Goal: Task Accomplishment & Management: Use online tool/utility

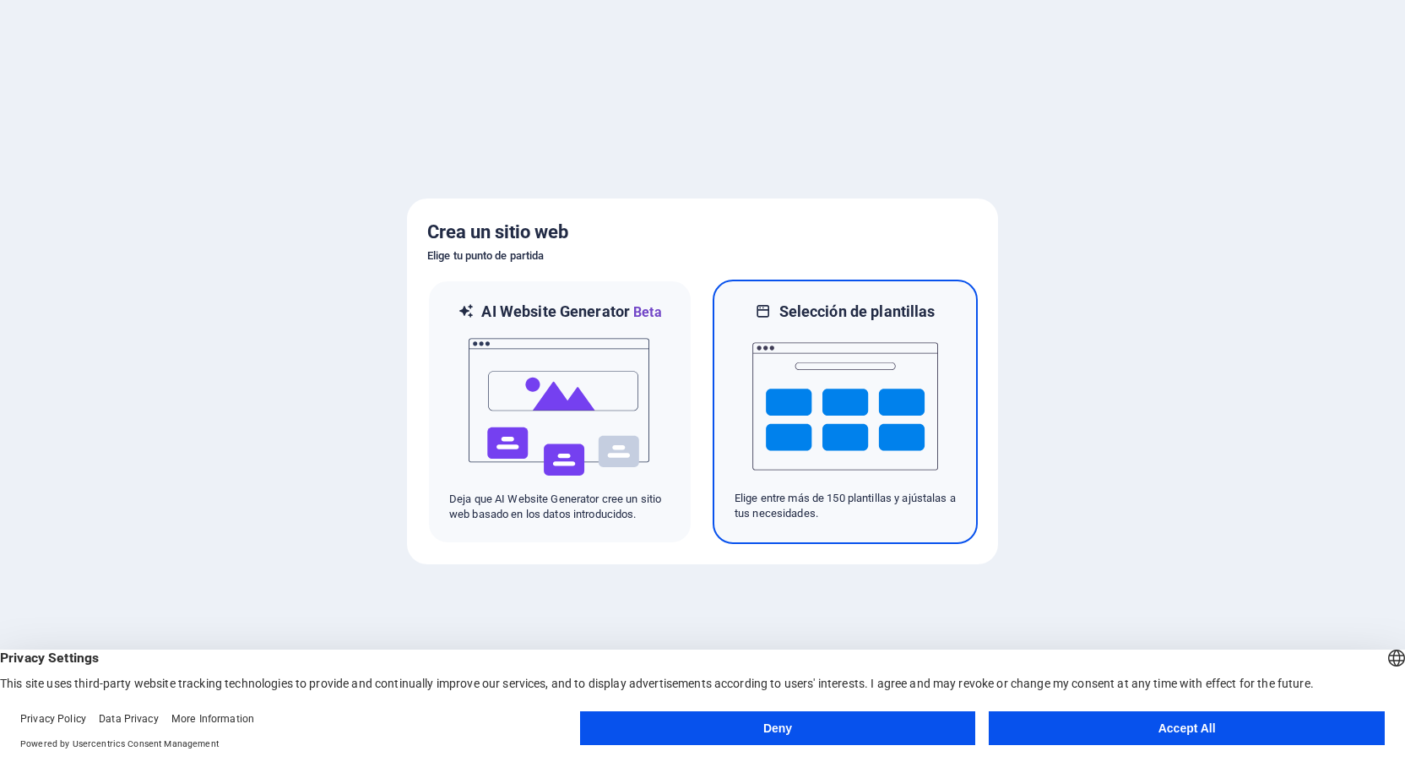
click at [875, 369] on img at bounding box center [845, 406] width 186 height 169
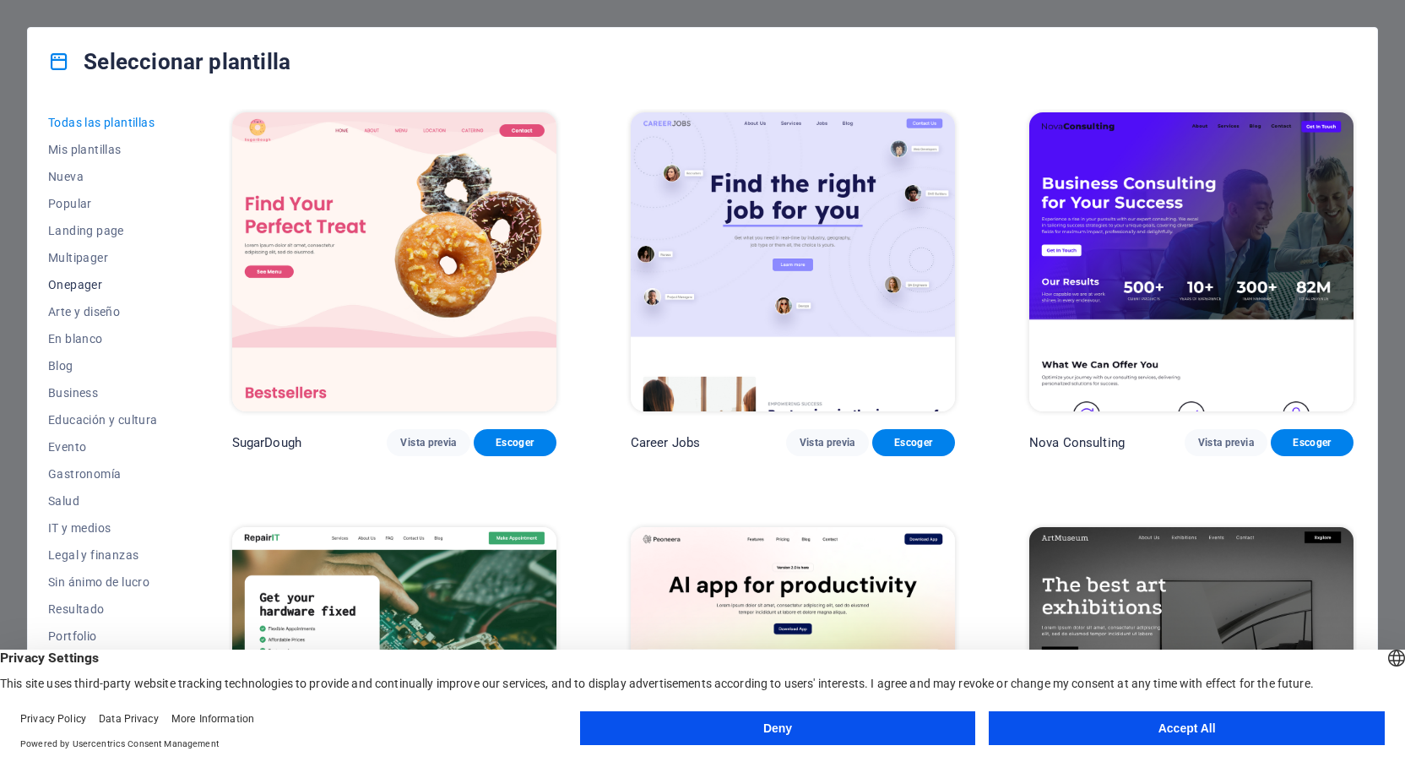
click at [88, 284] on span "Onepager" at bounding box center [103, 285] width 110 height 14
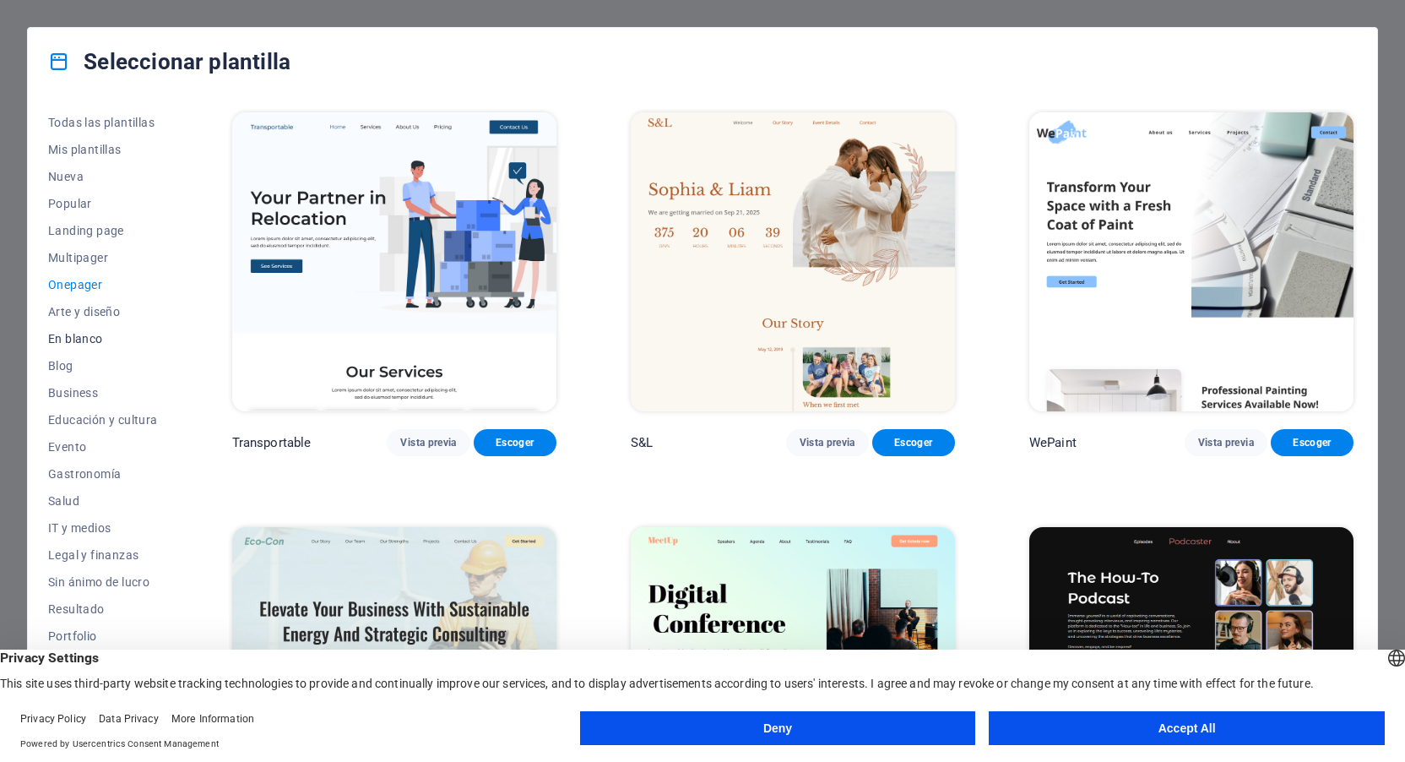
click at [88, 332] on span "En blanco" at bounding box center [103, 339] width 110 height 14
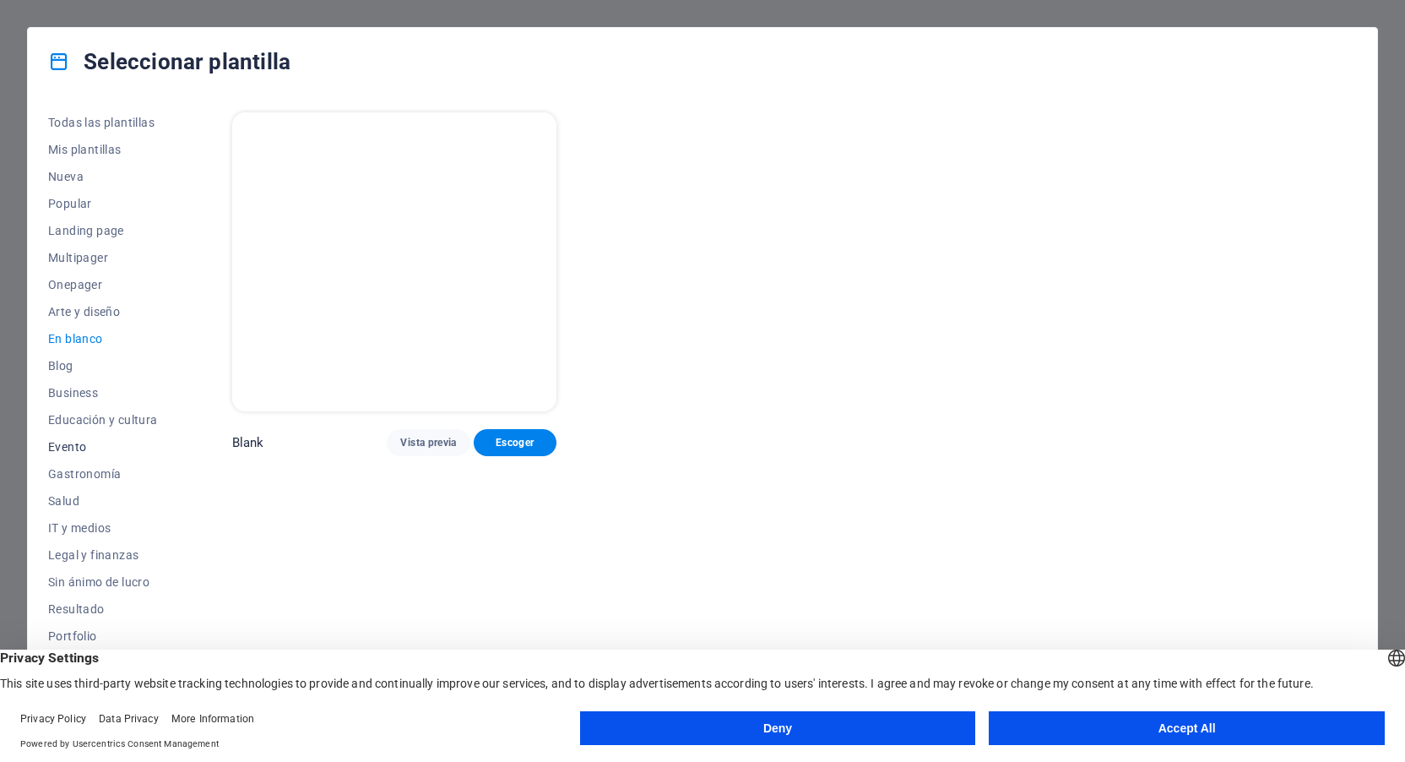
scroll to position [71, 0]
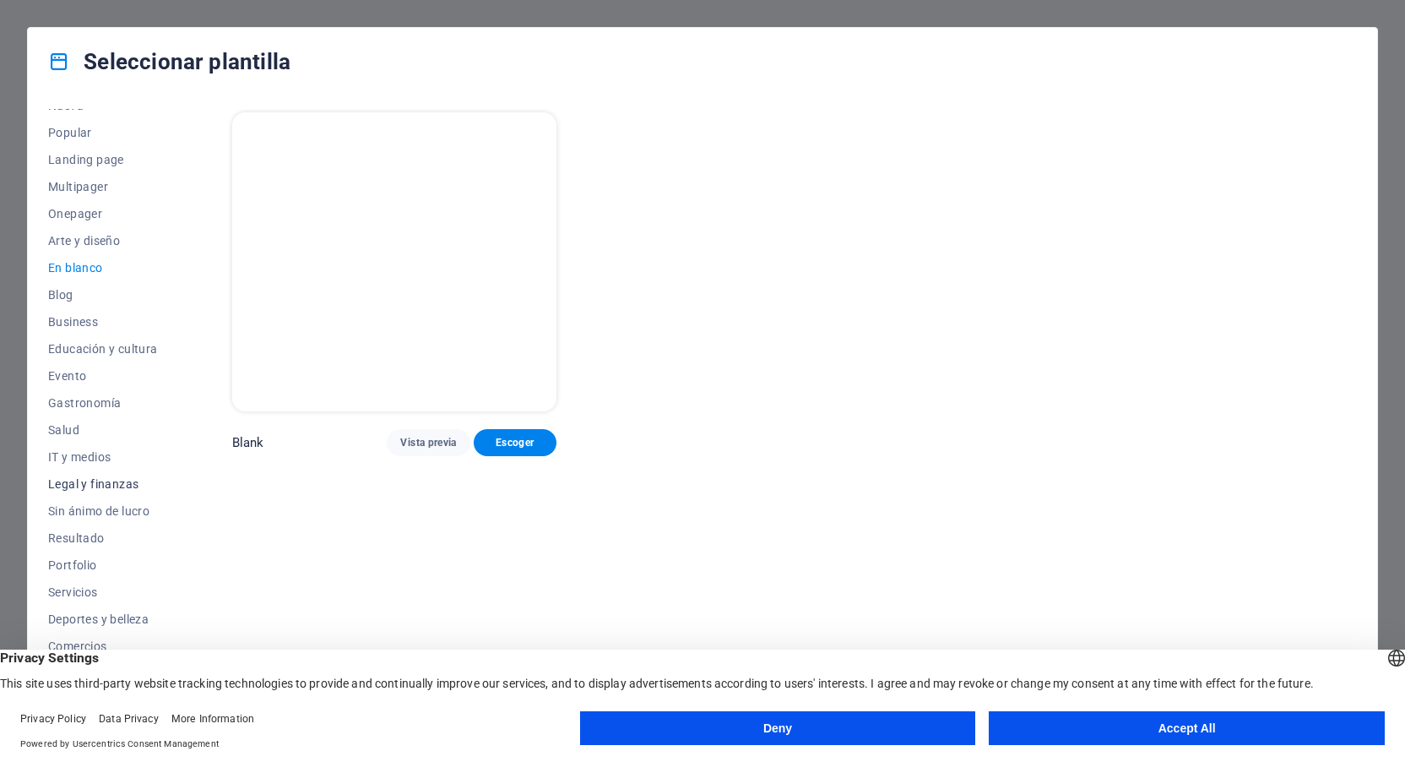
click at [114, 485] on span "Legal y finanzas" at bounding box center [103, 484] width 110 height 14
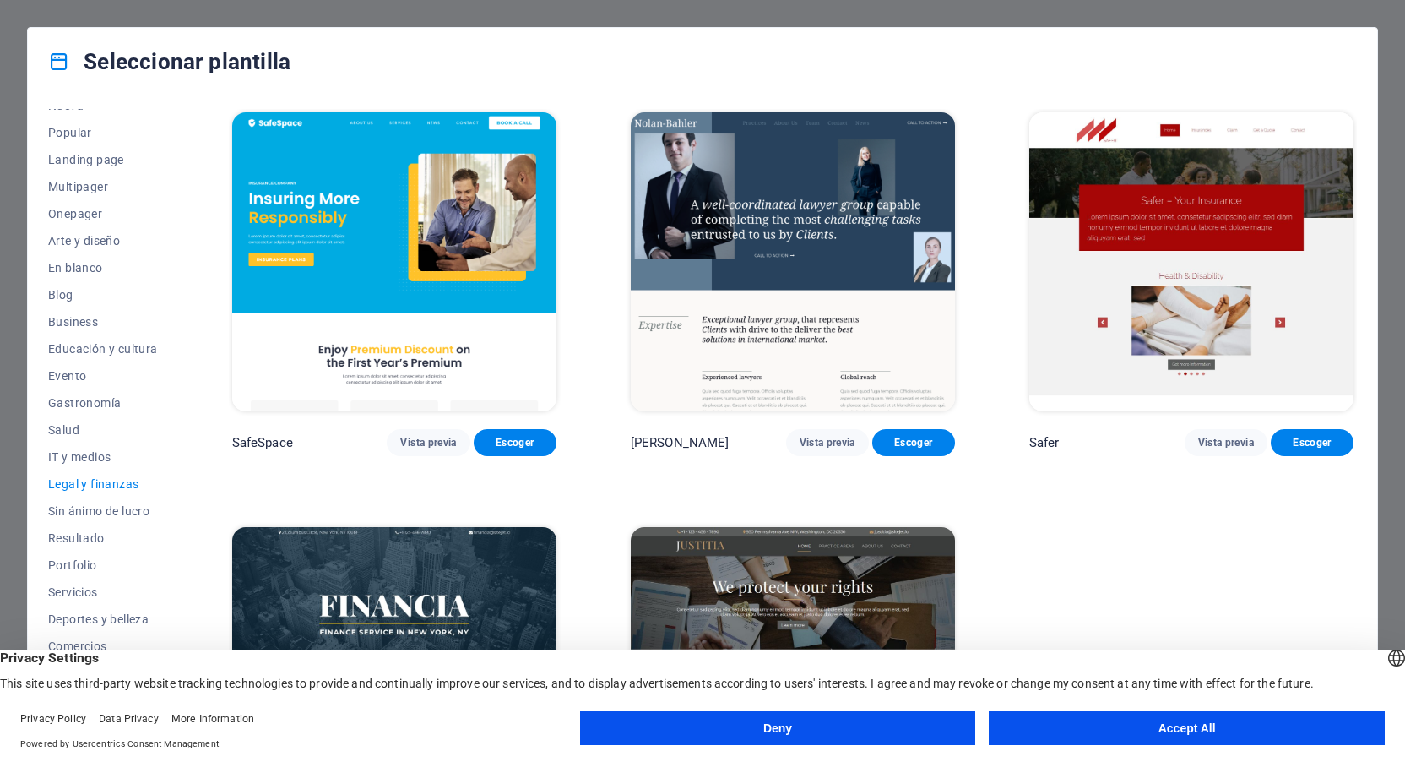
scroll to position [153, 0]
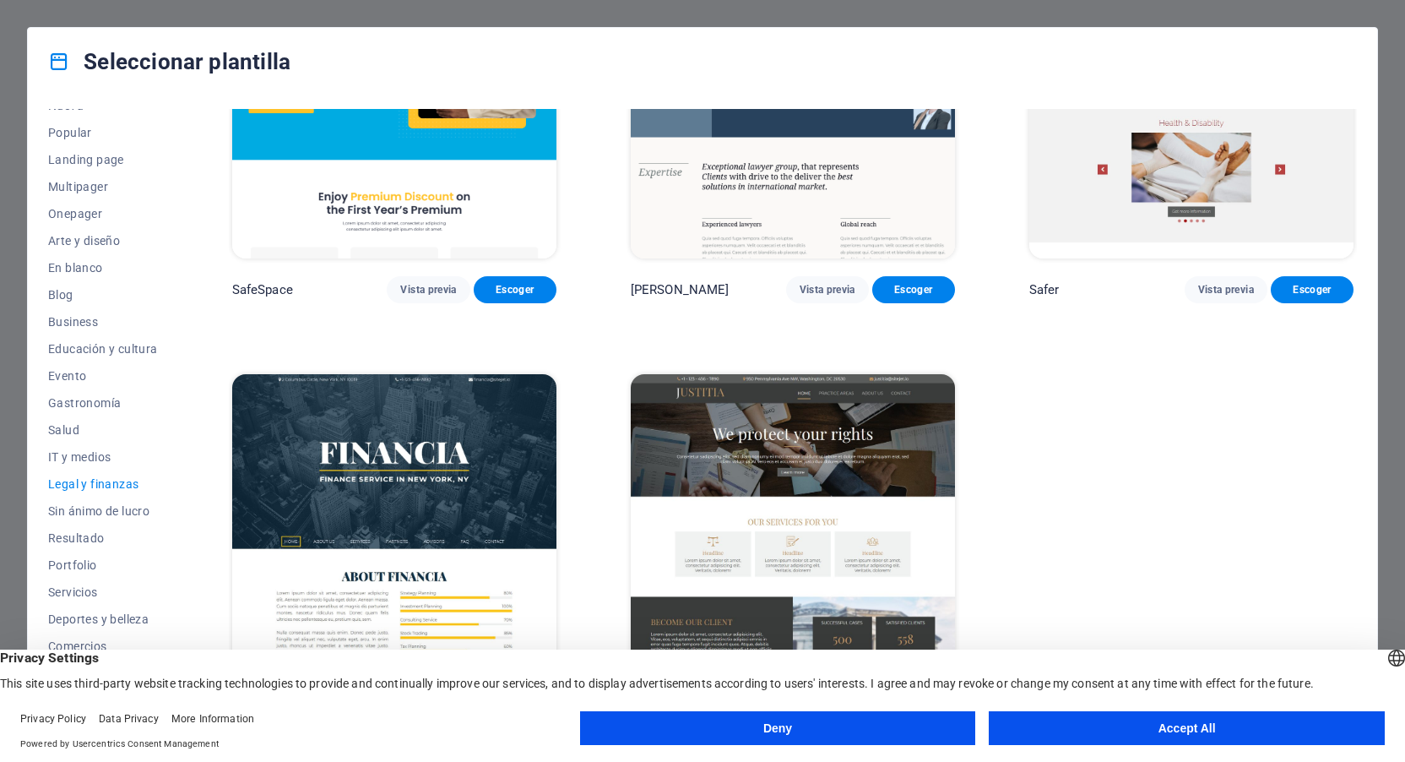
click at [808, 431] on img at bounding box center [793, 523] width 324 height 299
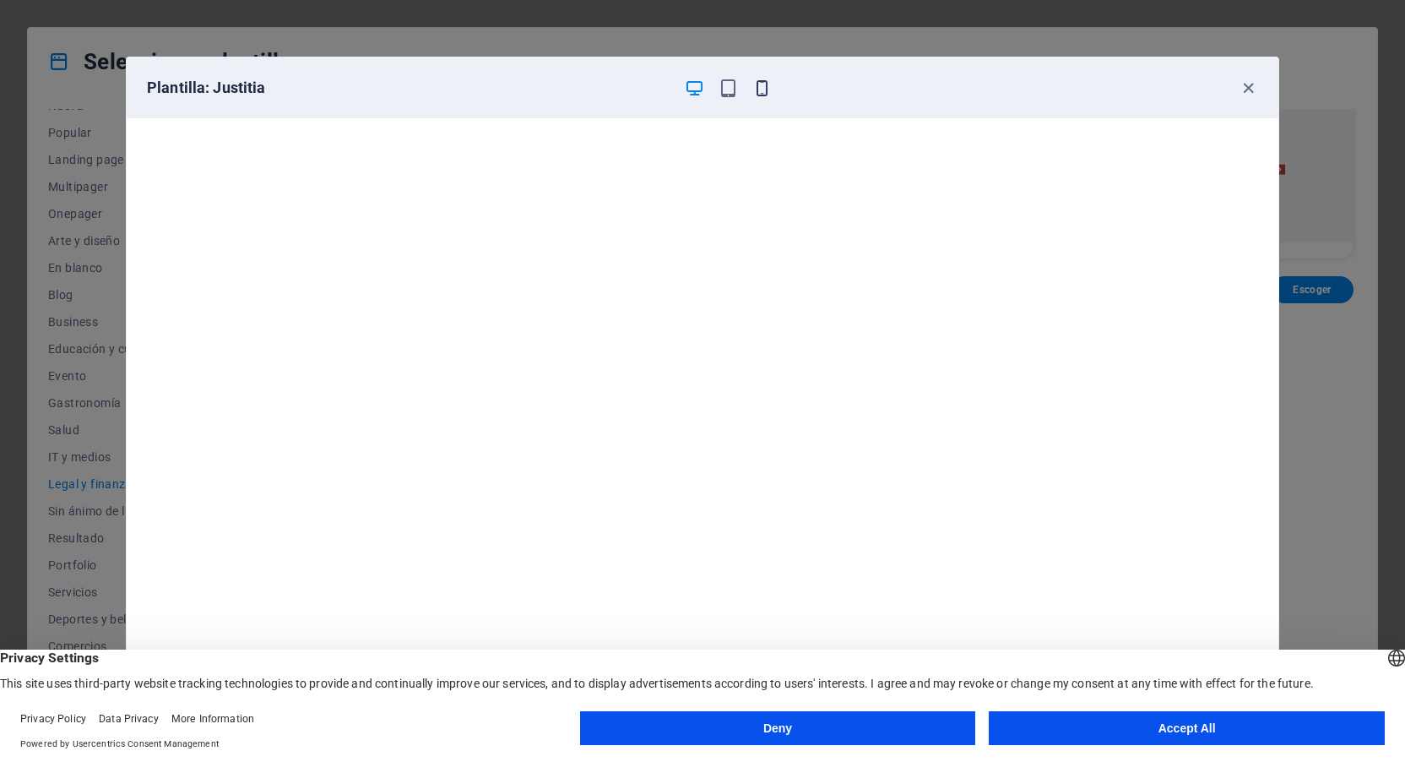
click at [764, 86] on icon "button" at bounding box center [761, 88] width 19 height 19
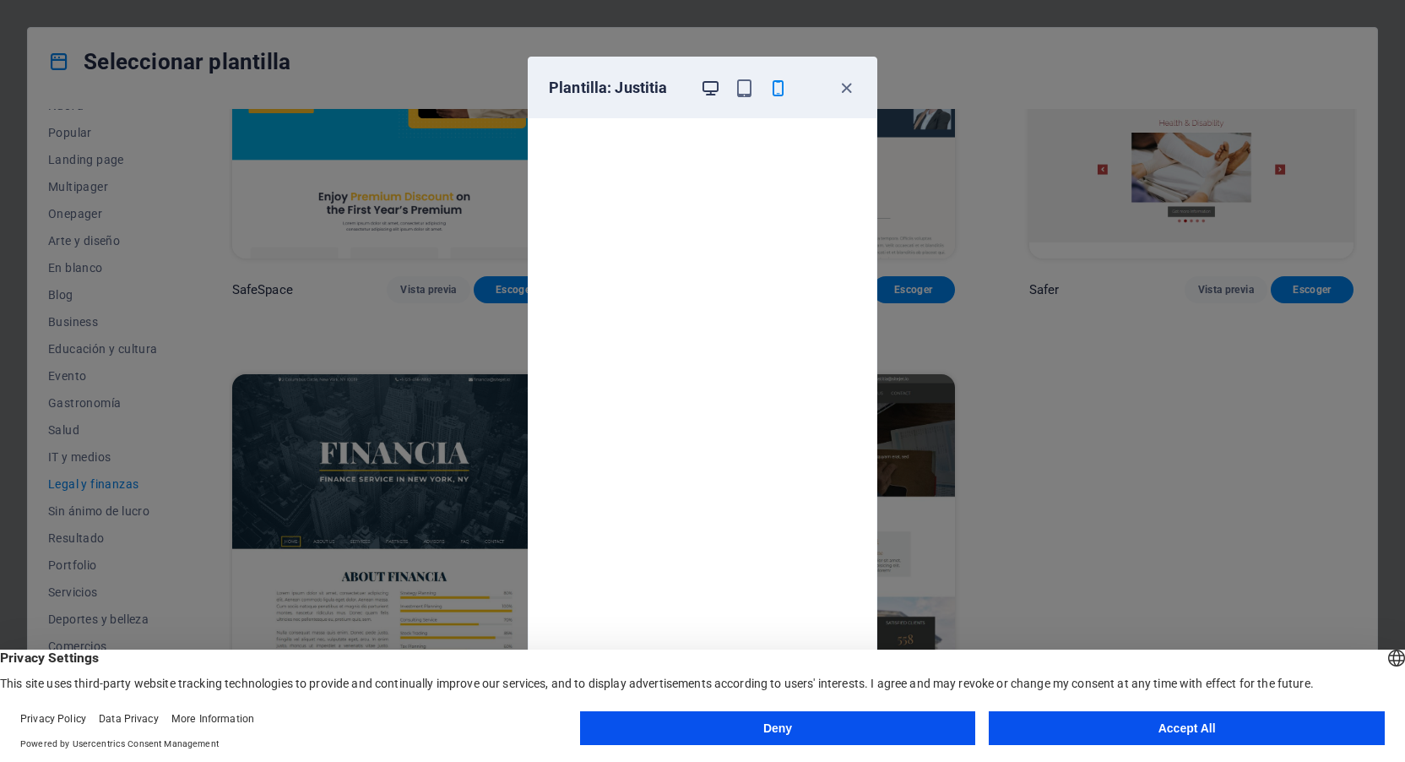
click at [715, 85] on icon "button" at bounding box center [710, 88] width 19 height 19
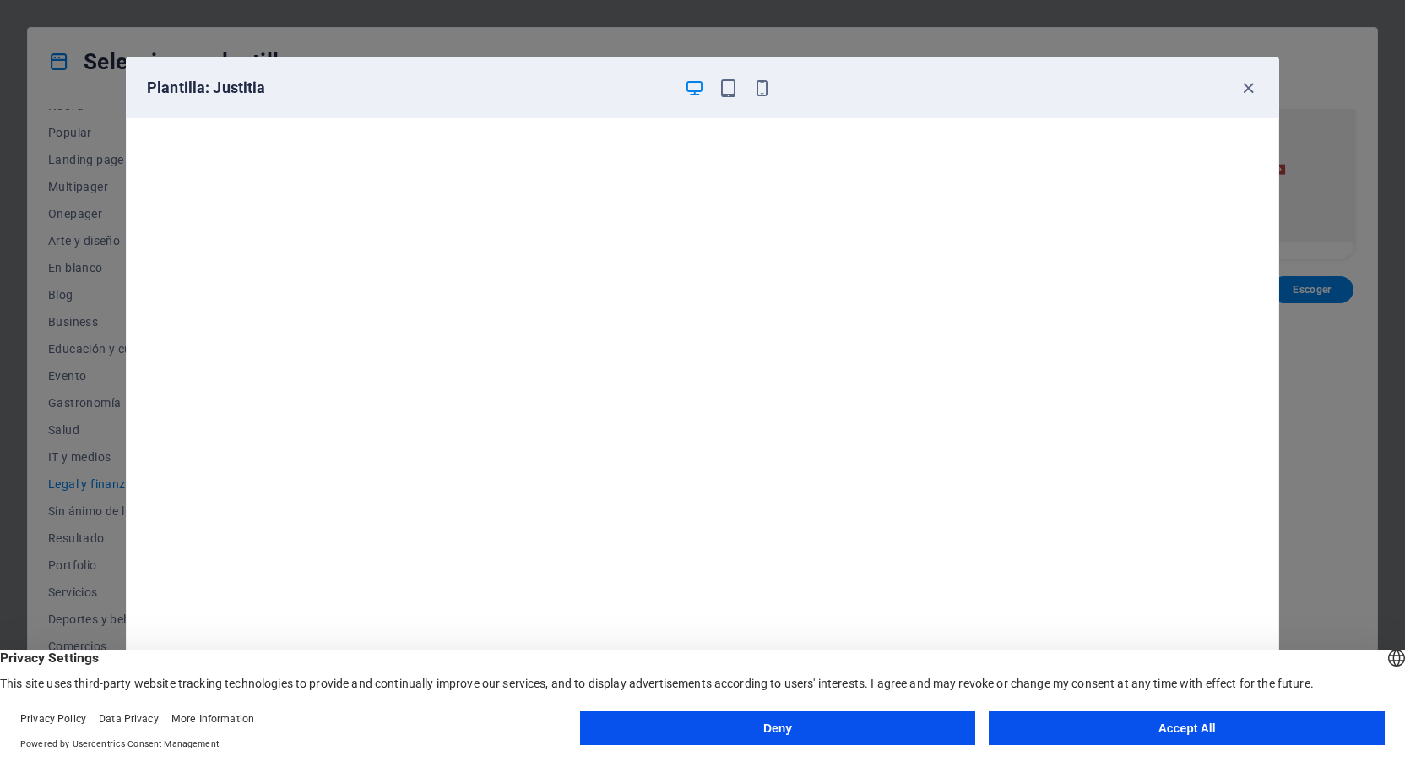
drag, startPoint x: 909, startPoint y: 74, endPoint x: 953, endPoint y: 51, distance: 50.6
click at [953, 51] on div "Plantilla: Justitia Cancelar Escoger" at bounding box center [702, 381] width 1405 height 762
click at [1152, 729] on button "Accept All" at bounding box center [1187, 728] width 396 height 34
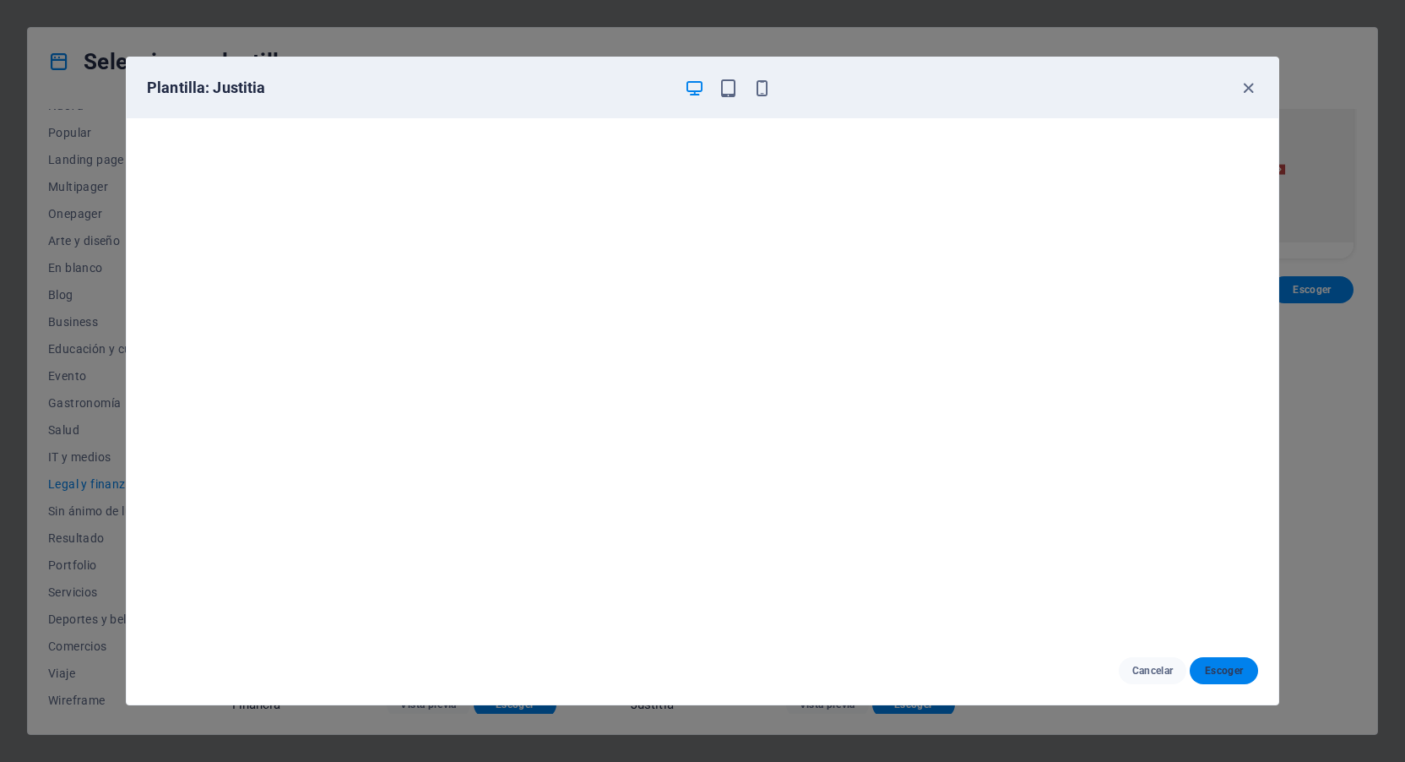
click at [1213, 672] on span "Escoger" at bounding box center [1223, 671] width 41 height 14
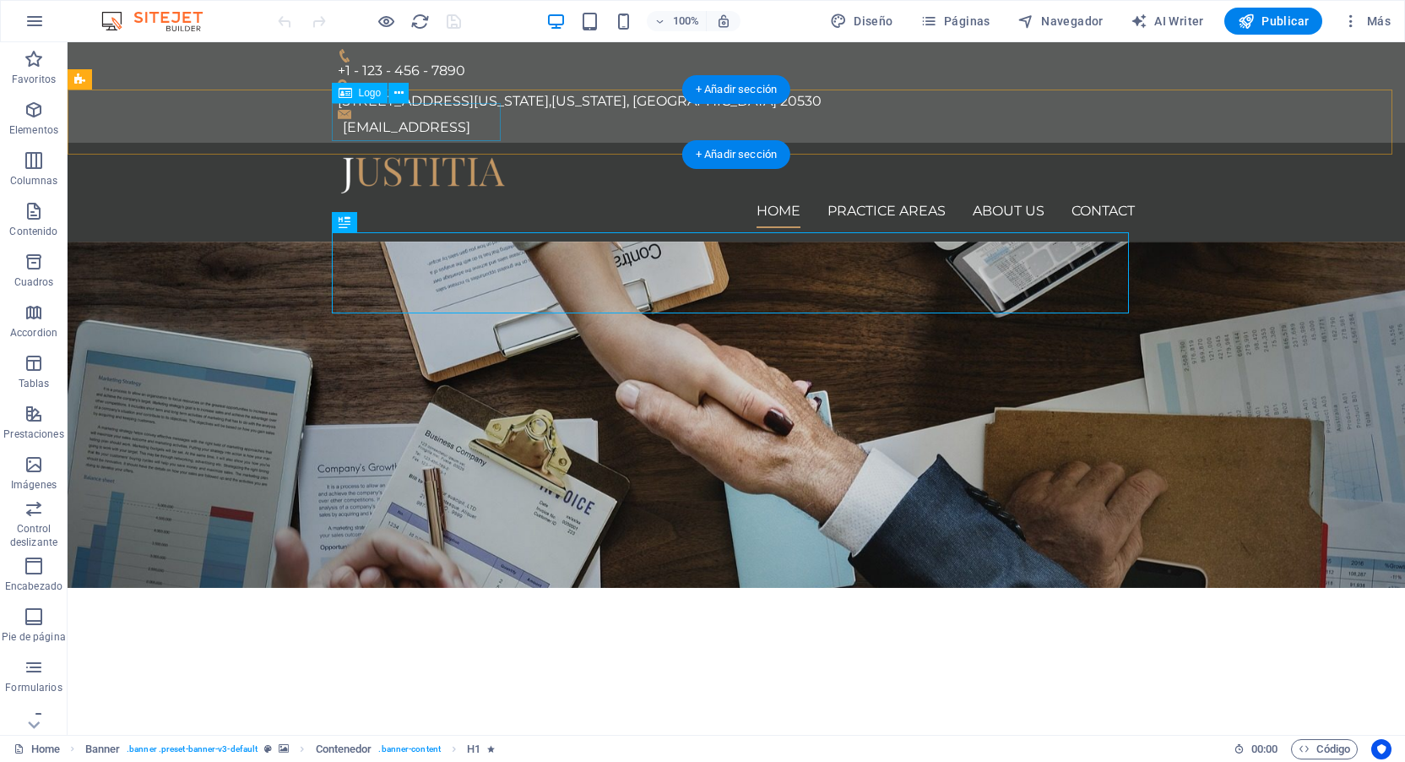
click at [464, 156] on div at bounding box center [736, 175] width 797 height 38
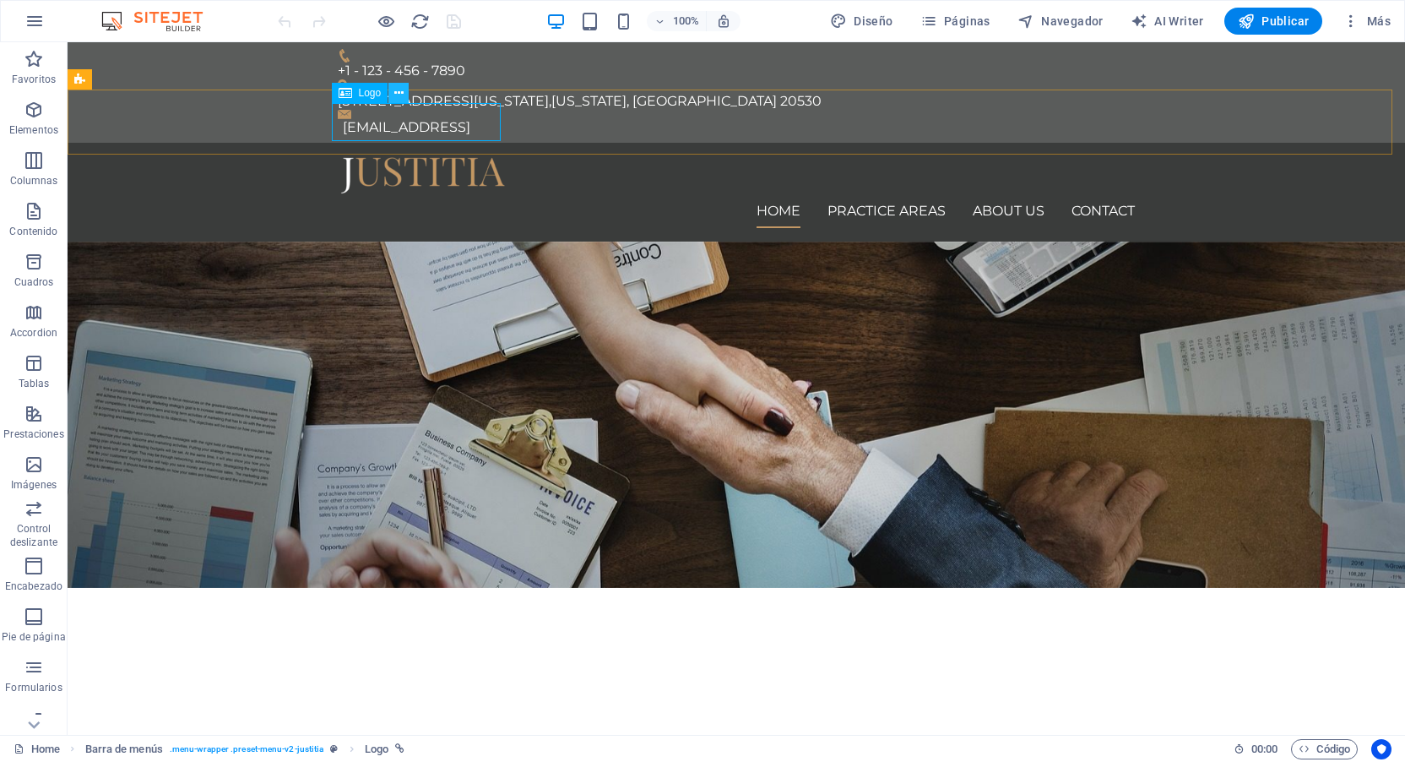
click at [400, 90] on icon at bounding box center [398, 93] width 9 height 18
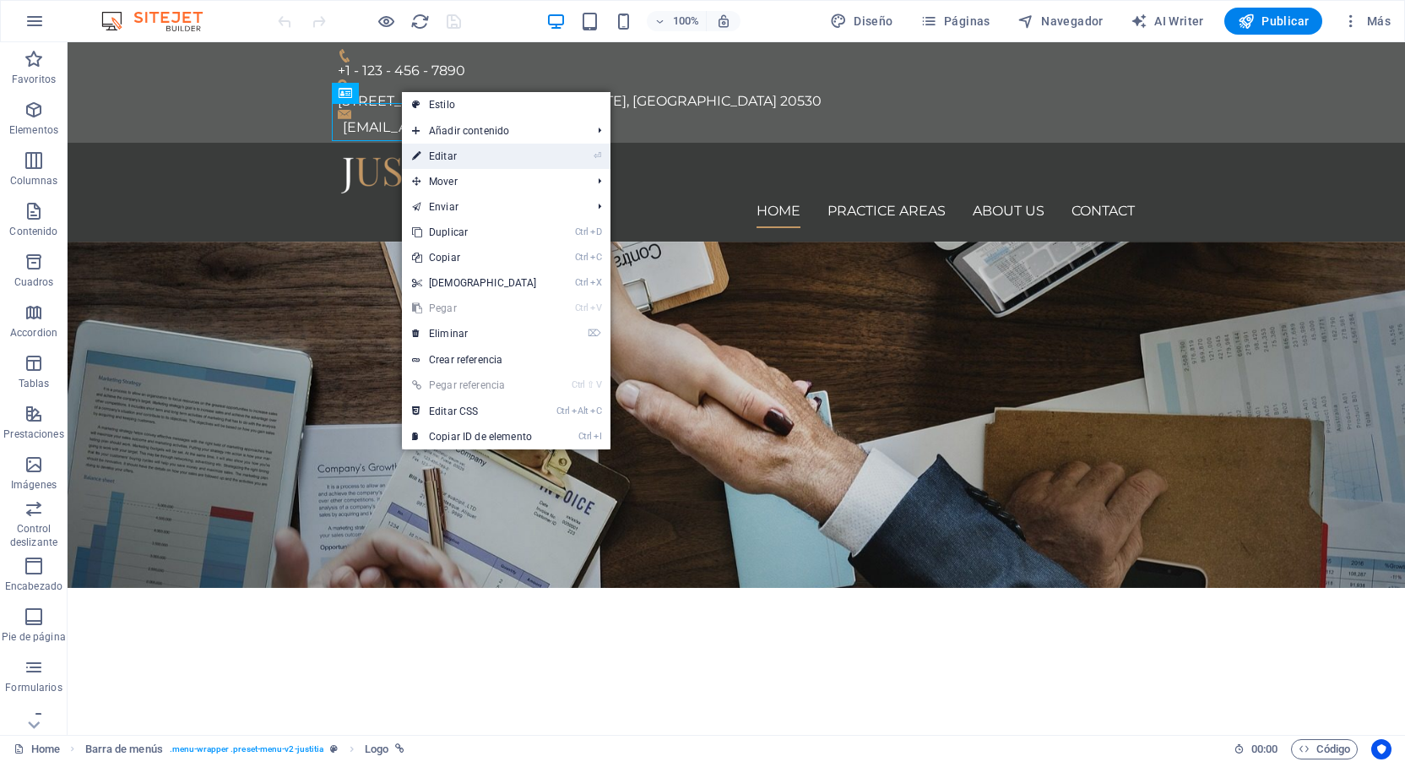
drag, startPoint x: 453, startPoint y: 158, endPoint x: 88, endPoint y: 115, distance: 367.3
click at [453, 158] on link "⏎ Editar" at bounding box center [474, 156] width 145 height 25
select select "px"
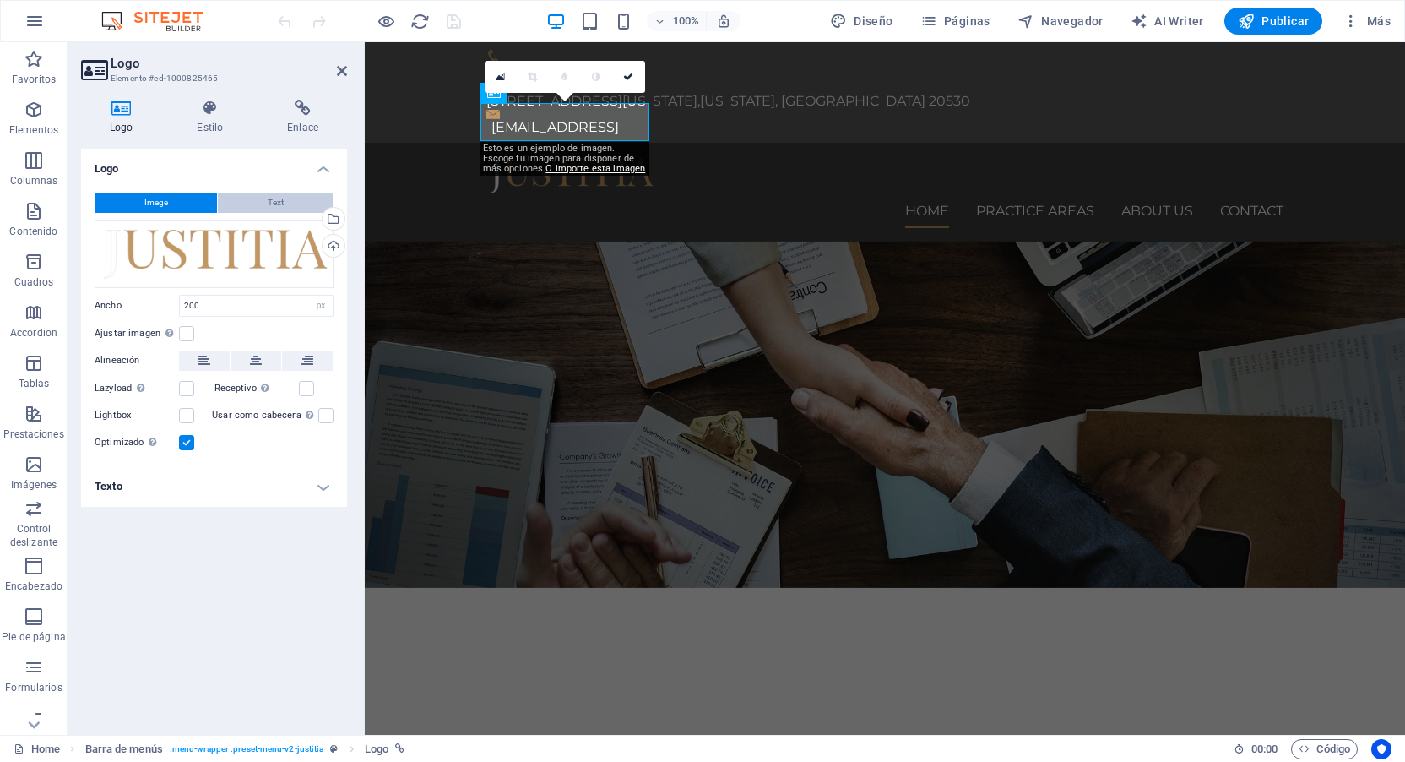
click at [280, 203] on span "Text" at bounding box center [276, 203] width 16 height 20
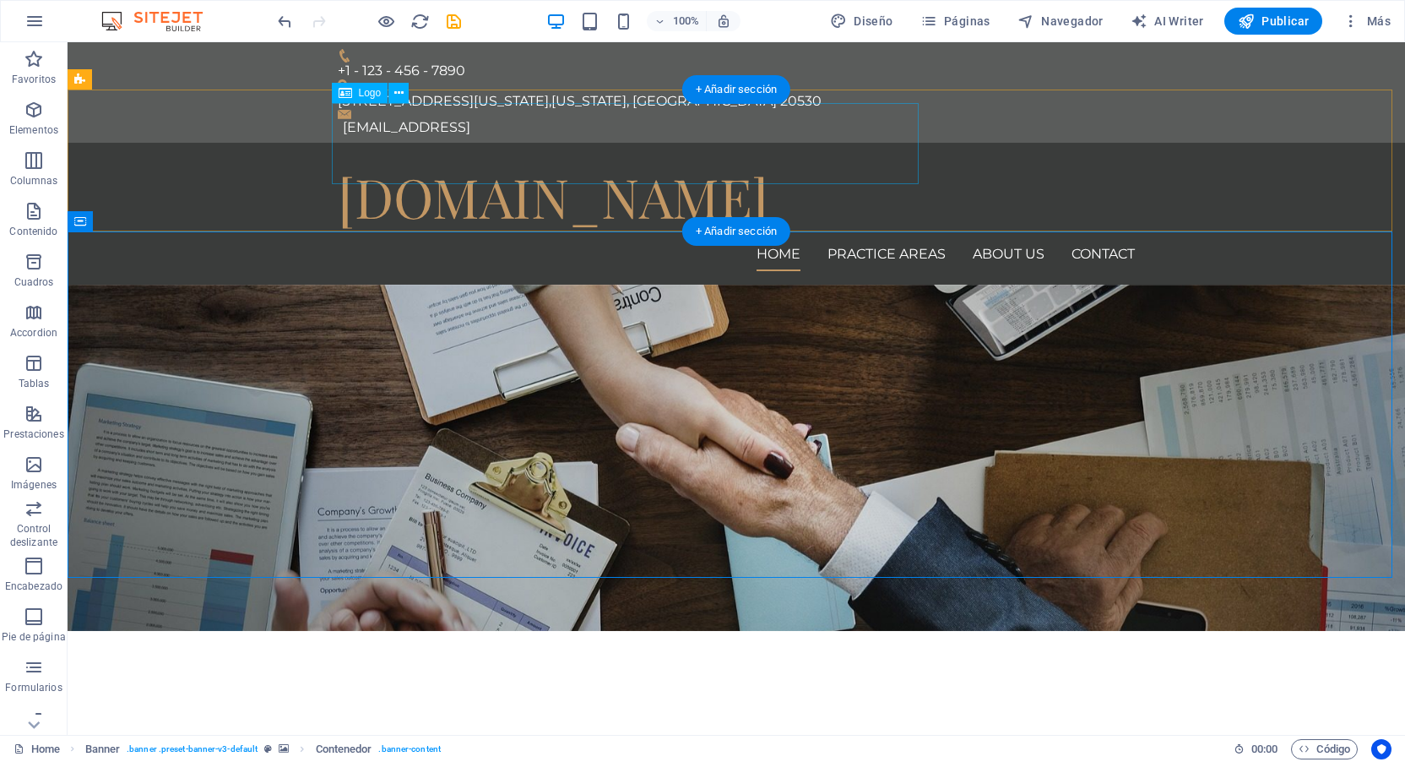
click at [642, 157] on div "[DOMAIN_NAME]" at bounding box center [736, 196] width 797 height 81
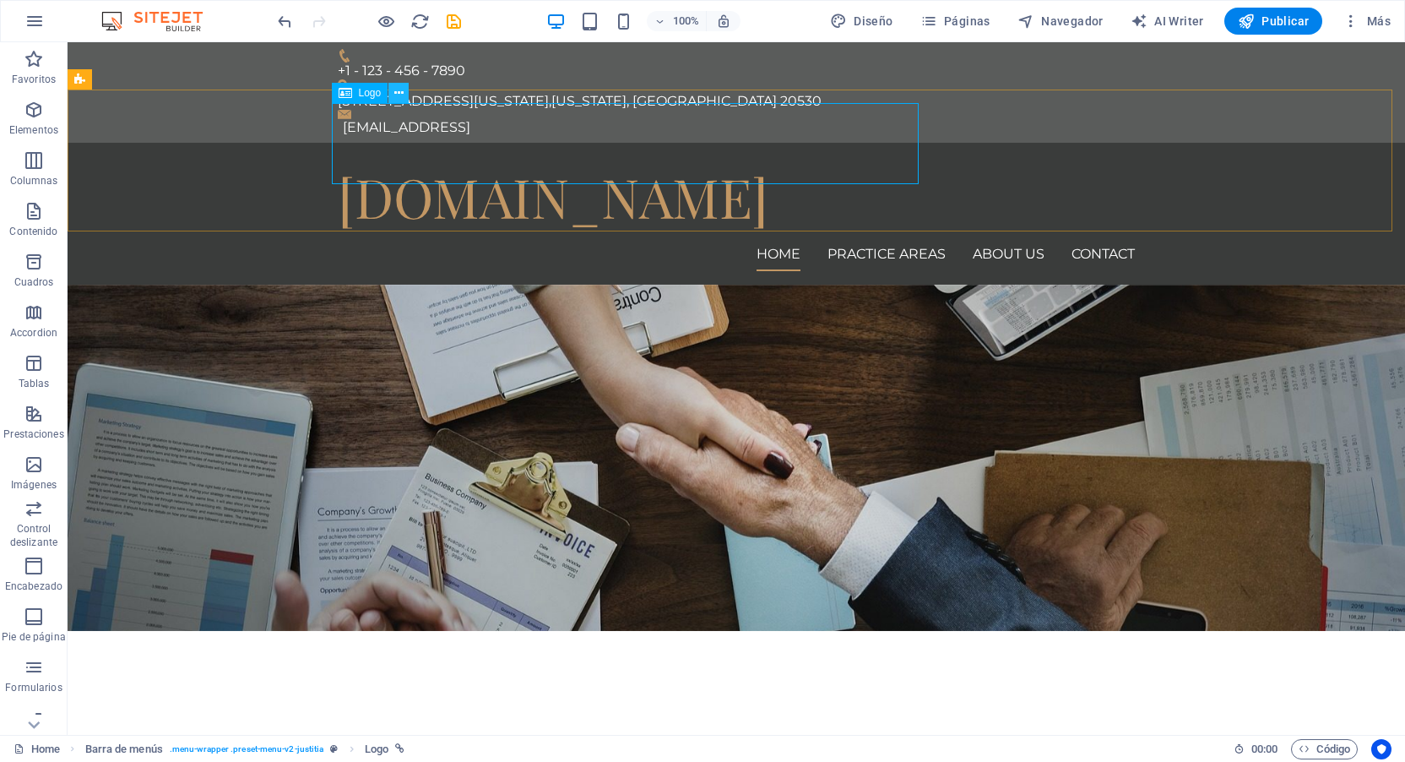
click at [404, 95] on button at bounding box center [398, 93] width 20 height 20
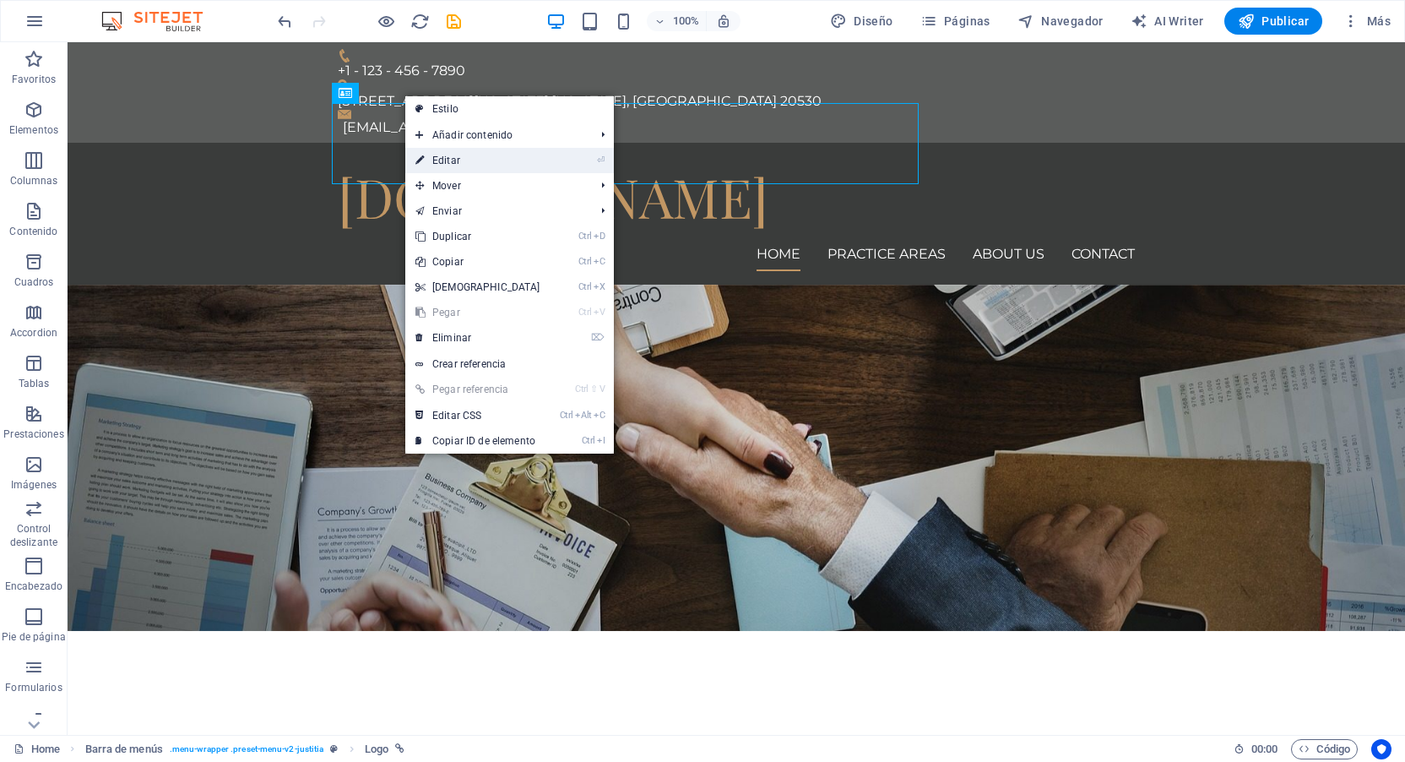
click at [448, 165] on link "⏎ Editar" at bounding box center [477, 160] width 145 height 25
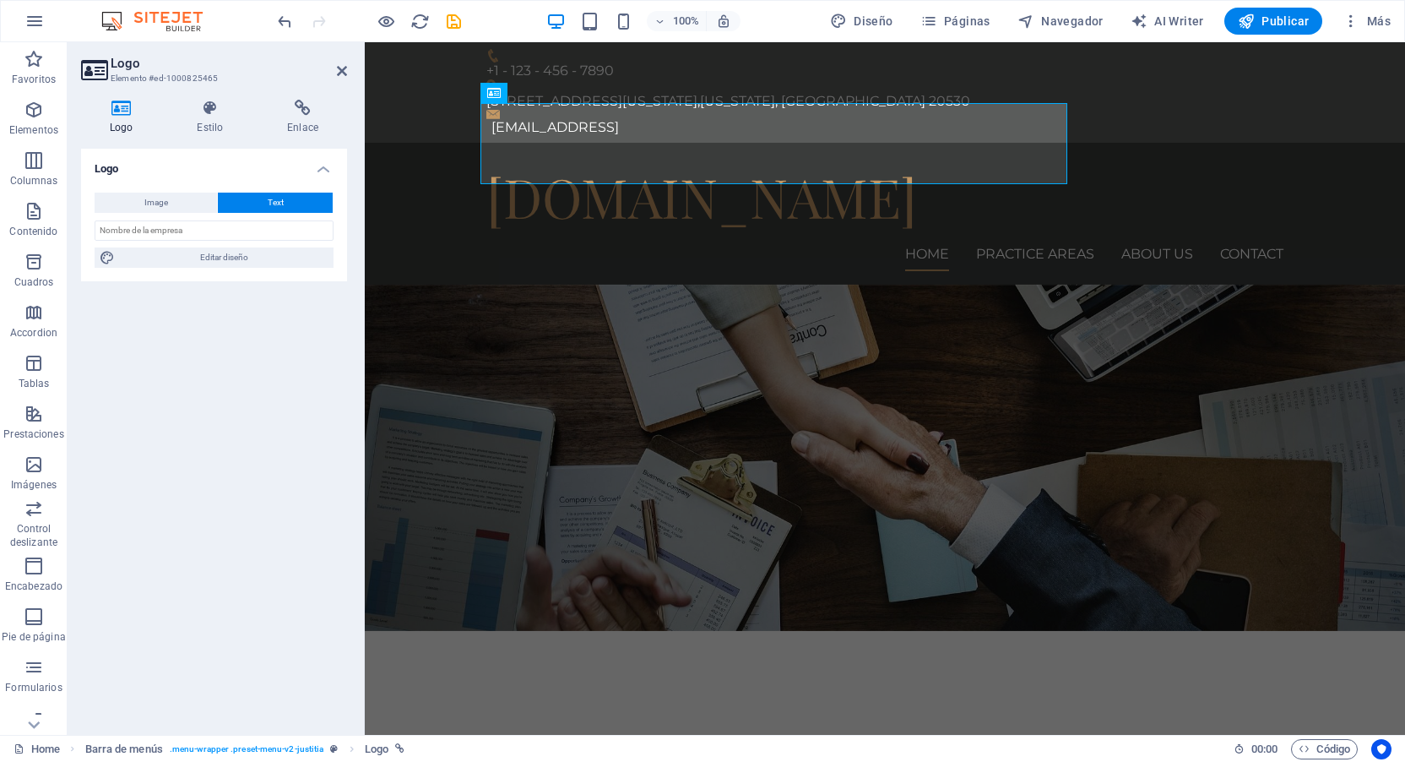
click at [270, 198] on span "Text" at bounding box center [276, 203] width 16 height 20
click at [559, 156] on div "[DOMAIN_NAME]" at bounding box center [884, 196] width 797 height 81
click at [266, 204] on button "Text" at bounding box center [275, 203] width 115 height 20
click at [186, 228] on input "text" at bounding box center [214, 230] width 239 height 20
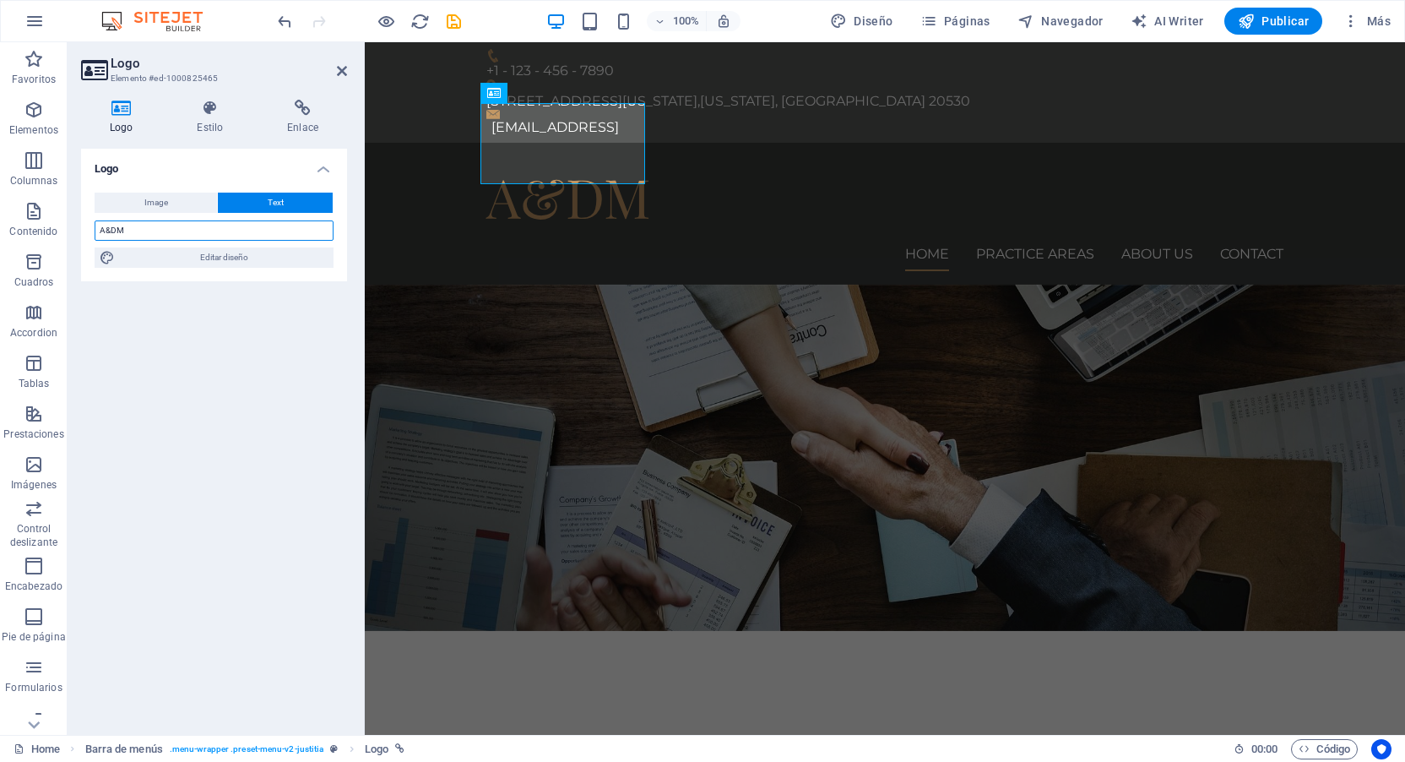
type input "A&DM"
click at [241, 313] on div "Logo Image Text Arrastra archivos aquí, haz clic para escoger archivos o selecc…" at bounding box center [214, 435] width 266 height 573
click at [104, 231] on input "A&DM" at bounding box center [214, 230] width 239 height 20
drag, startPoint x: 111, startPoint y: 228, endPoint x: 95, endPoint y: 228, distance: 16.0
click at [95, 228] on input "A&DM" at bounding box center [214, 230] width 239 height 20
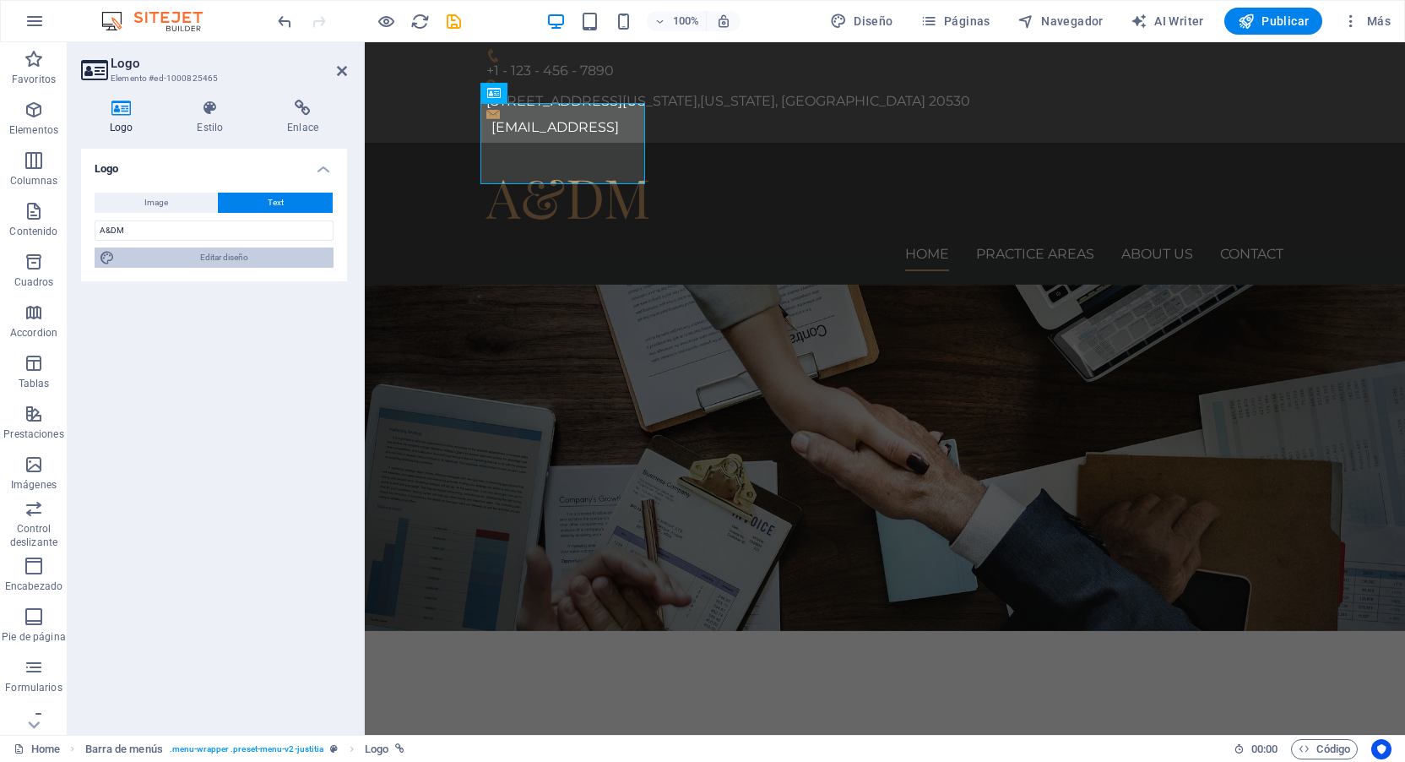
click at [111, 261] on icon at bounding box center [107, 257] width 15 height 20
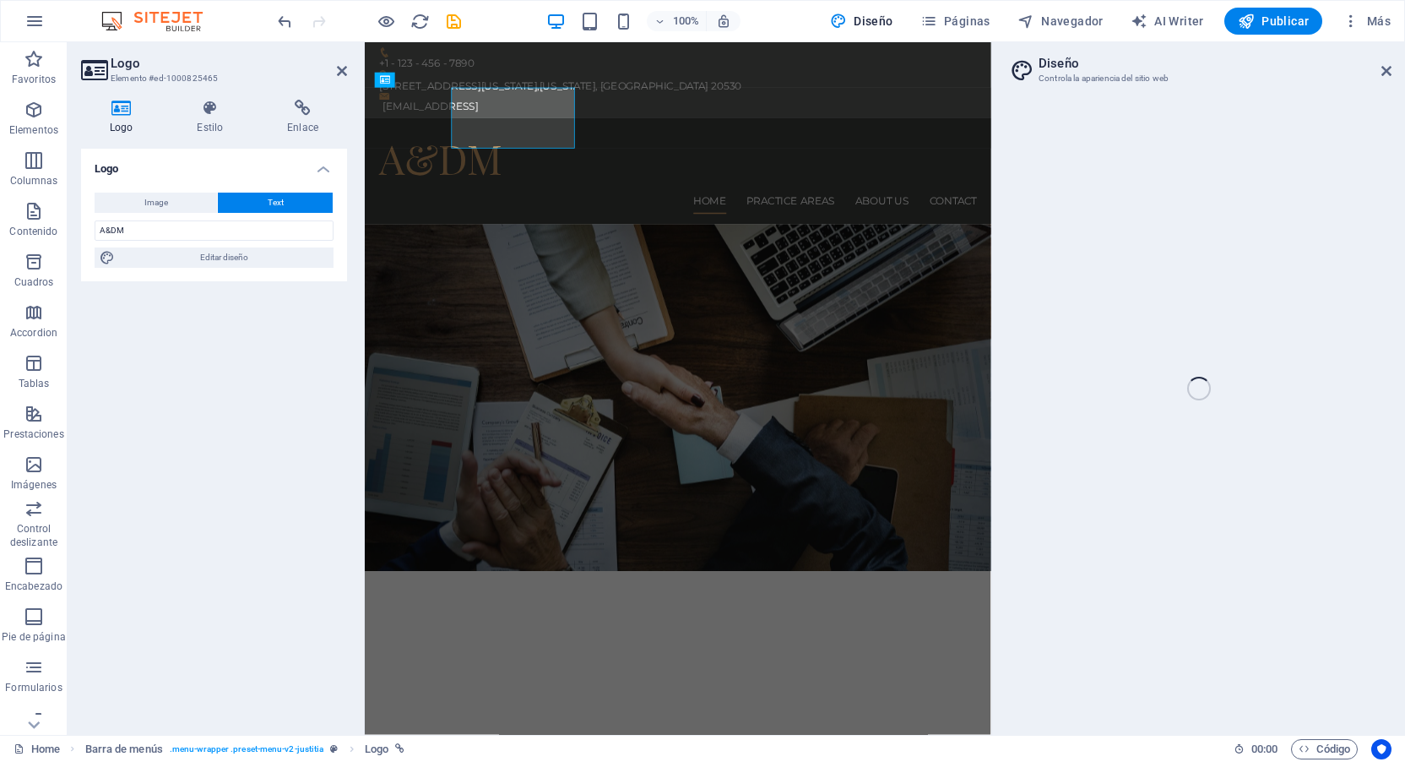
select select "px"
select select "400"
select select "px"
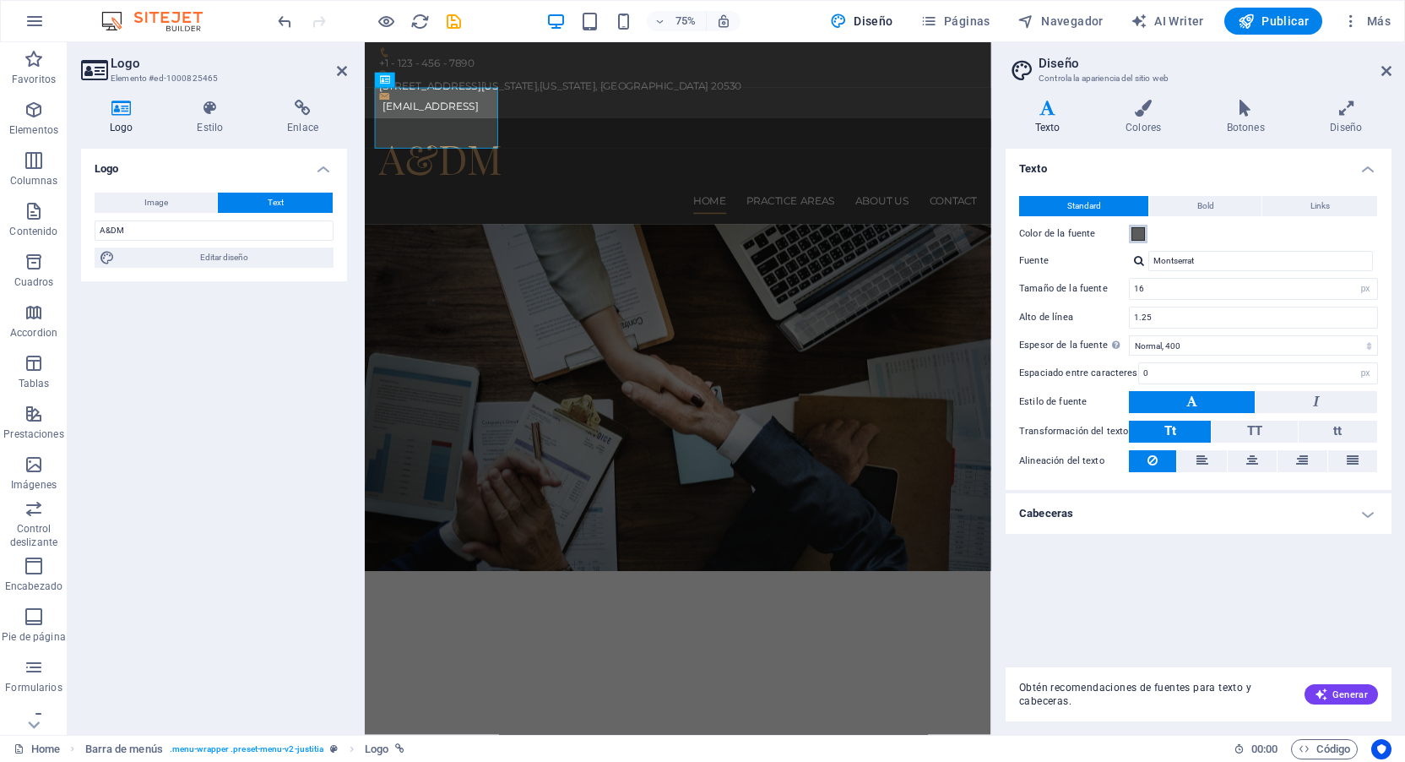
click at [1144, 236] on span at bounding box center [1139, 234] width 14 height 14
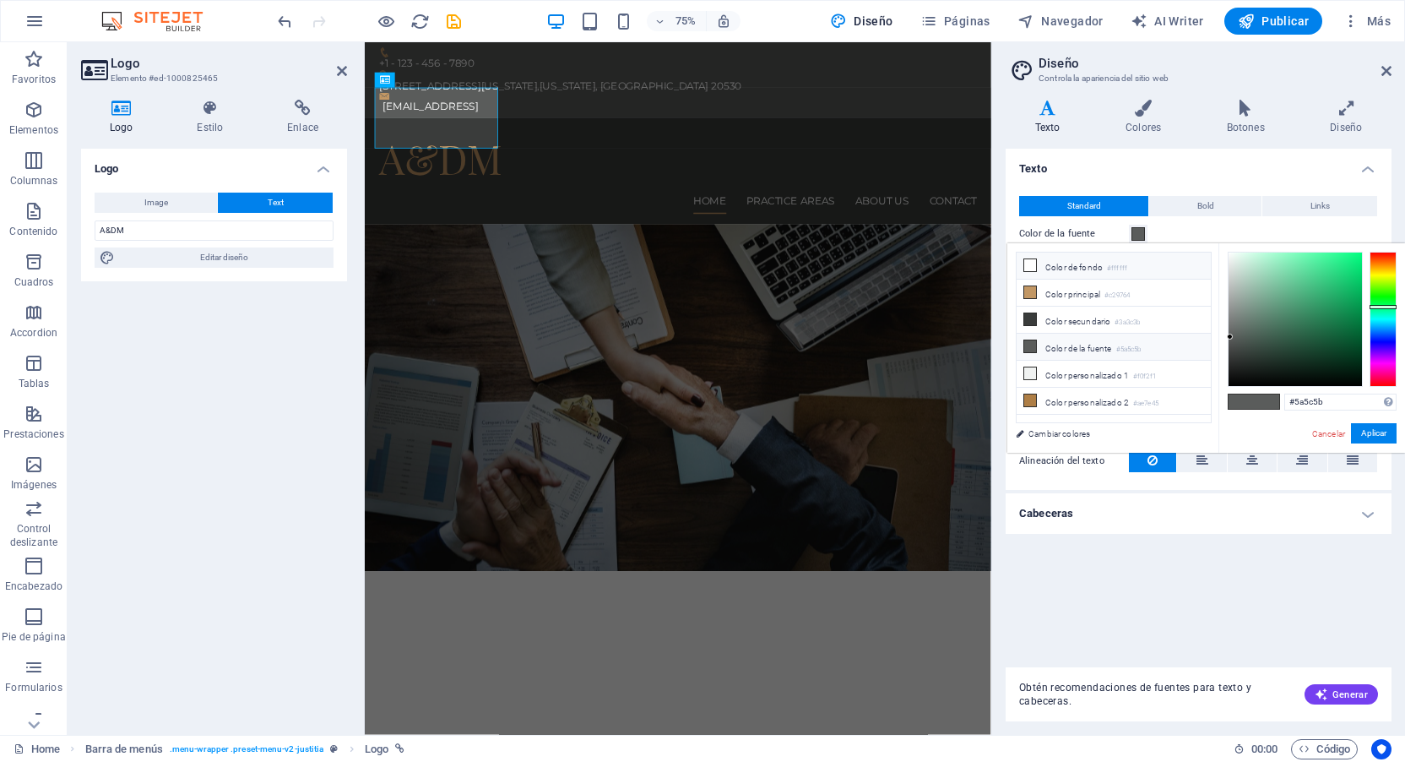
click at [1029, 265] on icon at bounding box center [1030, 265] width 12 height 12
type input "#ffffff"
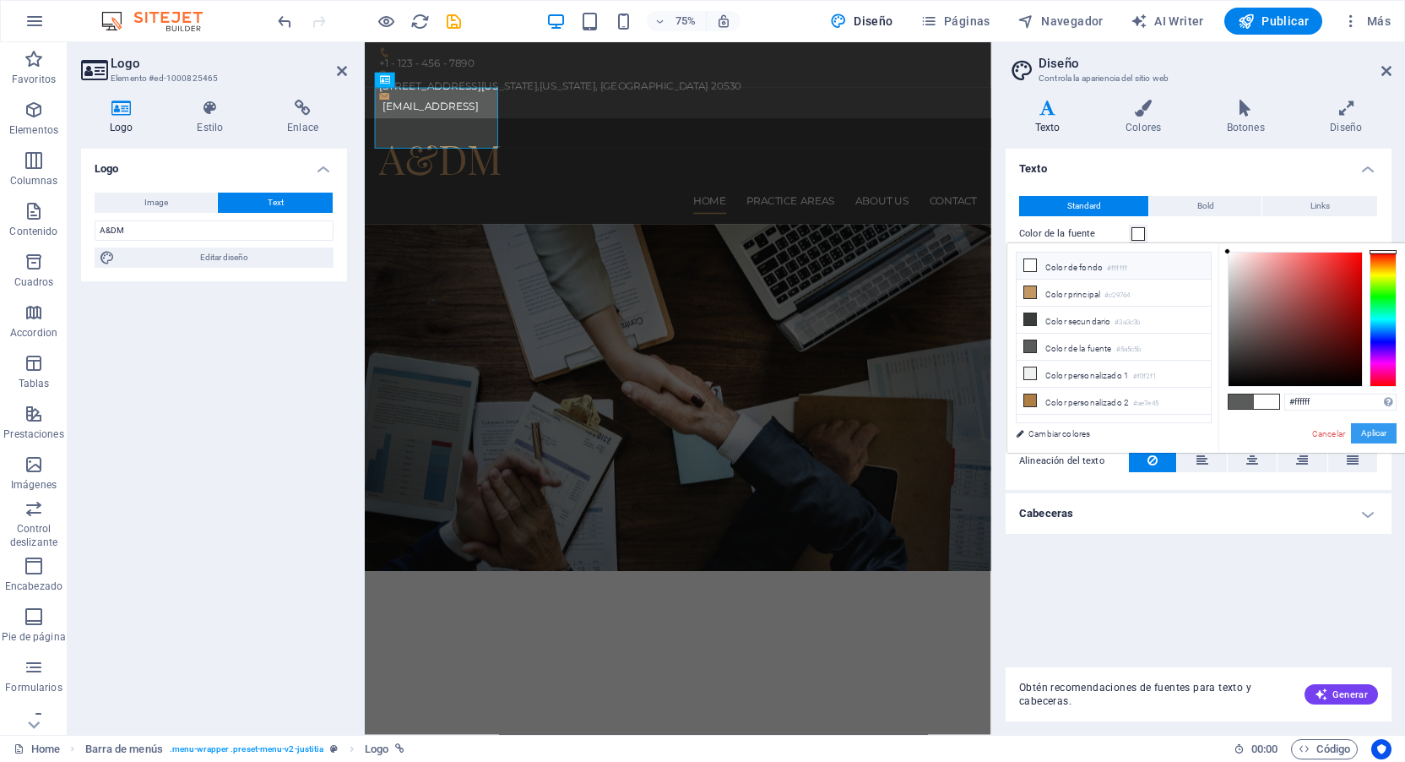
click at [1387, 434] on button "Aplicar" at bounding box center [1374, 433] width 46 height 20
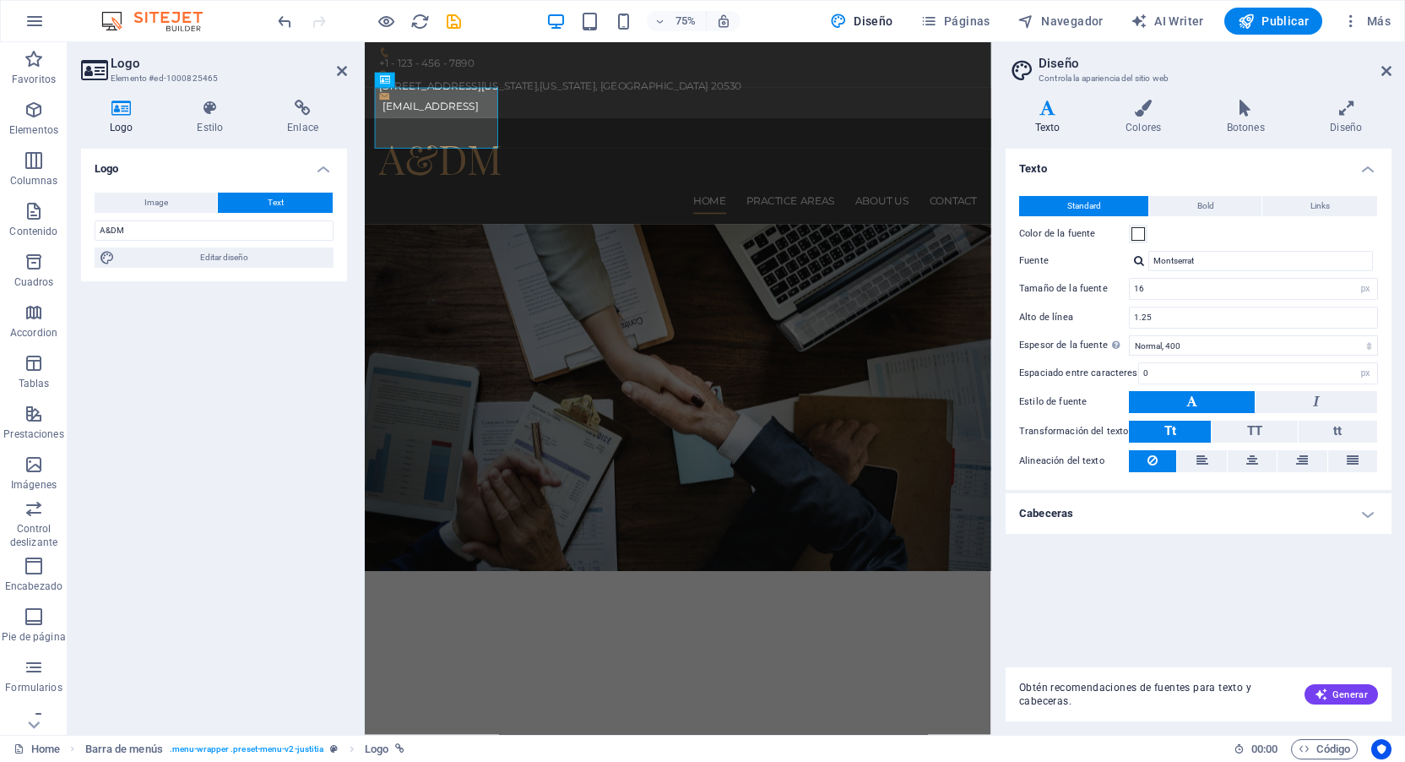
click at [1224, 591] on div "Texto Standard Bold Links Color de la fuente Fuente Montserrat Tamaño de la fue…" at bounding box center [1199, 401] width 386 height 505
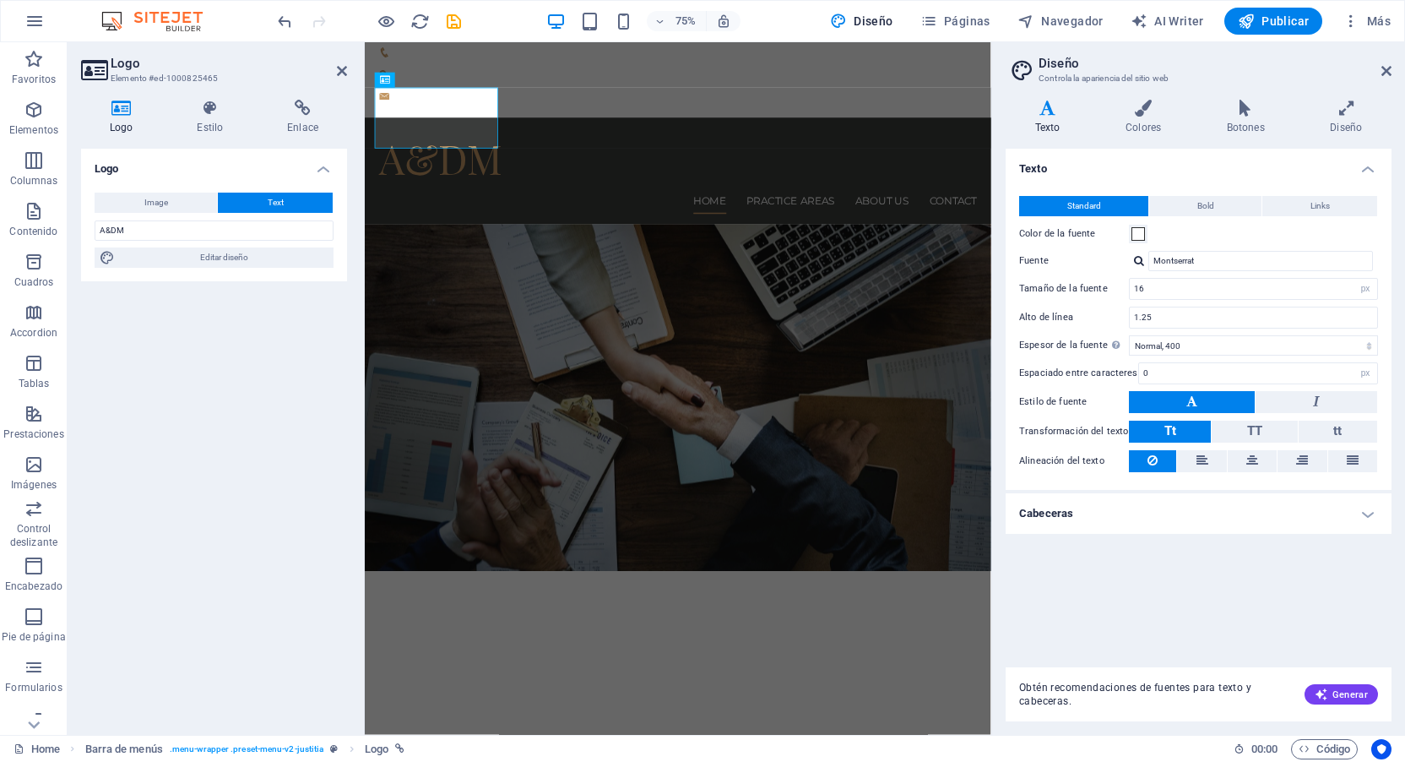
click at [185, 377] on div "Logo Image Text Arrastra archivos aquí, haz clic para escoger archivos o selecc…" at bounding box center [214, 435] width 266 height 573
click at [1387, 72] on icon at bounding box center [1387, 71] width 10 height 14
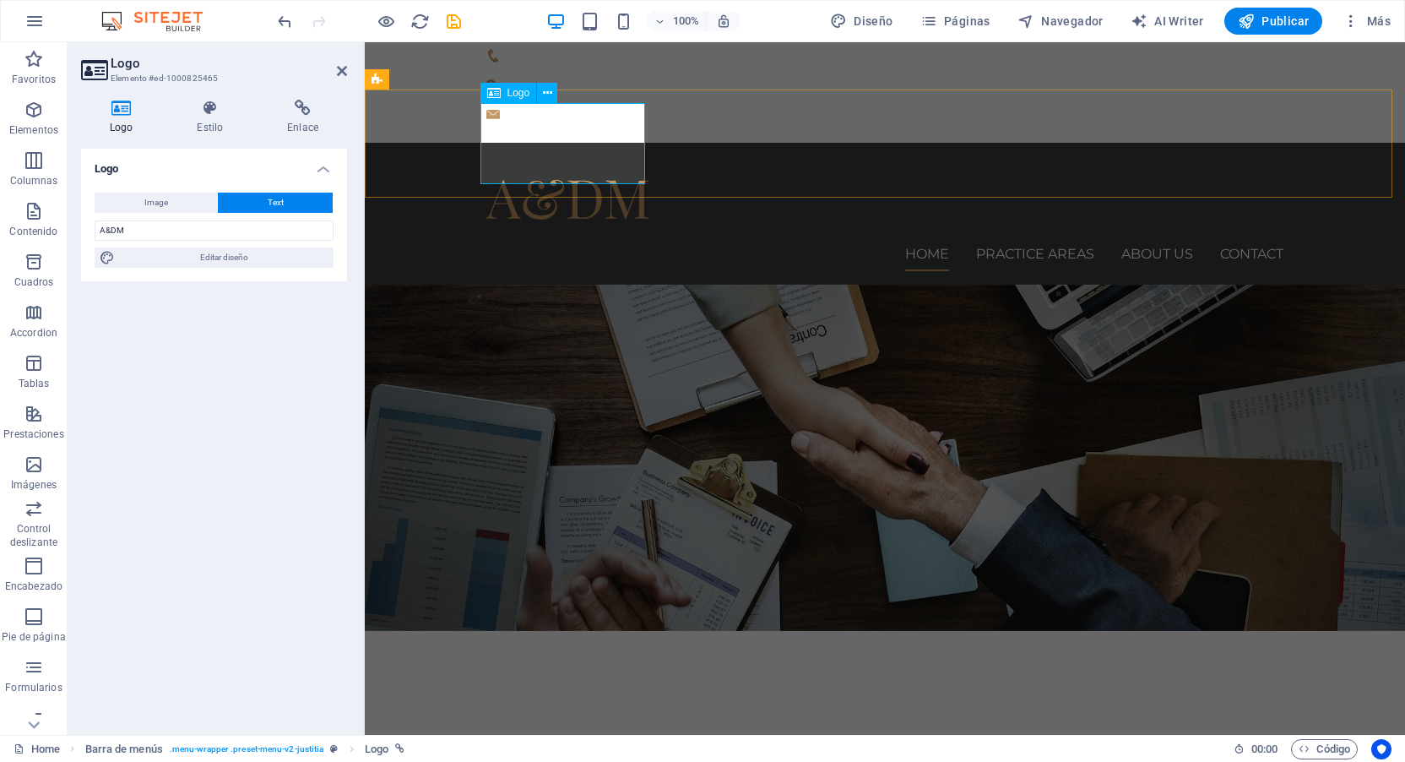
click at [536, 156] on div "A&DM" at bounding box center [884, 196] width 797 height 81
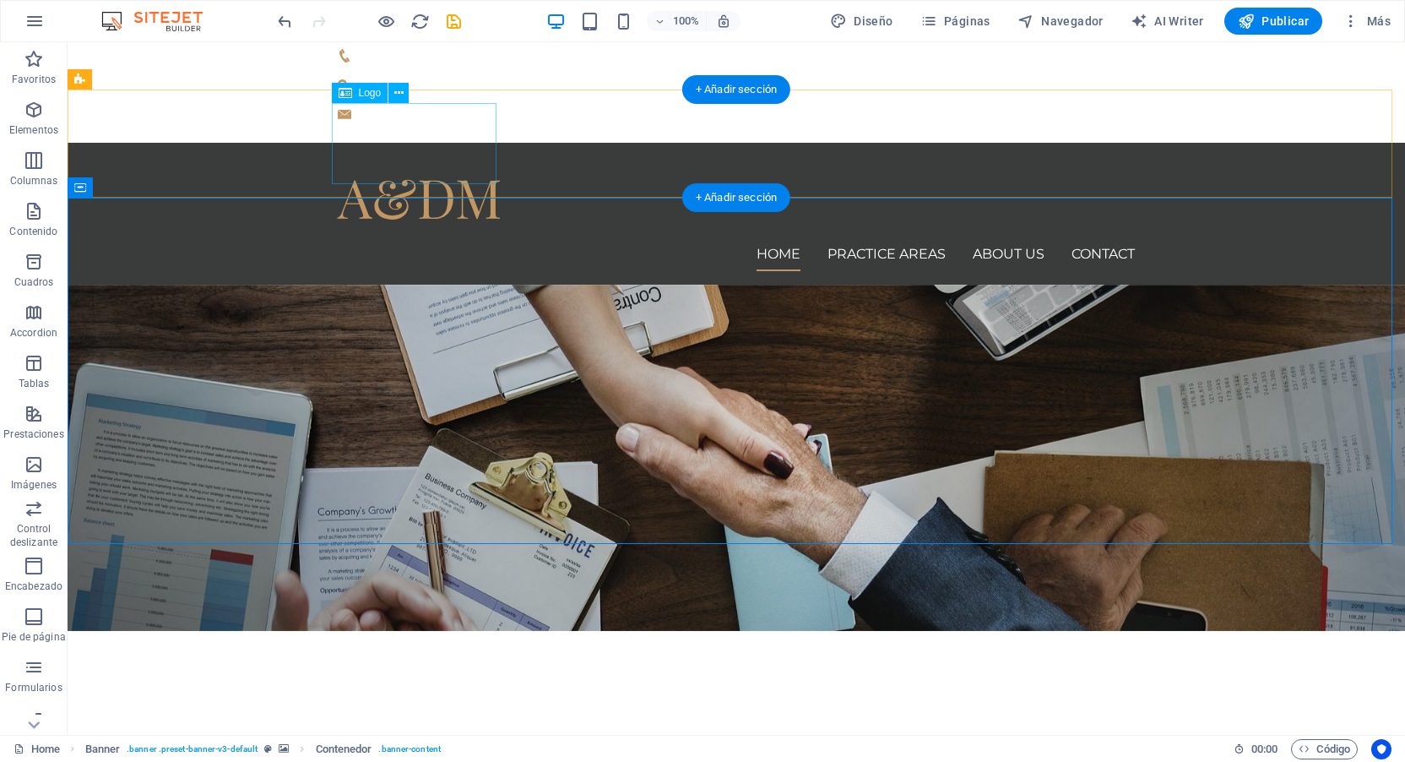
click at [414, 157] on div "A&DM" at bounding box center [736, 196] width 797 height 81
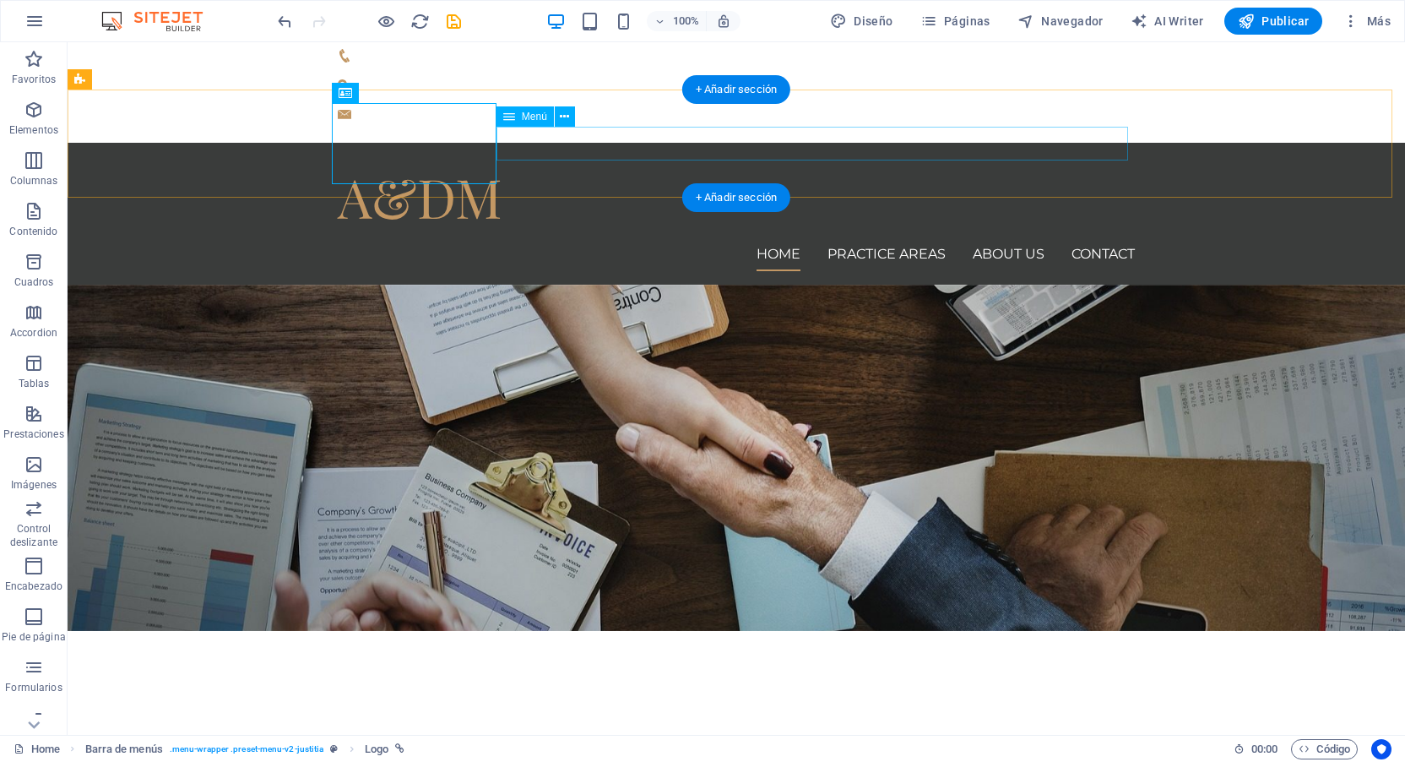
click at [1000, 237] on nav "Home Practice Areas About us Contact" at bounding box center [736, 254] width 797 height 34
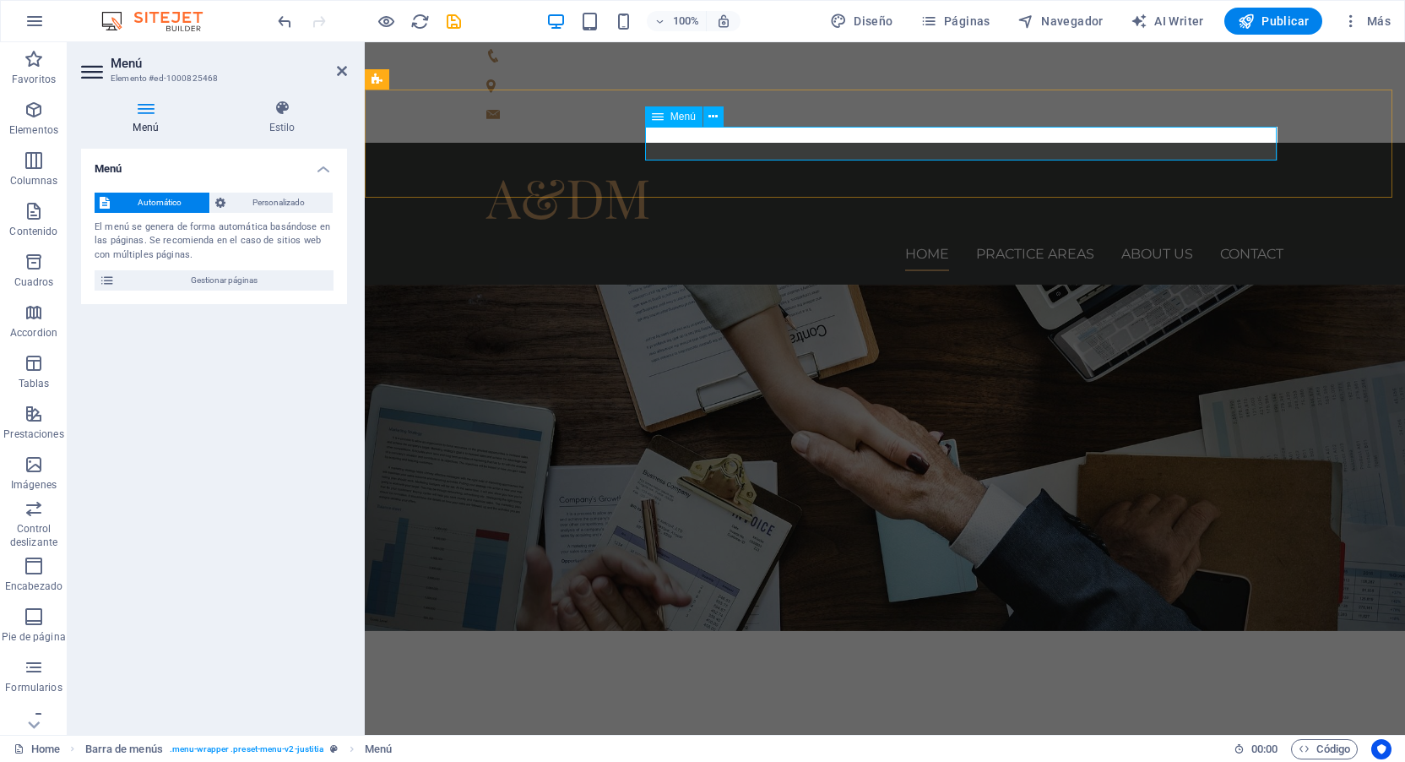
click at [996, 237] on nav "Home Practice Areas About us Contact" at bounding box center [884, 254] width 797 height 34
click at [915, 237] on nav "Home Practice Areas About us Contact" at bounding box center [884, 254] width 797 height 34
click at [712, 114] on icon at bounding box center [713, 117] width 9 height 18
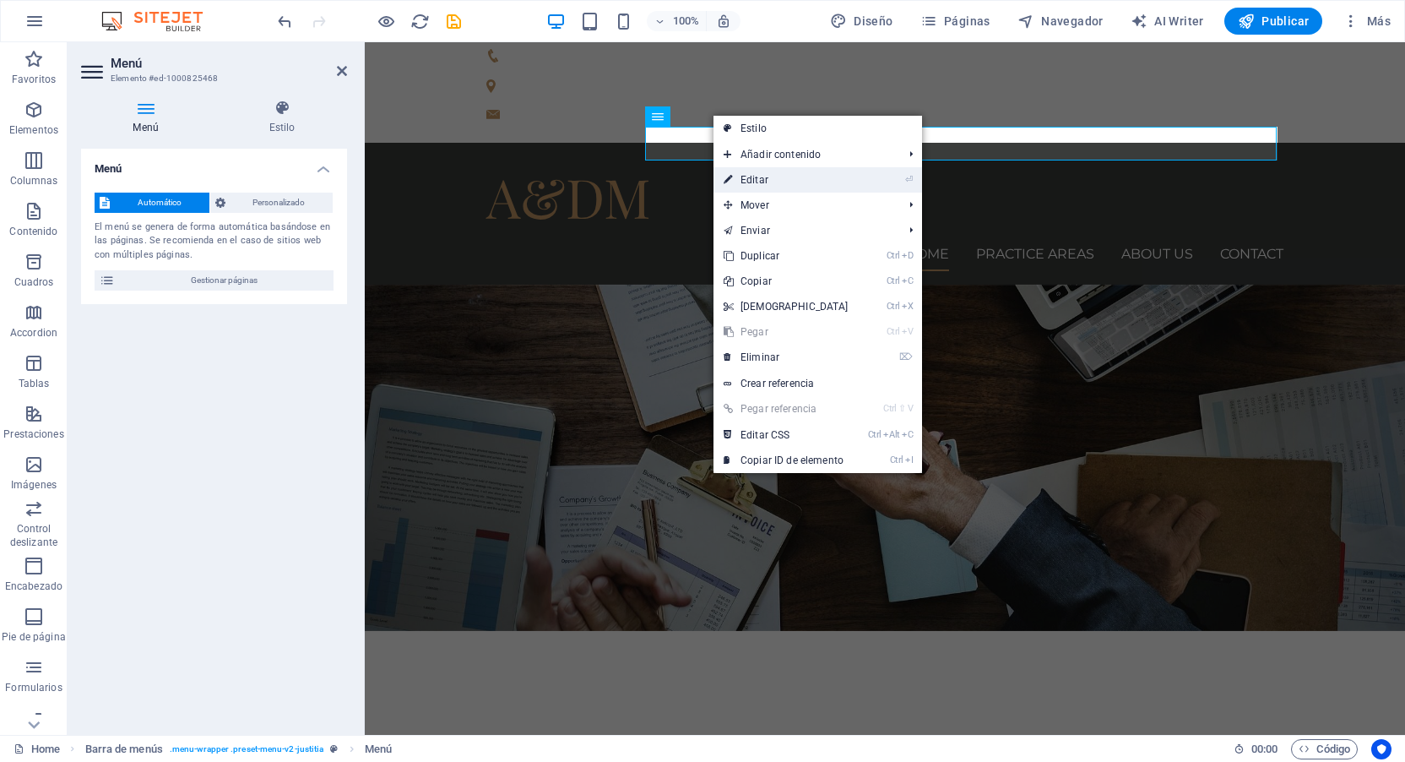
click at [773, 180] on link "⏎ Editar" at bounding box center [786, 179] width 145 height 25
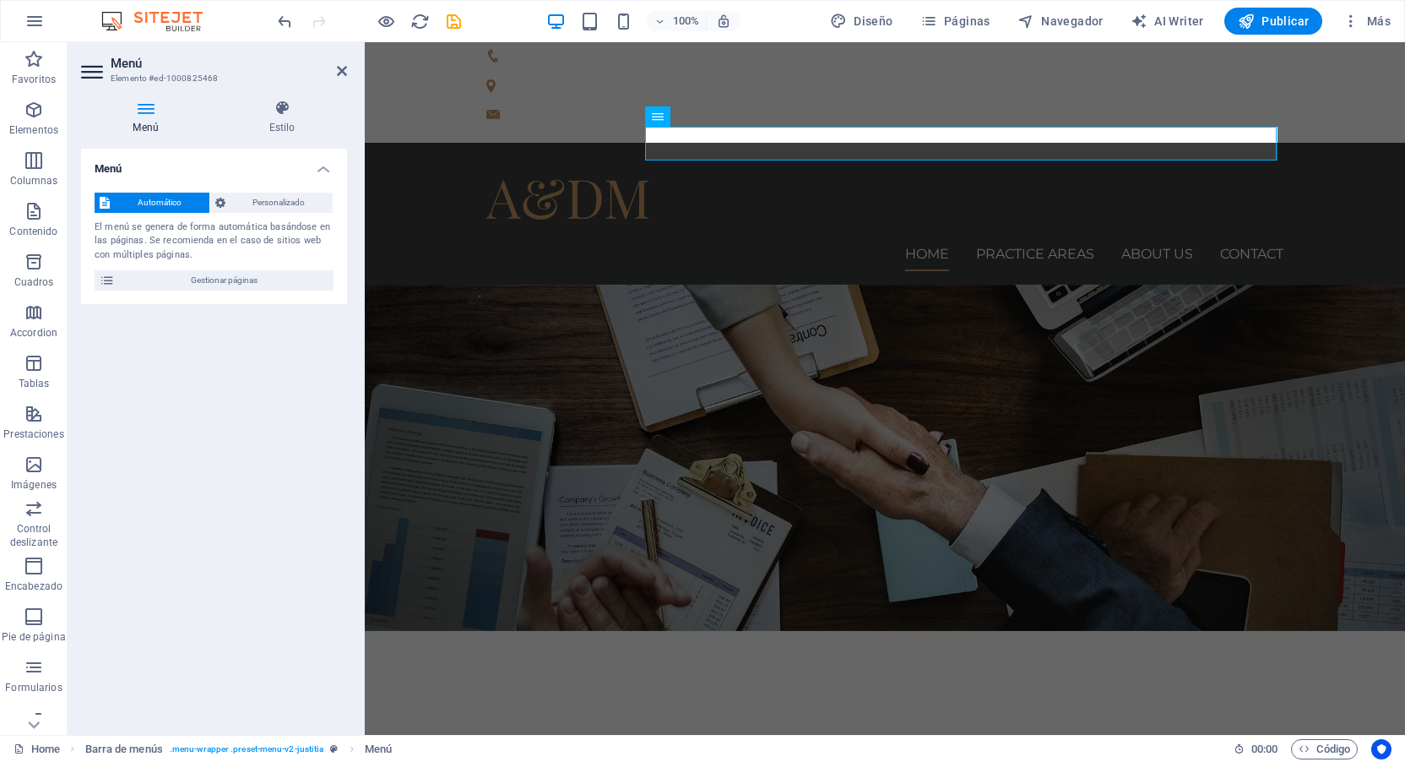
click at [144, 111] on icon at bounding box center [145, 108] width 129 height 17
click at [225, 200] on button "Personalizado" at bounding box center [271, 203] width 123 height 20
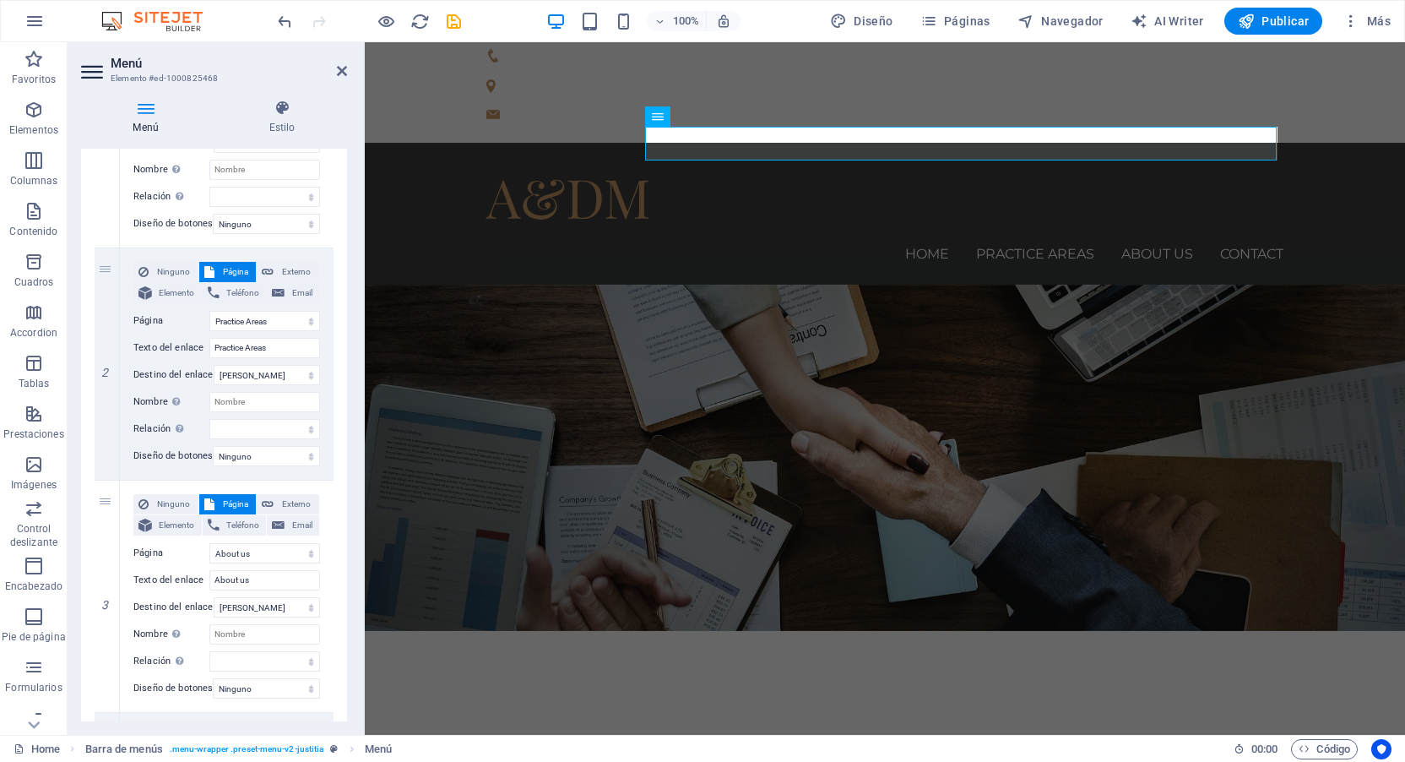
scroll to position [338, 0]
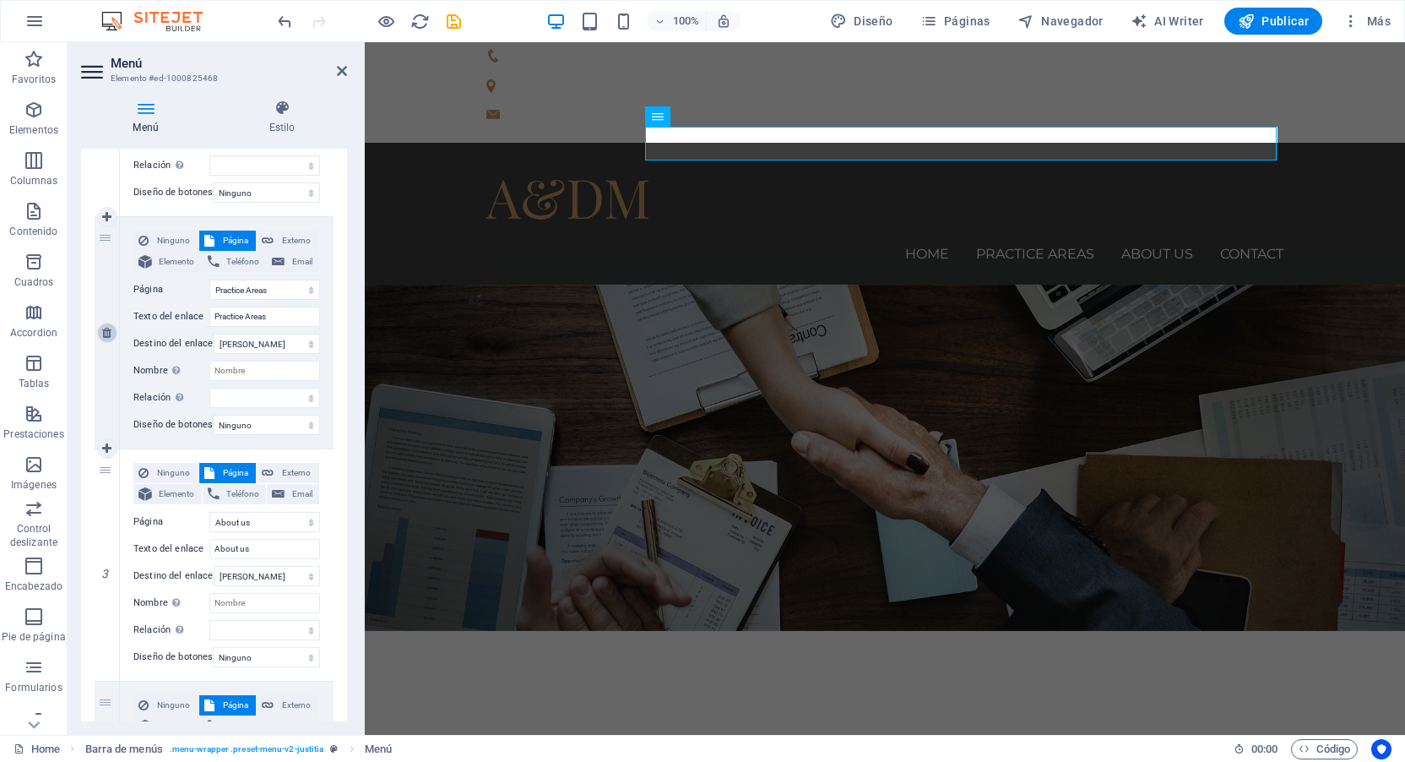
click at [107, 333] on icon at bounding box center [106, 333] width 9 height 12
select select
select select "2"
type input "About us"
select select
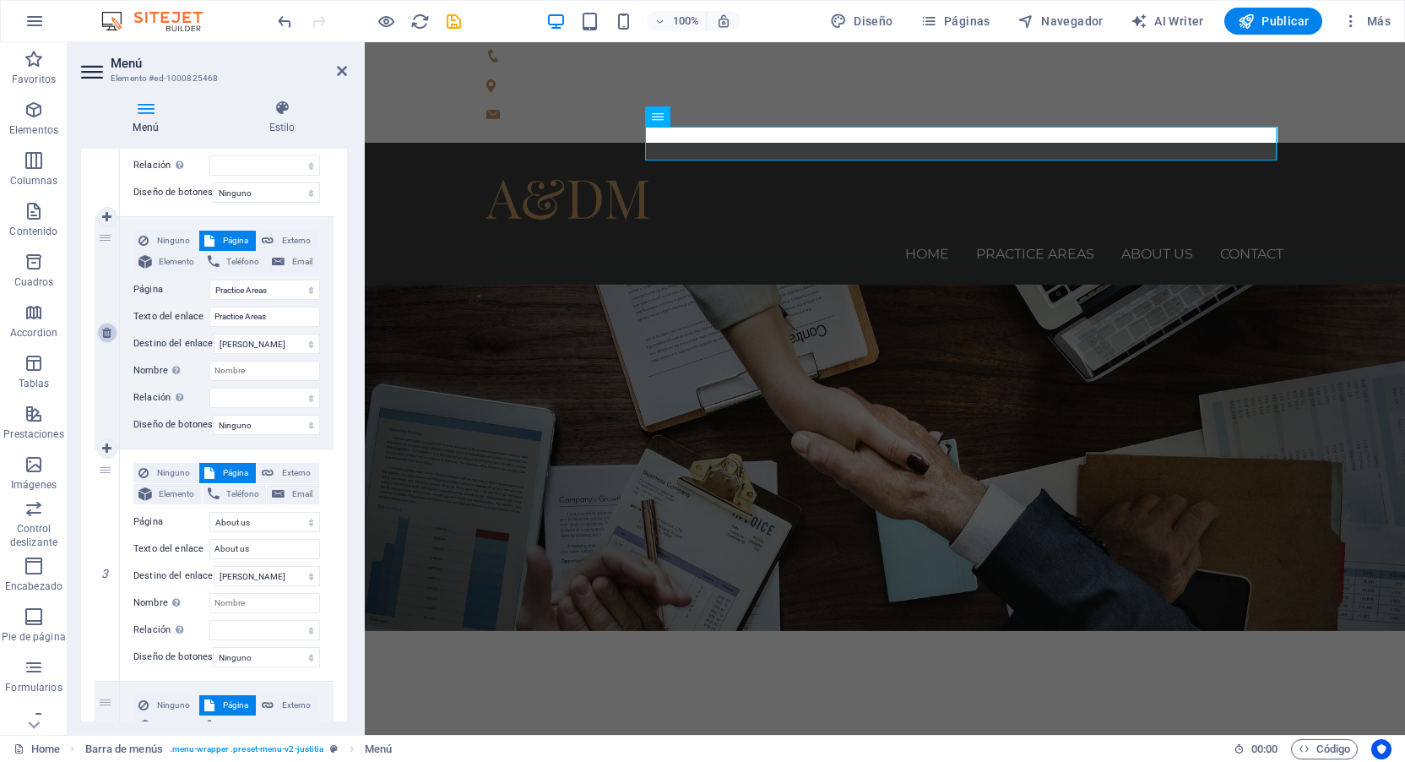
select select "3"
type input "Contact"
select select
click at [248, 288] on select "Home Practice Areas About us Contact Legal Notice Privacy" at bounding box center [264, 290] width 111 height 20
click at [256, 292] on select "Home Practice Areas About us Contact Legal Notice Privacy" at bounding box center [264, 290] width 111 height 20
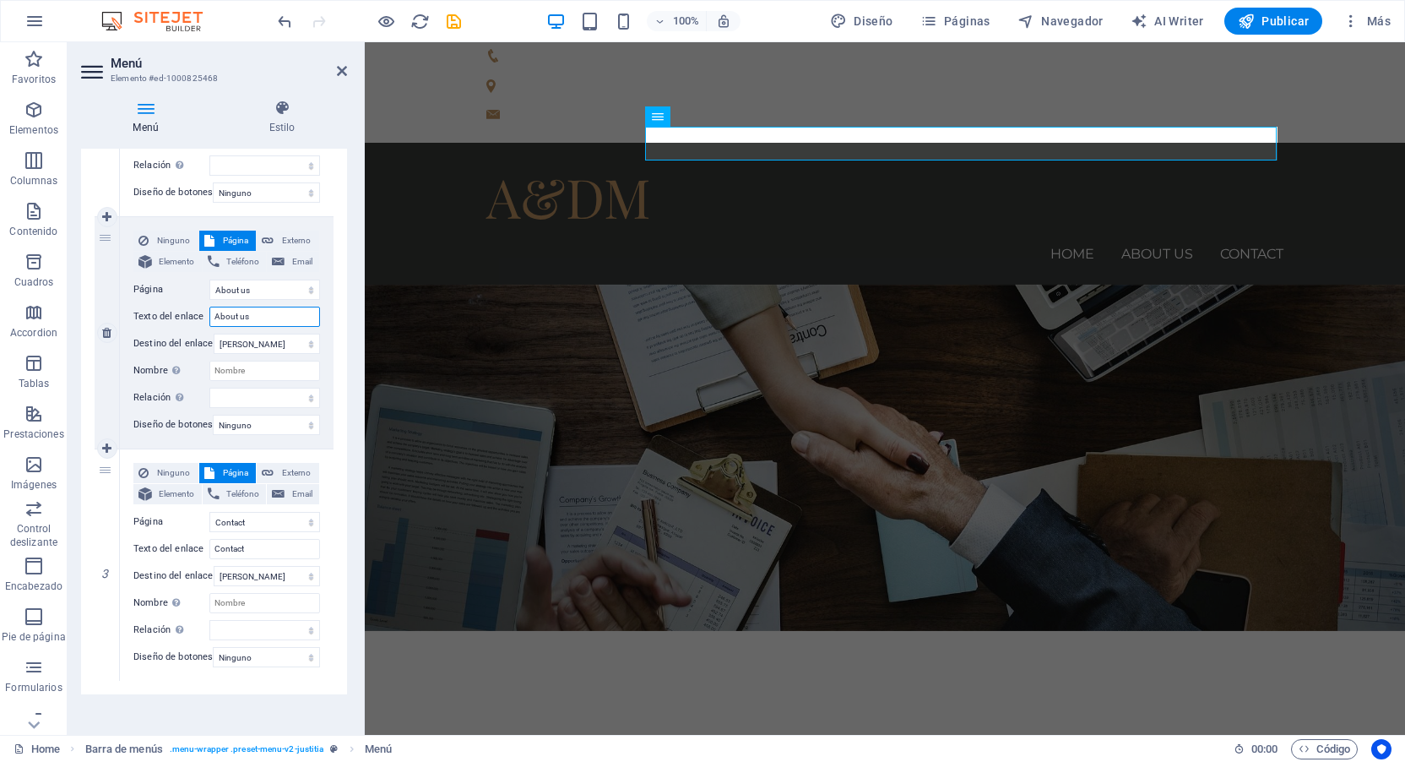
drag, startPoint x: 228, startPoint y: 321, endPoint x: 180, endPoint y: 321, distance: 48.1
click at [187, 321] on div "Texto del enlace About us" at bounding box center [226, 317] width 187 height 20
type input "Nosotros"
select select
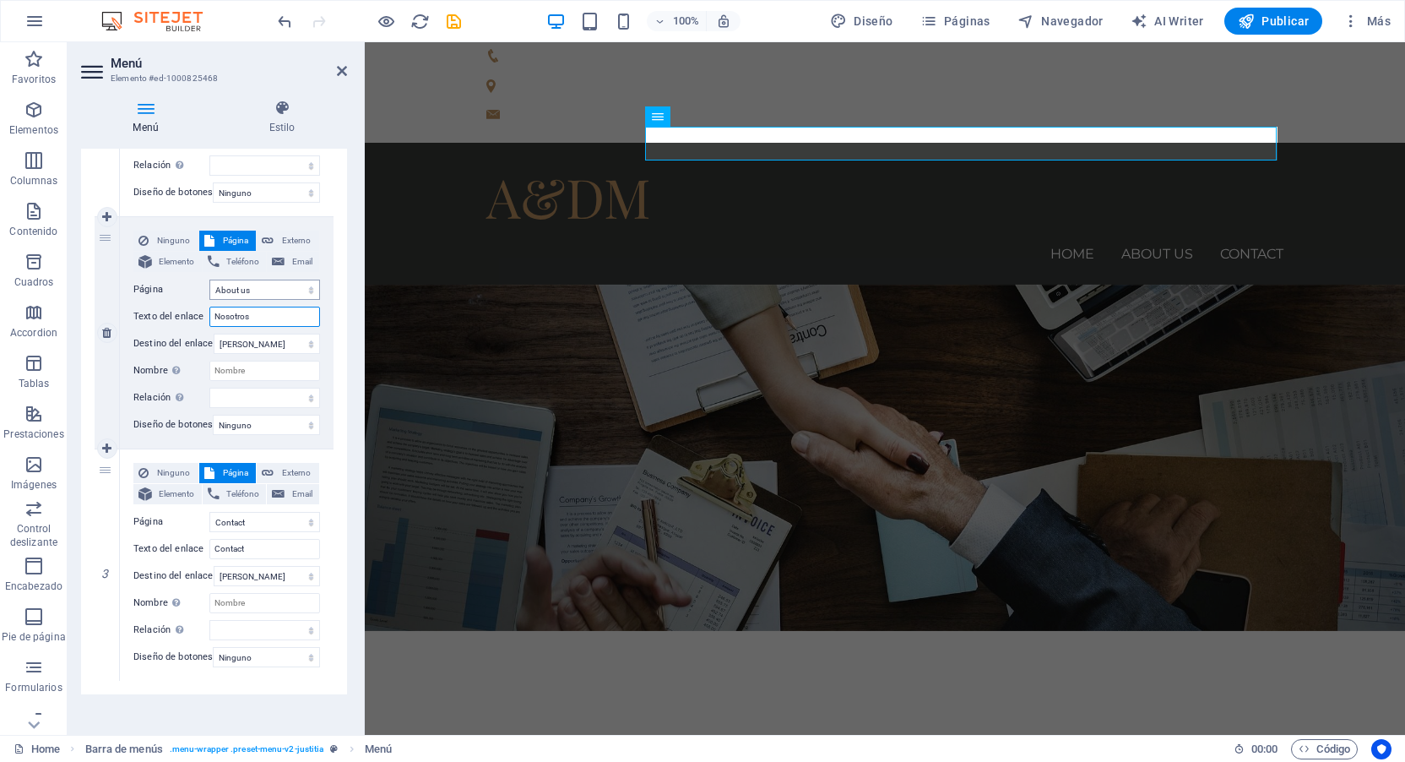
select select
type input "Nosotros"
click at [334, 356] on div "1 Ninguno Página Externo Elemento Teléfono Email Página Home Practice Areas Abo…" at bounding box center [214, 332] width 266 height 723
drag, startPoint x: 244, startPoint y: 553, endPoint x: 270, endPoint y: 556, distance: 26.4
click at [245, 553] on input "Contact" at bounding box center [264, 549] width 111 height 20
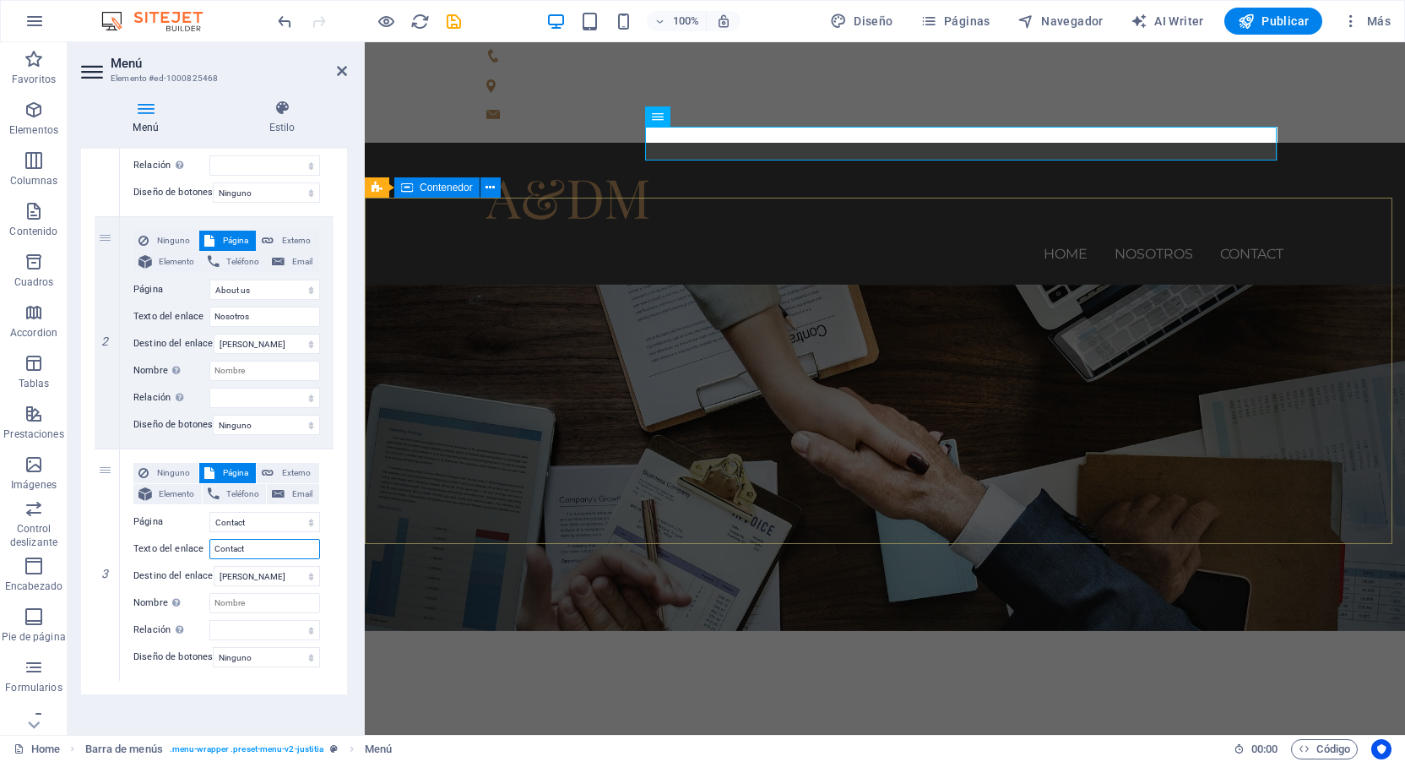
type input "Contacto"
select select
type input "Contacto"
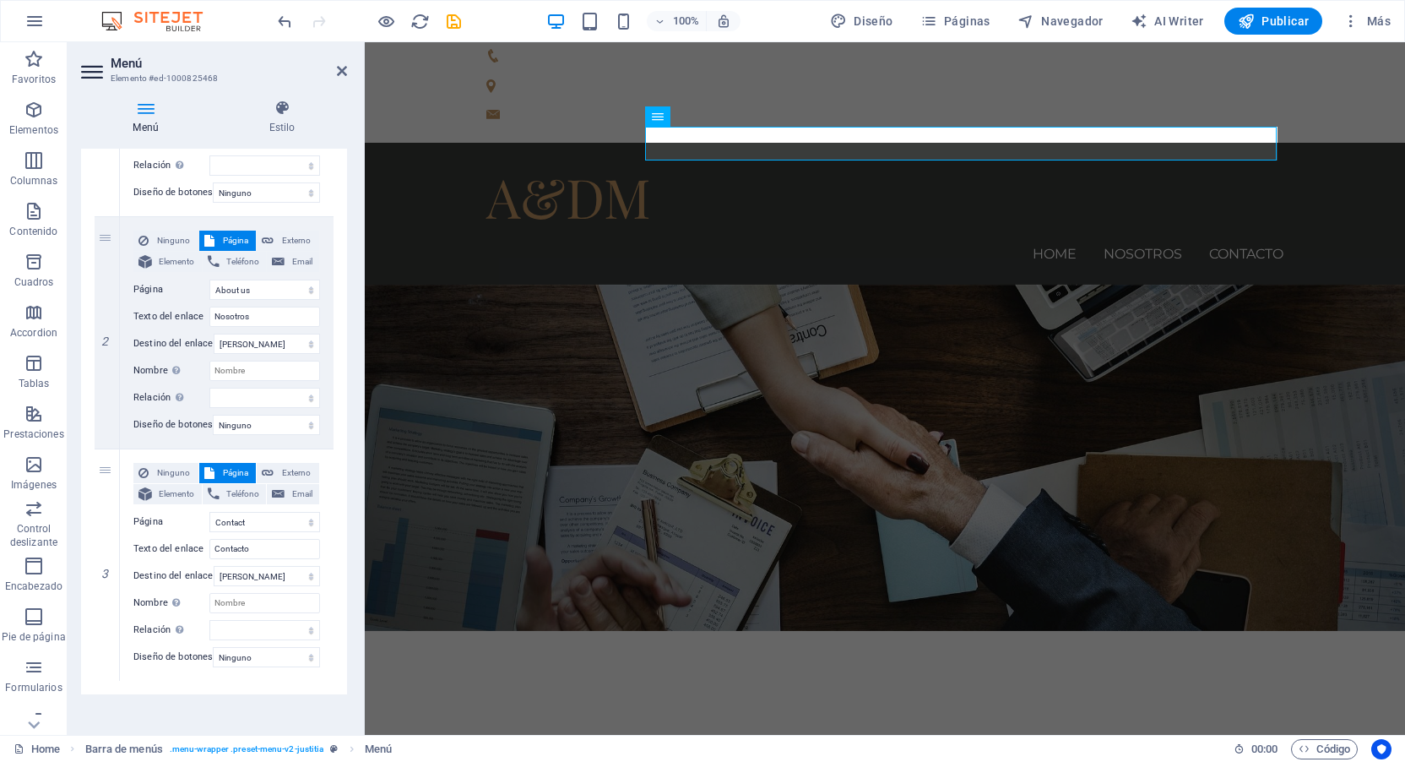
click at [342, 446] on div "1 Ninguno Página Externo Elemento Teléfono Email Página Home Practice Areas Abo…" at bounding box center [214, 332] width 266 height 723
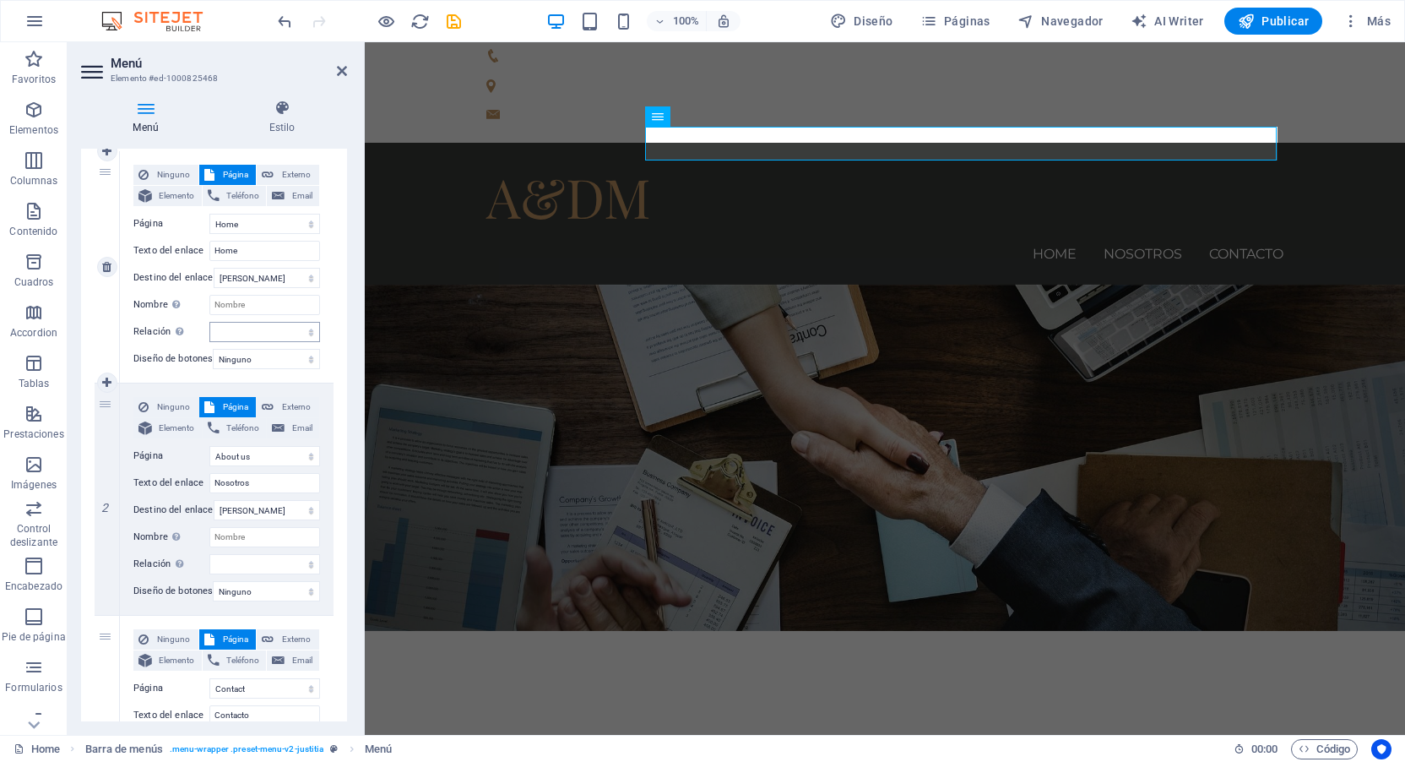
scroll to position [169, 0]
click at [245, 250] on input "Home" at bounding box center [264, 253] width 111 height 20
drag, startPoint x: 269, startPoint y: 257, endPoint x: 196, endPoint y: 258, distance: 72.6
click at [196, 258] on div "Texto del enlace Home" at bounding box center [226, 253] width 187 height 20
type input "Inicio"
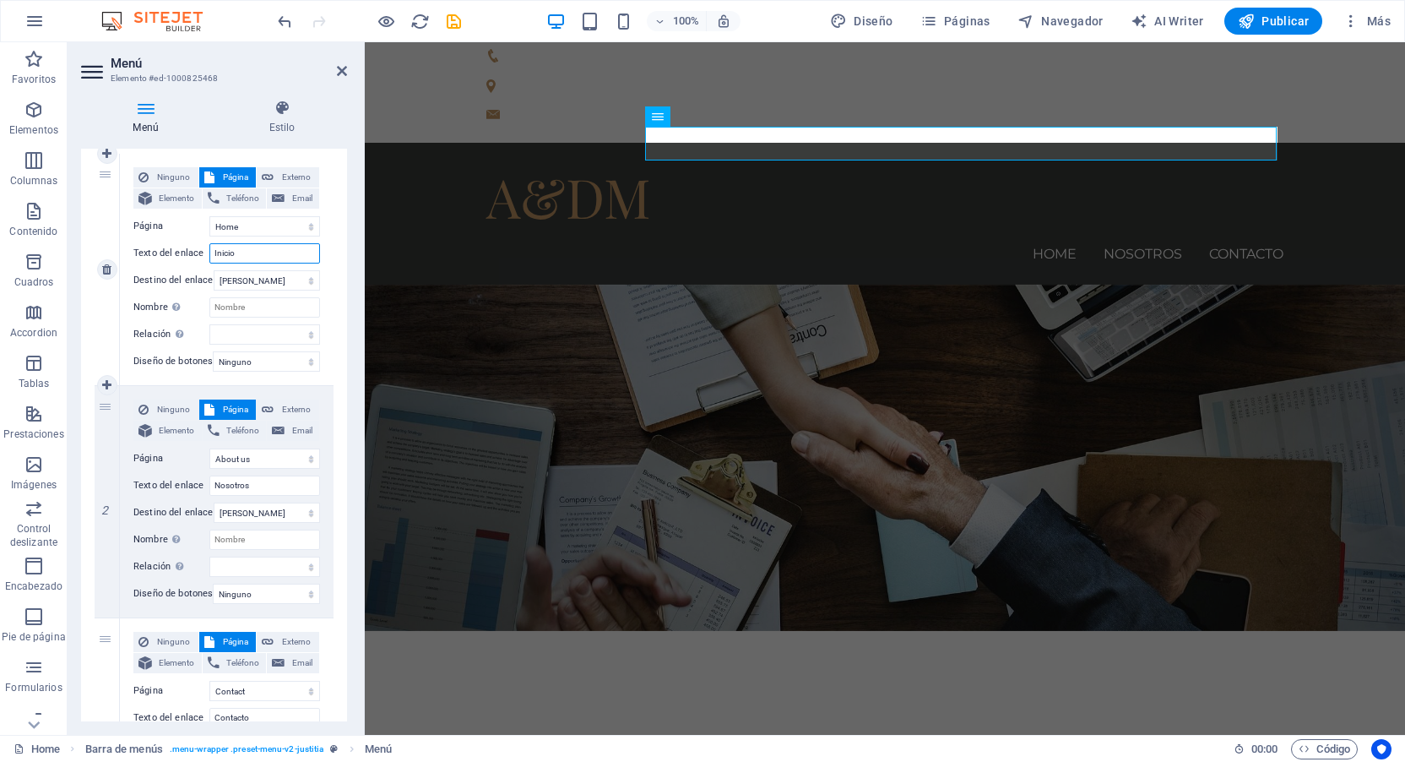
select select
type input "Inicio"
click at [331, 232] on div "1 Ninguno Página Externo Elemento Teléfono Email Página Home Practice Areas Abo…" at bounding box center [214, 501] width 266 height 723
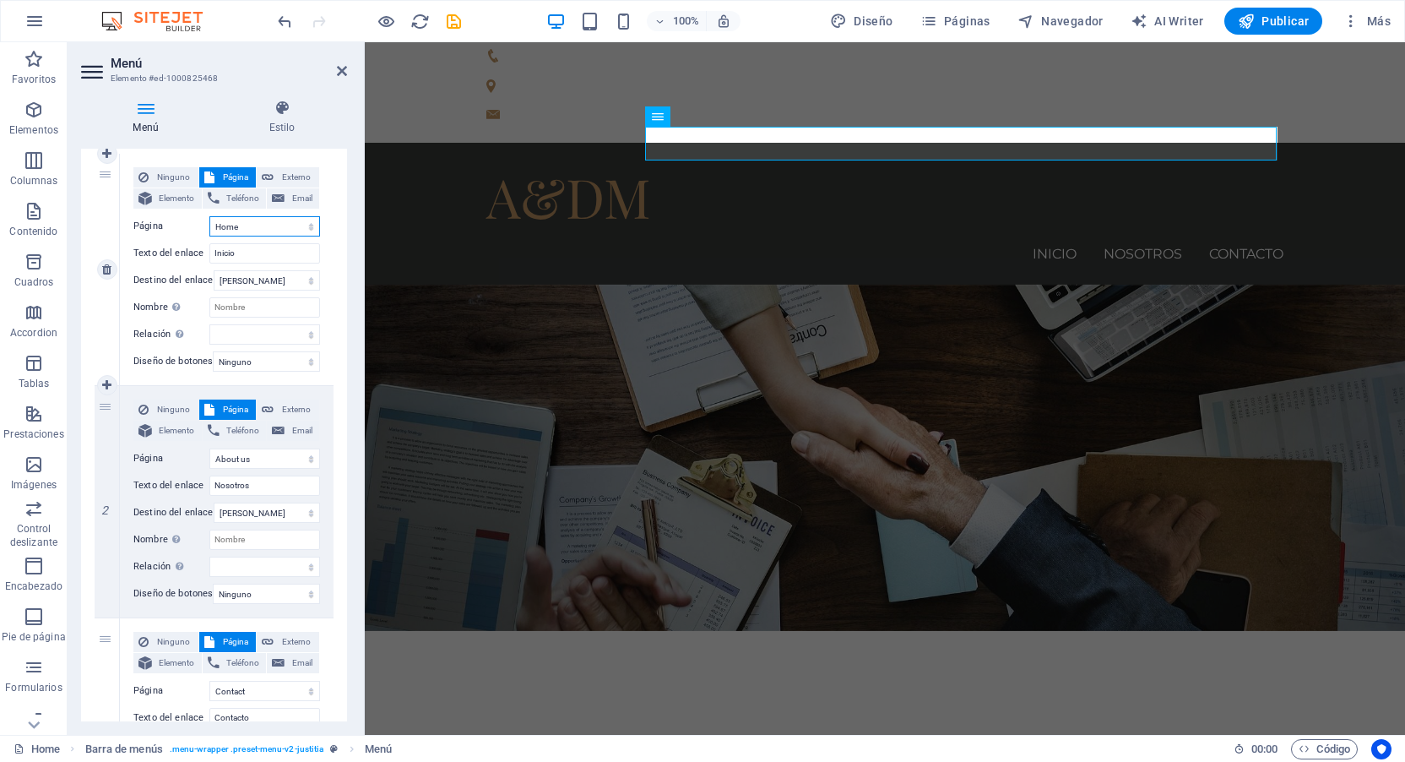
click at [291, 225] on select "Home Practice Areas About us Contact Legal Notice Privacy" at bounding box center [264, 226] width 111 height 20
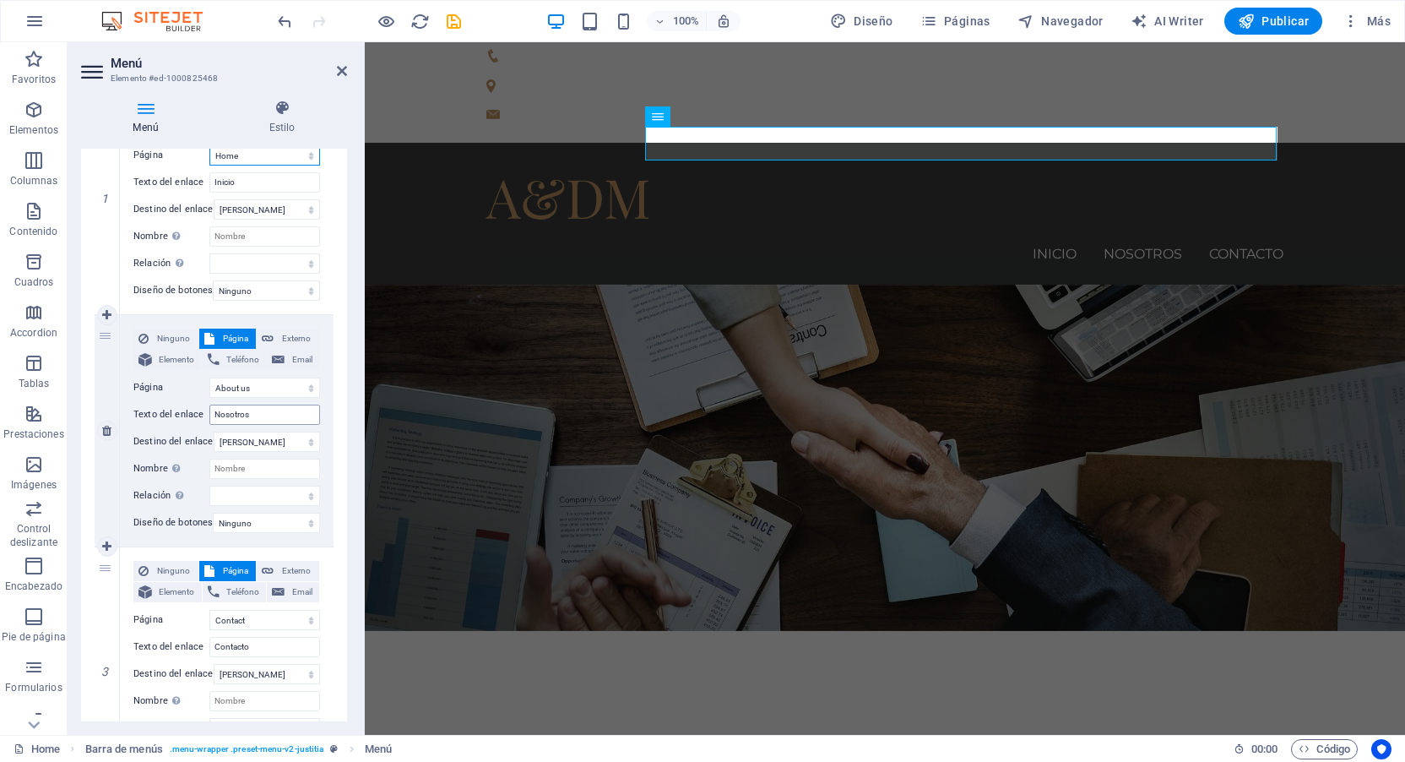
scroll to position [356, 0]
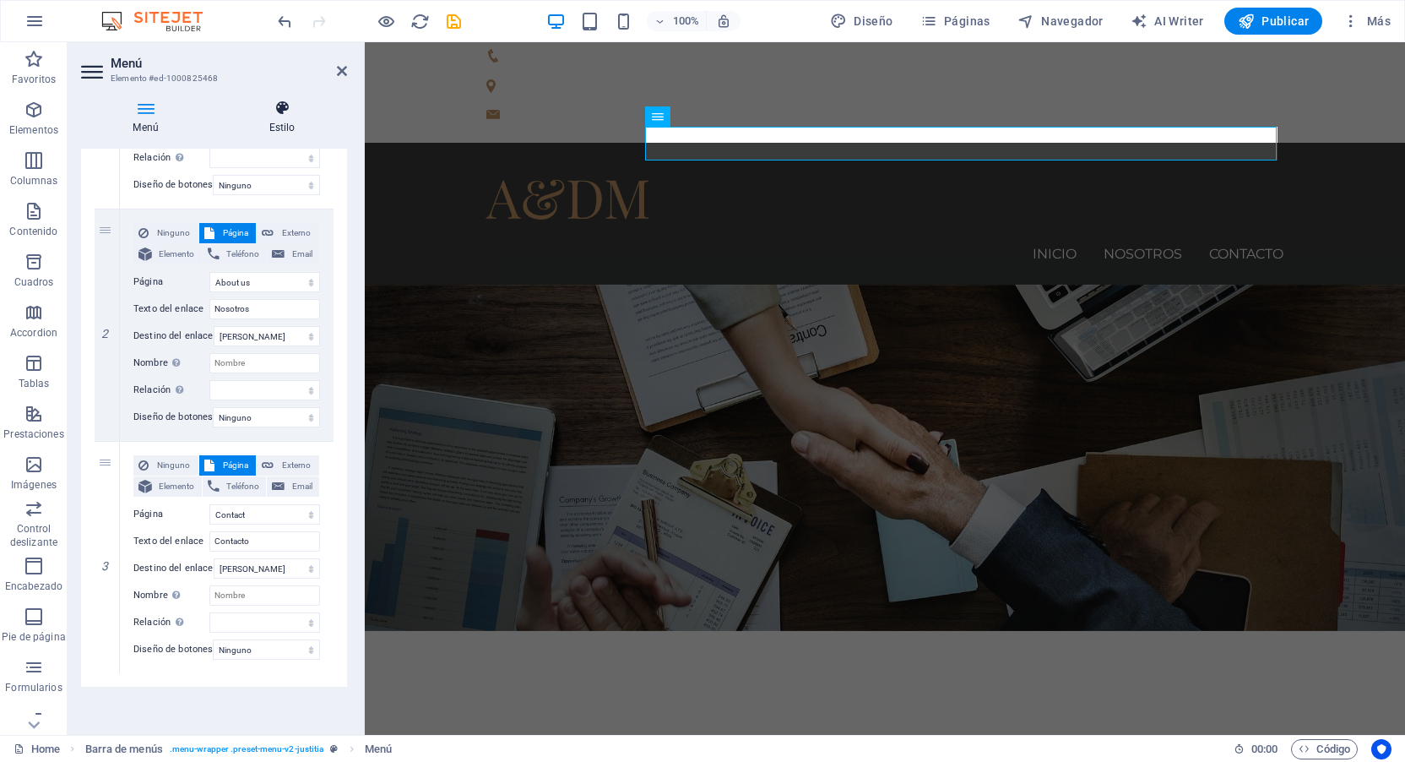
click at [290, 106] on icon at bounding box center [282, 108] width 130 height 17
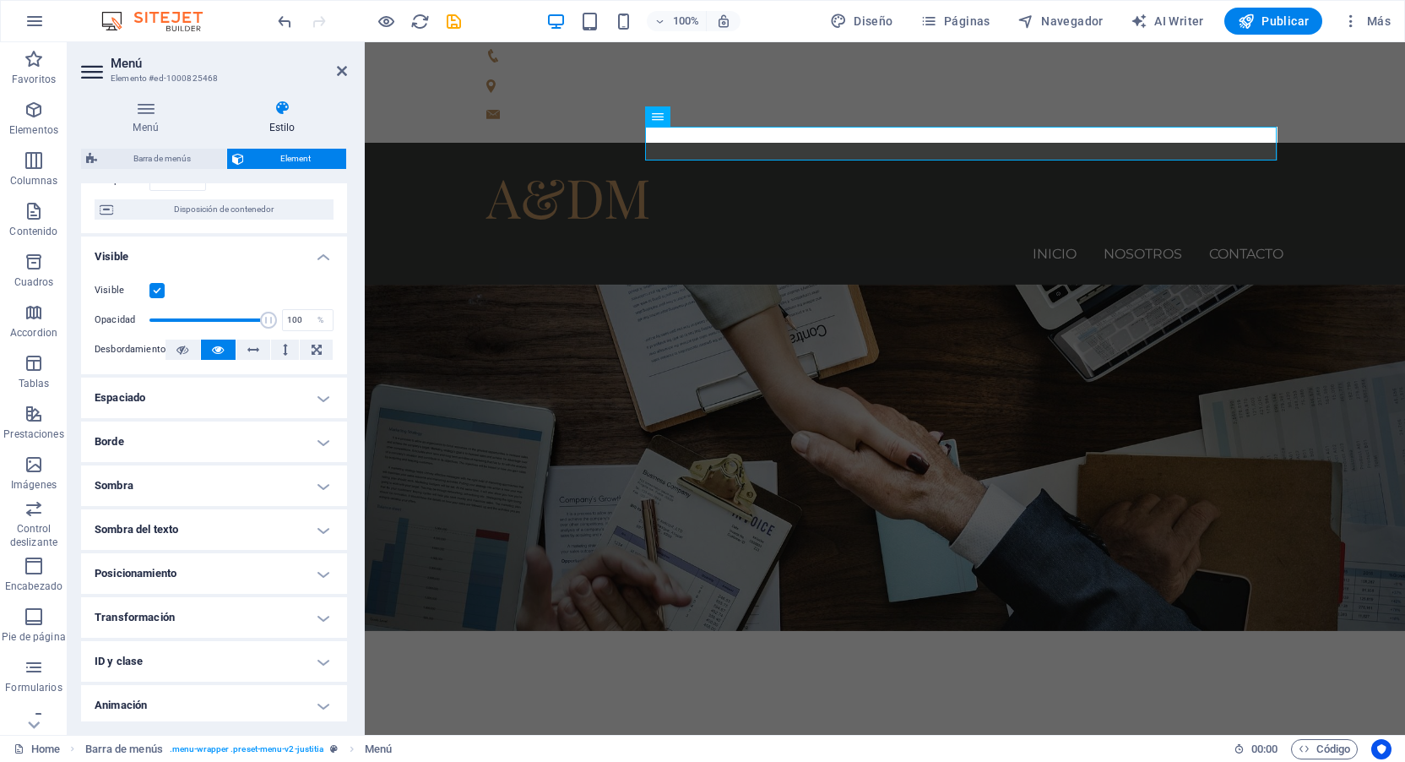
scroll to position [169, 0]
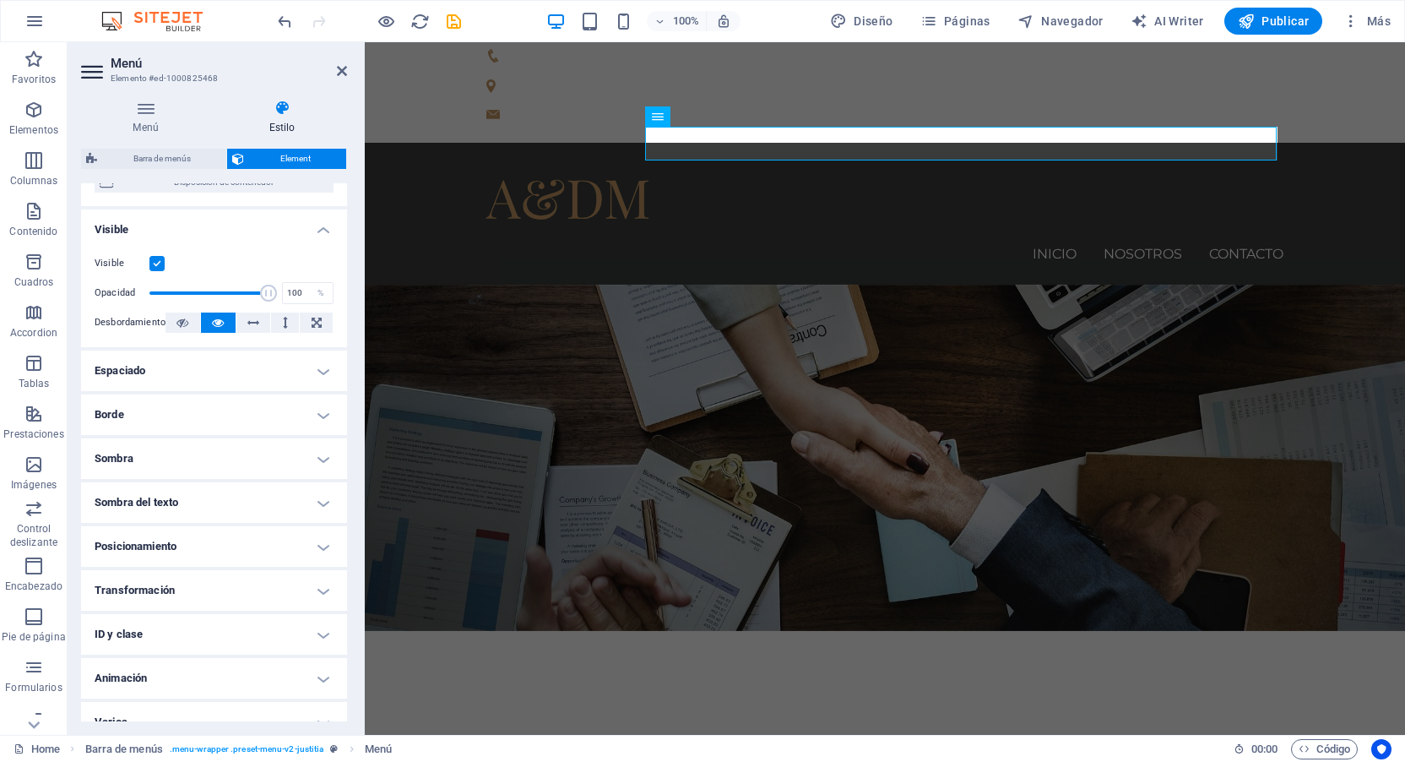
click at [160, 263] on label at bounding box center [156, 263] width 15 height 15
click at [0, 0] on input "Visible" at bounding box center [0, 0] width 0 height 0
click at [160, 263] on label at bounding box center [156, 263] width 15 height 15
click at [0, 0] on input "Visible" at bounding box center [0, 0] width 0 height 0
click at [160, 263] on label at bounding box center [156, 263] width 15 height 15
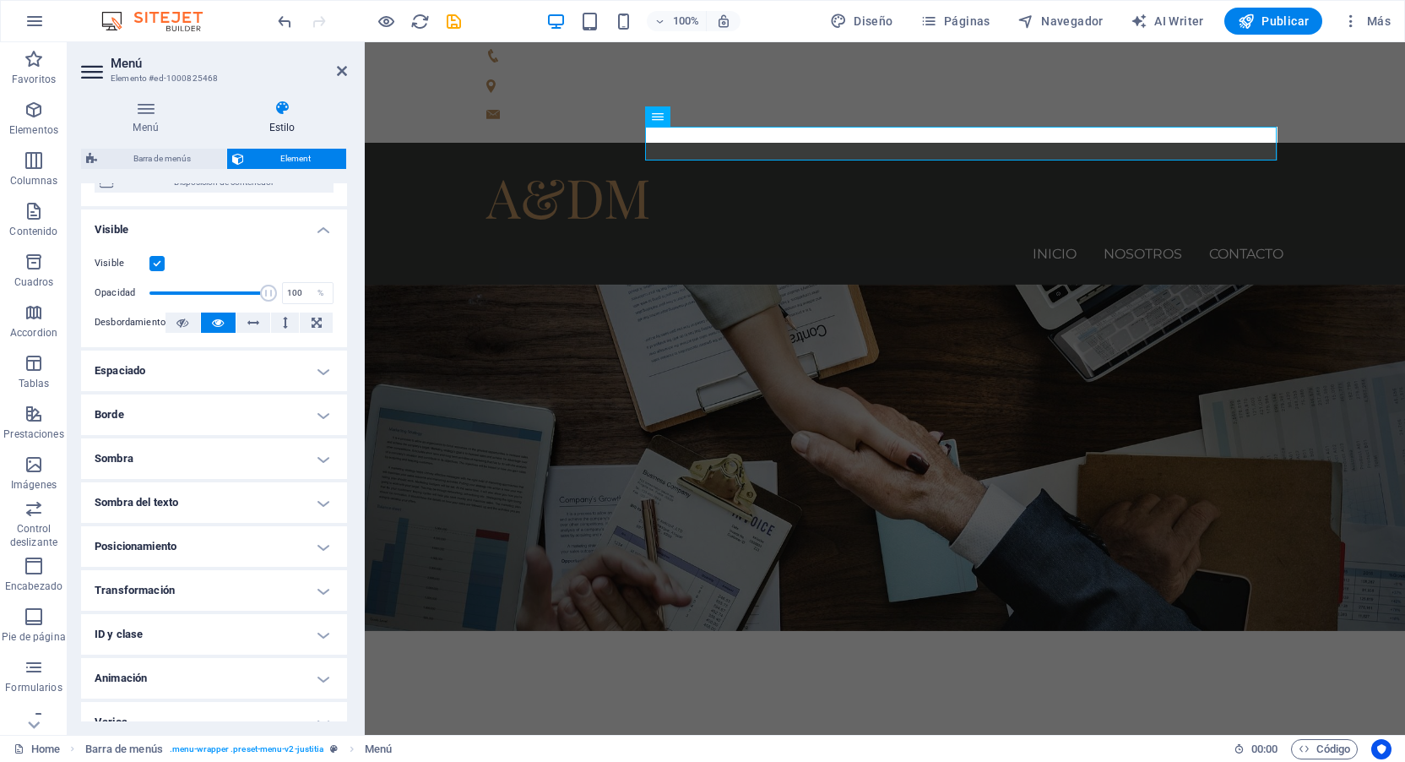
click at [0, 0] on input "Visible" at bounding box center [0, 0] width 0 height 0
click at [160, 263] on label at bounding box center [156, 263] width 15 height 15
click at [0, 0] on input "Visible" at bounding box center [0, 0] width 0 height 0
drag, startPoint x: 267, startPoint y: 294, endPoint x: 209, endPoint y: 293, distance: 58.3
click at [209, 293] on span at bounding box center [211, 293] width 17 height 17
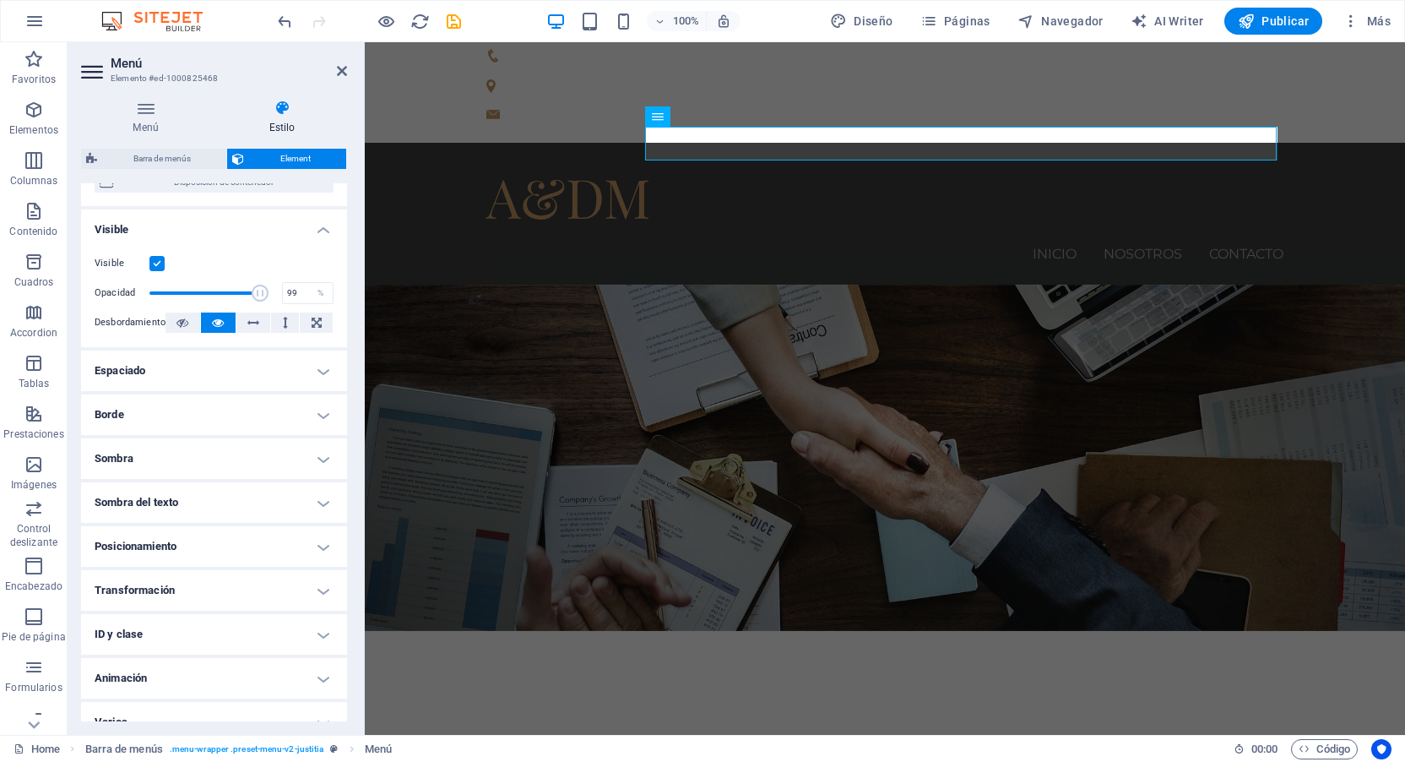
type input "100"
drag, startPoint x: 209, startPoint y: 293, endPoint x: 276, endPoint y: 293, distance: 67.6
click at [276, 293] on div "Opacidad 100 %" at bounding box center [214, 292] width 239 height 25
click at [261, 242] on div "Visible Opacidad 100 % Desbordamiento" at bounding box center [214, 293] width 266 height 107
click at [294, 369] on h4 "Espaciado" at bounding box center [214, 370] width 266 height 41
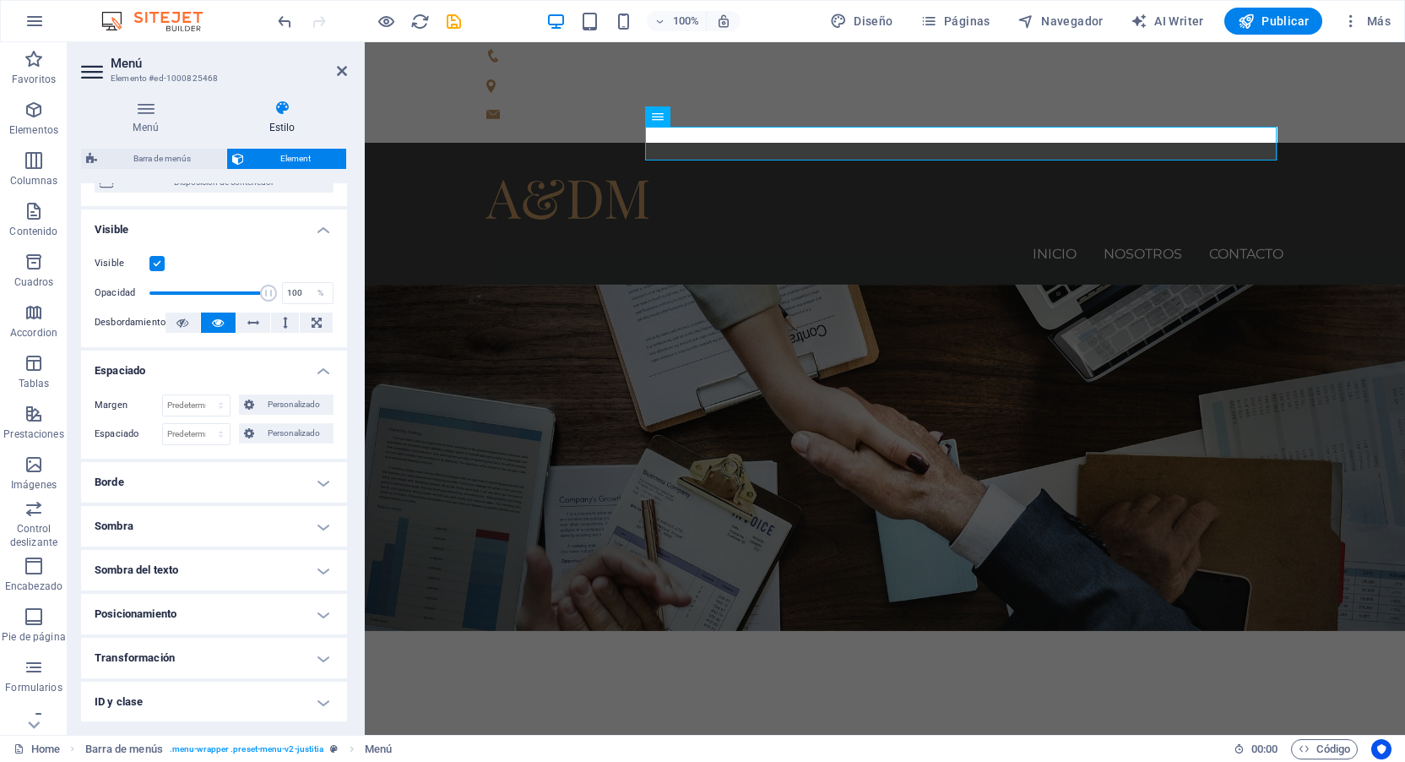
click at [294, 369] on h4 "Espaciado" at bounding box center [214, 365] width 266 height 30
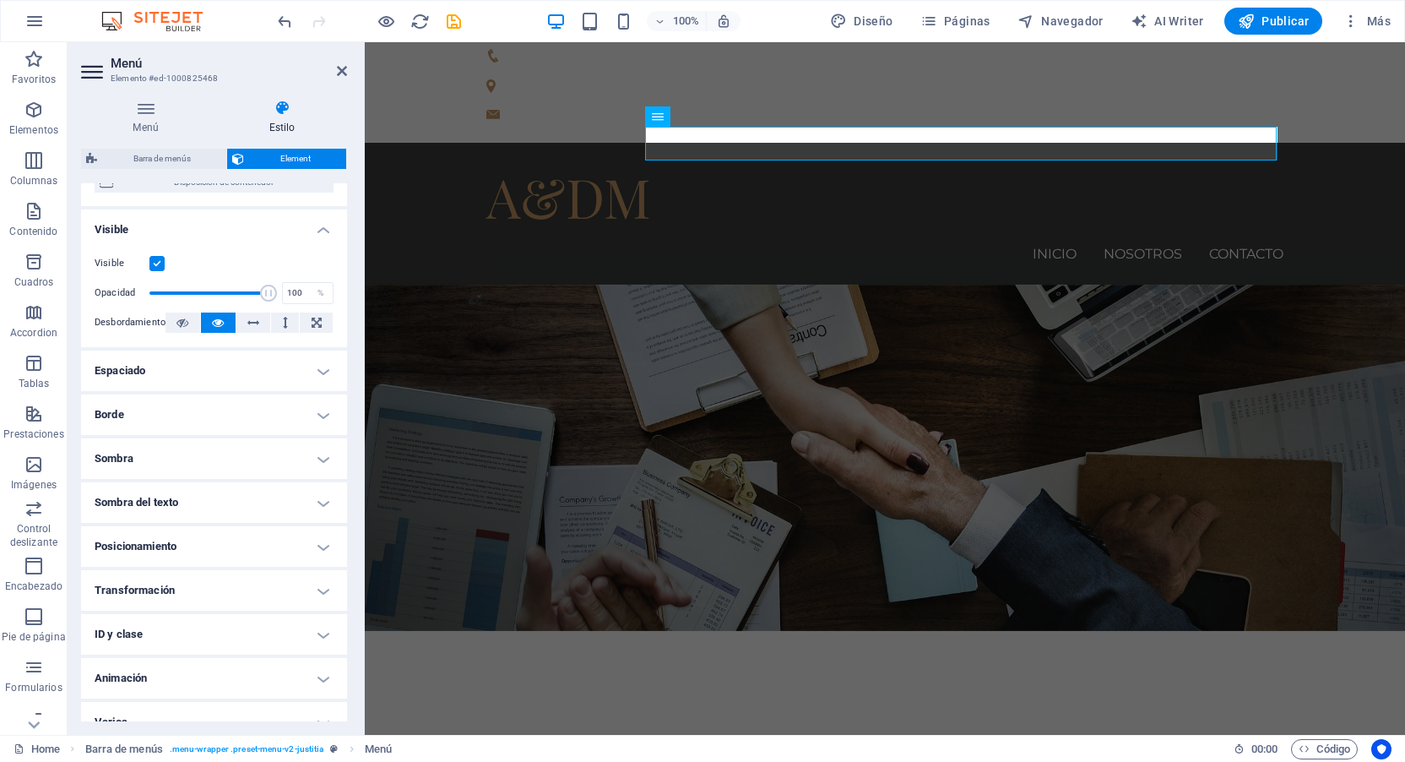
click at [263, 421] on h4 "Borde" at bounding box center [214, 414] width 266 height 41
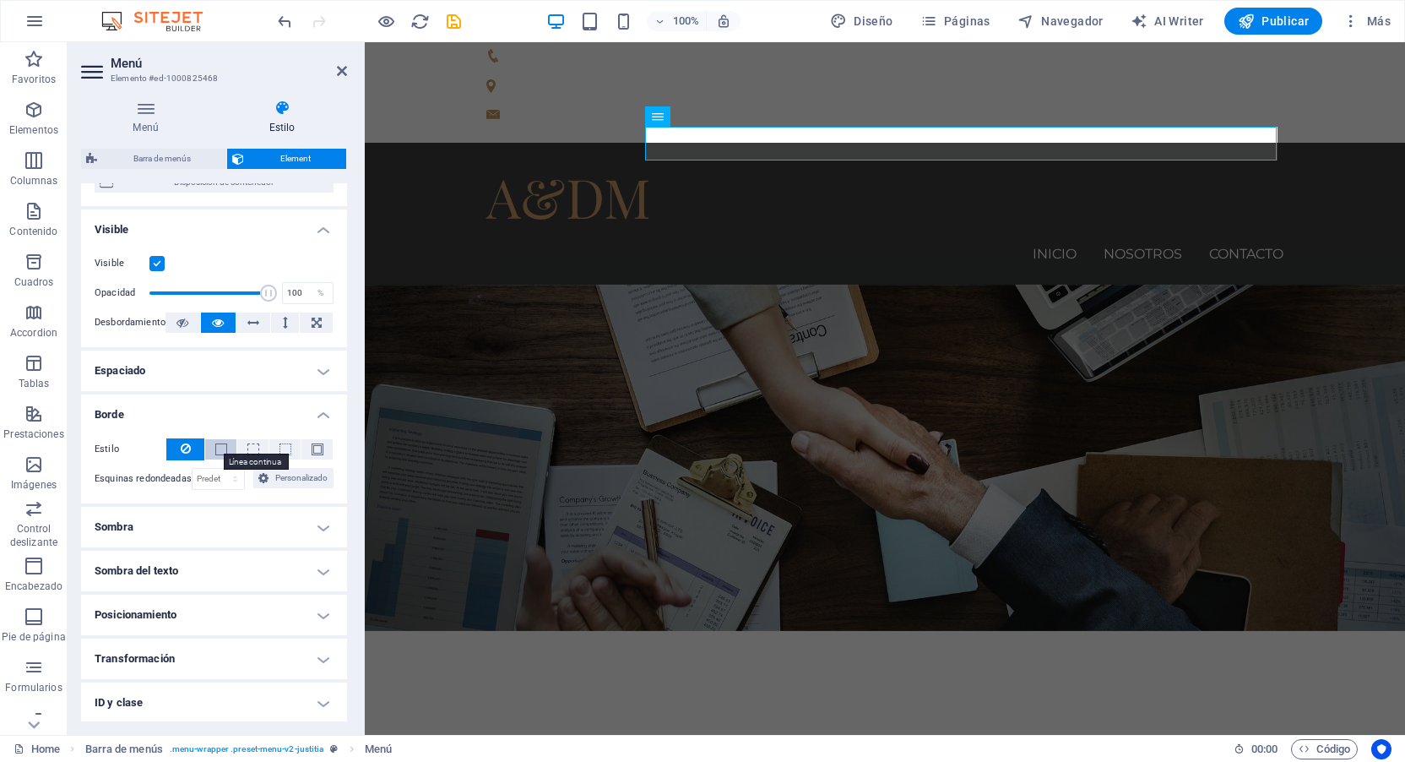
click at [220, 448] on span at bounding box center [221, 449] width 12 height 12
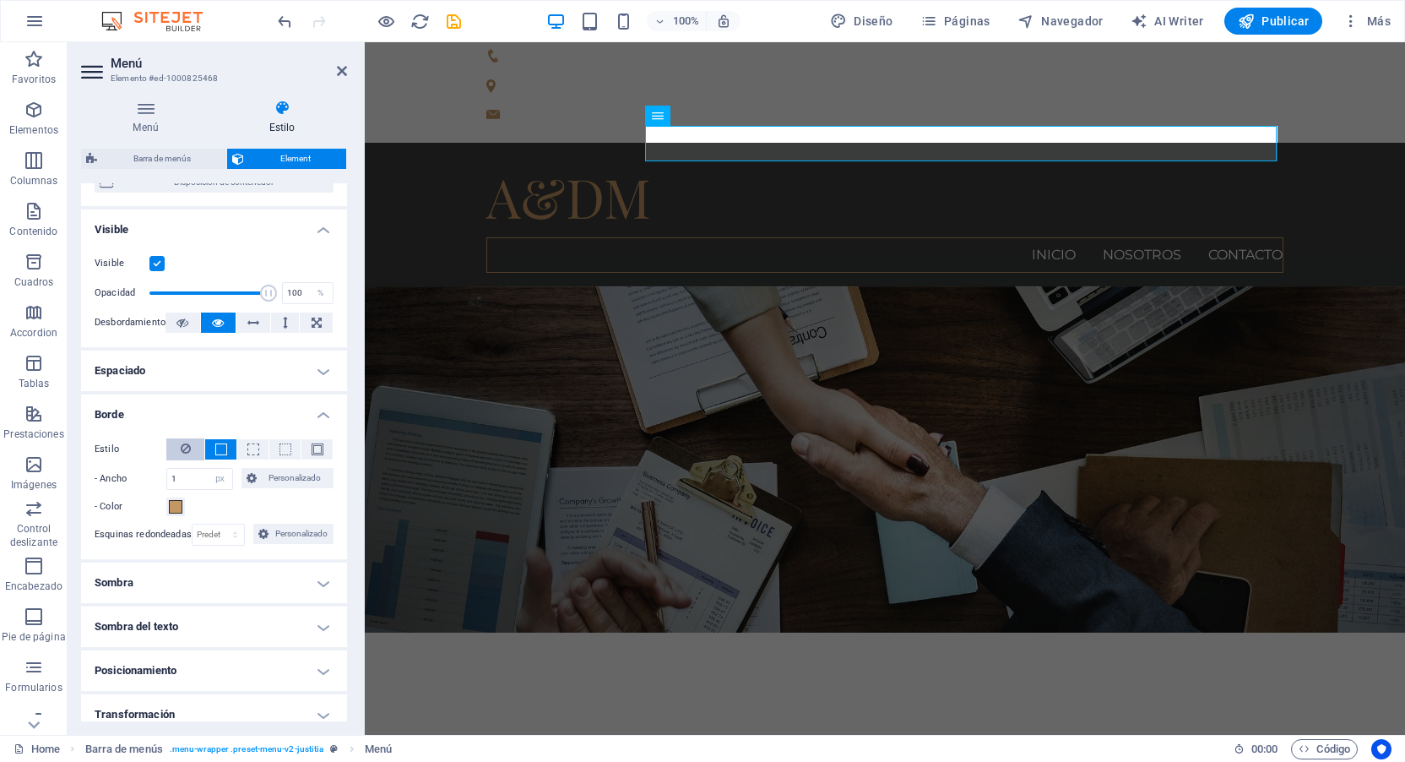
click at [186, 445] on icon at bounding box center [186, 448] width 10 height 20
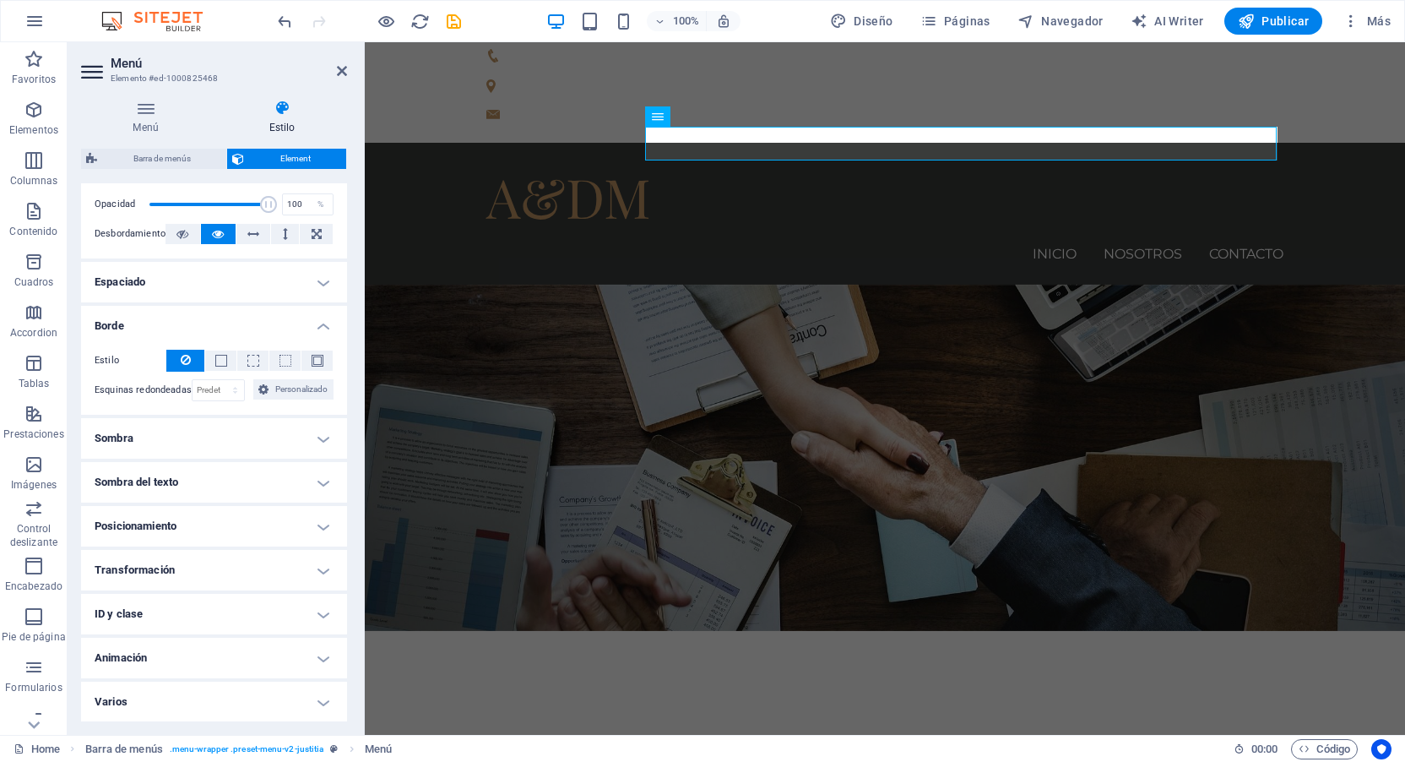
scroll to position [258, 0]
click at [234, 436] on h4 "Sombra" at bounding box center [214, 437] width 266 height 41
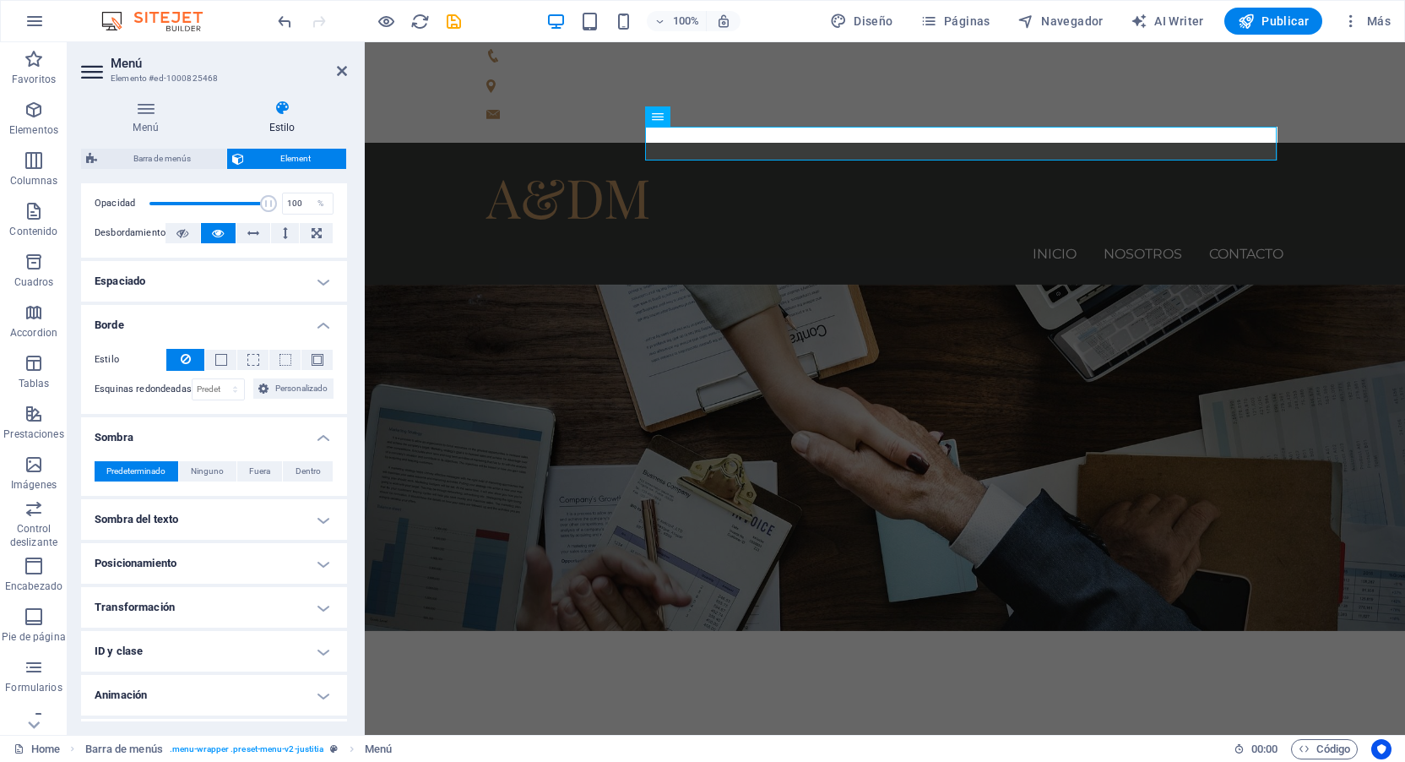
click at [215, 511] on h4 "Sombra del texto" at bounding box center [214, 519] width 266 height 41
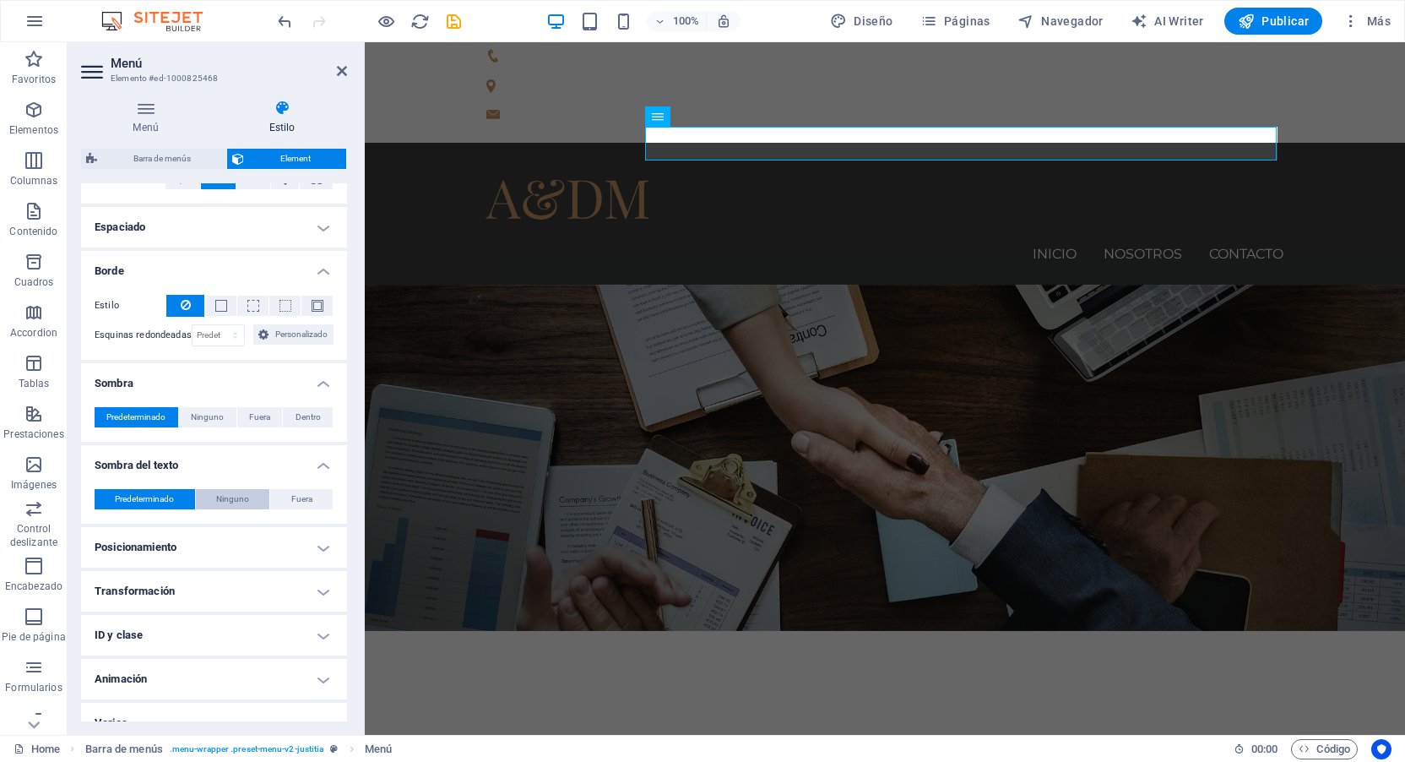
scroll to position [334, 0]
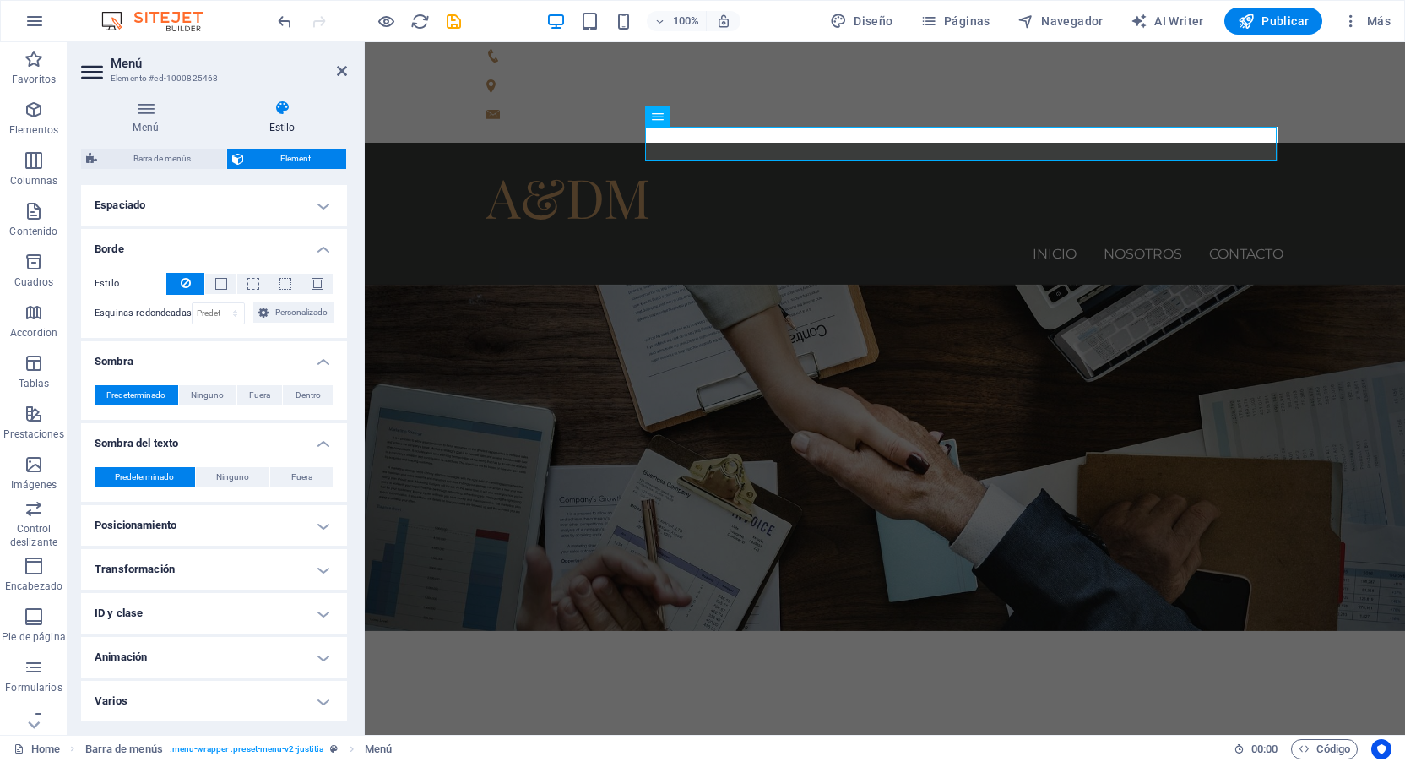
click at [220, 525] on h4 "Posicionamiento" at bounding box center [214, 525] width 266 height 41
click at [339, 70] on icon at bounding box center [342, 71] width 10 height 14
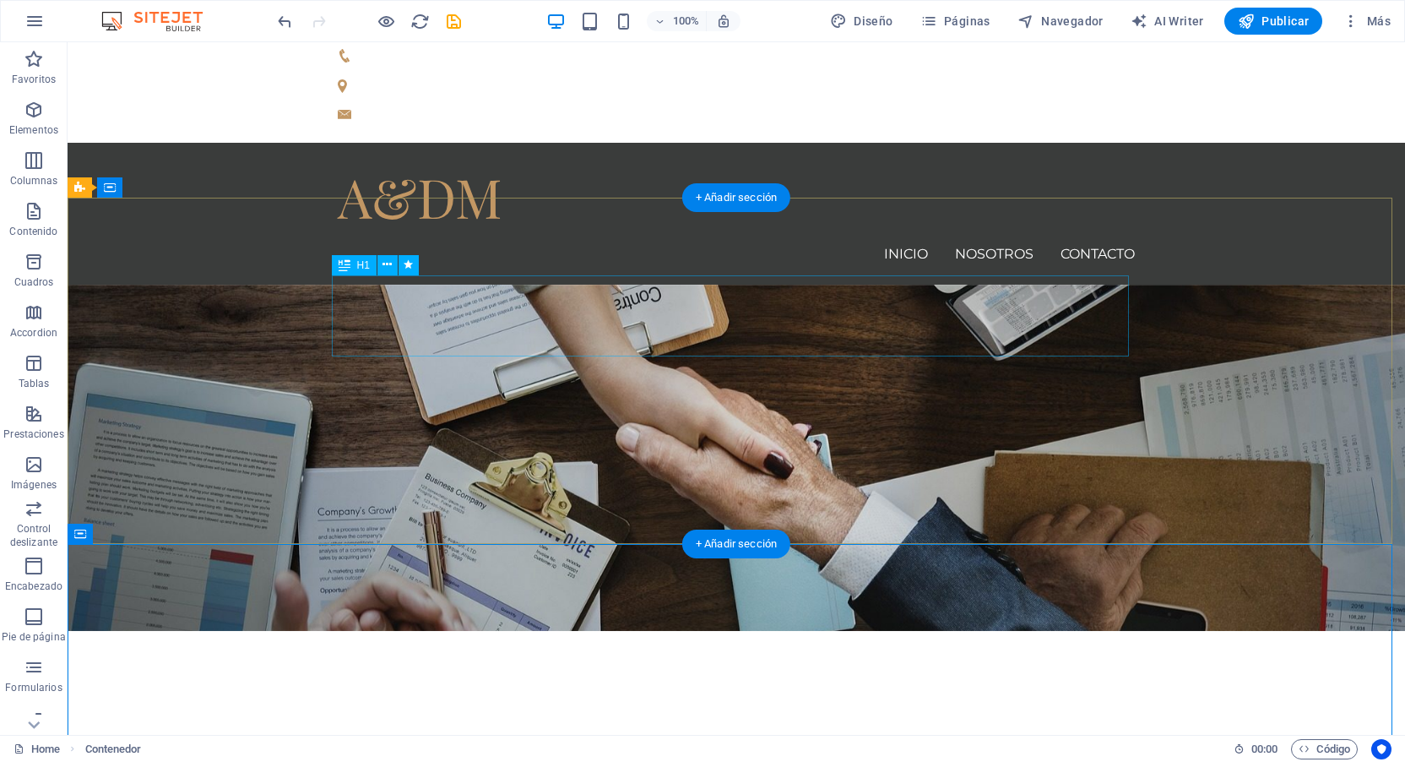
click at [874, 698] on div "We protect your rights" at bounding box center [736, 738] width 797 height 81
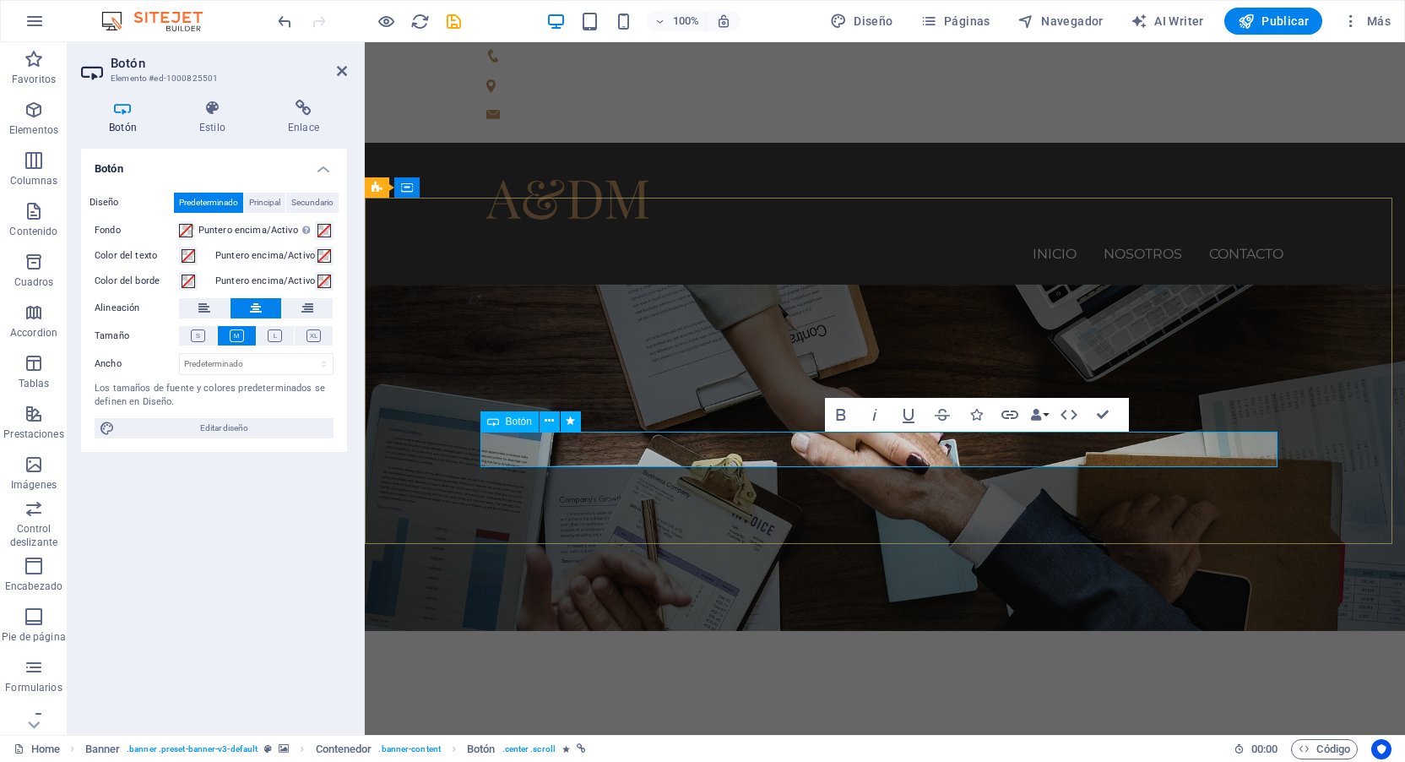
drag, startPoint x: 916, startPoint y: 450, endPoint x: 856, endPoint y: 451, distance: 60.0
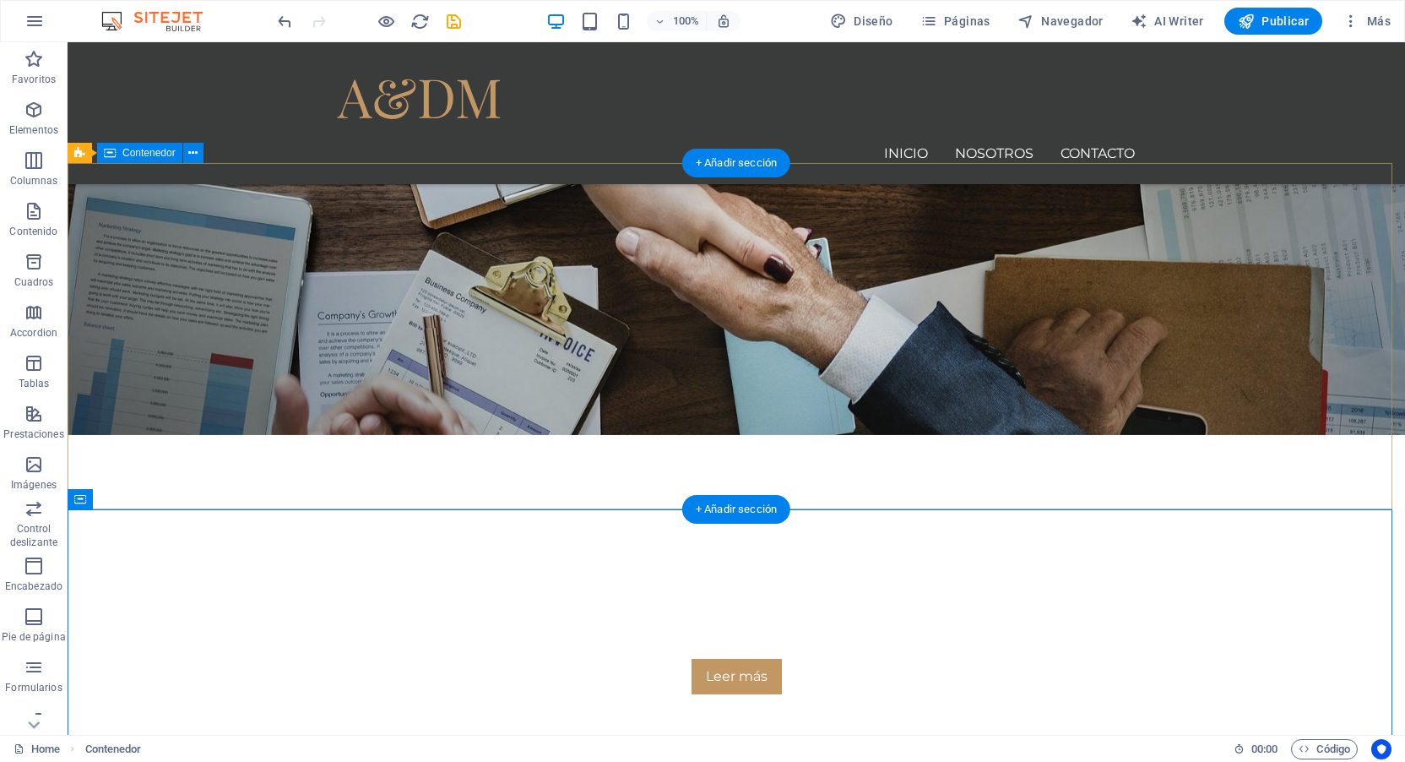
scroll to position [169, 0]
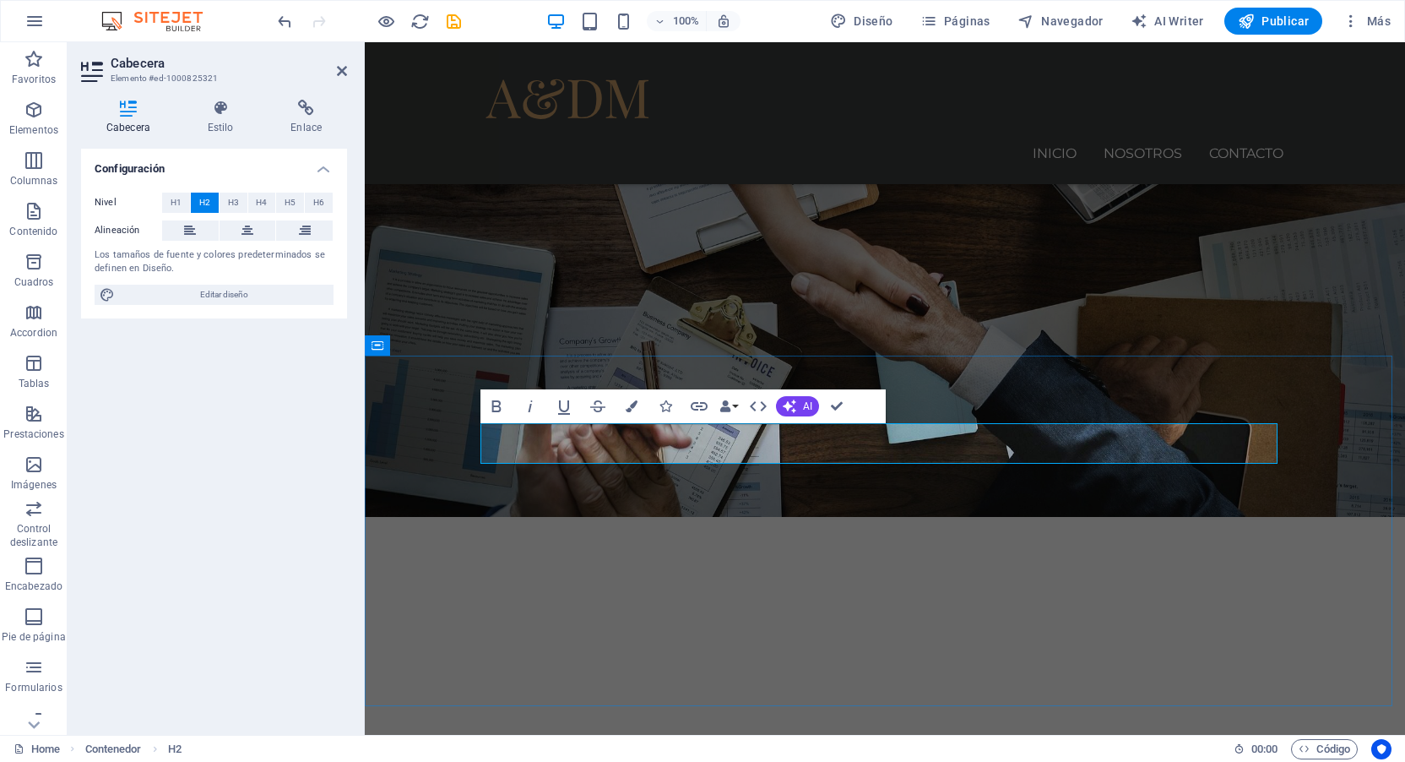
drag, startPoint x: 1028, startPoint y: 446, endPoint x: 705, endPoint y: 441, distance: 322.6
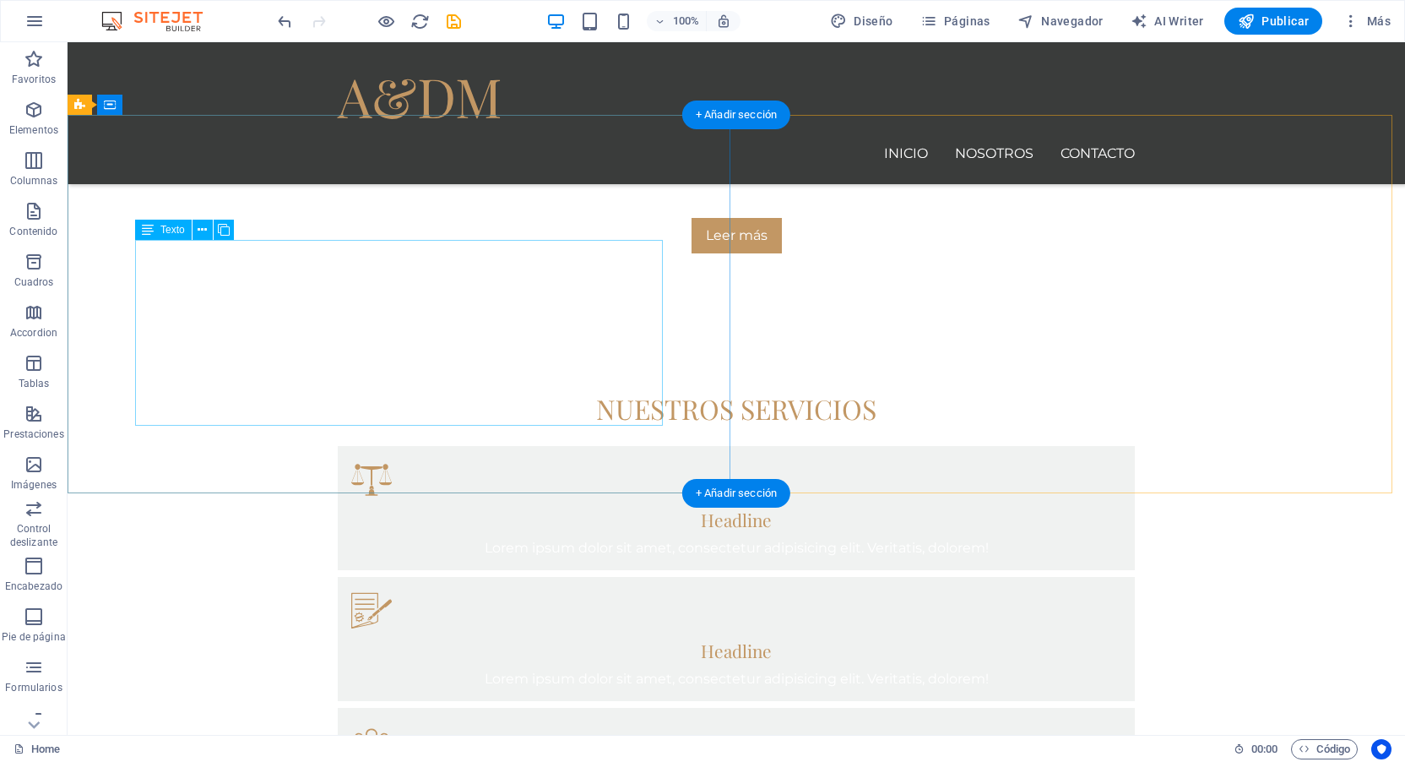
scroll to position [591, 0]
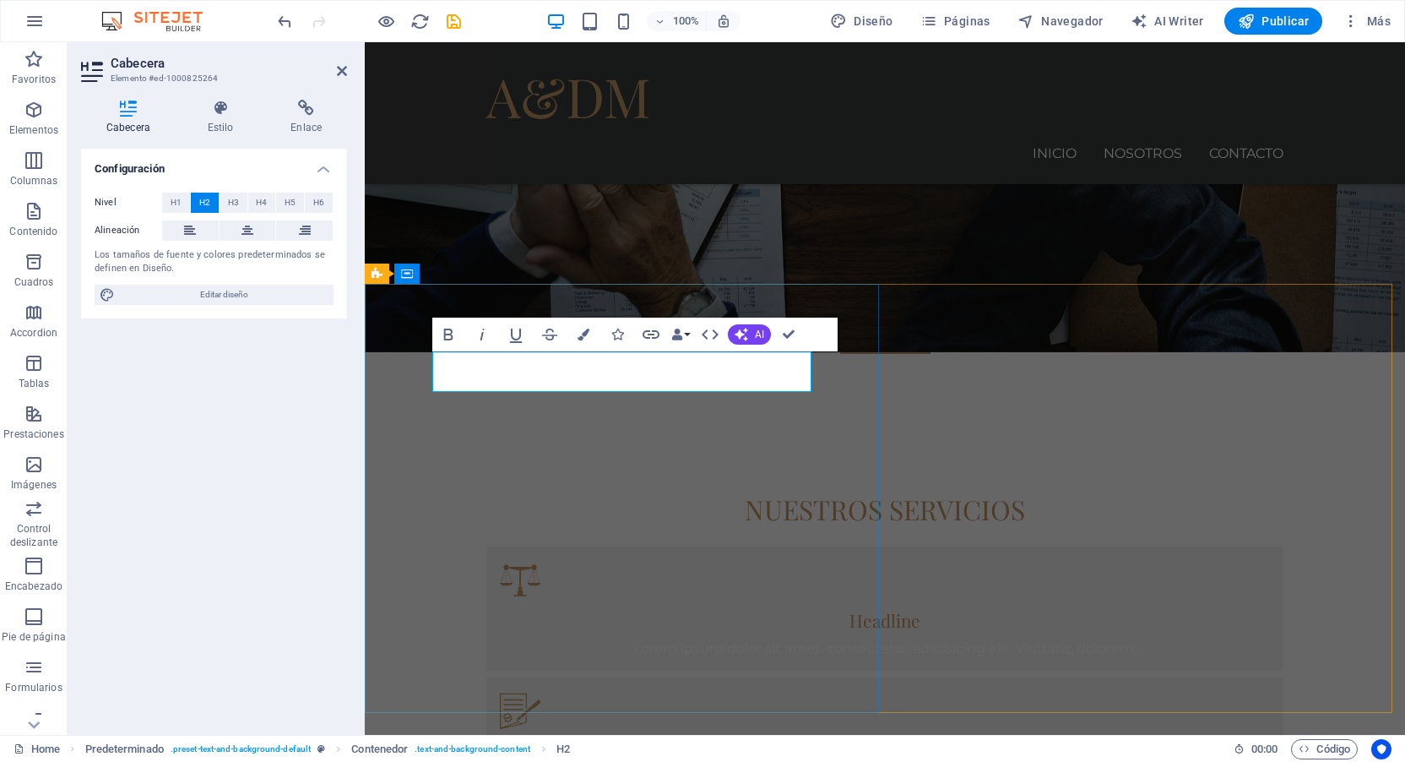
drag, startPoint x: 706, startPoint y: 372, endPoint x: 428, endPoint y: 361, distance: 278.0
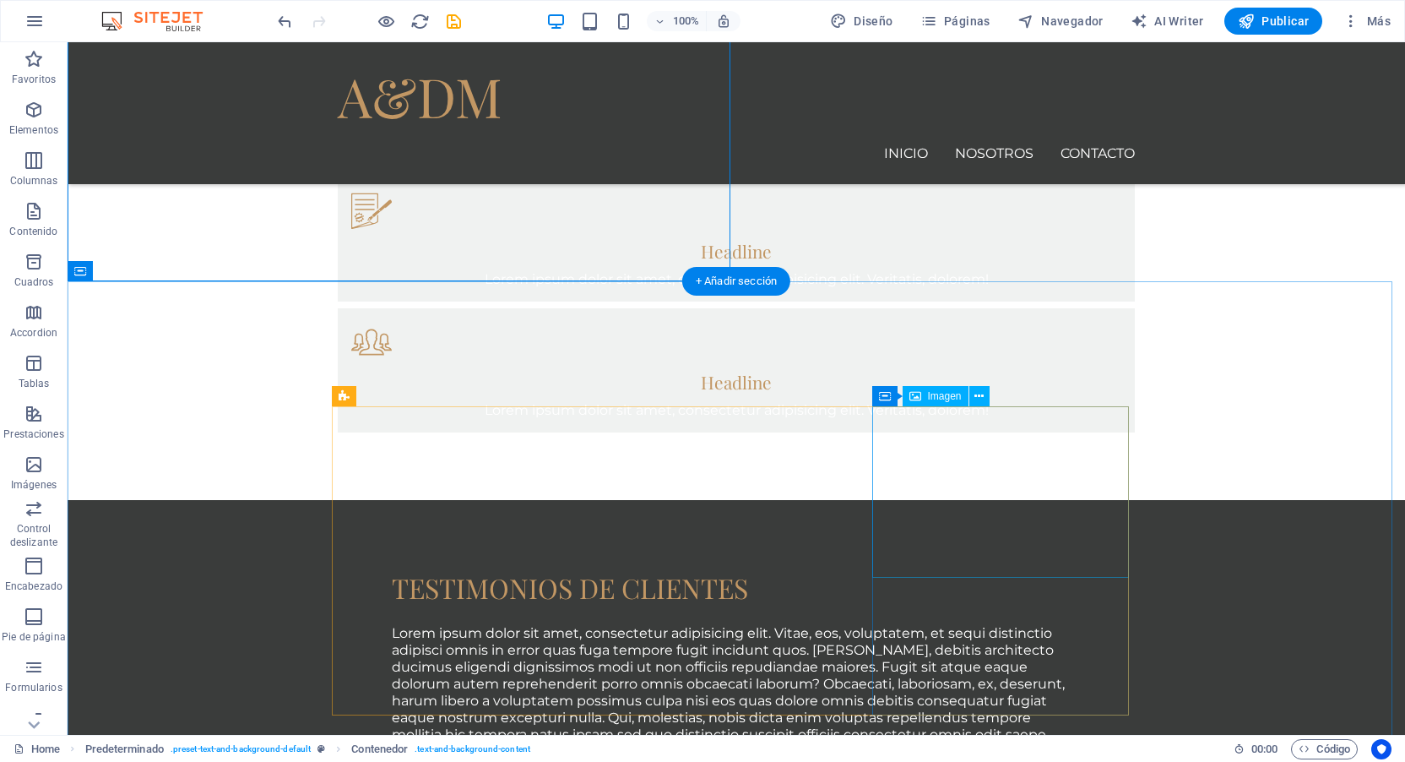
scroll to position [1098, 0]
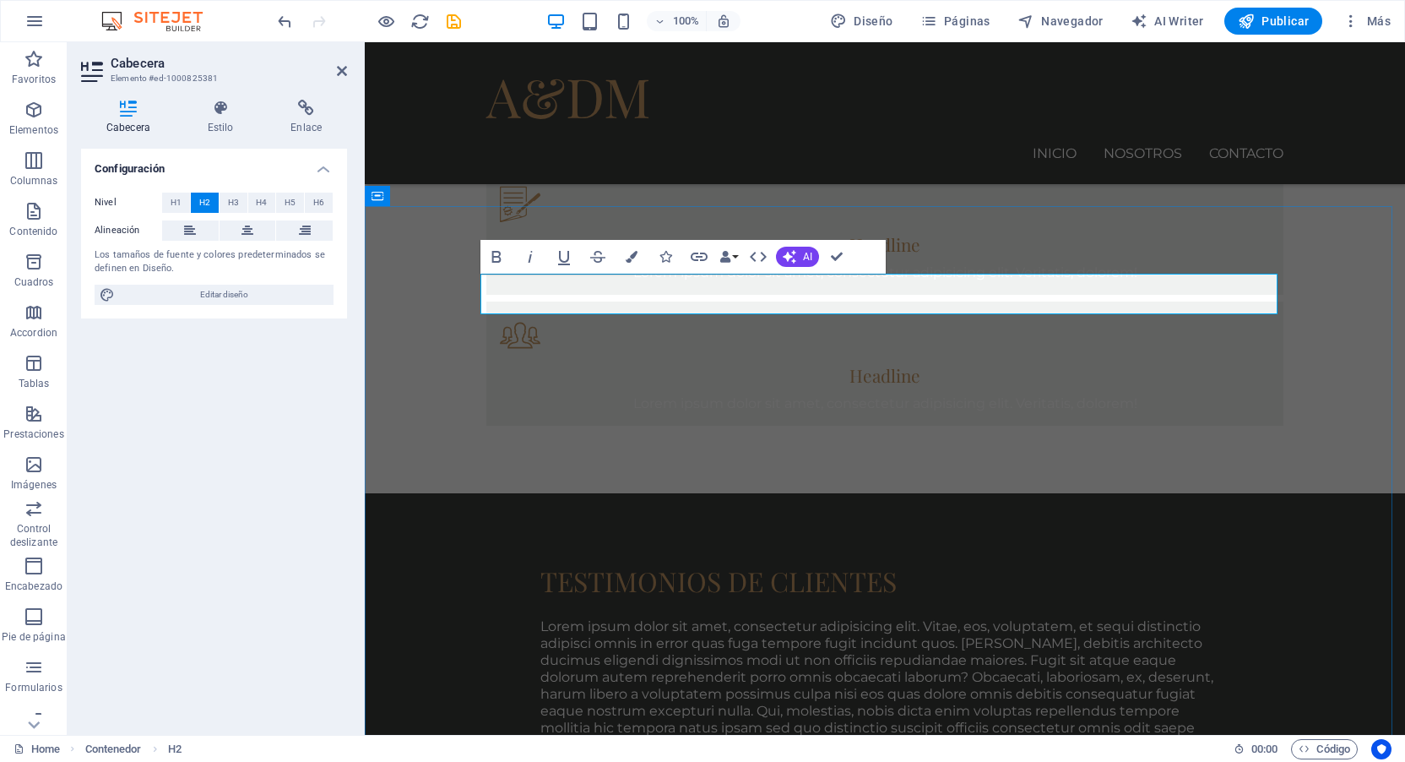
drag, startPoint x: 930, startPoint y: 294, endPoint x: 715, endPoint y: 298, distance: 214.5
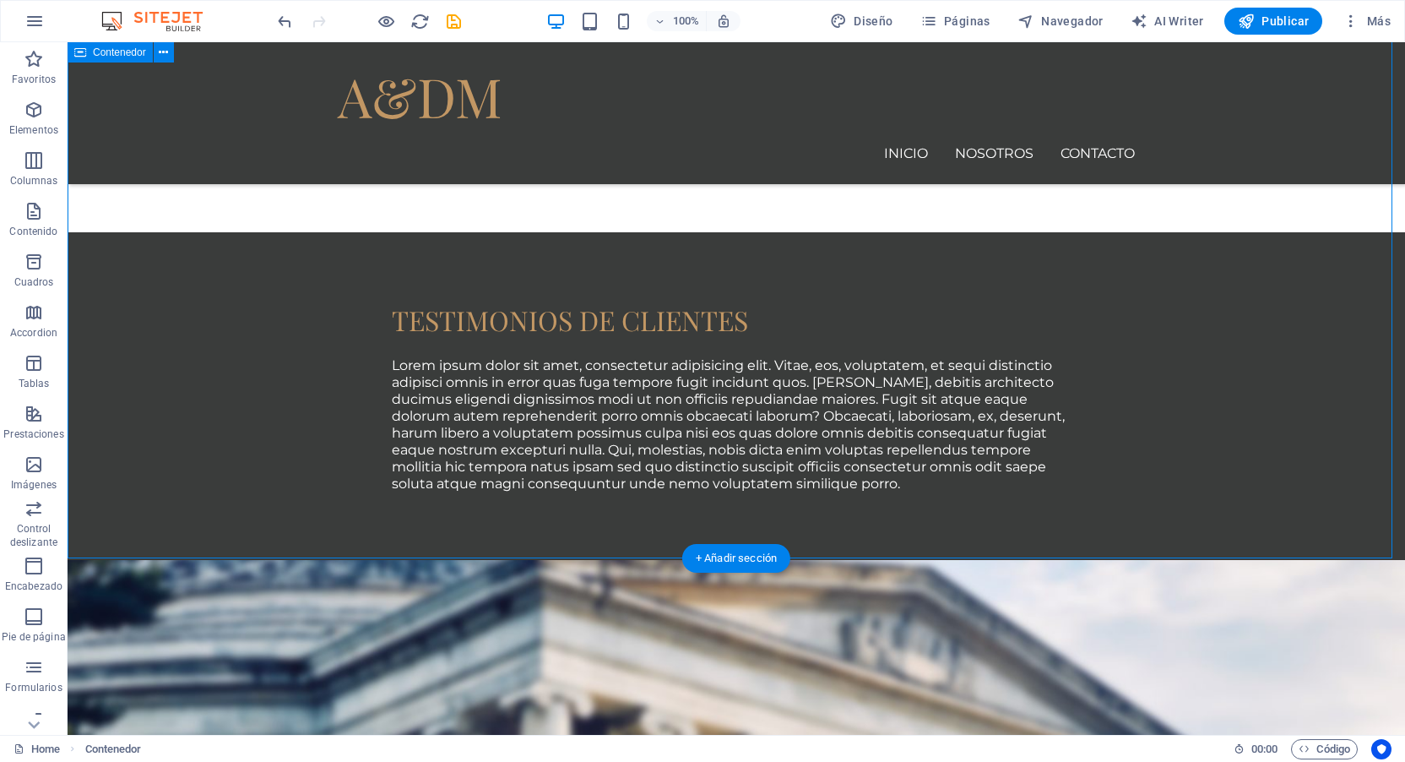
scroll to position [1367, 0]
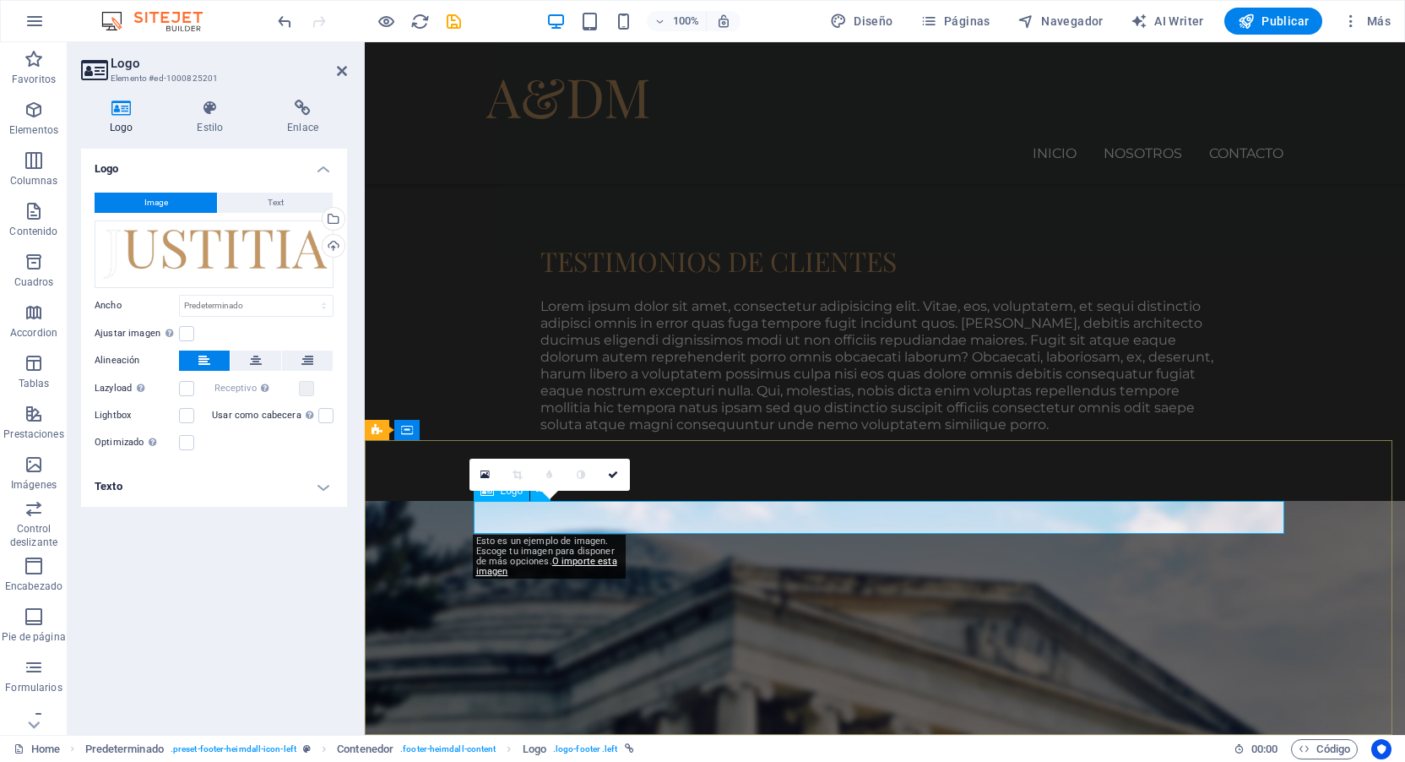
click at [160, 249] on div "Arrastra archivos aquí, haz clic para escoger archivos o selecciona archivos de…" at bounding box center [214, 254] width 239 height 68
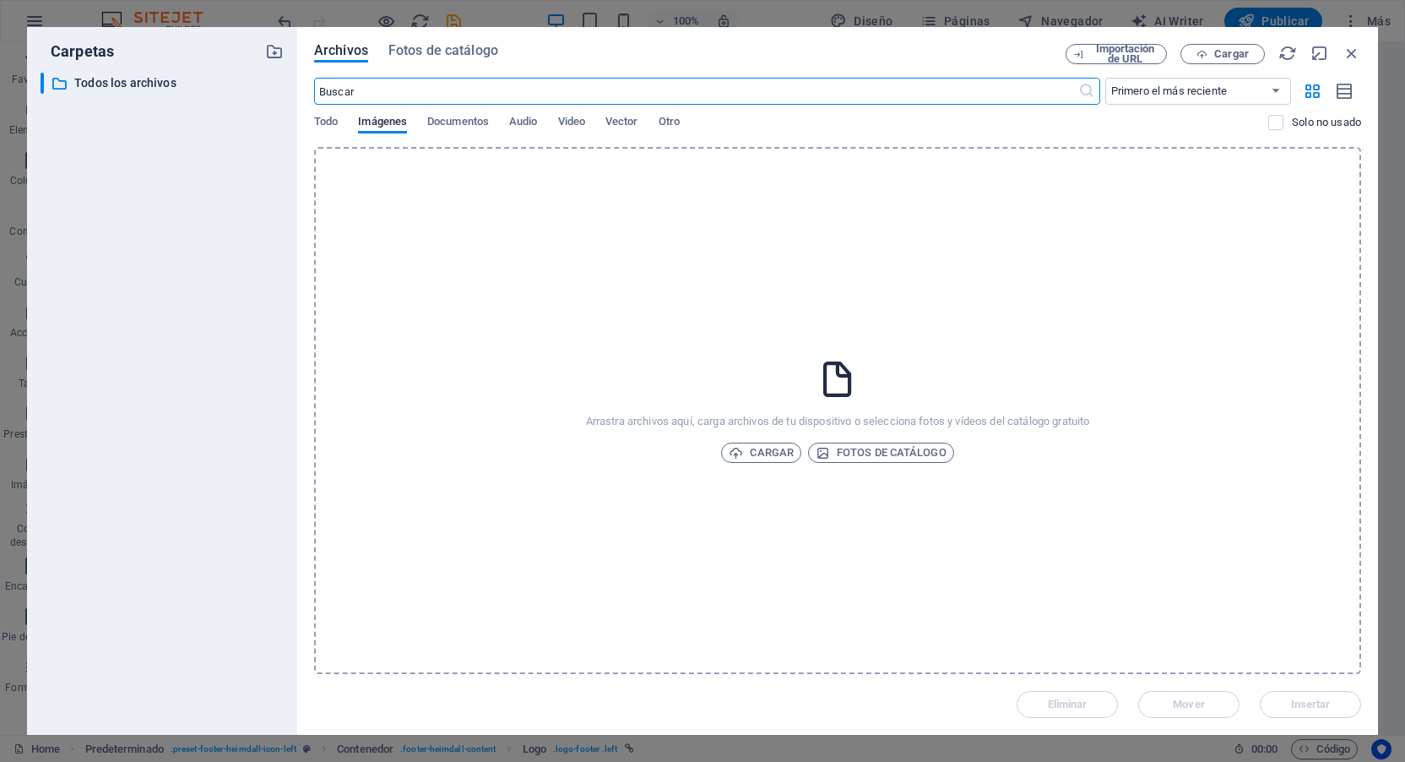
scroll to position [1355, 0]
click at [1351, 49] on icon "button" at bounding box center [1352, 53] width 19 height 19
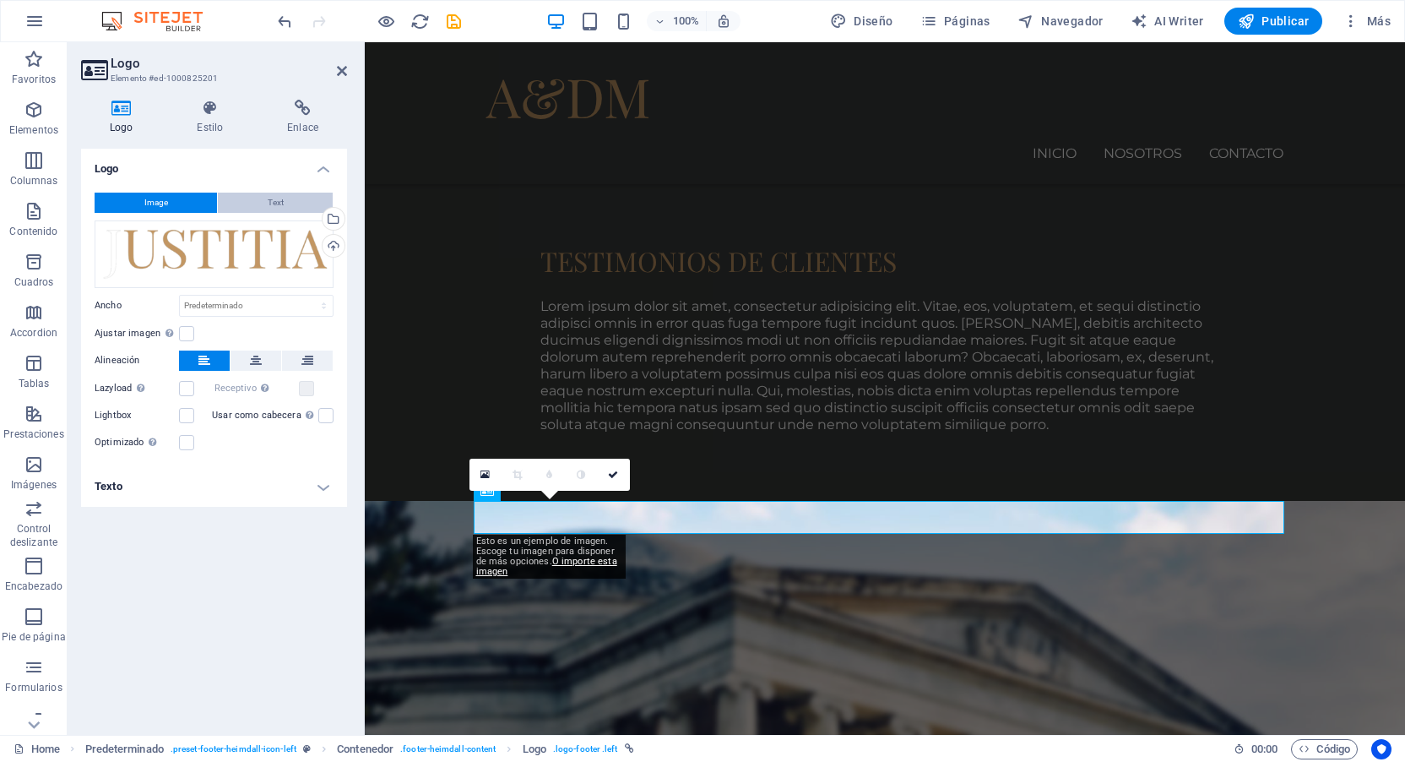
click at [252, 195] on button "Text" at bounding box center [275, 203] width 115 height 20
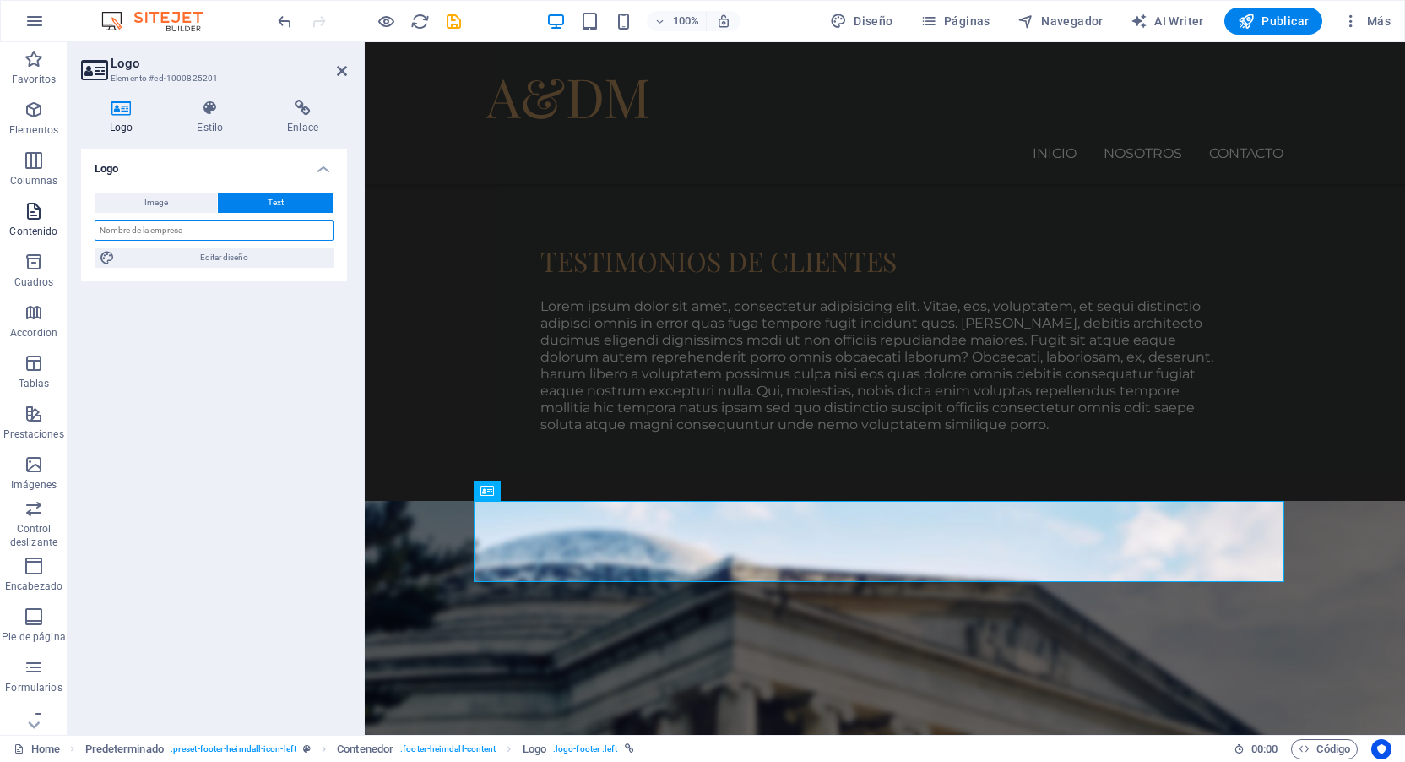
drag, startPoint x: 195, startPoint y: 234, endPoint x: 65, endPoint y: 231, distance: 130.1
click at [65, 231] on section "Favoritos Elementos Columnas Contenido Cuadros Accordion Tablas Prestaciones Im…" at bounding box center [702, 388] width 1405 height 692
type input "a"
click at [125, 223] on input "A&DM - abogados" at bounding box center [214, 230] width 239 height 20
type input "A&DM abogados"
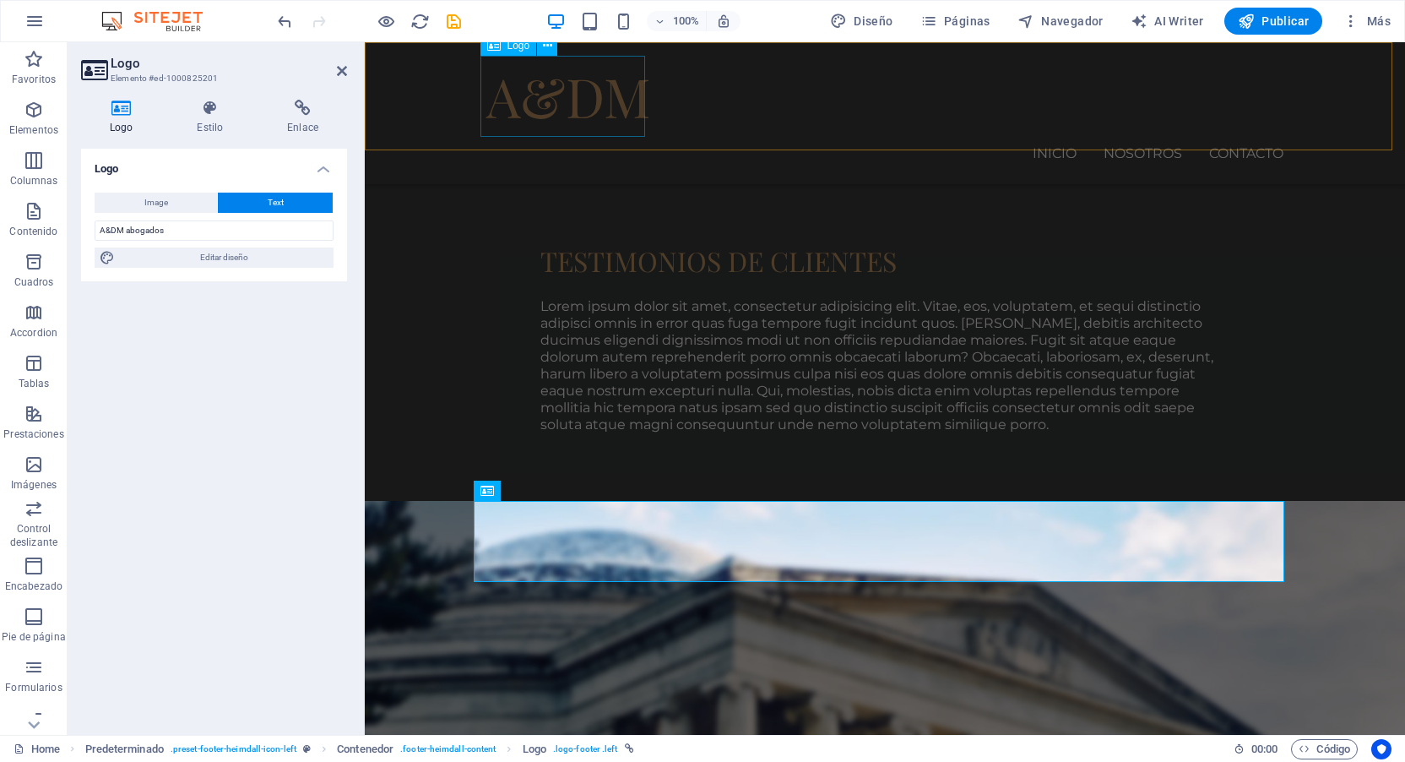
click at [611, 100] on div "A&DM" at bounding box center [884, 96] width 797 height 81
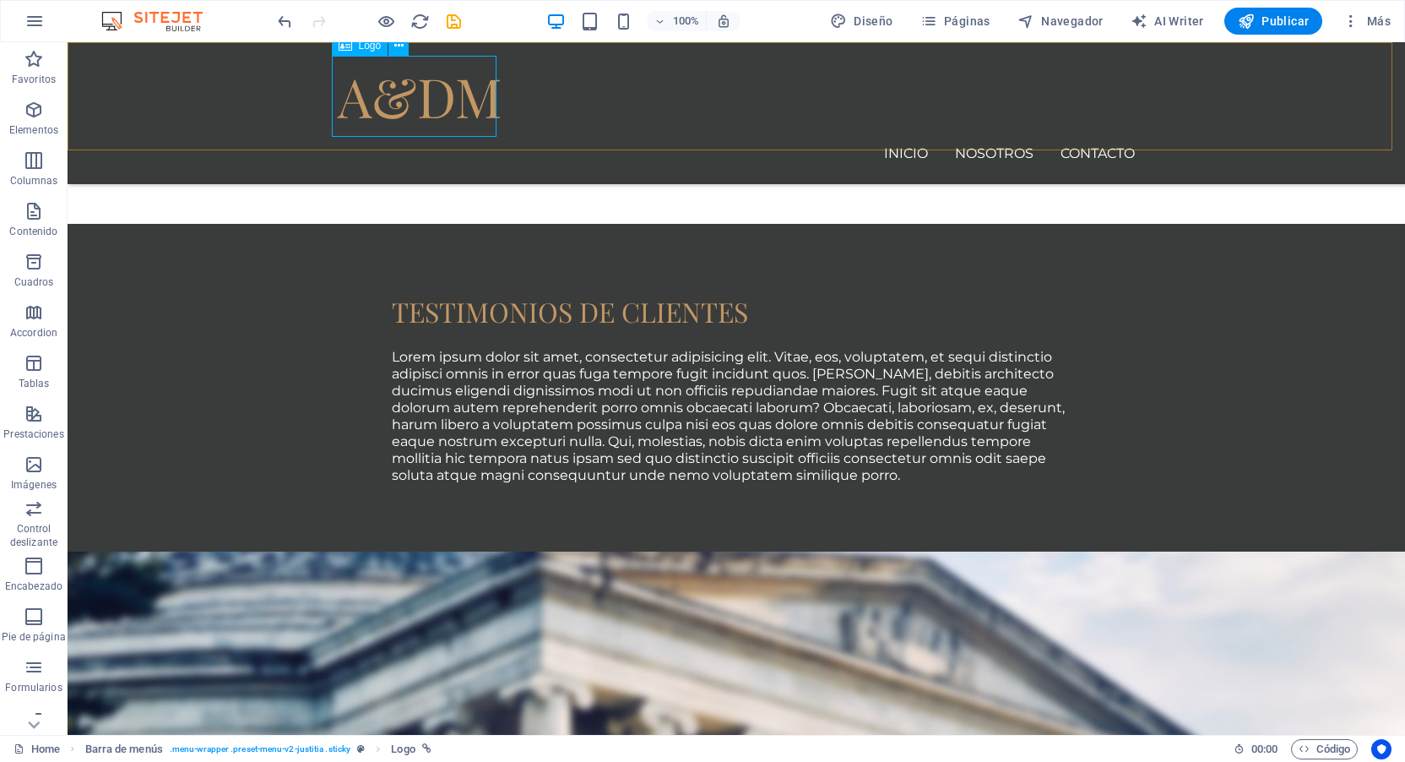
click at [450, 92] on div "A&DM" at bounding box center [736, 96] width 797 height 81
click at [399, 46] on icon at bounding box center [398, 46] width 9 height 18
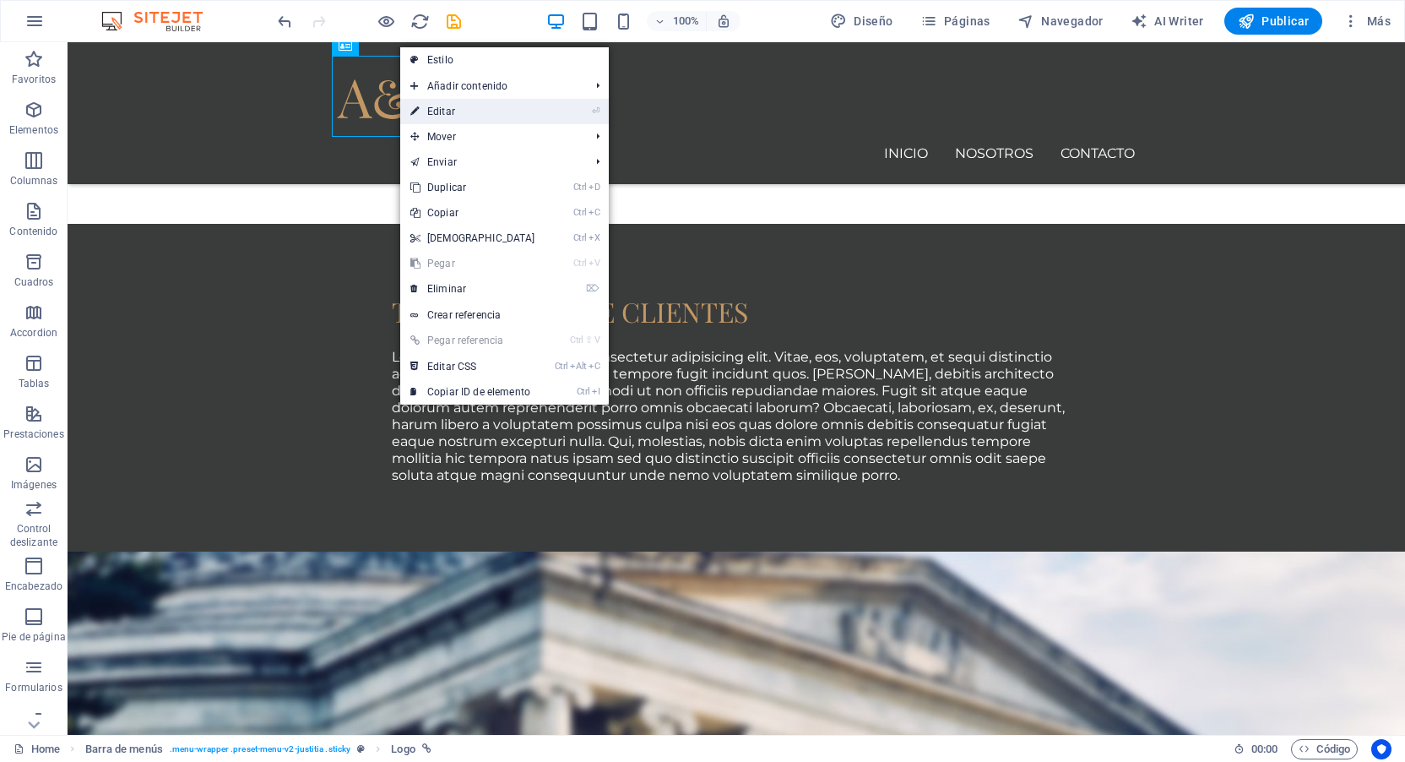
click at [455, 110] on link "⏎ Editar" at bounding box center [472, 111] width 145 height 25
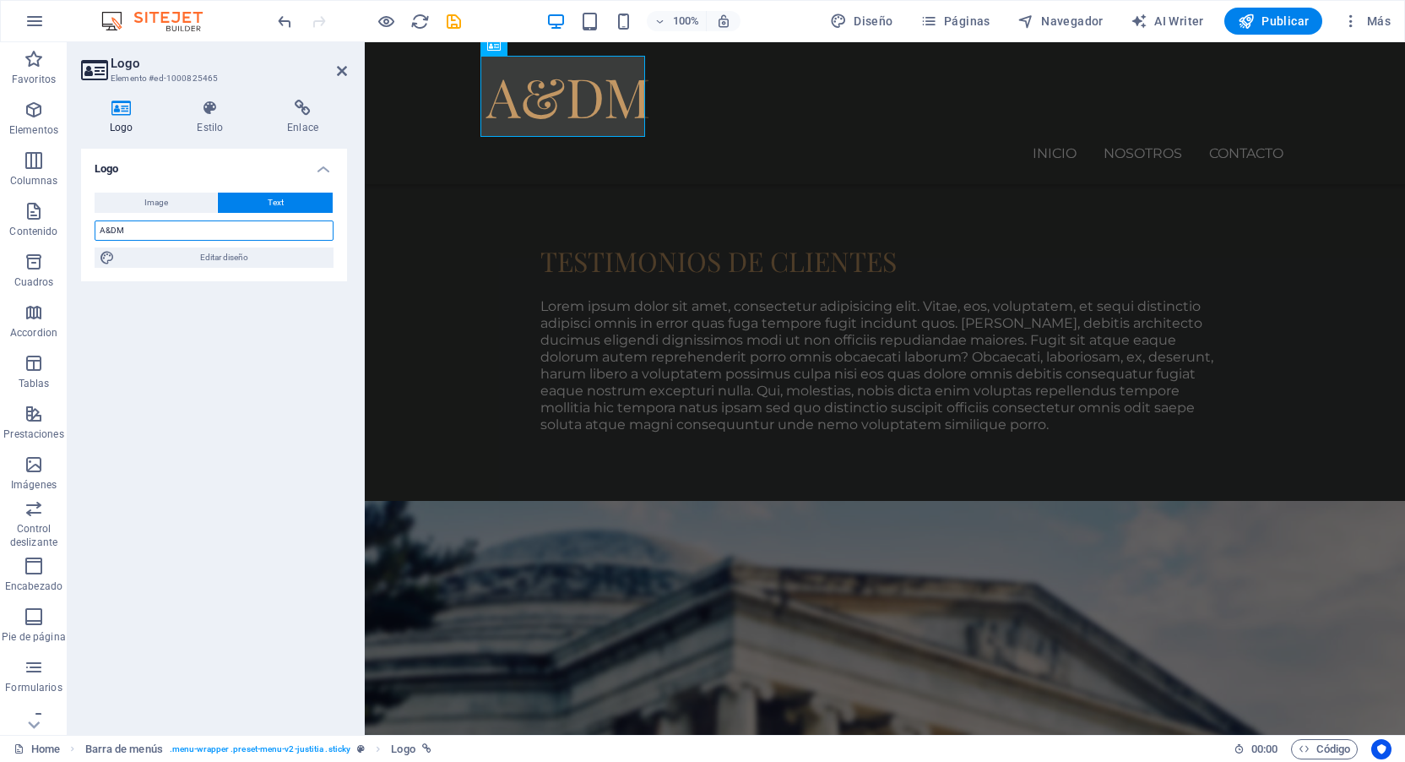
click at [161, 229] on input "A&DM" at bounding box center [214, 230] width 239 height 20
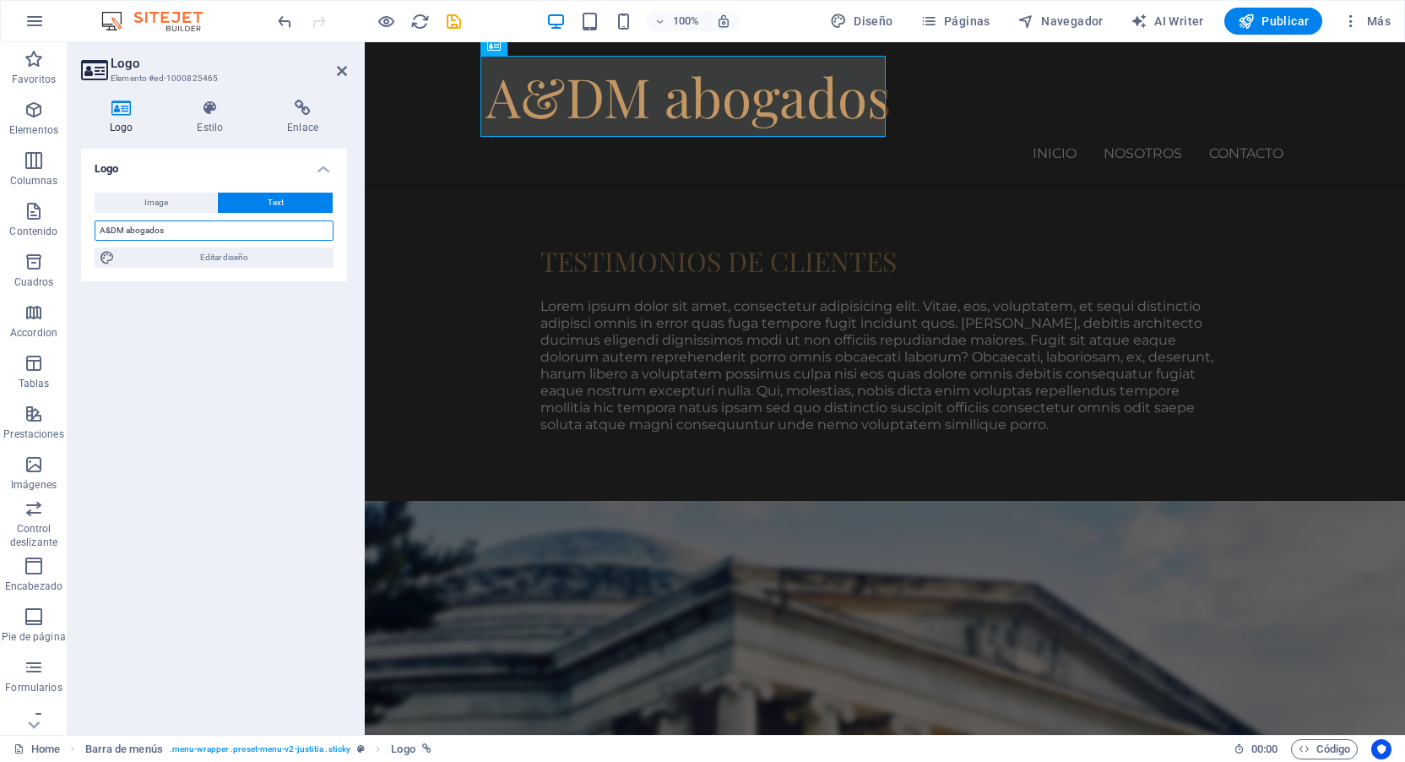
type input "A&DM abogados"
click at [284, 359] on div "Logo Image Text Arrastra archivos aquí, haz clic para escoger archivos o selecc…" at bounding box center [214, 435] width 266 height 573
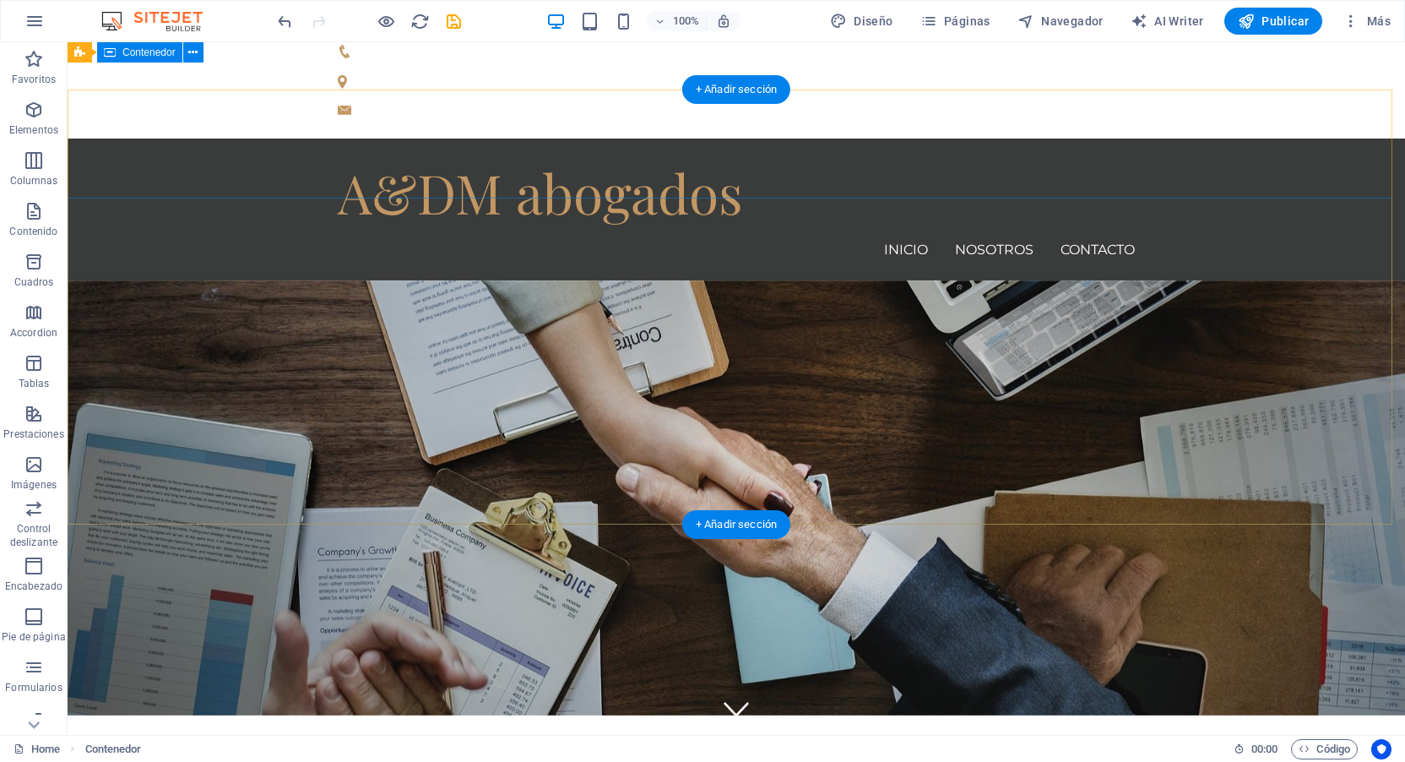
scroll to position [0, 0]
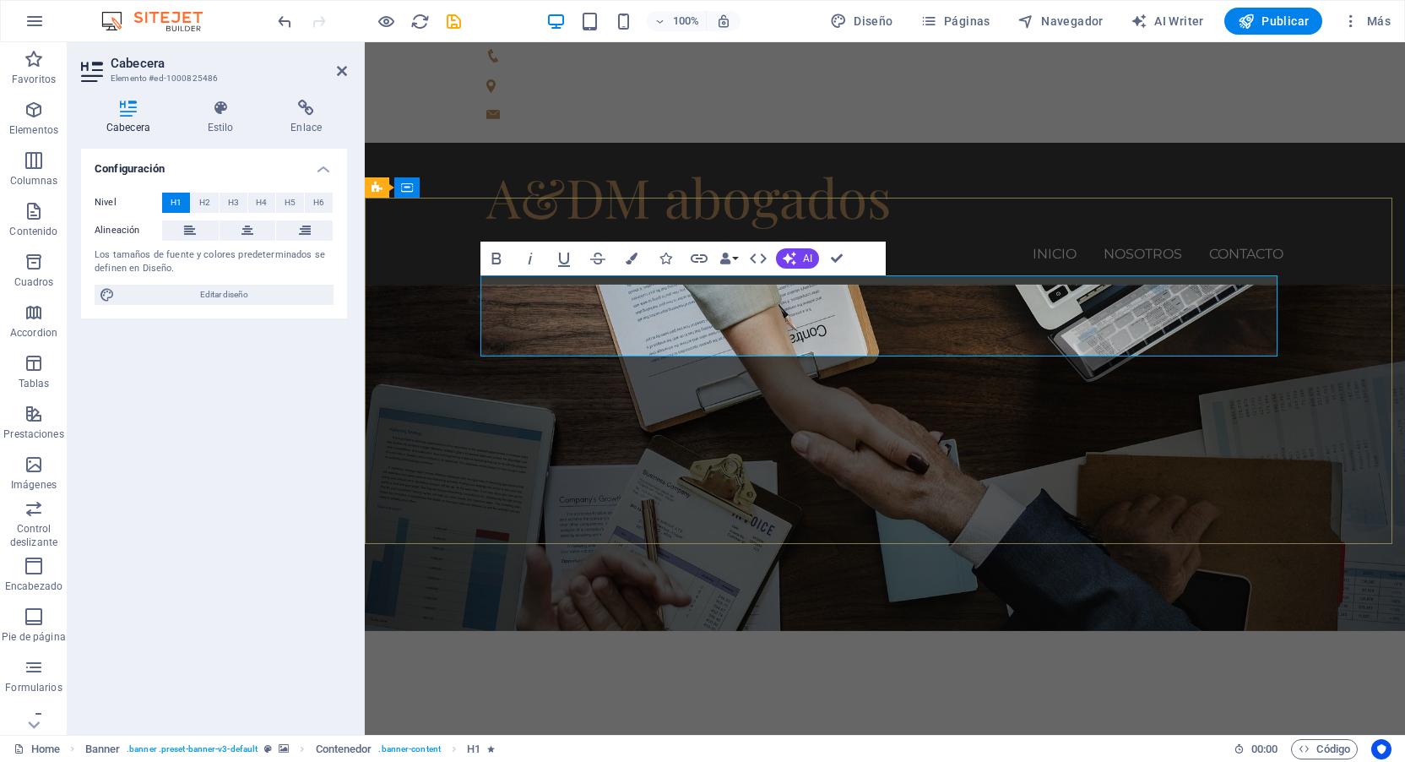
click at [1130, 703] on span "We protect your rights" at bounding box center [885, 739] width 540 height 72
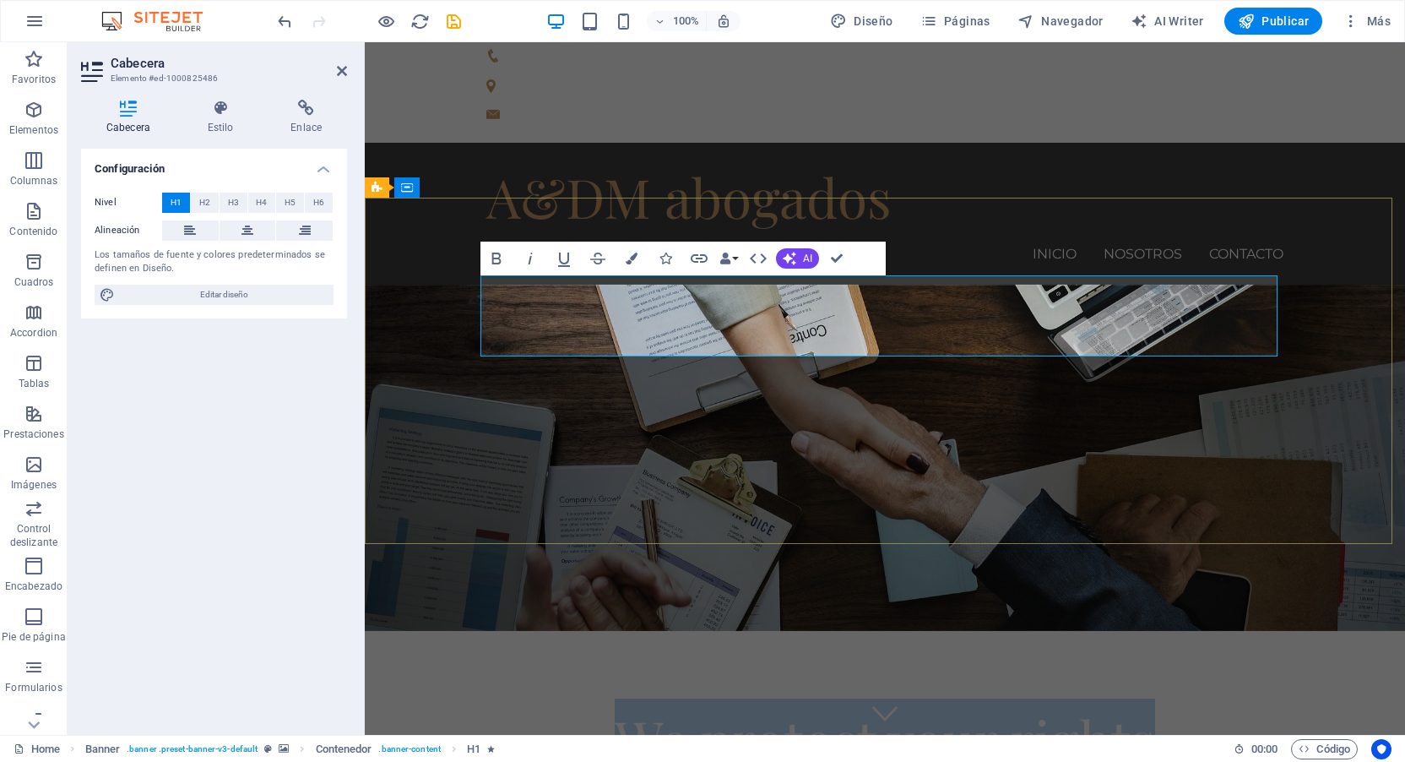
drag, startPoint x: 1127, startPoint y: 325, endPoint x: 594, endPoint y: 328, distance: 533.7
click at [594, 698] on h1 "We protect your rights" at bounding box center [884, 738] width 797 height 81
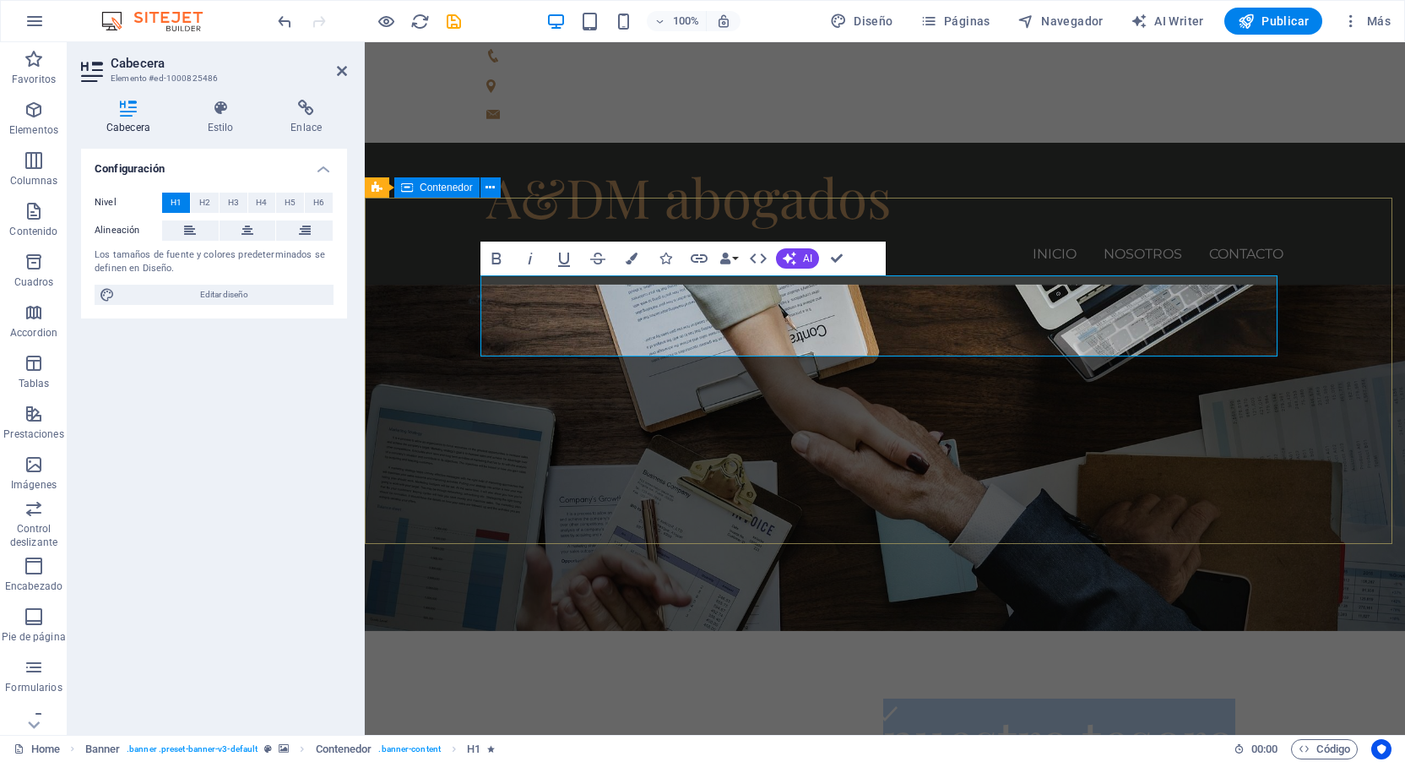
drag, startPoint x: 878, startPoint y: 323, endPoint x: 1300, endPoint y: 324, distance: 422.2
click at [1245, 698] on h1 "Tus derechos, nuestro tesoro" at bounding box center [884, 738] width 797 height 81
drag, startPoint x: 847, startPoint y: 330, endPoint x: 1235, endPoint y: 320, distance: 387.7
click at [1235, 698] on h1 "Tus derechos, nuestro tesoro" at bounding box center [884, 738] width 797 height 81
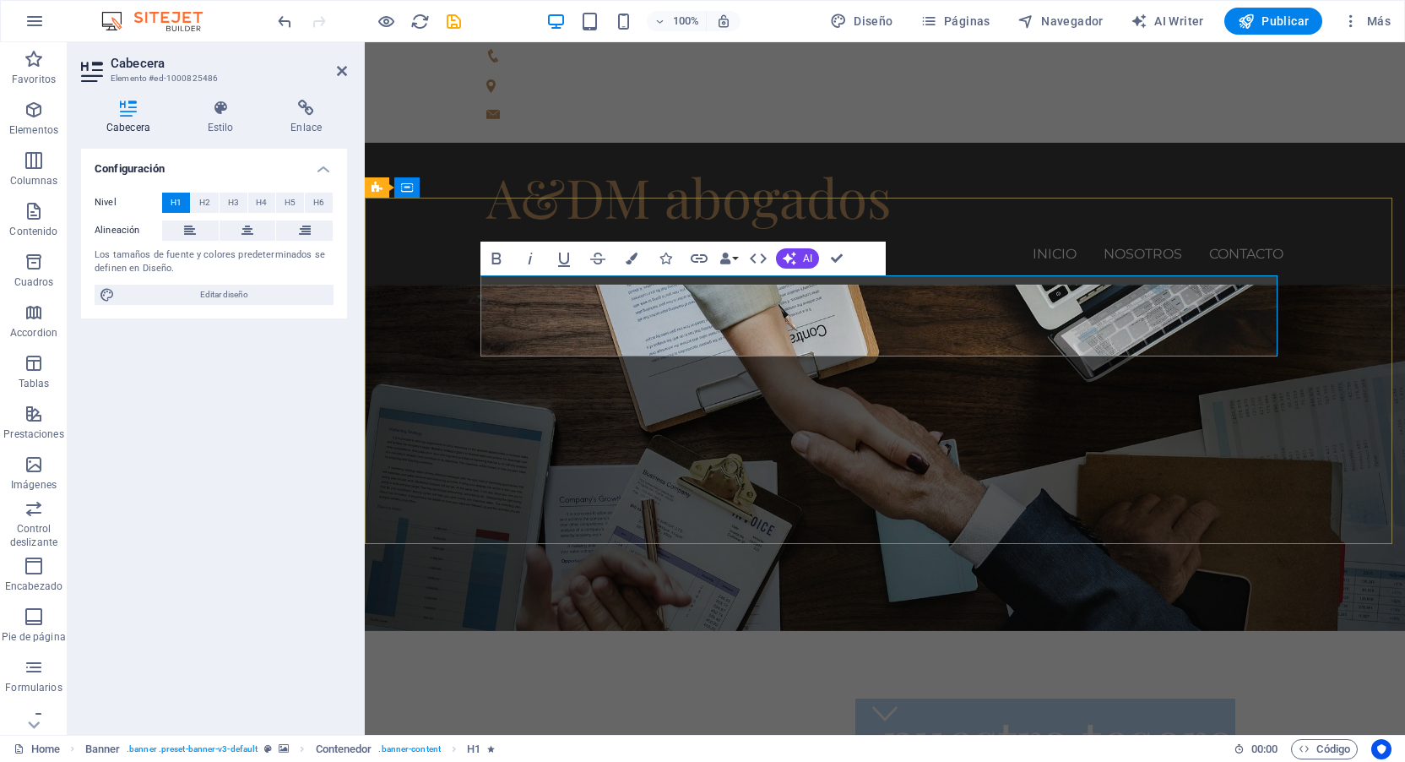
click at [1235, 698] on h1 "Tus derechos, nuestro tesoro" at bounding box center [884, 738] width 797 height 81
drag, startPoint x: 1229, startPoint y: 320, endPoint x: 836, endPoint y: 331, distance: 392.8
click at [836, 698] on h1 "Tus derechos, nuestro tesoro" at bounding box center [884, 738] width 797 height 81
click at [838, 703] on span "Tus derechos, nuestro tesoro" at bounding box center [885, 739] width 700 height 72
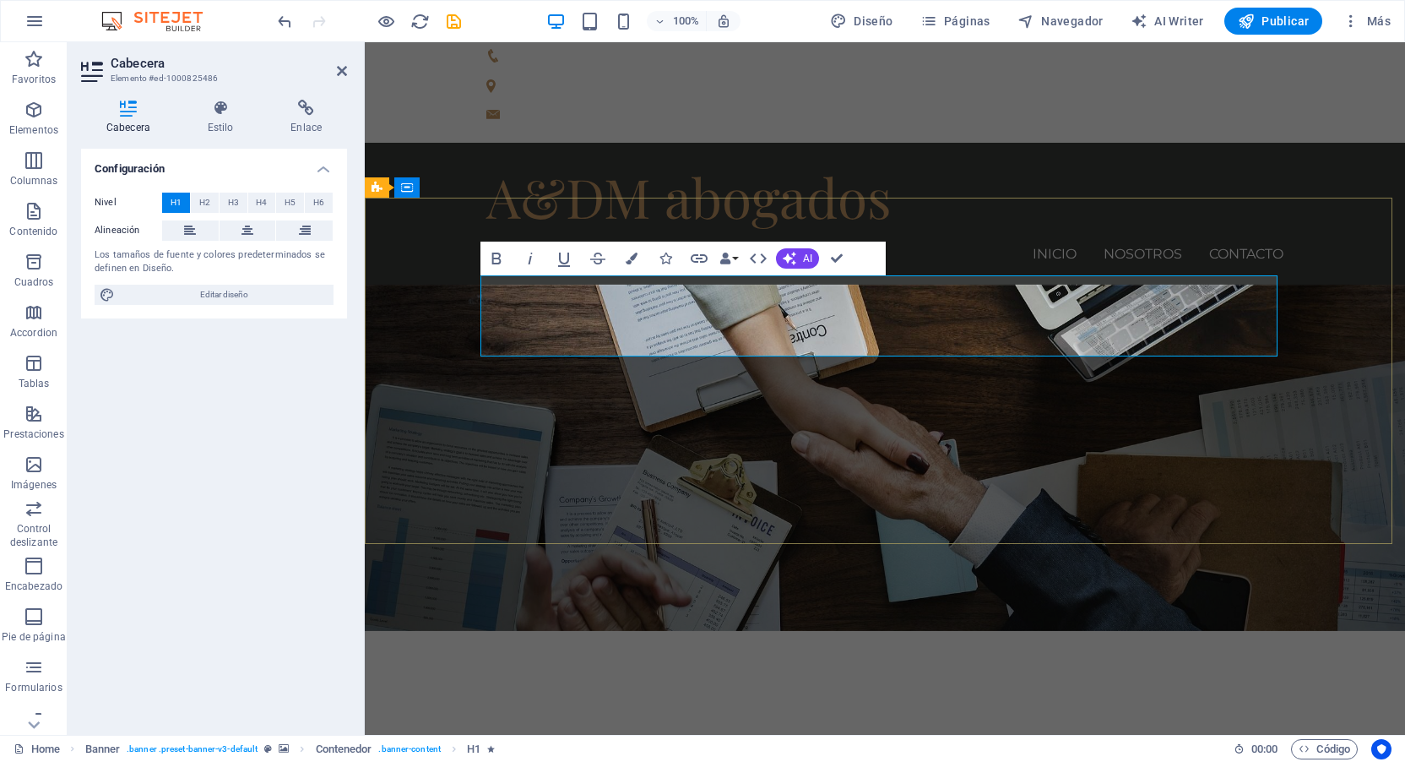
click at [847, 703] on span "Tus derechos, nuestro tesoro" at bounding box center [885, 739] width 700 height 72
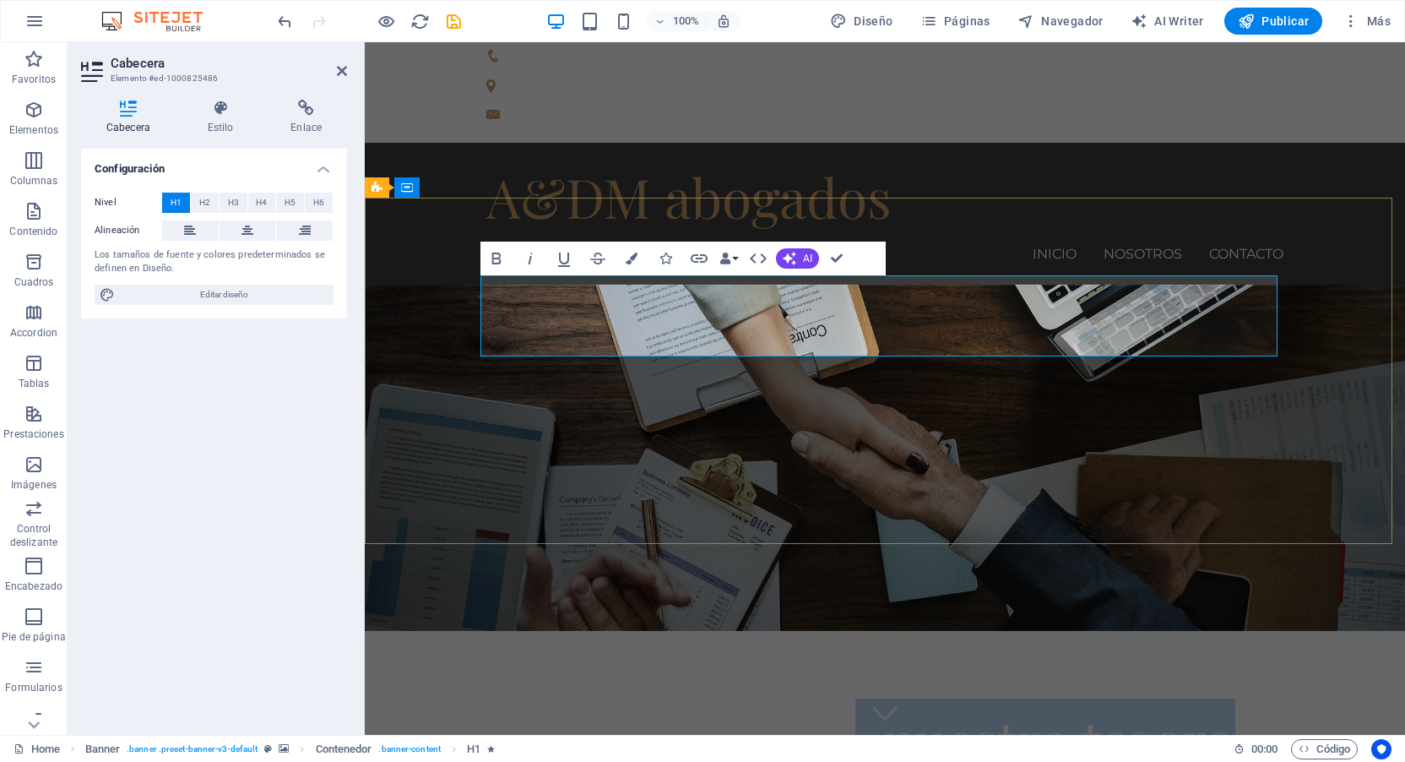
drag, startPoint x: 849, startPoint y: 326, endPoint x: 1227, endPoint y: 318, distance: 378.4
click at [1227, 703] on span "Tus derechos, nuestro tesoro" at bounding box center [885, 739] width 700 height 72
click at [1230, 698] on h1 "Tus derechos, nuestro tesoro" at bounding box center [884, 738] width 797 height 81
drag, startPoint x: 1221, startPoint y: 320, endPoint x: 531, endPoint y: 342, distance: 690.3
click at [535, 703] on span "Tus derechos, nuestro tesoro" at bounding box center [885, 739] width 700 height 72
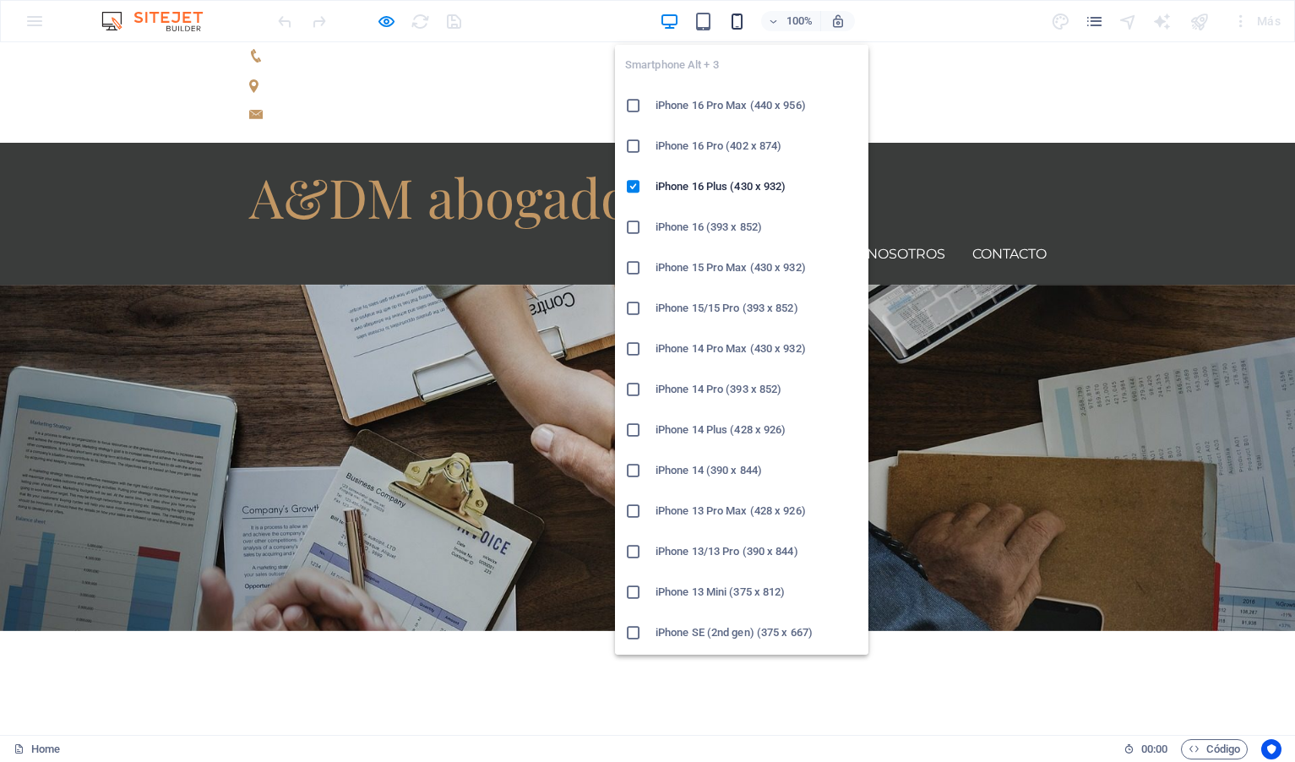
click at [742, 24] on icon "button" at bounding box center [736, 21] width 19 height 19
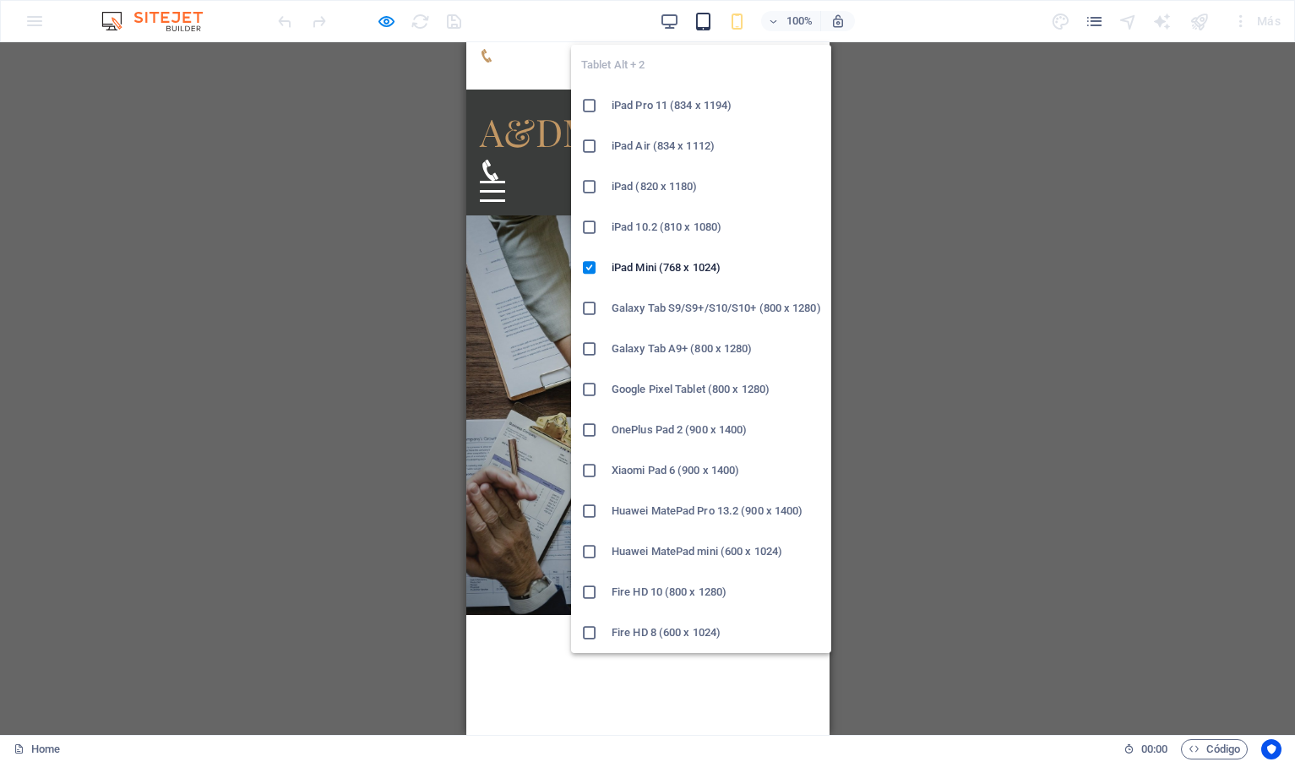
click at [703, 25] on icon "button" at bounding box center [702, 21] width 19 height 19
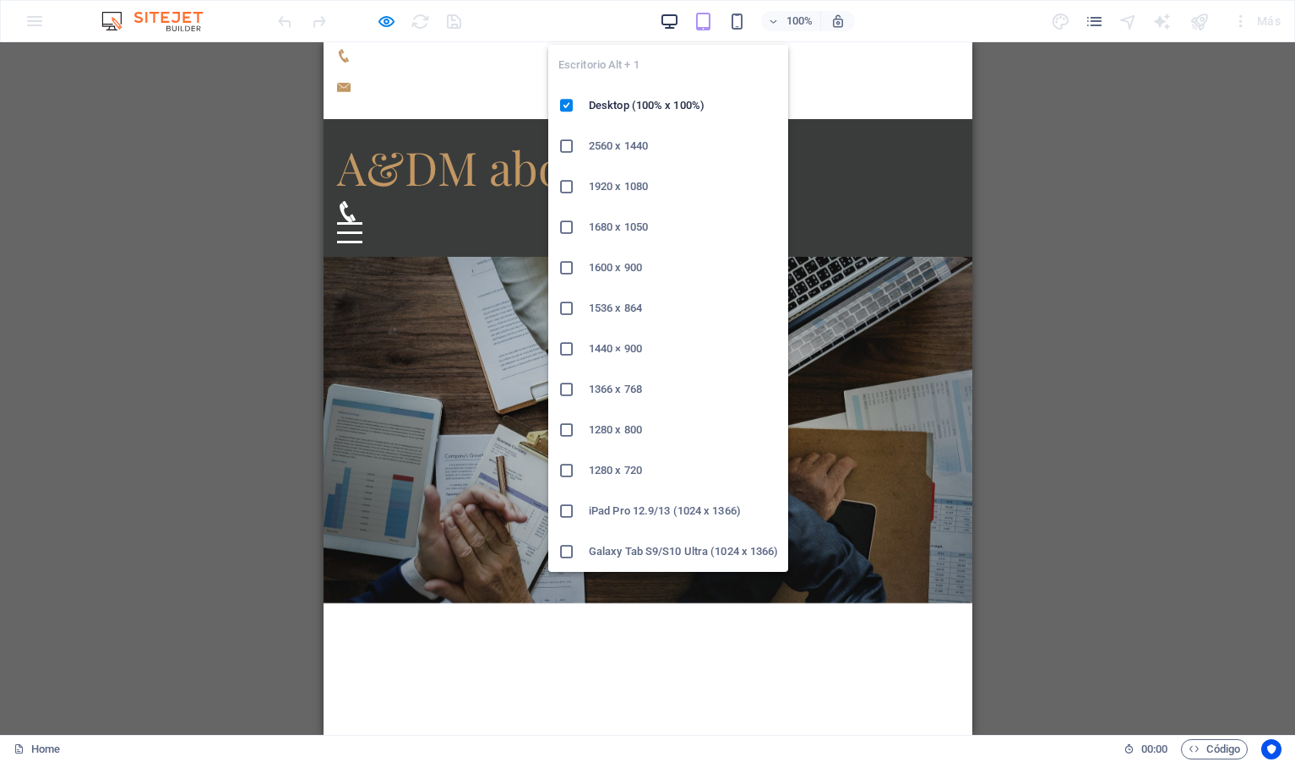
click at [671, 25] on icon "button" at bounding box center [669, 21] width 19 height 19
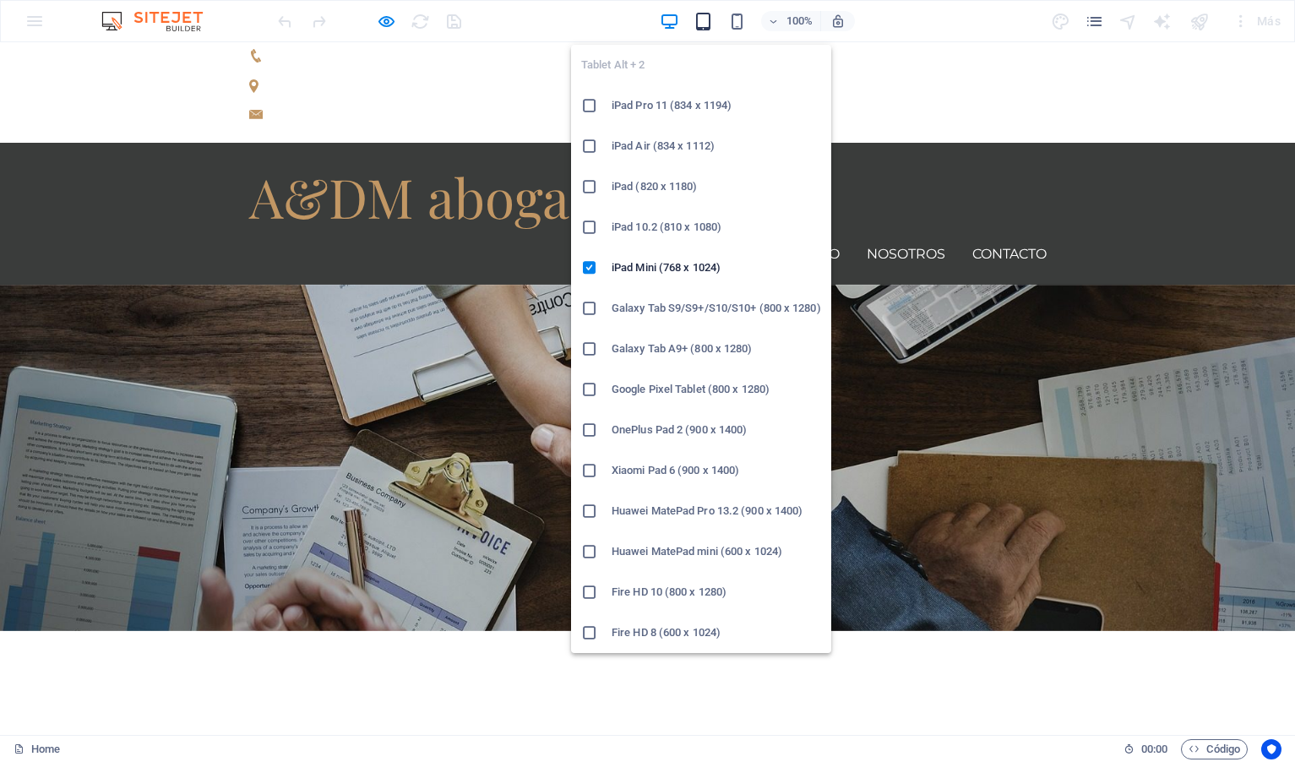
click at [703, 23] on icon "button" at bounding box center [702, 21] width 19 height 19
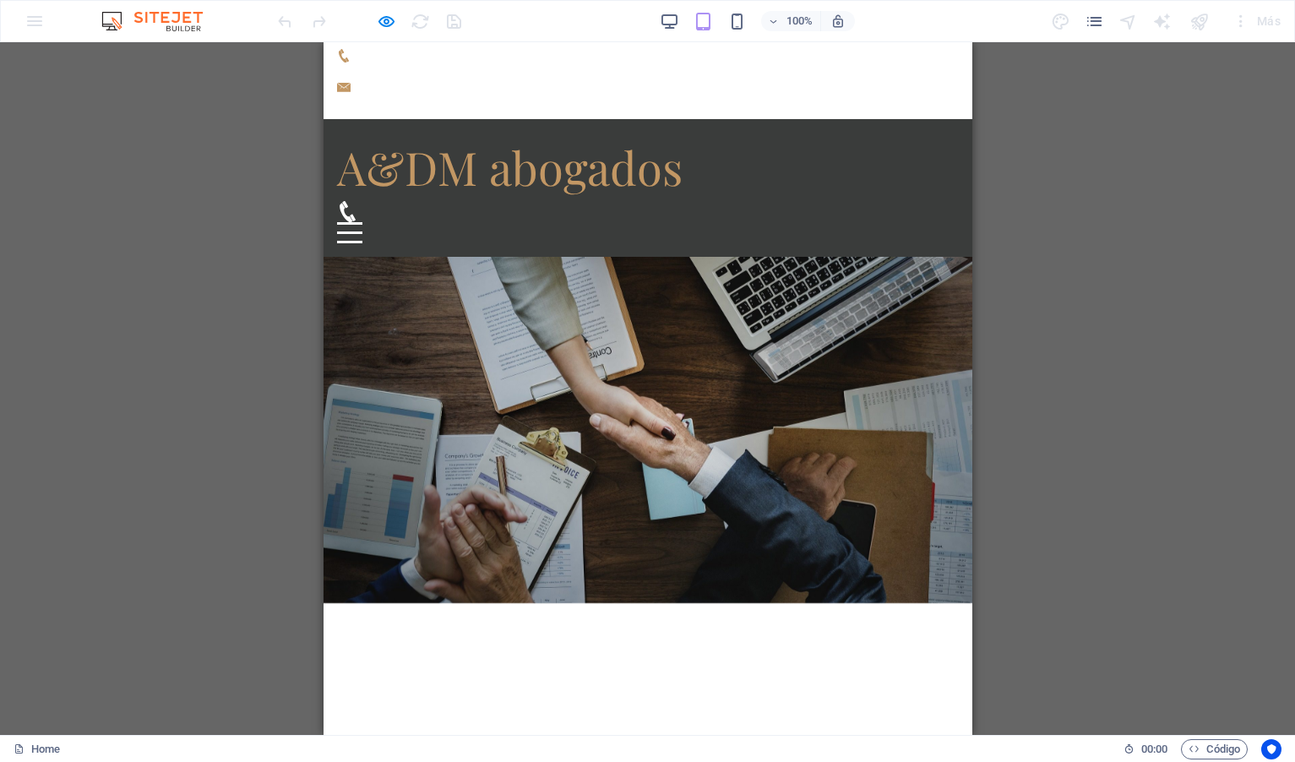
click at [589, 27] on div "100% Más" at bounding box center [780, 21] width 1013 height 27
click at [1090, 119] on div "H1 Banner Banner Contenedor Botón Barra de menús Barra de información Contenedo…" at bounding box center [647, 388] width 1295 height 692
click at [1061, 22] on div "Más" at bounding box center [1168, 21] width 237 height 27
click at [1096, 19] on icon "pages" at bounding box center [1093, 21] width 19 height 19
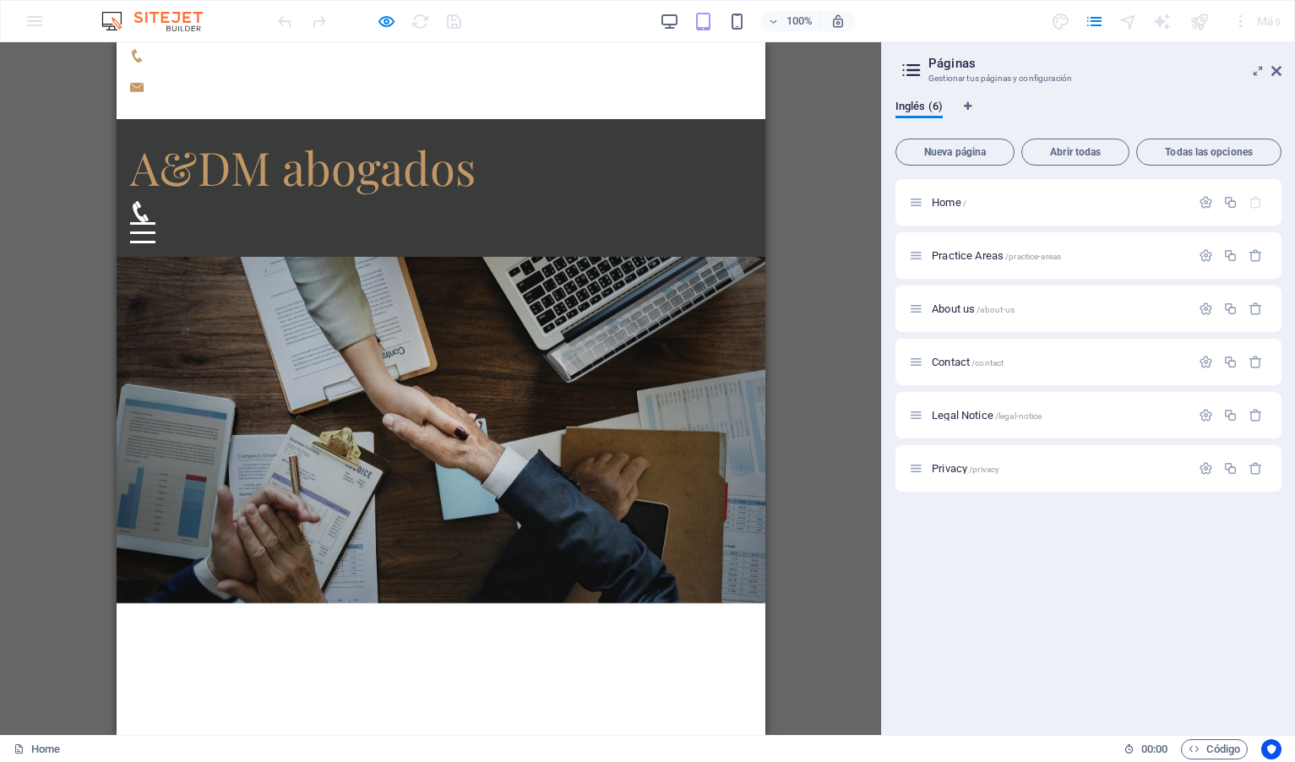
click at [675, 603] on div "Al cuidado de tus derechos Consetetur sadipscing elitr, sed diam nonumy eirmod …" at bounding box center [440, 774] width 649 height 342
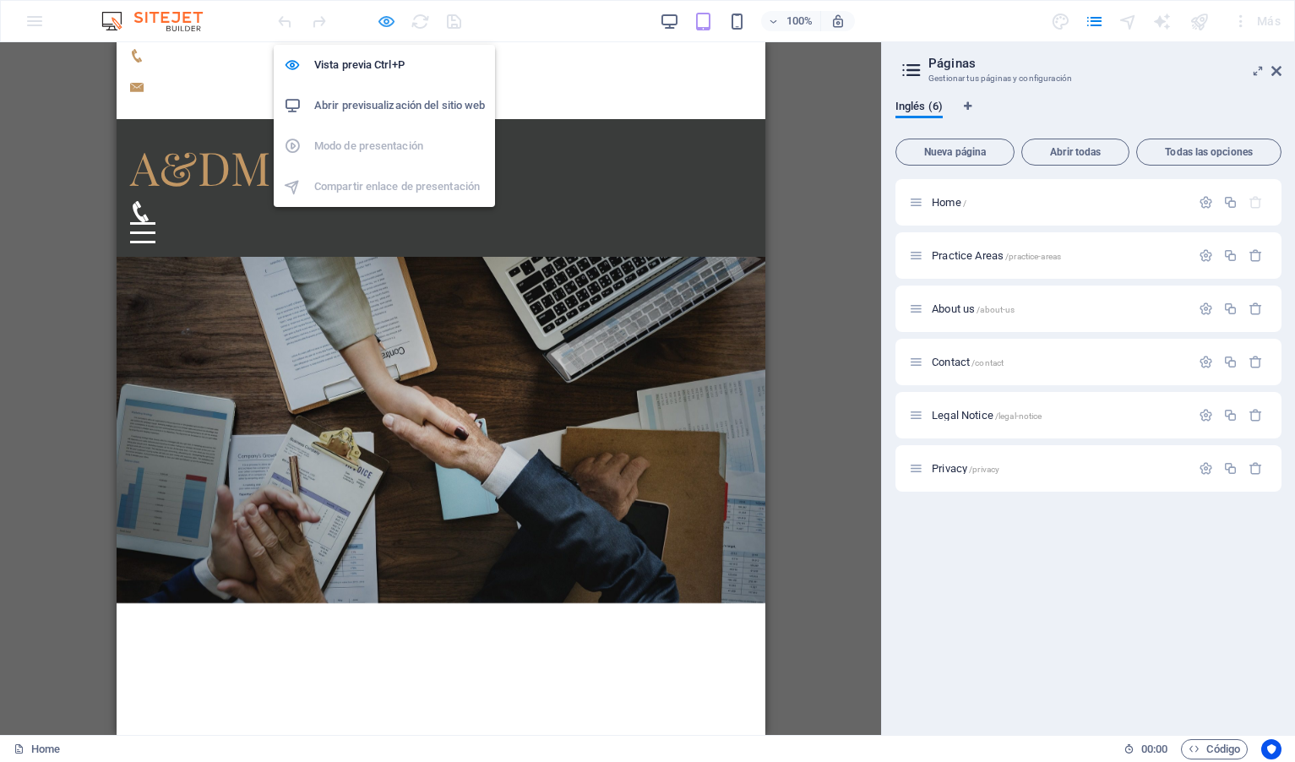
click at [388, 22] on icon "button" at bounding box center [386, 21] width 19 height 19
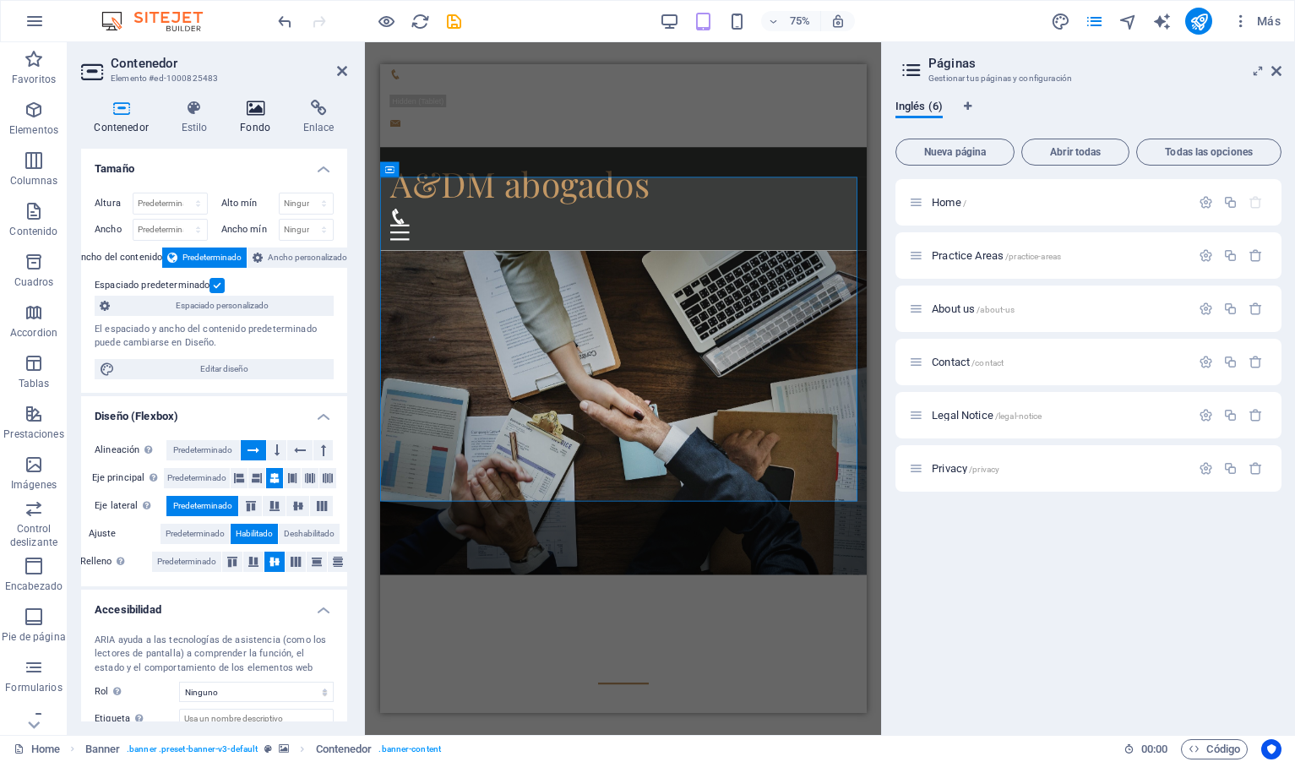
click at [256, 109] on icon at bounding box center [255, 108] width 57 height 17
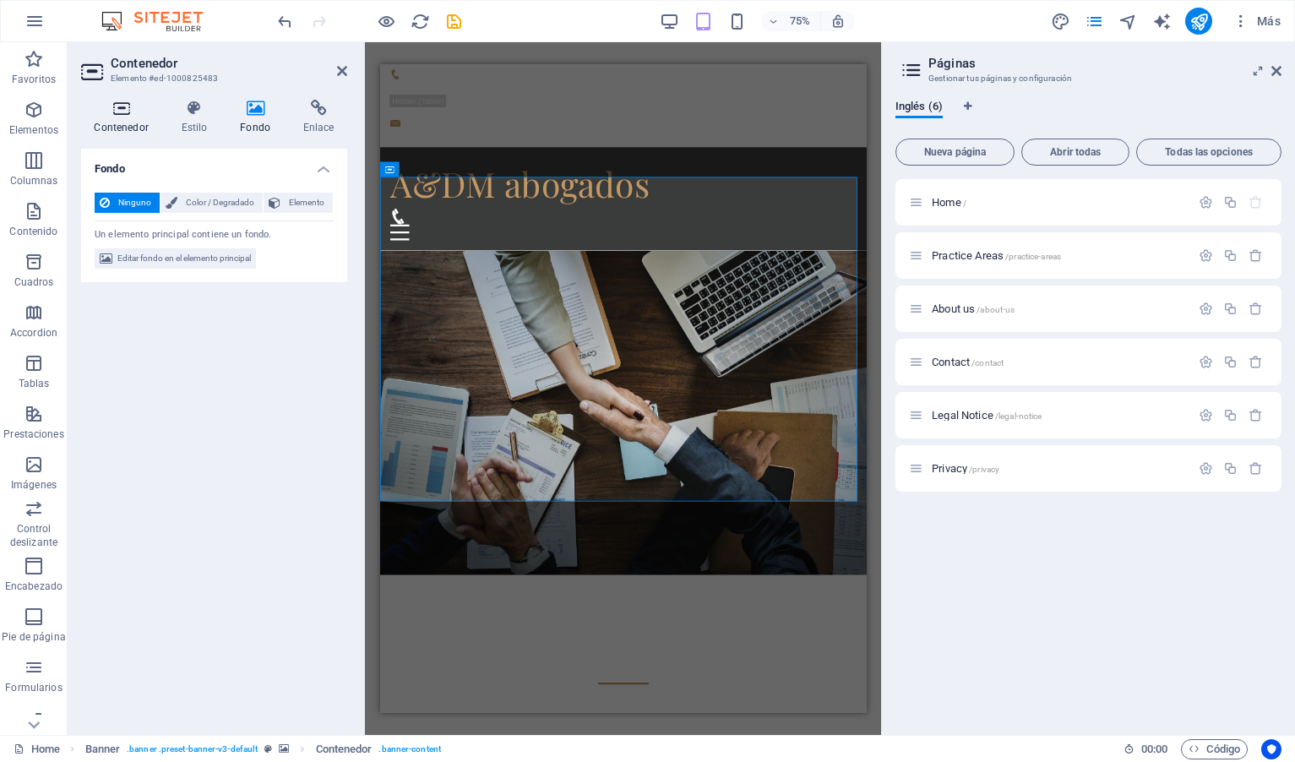
click at [122, 116] on icon at bounding box center [121, 108] width 80 height 17
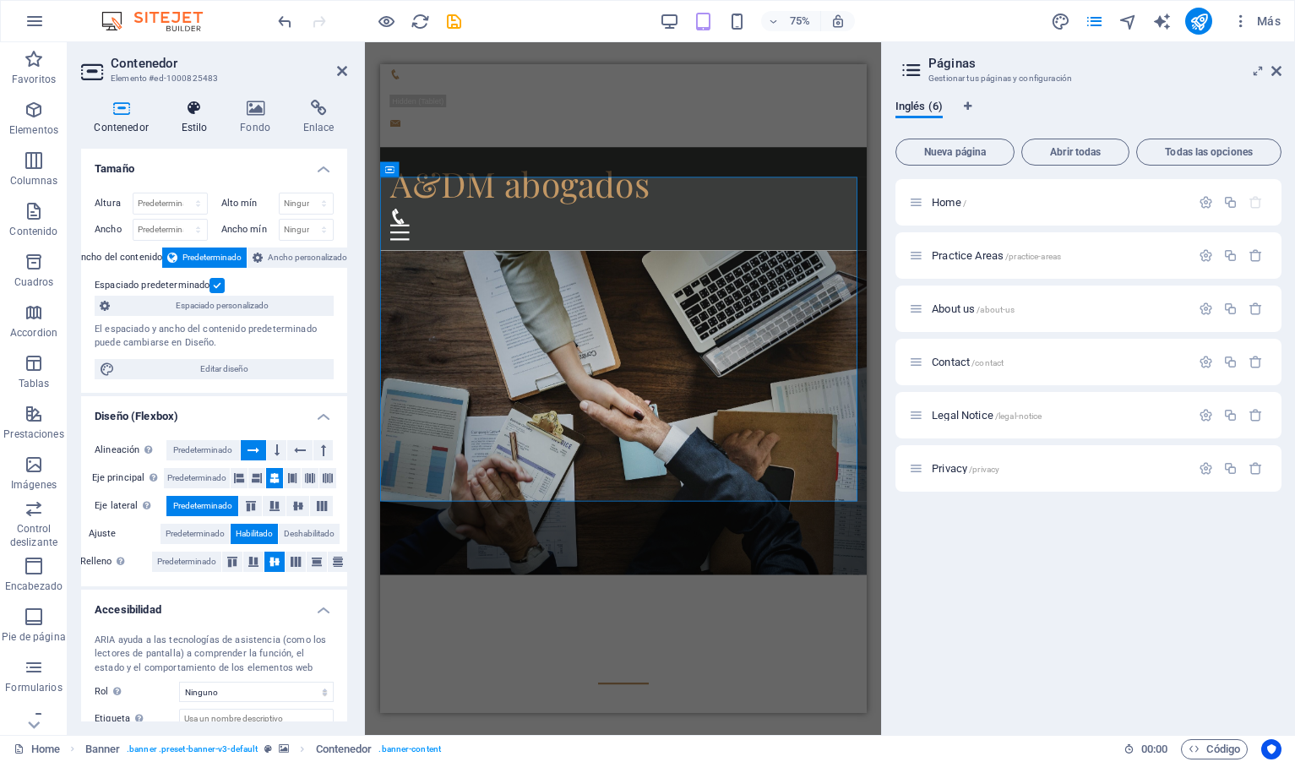
click at [195, 112] on icon at bounding box center [194, 108] width 52 height 17
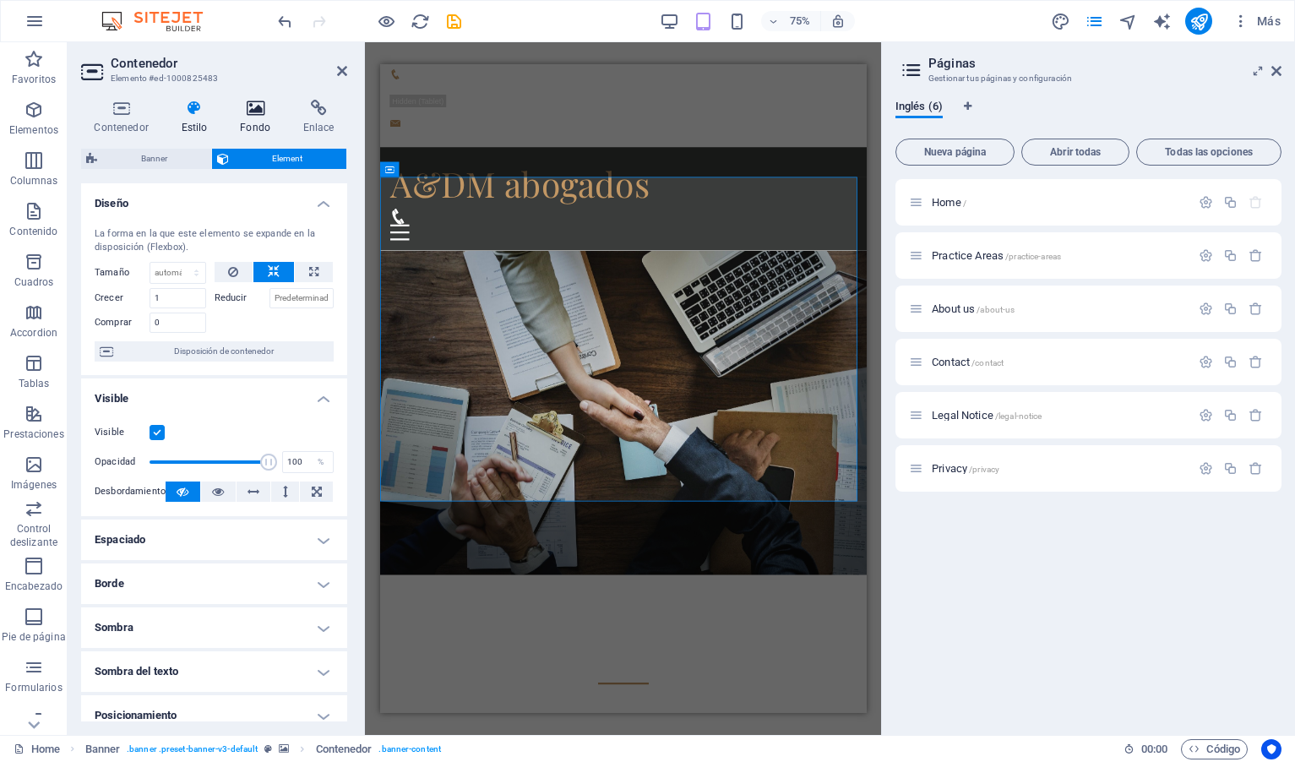
click at [246, 111] on icon at bounding box center [255, 108] width 57 height 17
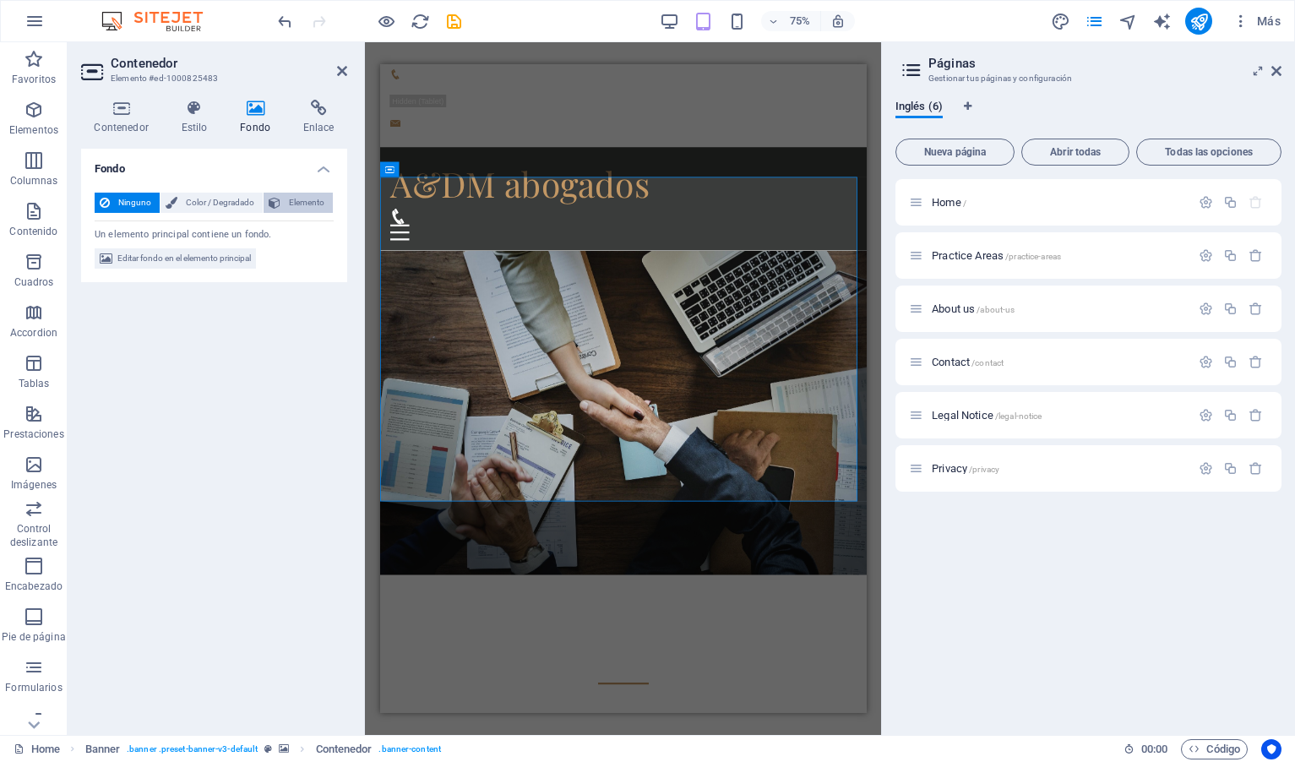
click at [306, 206] on span "Elemento" at bounding box center [306, 203] width 42 height 20
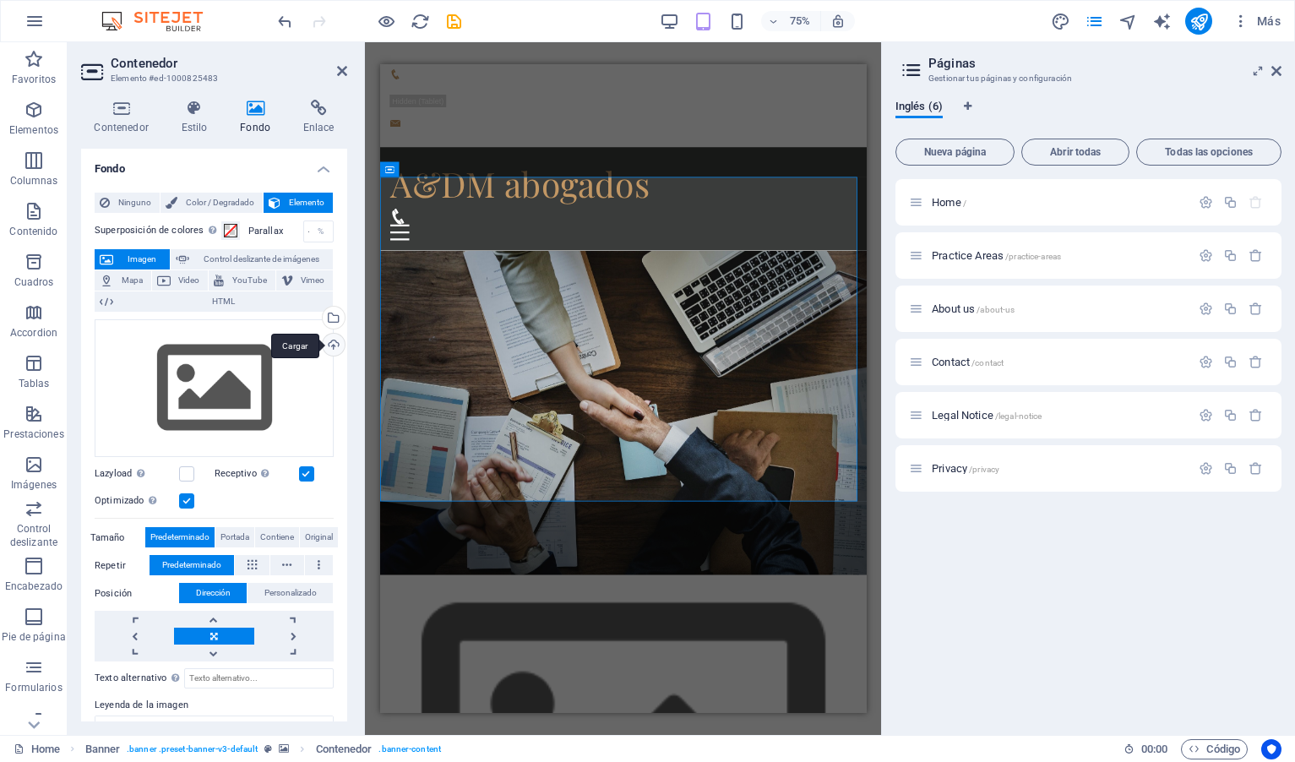
click at [332, 345] on div "Cargar" at bounding box center [331, 346] width 25 height 25
click at [136, 205] on span "Ninguno" at bounding box center [135, 203] width 40 height 20
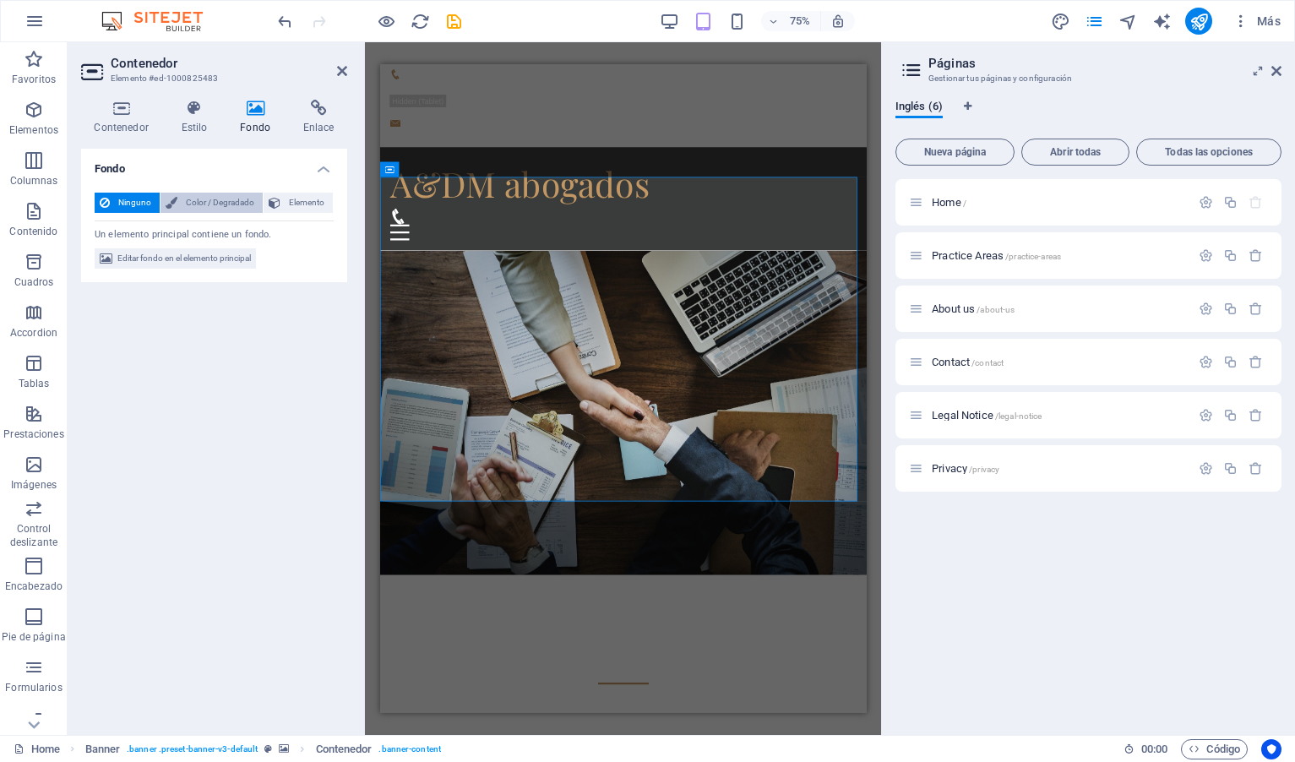
click at [199, 198] on span "Color / Degradado" at bounding box center [219, 203] width 75 height 20
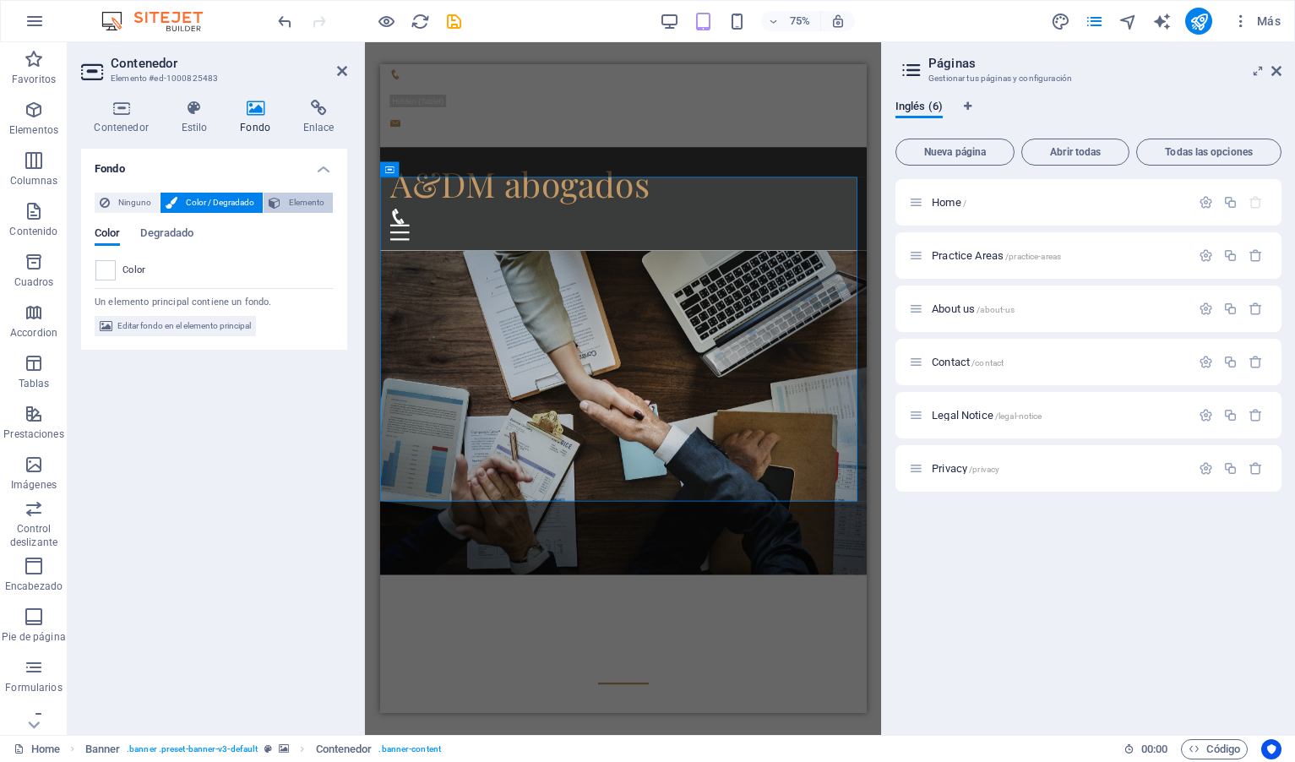
click at [307, 203] on span "Elemento" at bounding box center [306, 203] width 42 height 20
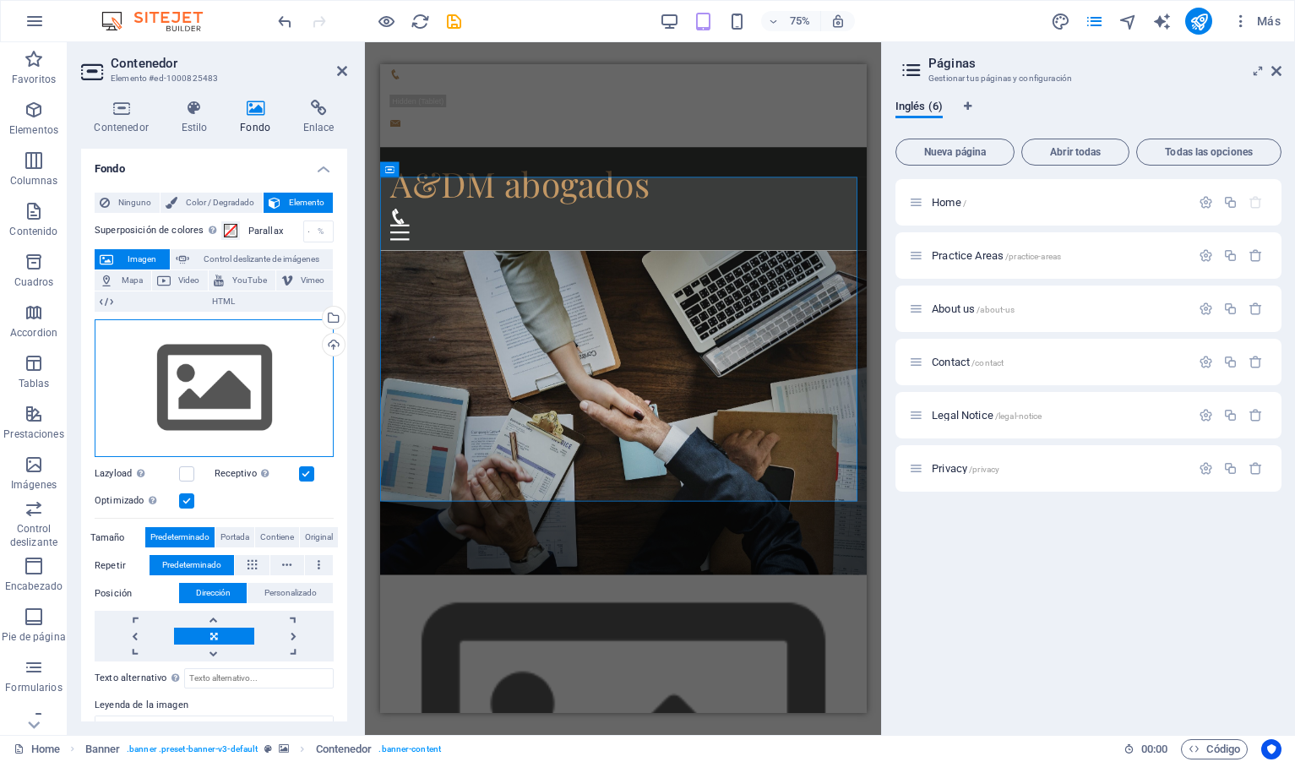
click at [239, 382] on div "Arrastra archivos aquí, haz clic para escoger archivos o selecciona archivos de…" at bounding box center [214, 388] width 239 height 138
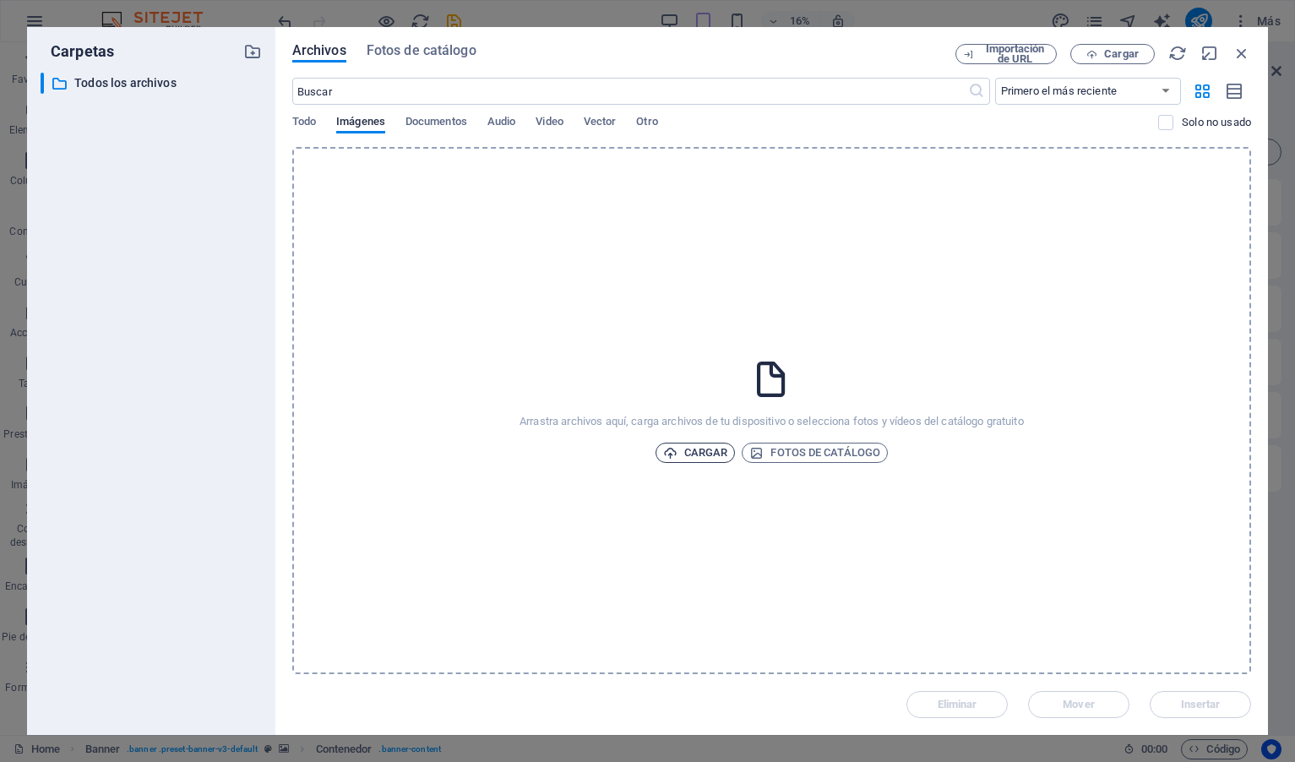
click at [702, 453] on span "Cargar" at bounding box center [695, 452] width 65 height 20
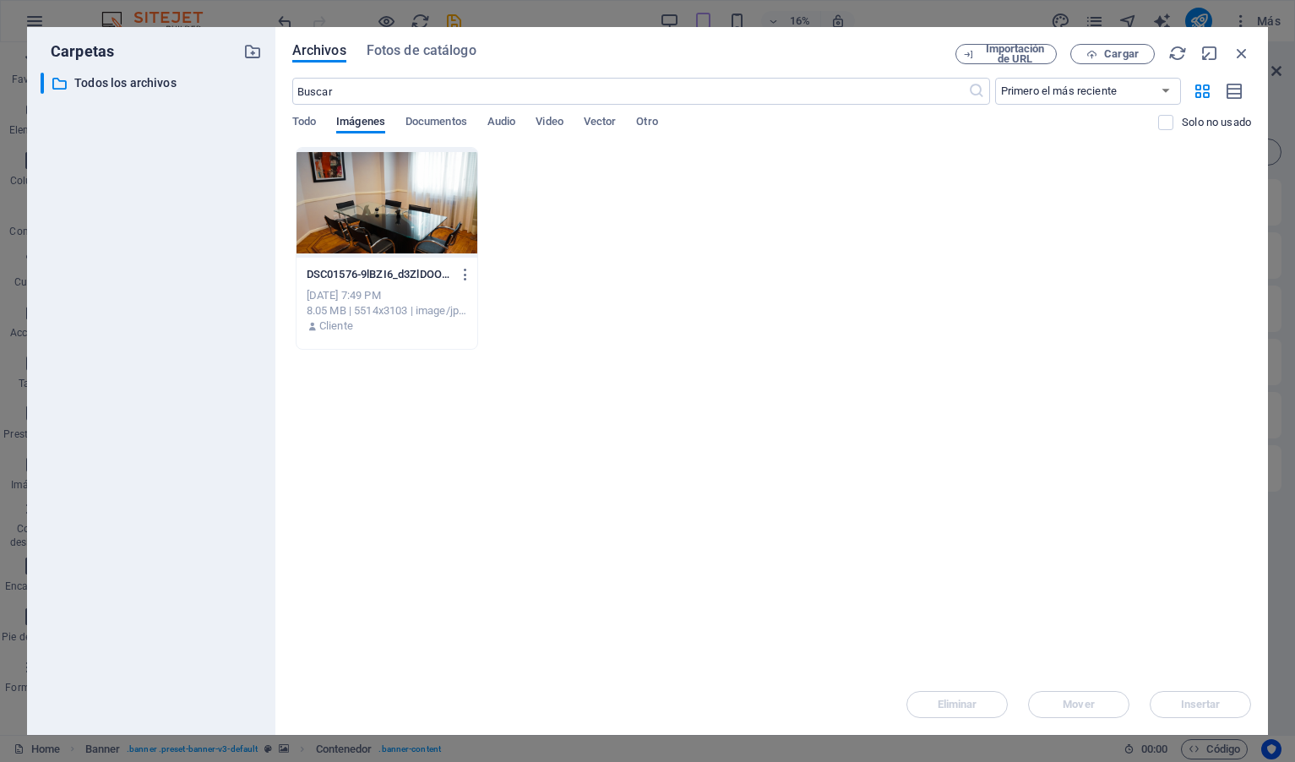
click at [422, 214] on div at bounding box center [386, 203] width 181 height 110
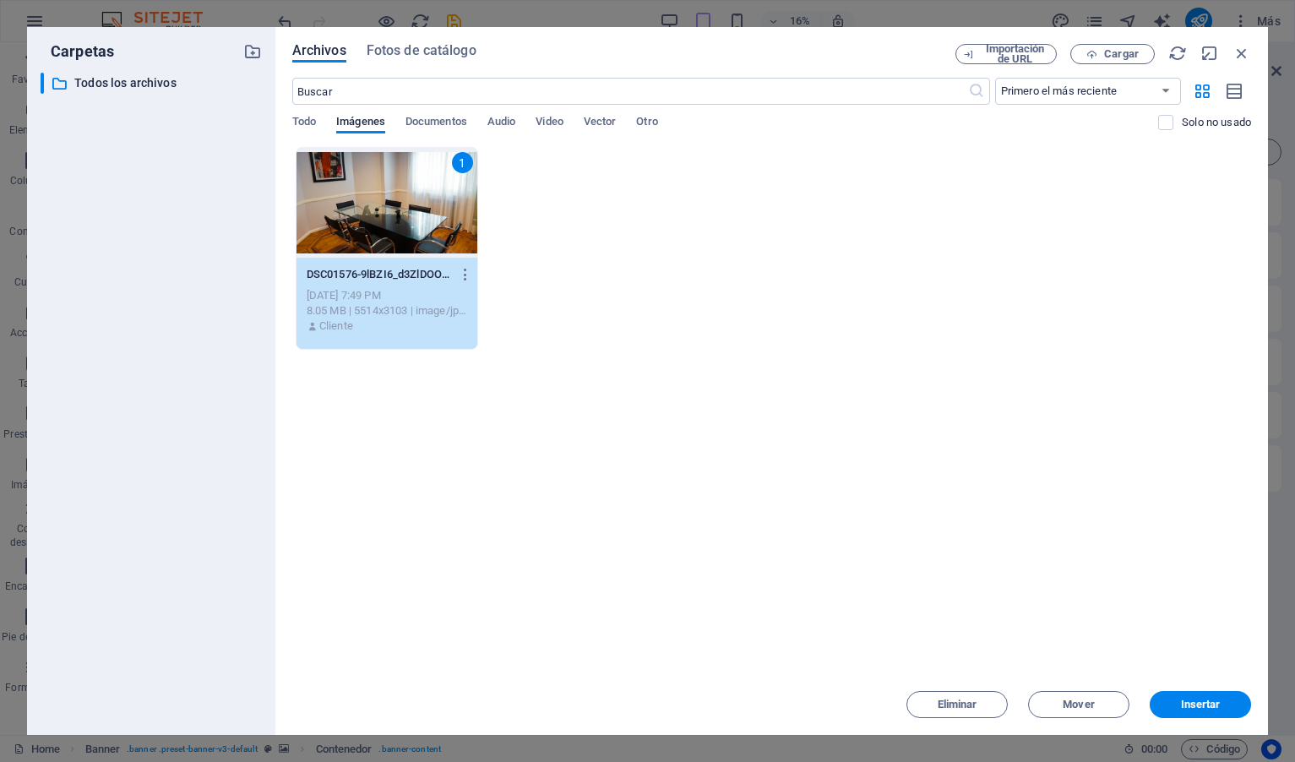
click at [1209, 698] on button "Insertar" at bounding box center [1199, 704] width 101 height 27
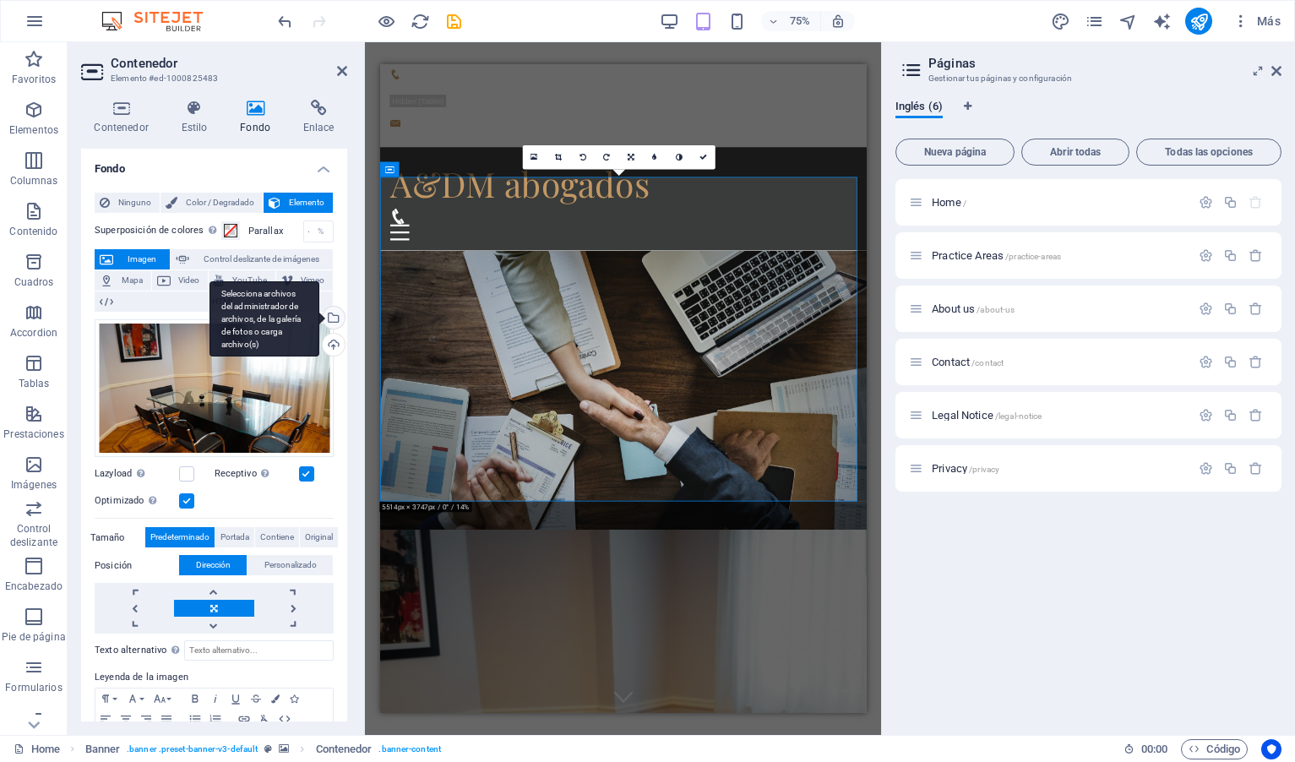
click at [332, 316] on div "Selecciona archivos del administrador de archivos, de la galería de fotos o car…" at bounding box center [331, 319] width 25 height 25
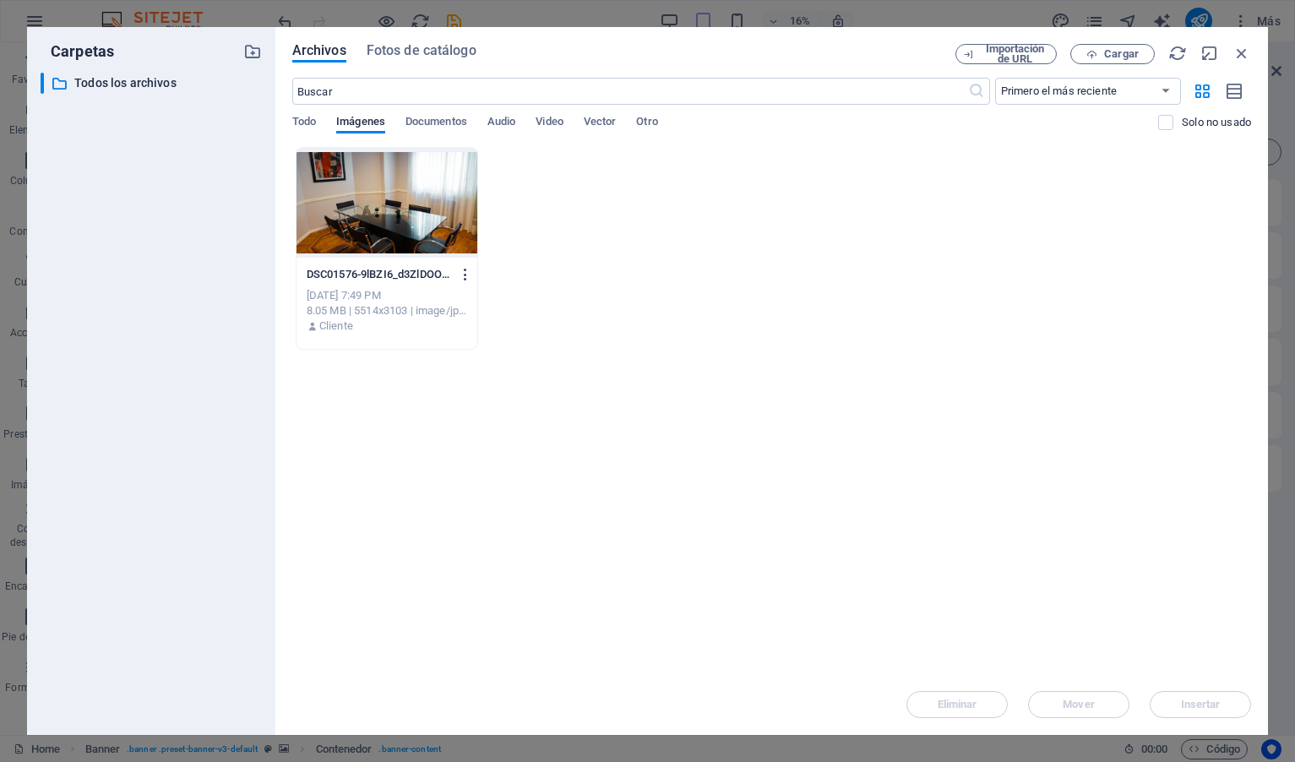
click at [461, 266] on button "button" at bounding box center [462, 274] width 23 height 27
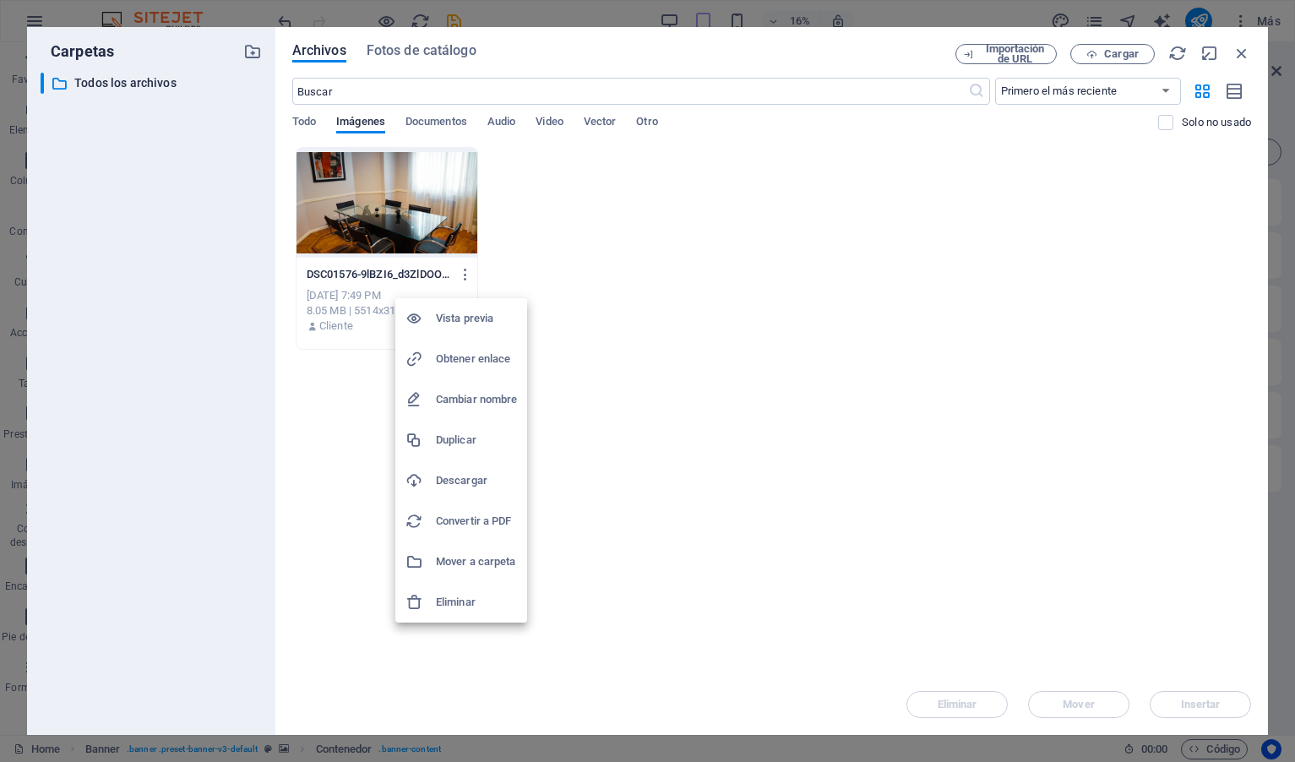
click at [473, 604] on h6 "Eliminar" at bounding box center [476, 602] width 81 height 20
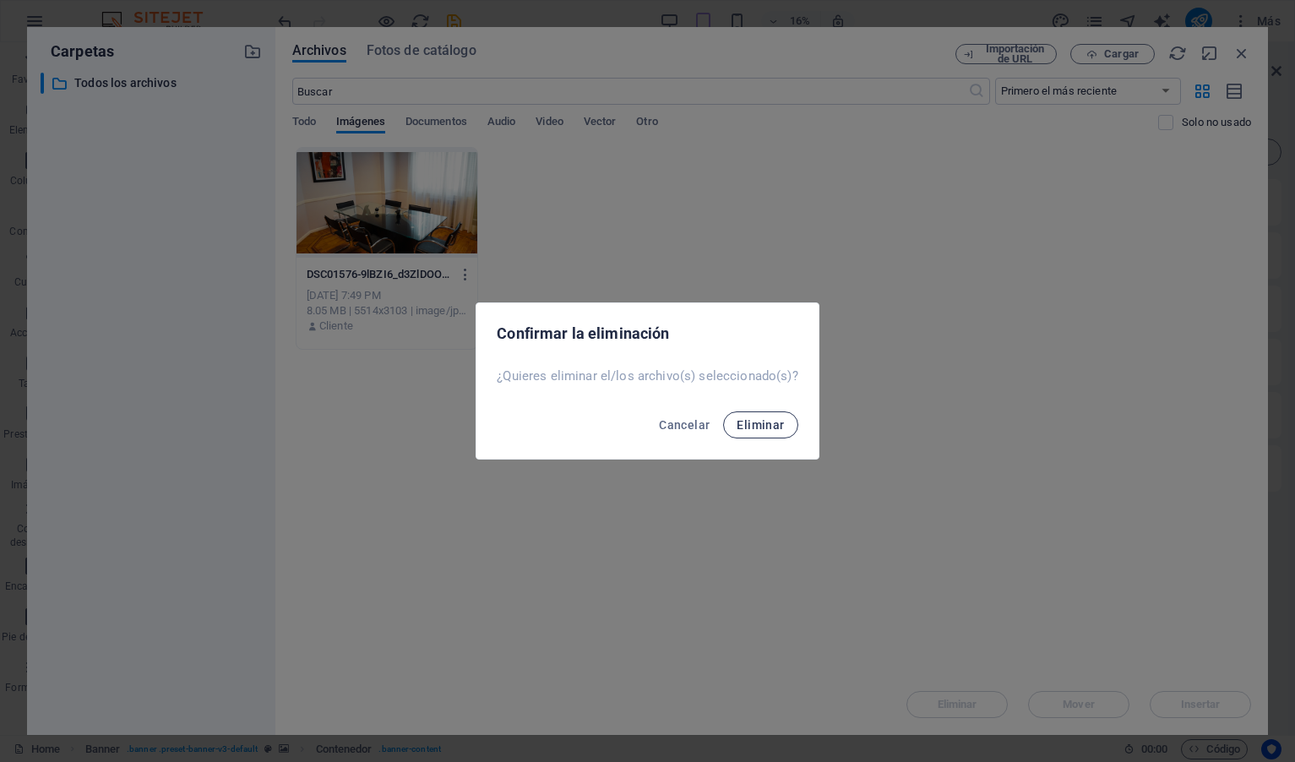
click at [752, 421] on span "Eliminar" at bounding box center [759, 425] width 47 height 14
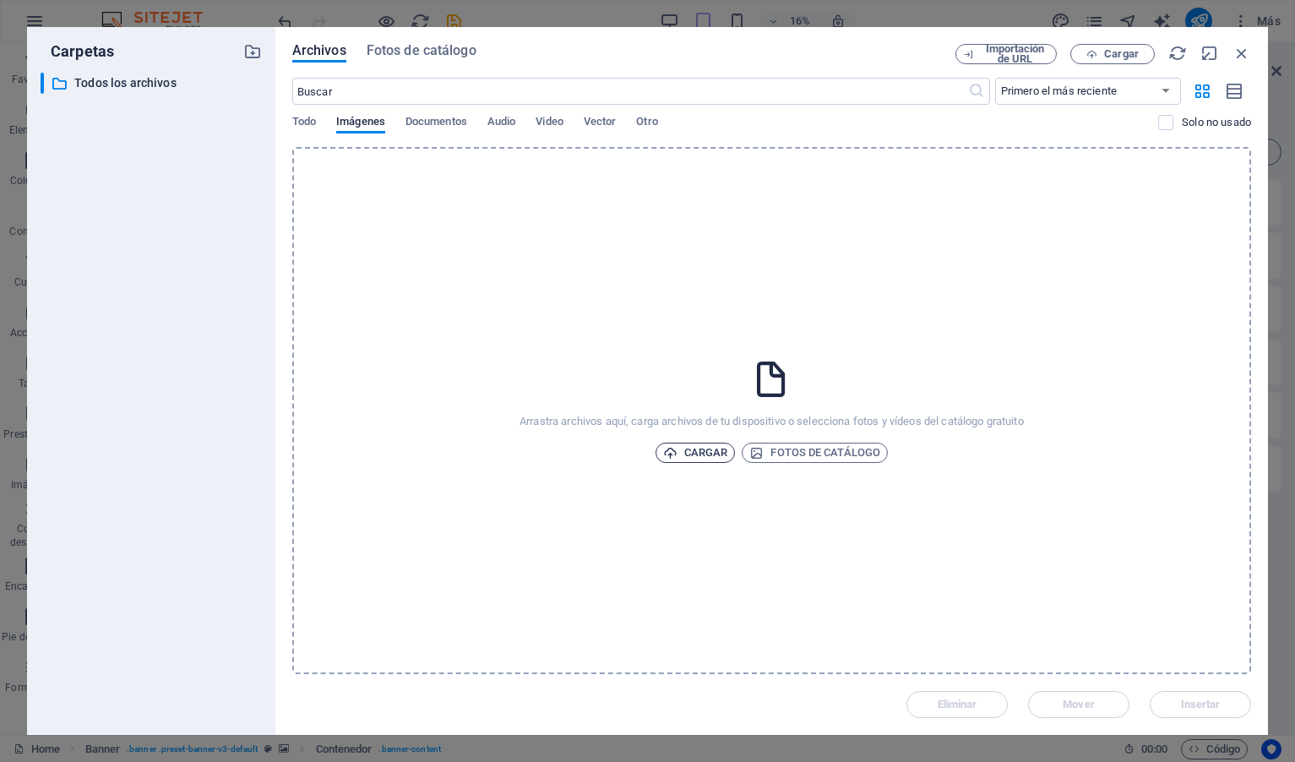
click at [708, 455] on span "Cargar" at bounding box center [695, 452] width 65 height 20
click at [711, 455] on span "Cargar" at bounding box center [695, 452] width 65 height 20
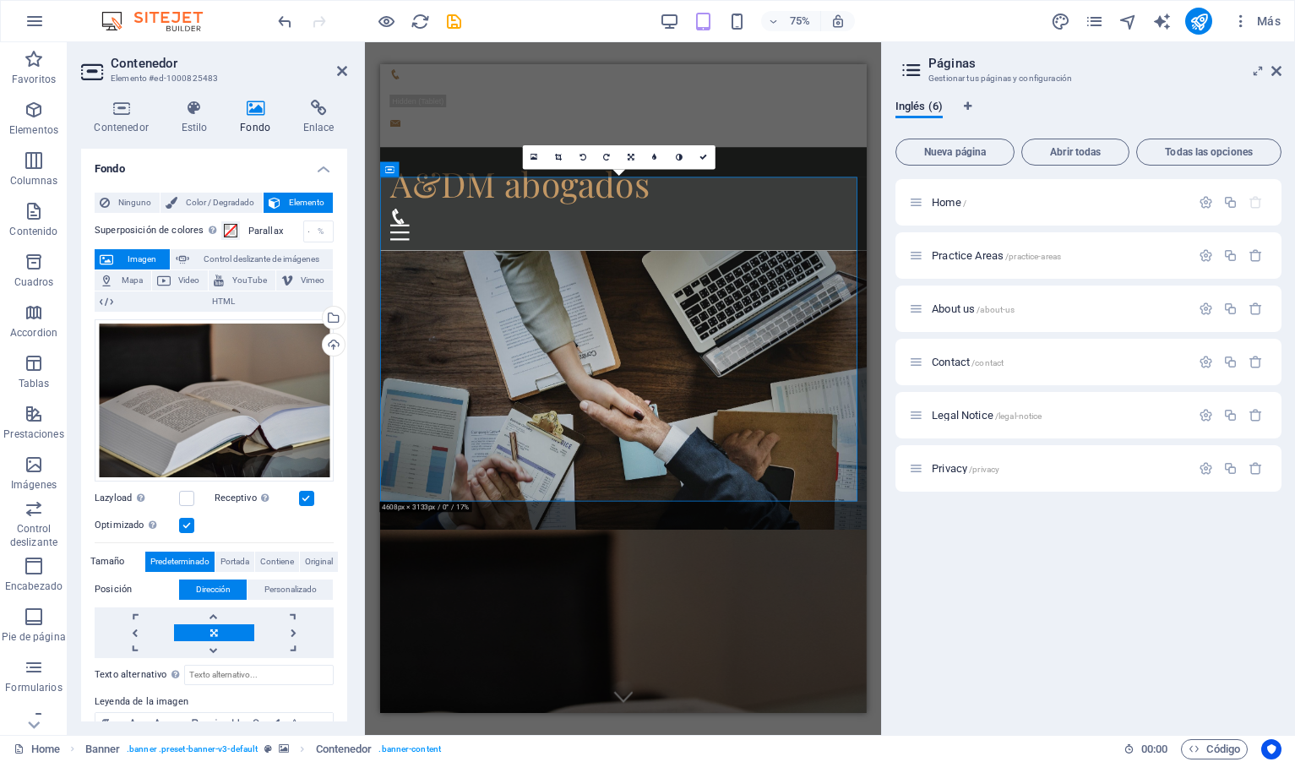
click at [1281, 72] on aside "Páginas Gestionar tus páginas y configuración Inglés (6) Nueva página Abrir tod…" at bounding box center [1088, 388] width 414 height 692
click at [1279, 71] on icon at bounding box center [1276, 71] width 10 height 14
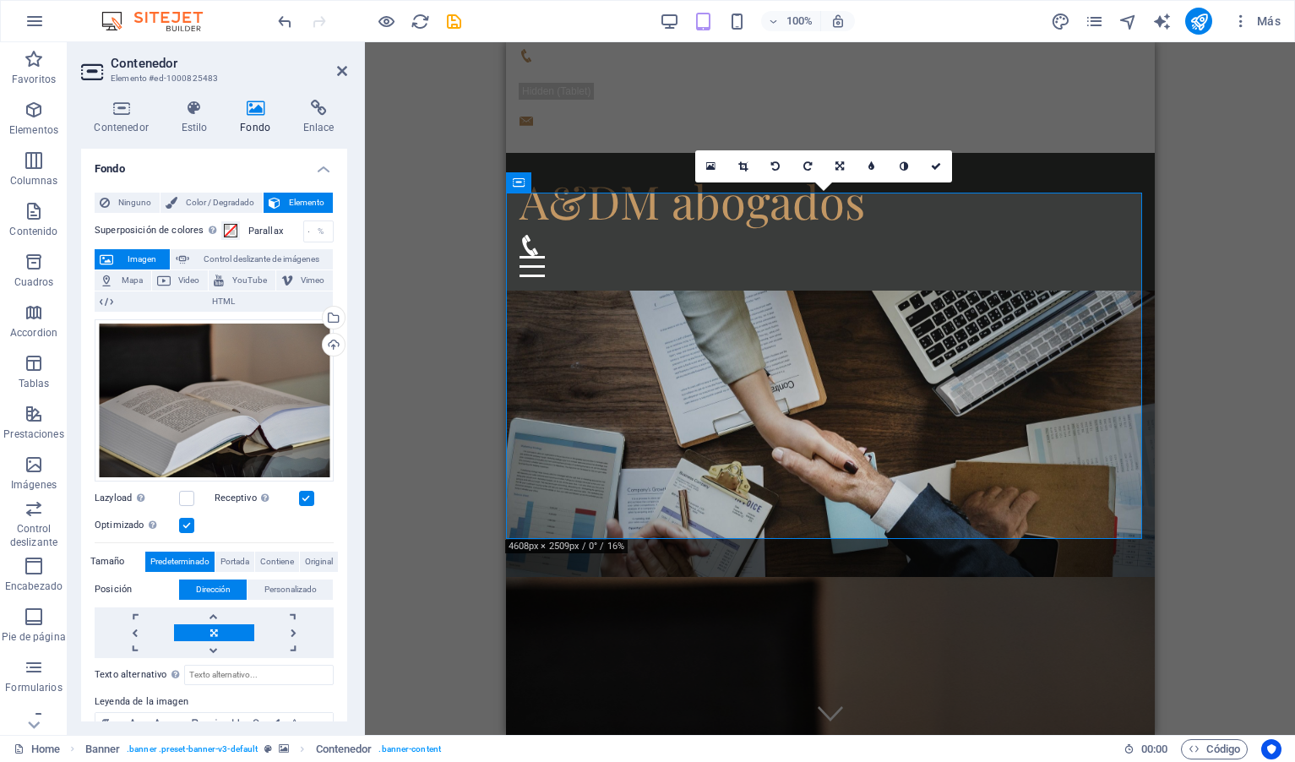
click at [1233, 361] on div "Arrastra aquí para reemplazar el contenido existente. Si quieres crear un eleme…" at bounding box center [830, 388] width 930 height 692
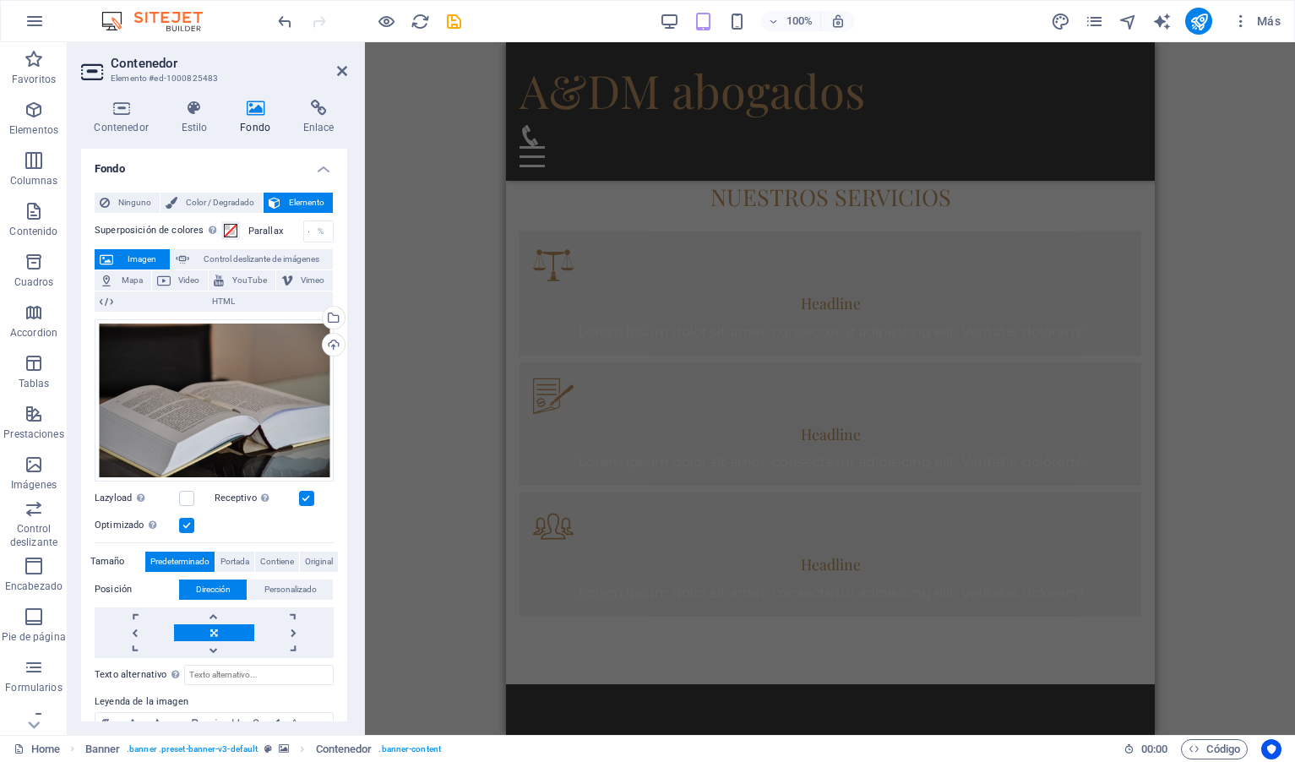
scroll to position [1436, 0]
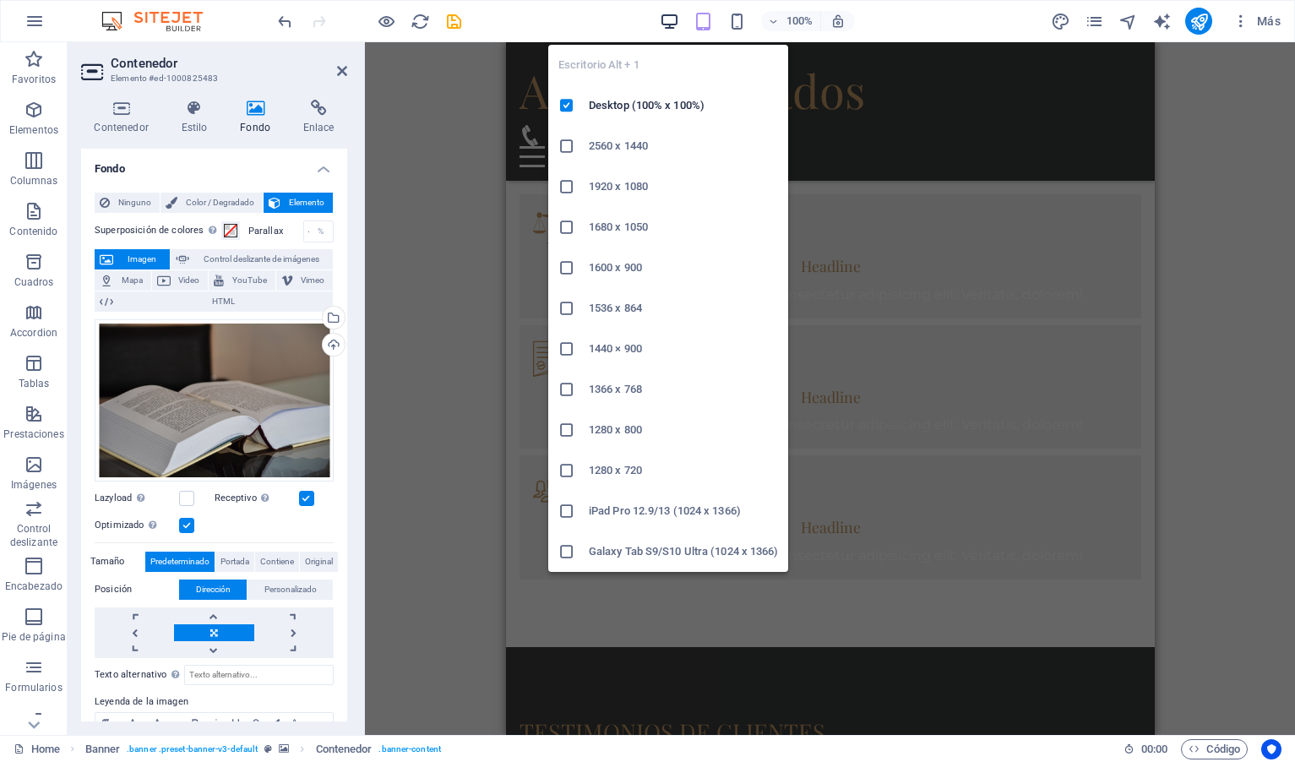
click at [670, 22] on icon "button" at bounding box center [669, 21] width 19 height 19
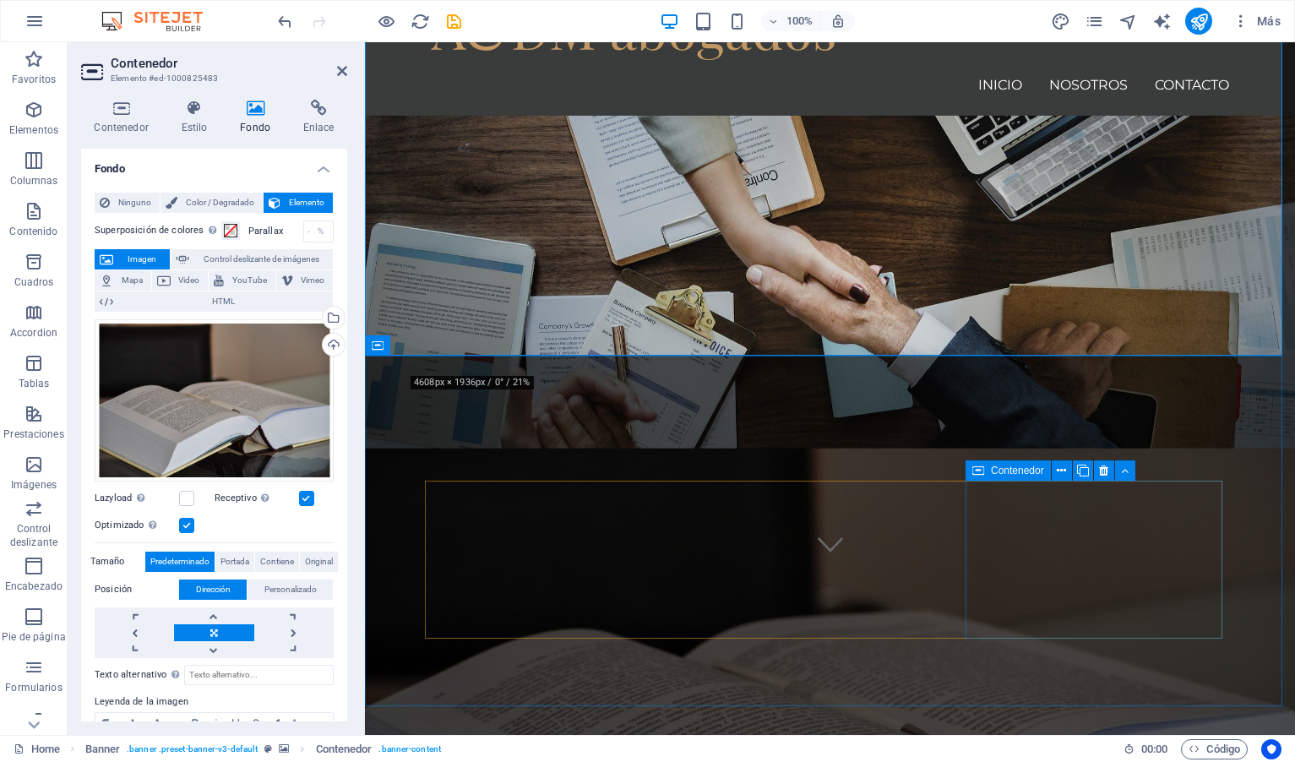
scroll to position [0, 0]
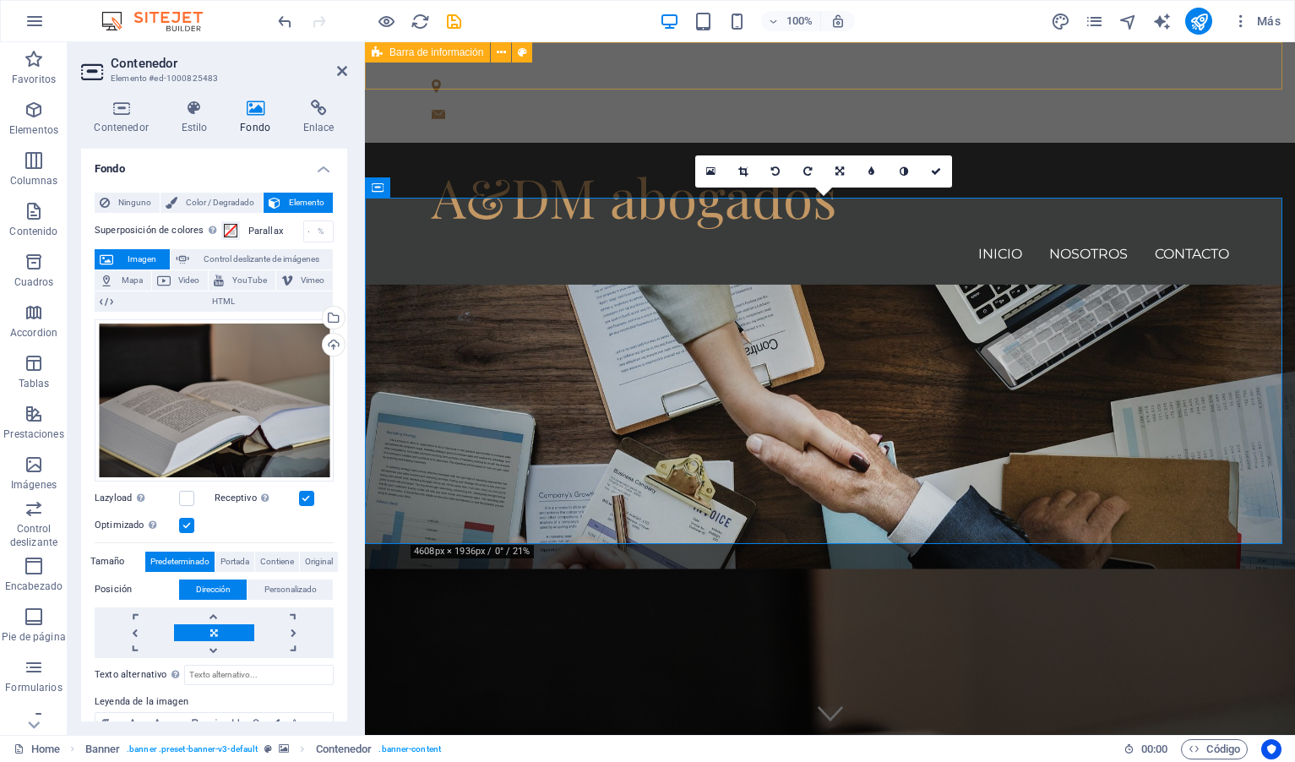
click at [780, 66] on div "+1 - 123 - 456 - 7890 [STREET_ADDRESS][US_STATE][US_STATE] [EMAIL_ADDRESS]" at bounding box center [830, 92] width 930 height 100
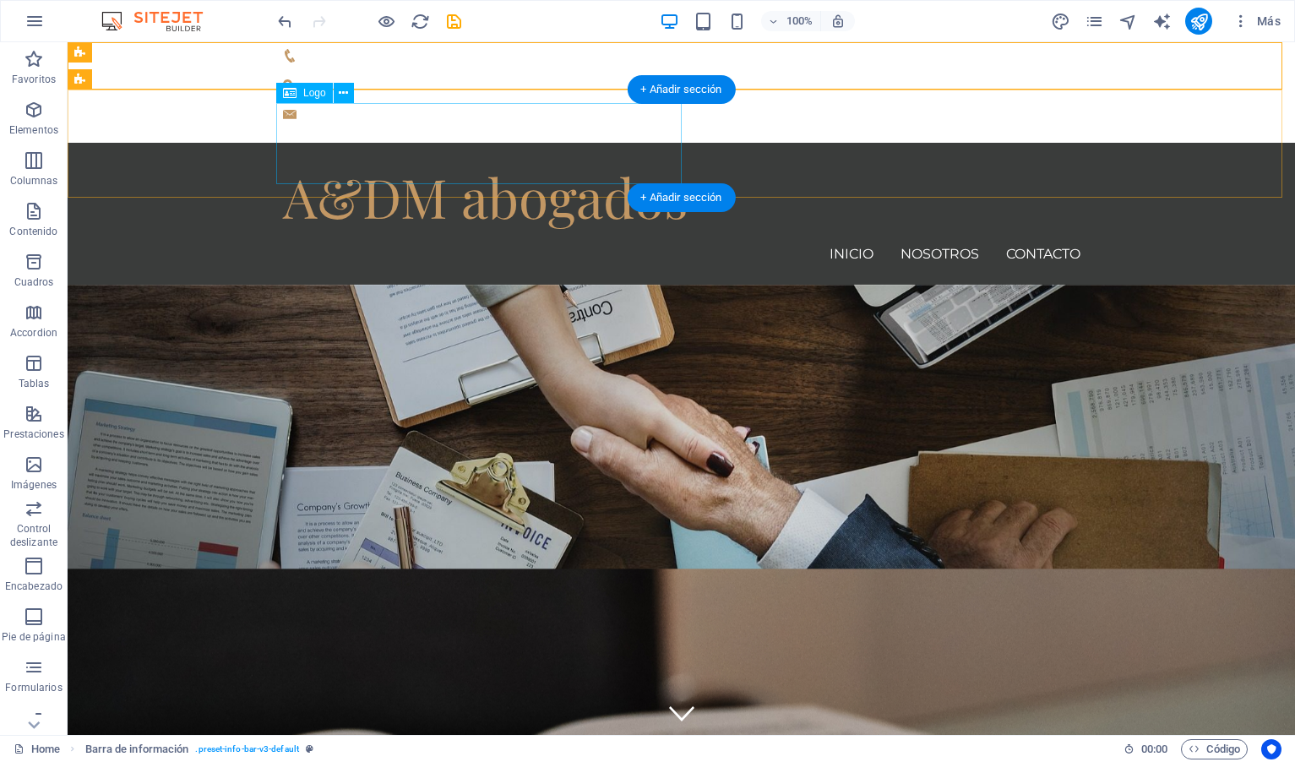
click at [366, 156] on div "A&DM abogados" at bounding box center [681, 196] width 797 height 81
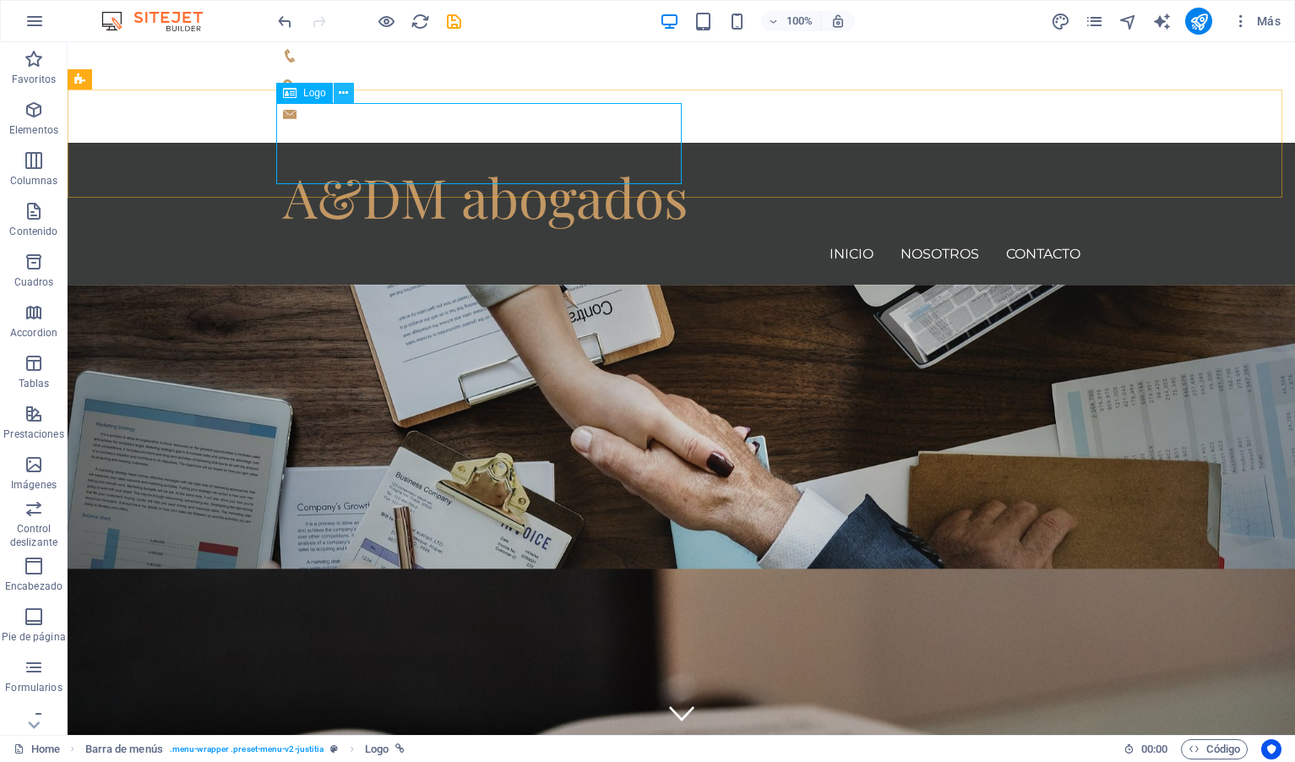
click at [348, 94] on icon at bounding box center [343, 93] width 9 height 18
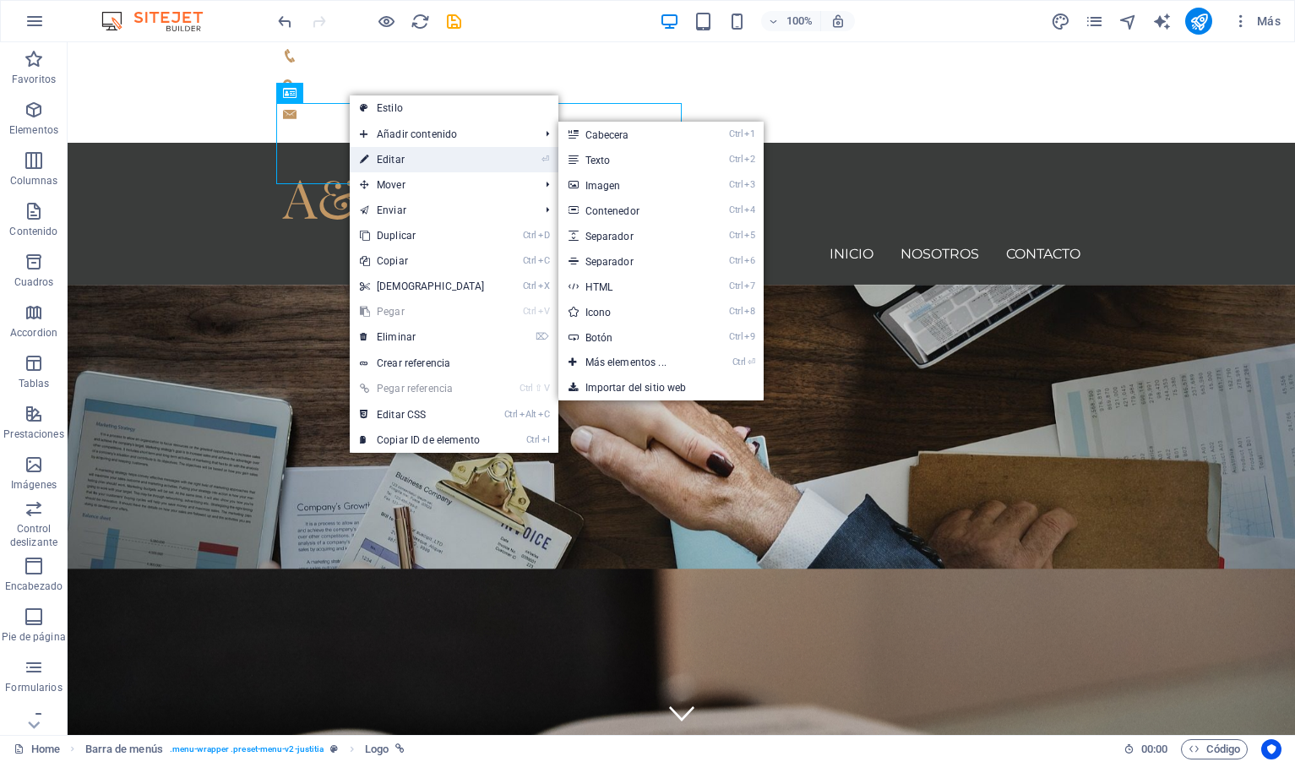
drag, startPoint x: 43, startPoint y: 117, endPoint x: 408, endPoint y: 160, distance: 367.2
click at [408, 160] on link "⏎ Editar" at bounding box center [422, 159] width 145 height 25
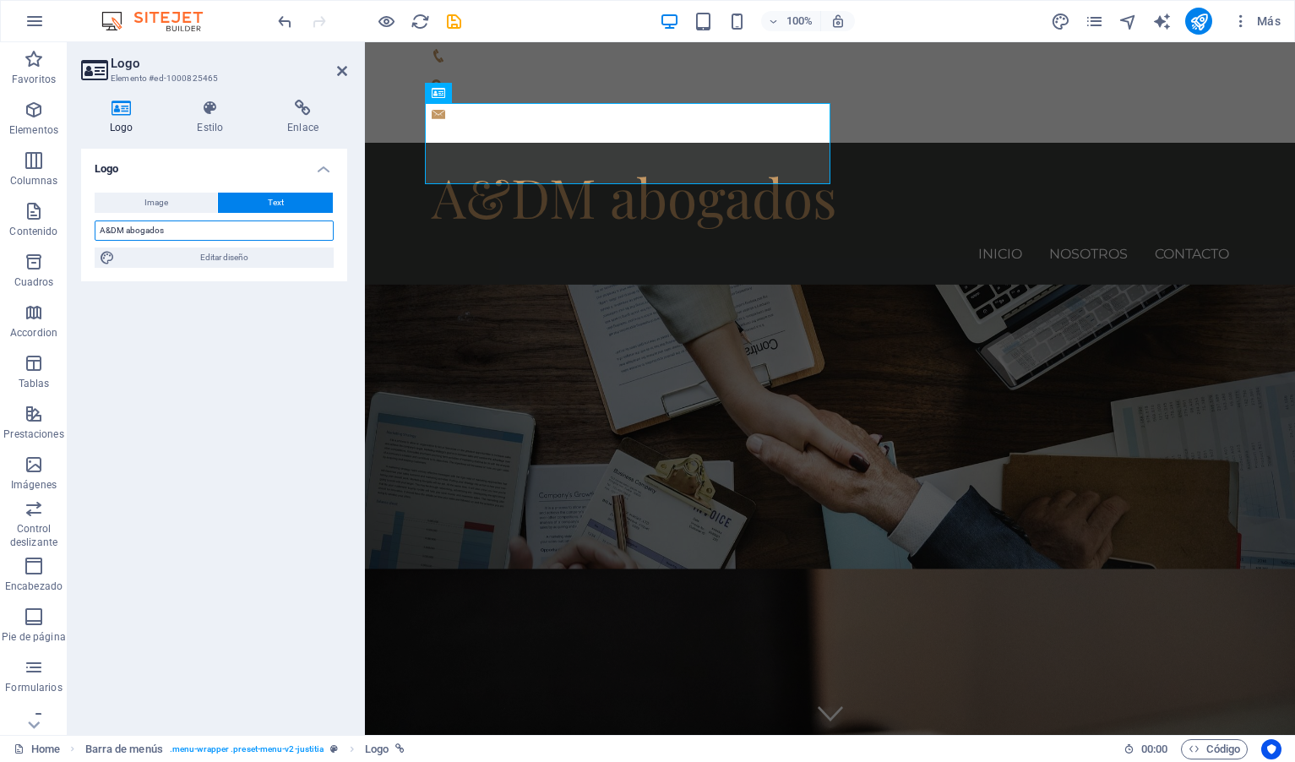
click at [160, 231] on input "A&DM abogados" at bounding box center [214, 230] width 239 height 20
click at [275, 198] on span "Text" at bounding box center [276, 203] width 16 height 20
click at [277, 201] on span "Text" at bounding box center [276, 203] width 16 height 20
click at [209, 111] on icon at bounding box center [210, 108] width 84 height 17
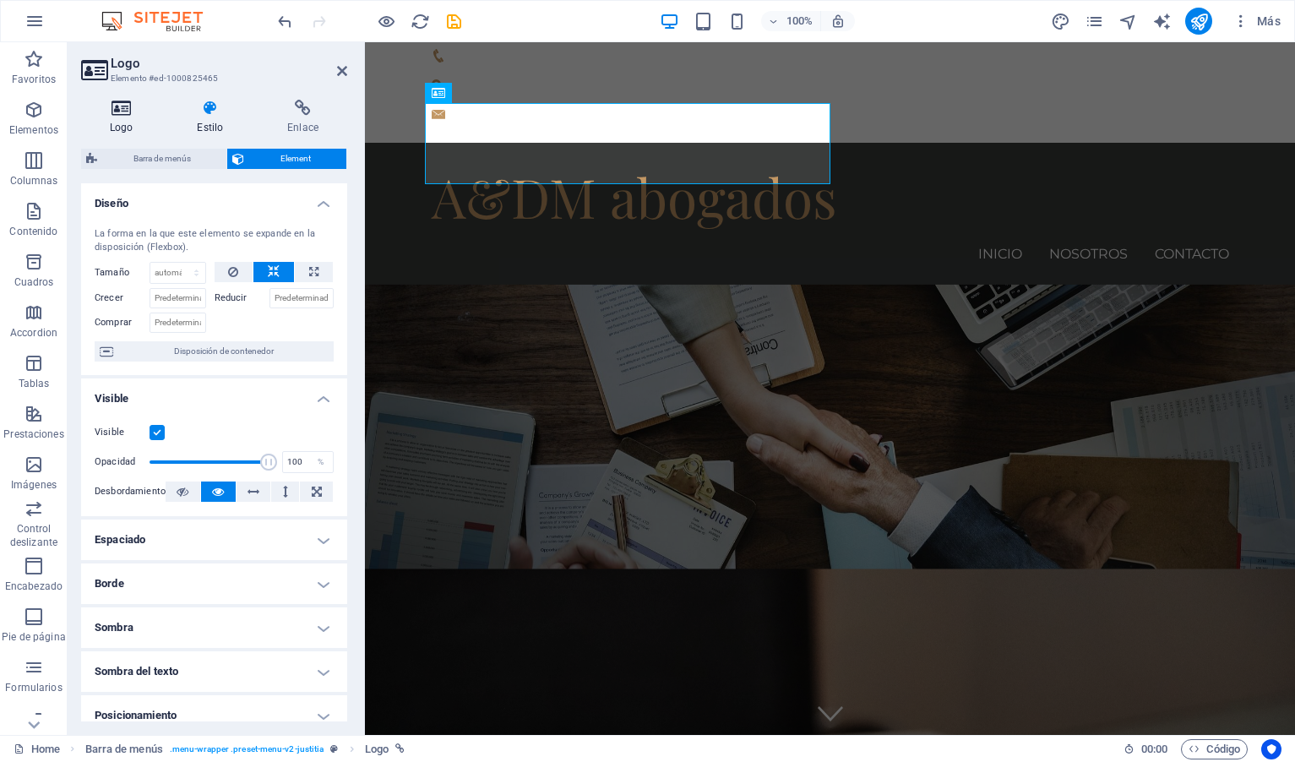
click at [122, 114] on icon at bounding box center [121, 108] width 80 height 17
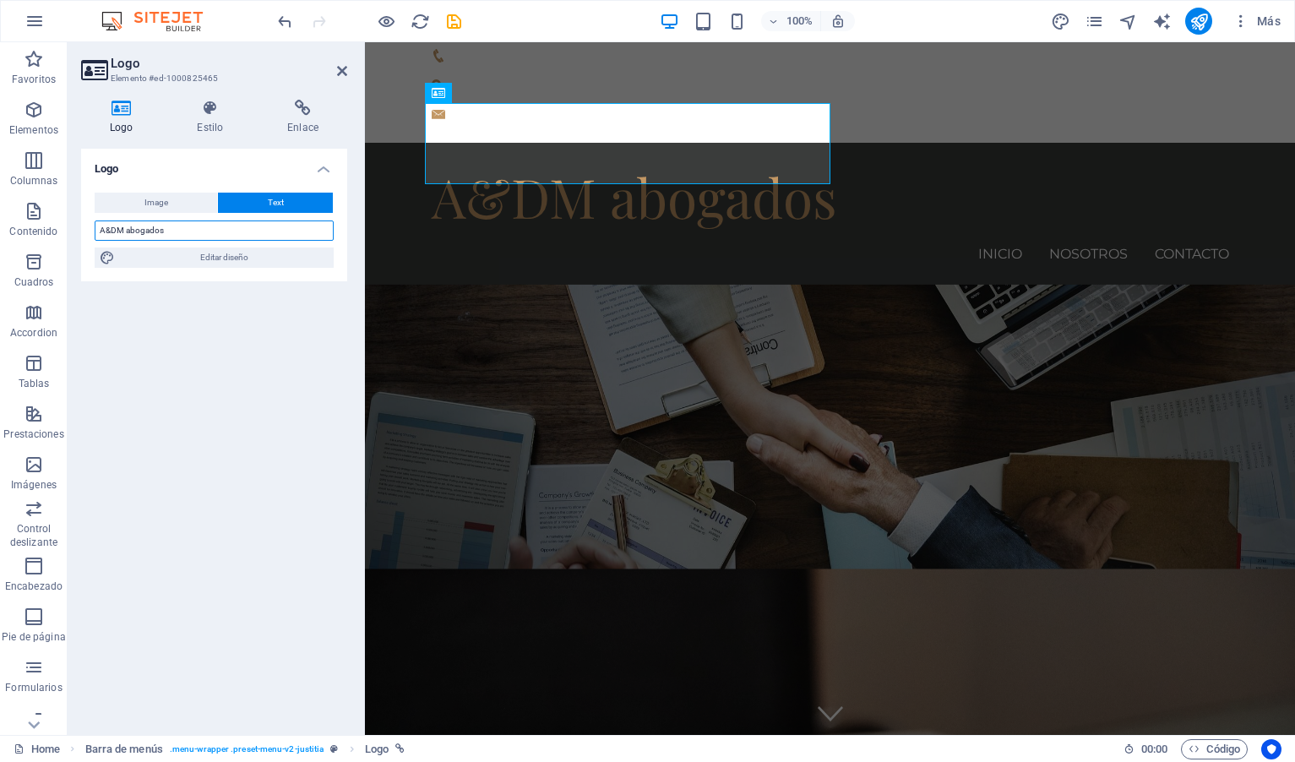
click at [203, 231] on input "A&DM abogados" at bounding box center [214, 230] width 239 height 20
click at [495, 94] on icon at bounding box center [491, 93] width 9 height 18
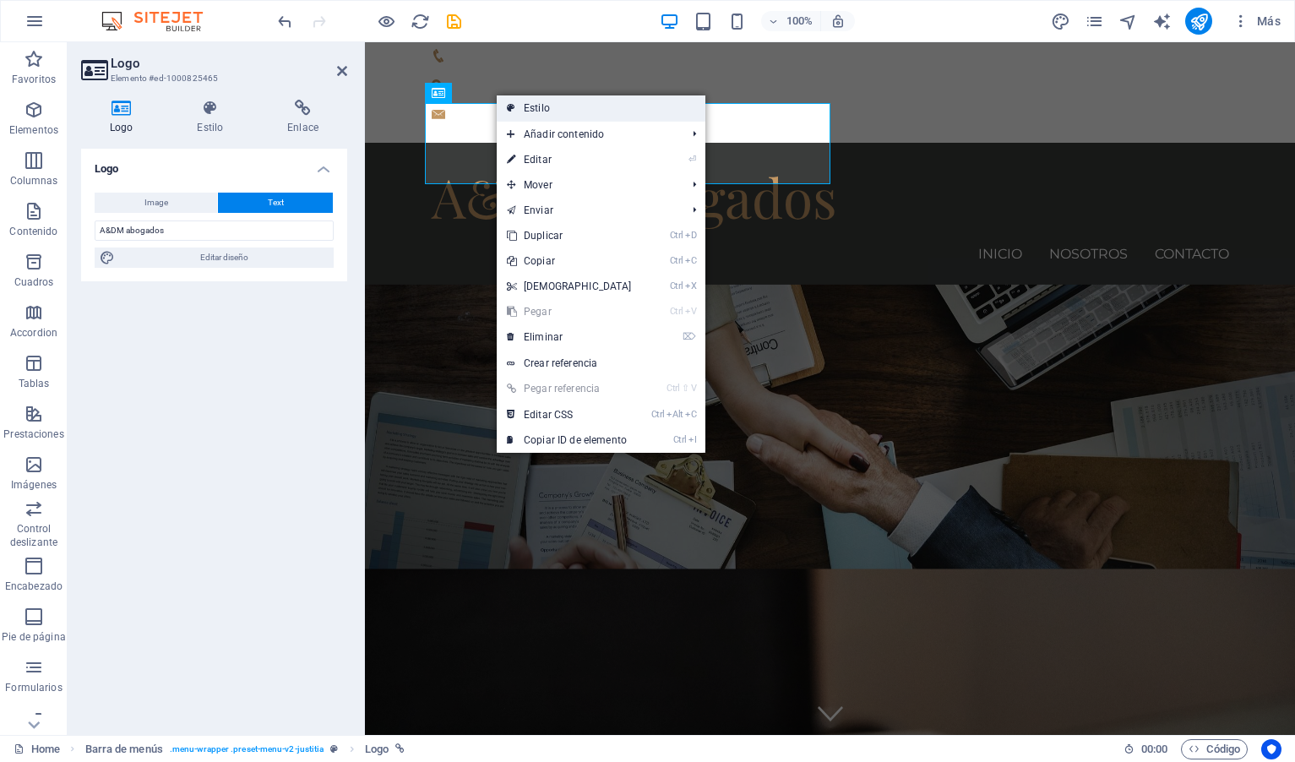
click at [533, 109] on link "Estilo" at bounding box center [601, 107] width 209 height 25
select select "rem"
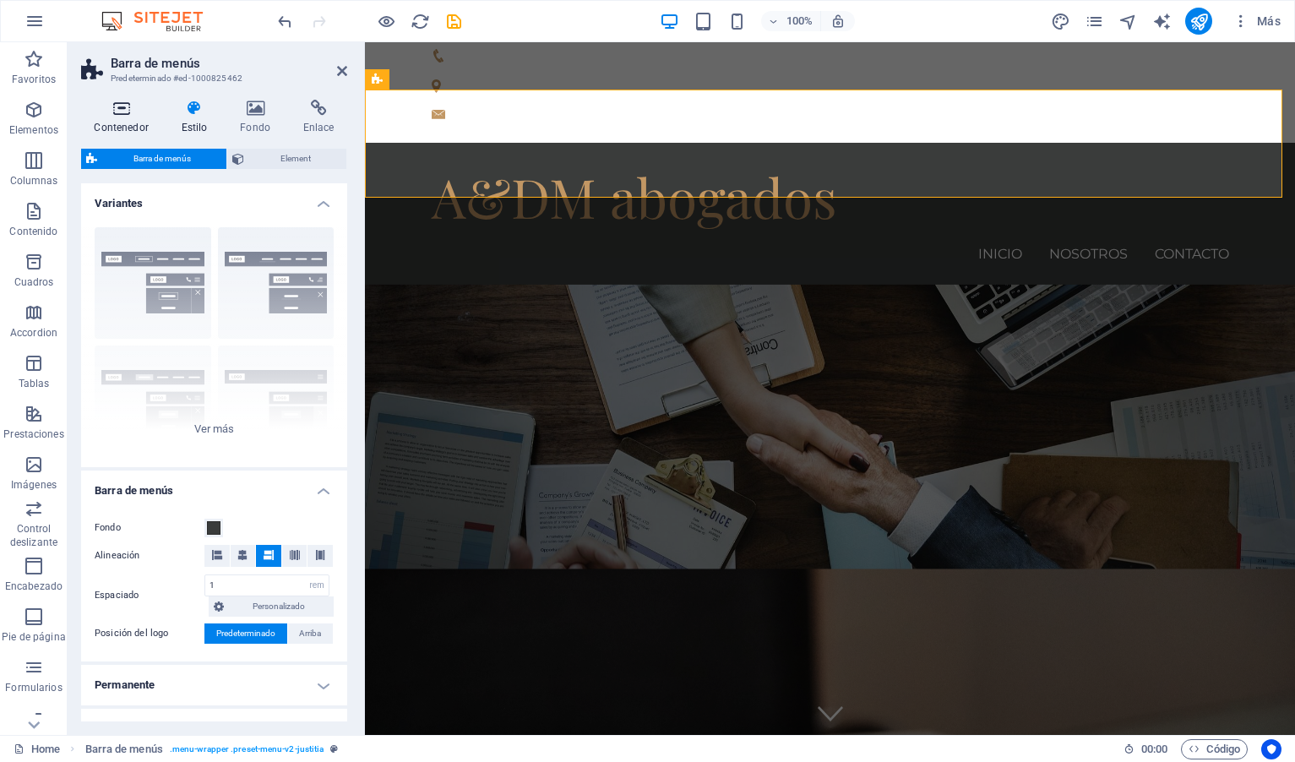
click at [122, 108] on icon at bounding box center [121, 108] width 80 height 17
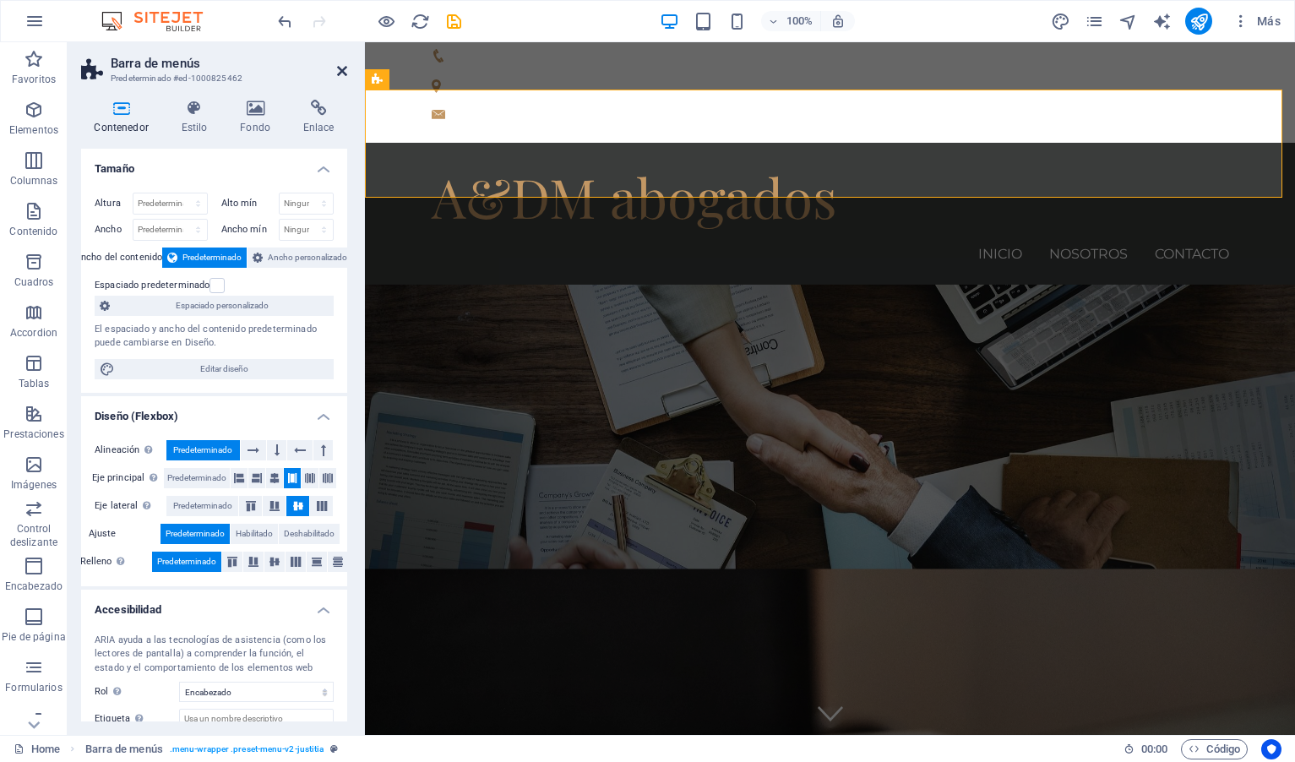
click at [342, 68] on icon at bounding box center [342, 71] width 10 height 14
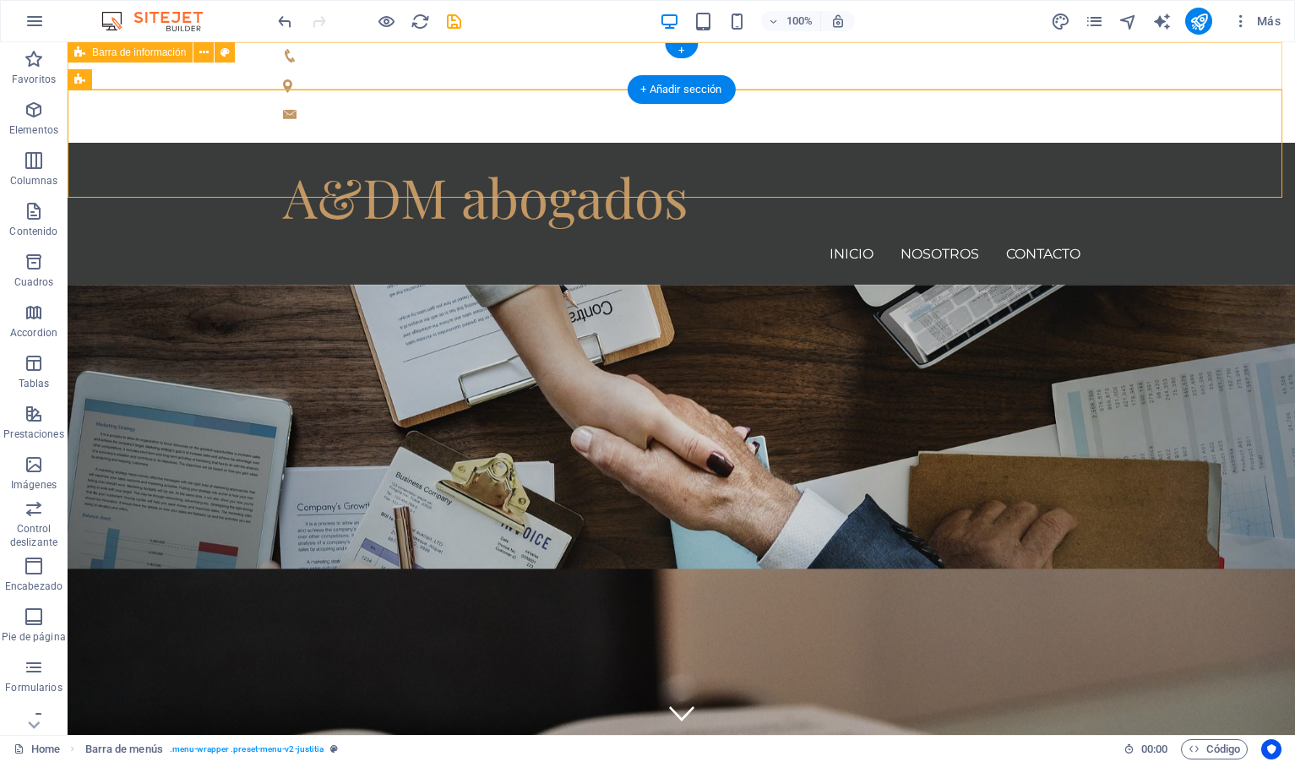
click at [934, 93] on div "[STREET_ADDRESS][US_STATE][US_STATE]" at bounding box center [675, 101] width 784 height 17
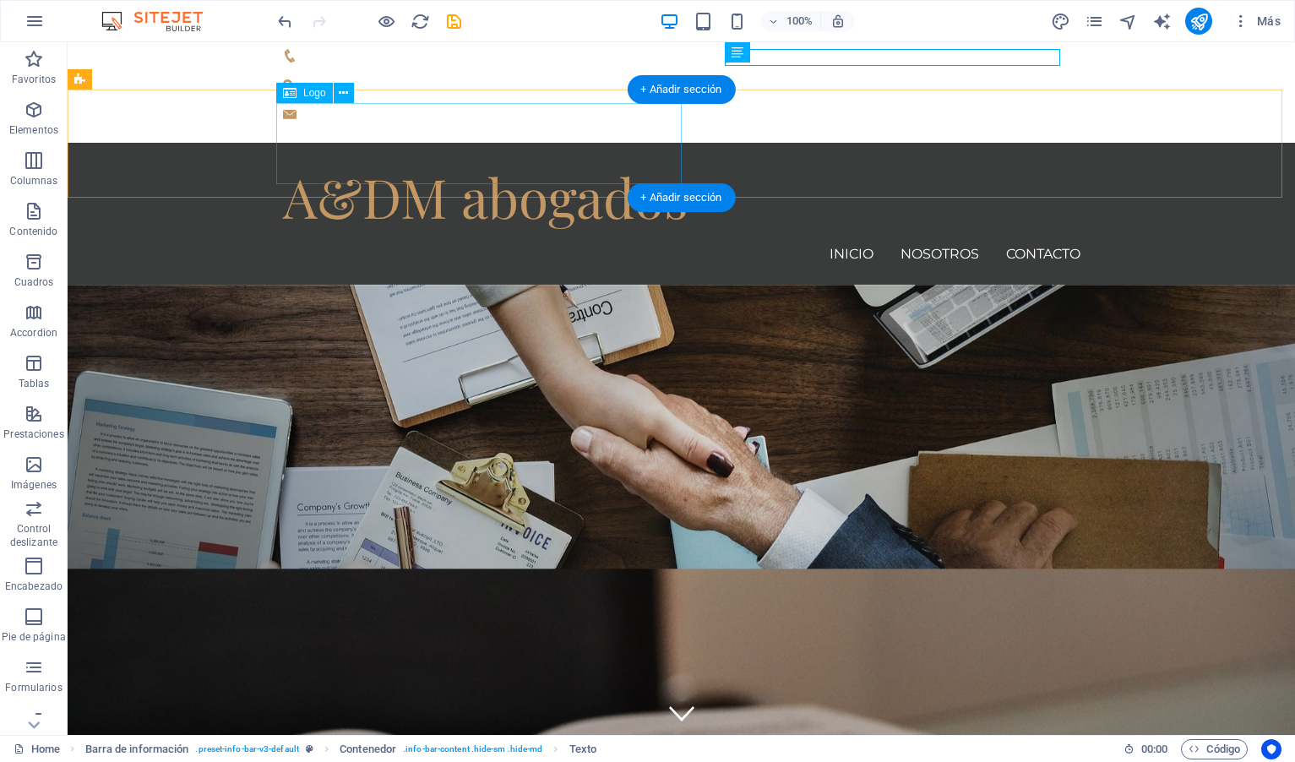
click at [607, 156] on div "A&DM abogados" at bounding box center [681, 196] width 797 height 81
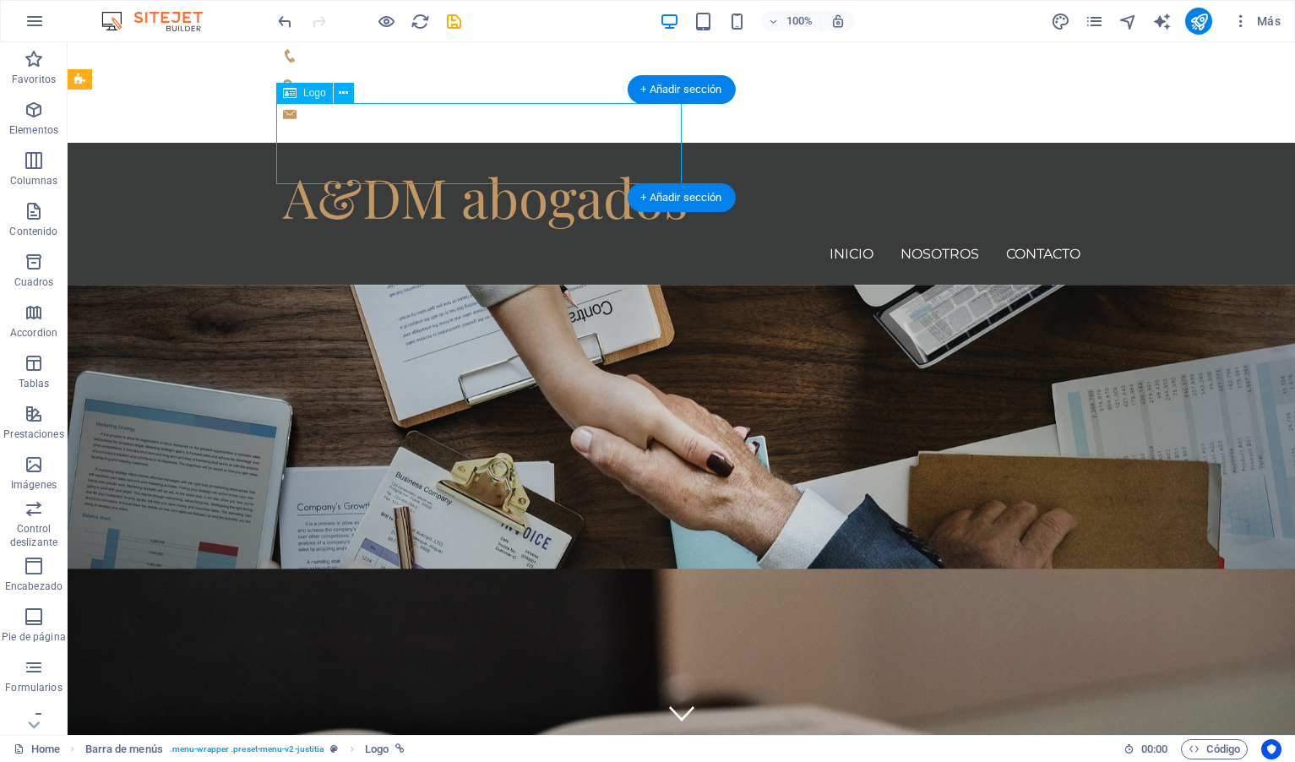
click at [606, 156] on div "A&DM abogados" at bounding box center [681, 196] width 797 height 81
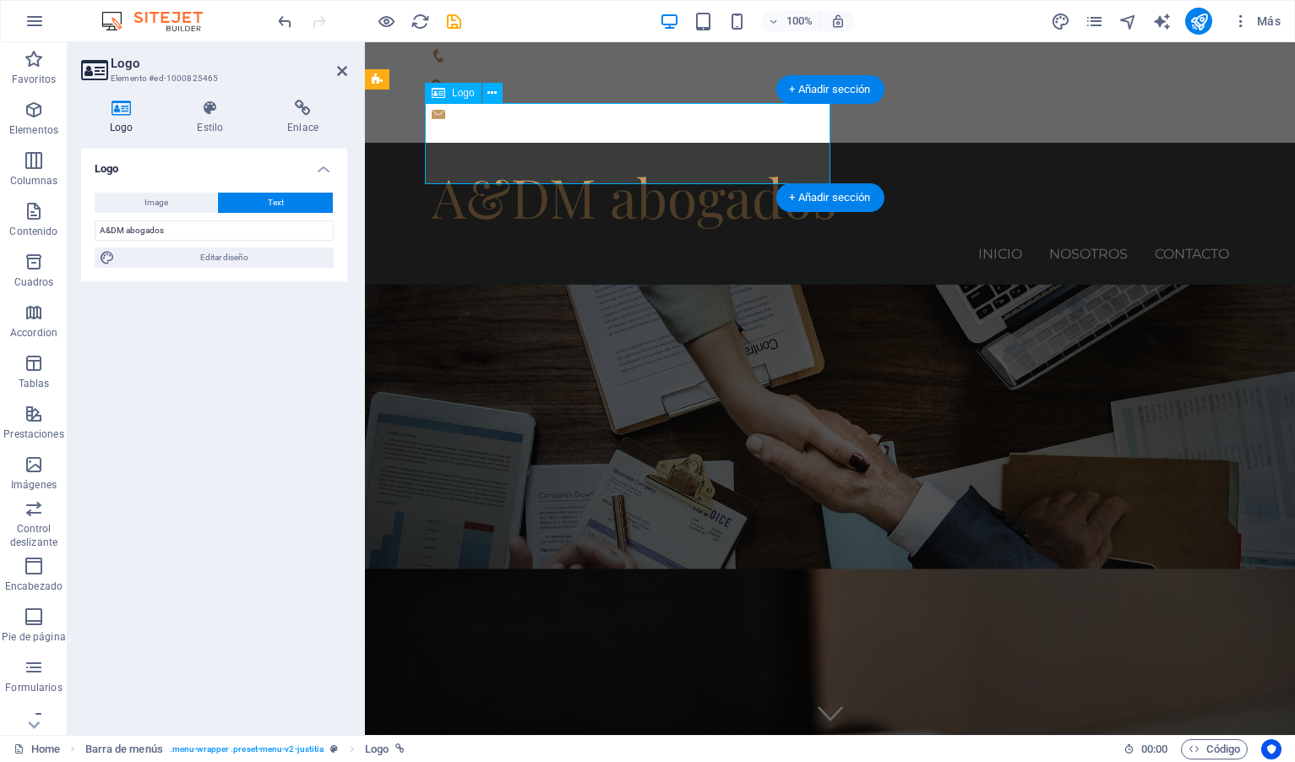
click at [779, 156] on div "A&DM abogados" at bounding box center [830, 196] width 797 height 81
click at [311, 193] on button "Text" at bounding box center [275, 203] width 115 height 20
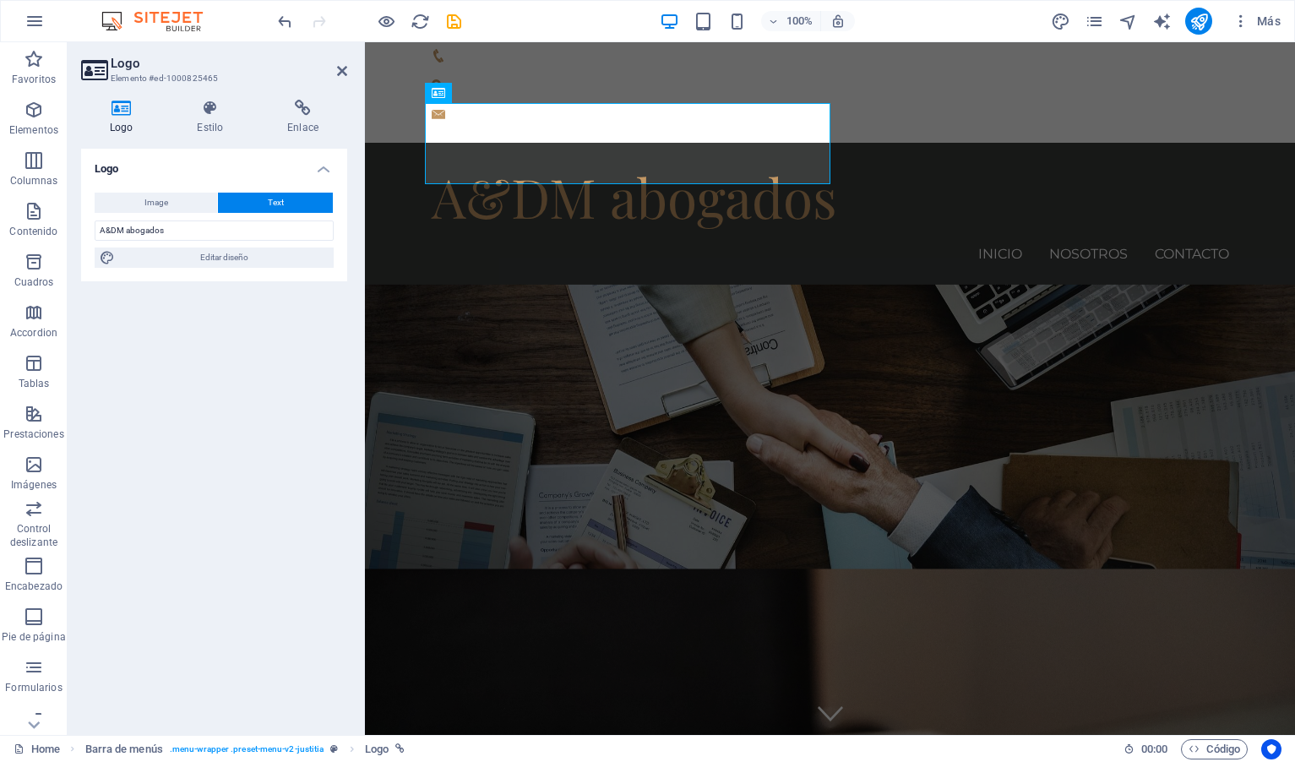
click at [276, 200] on span "Text" at bounding box center [276, 203] width 16 height 20
click at [275, 199] on span "Text" at bounding box center [276, 203] width 16 height 20
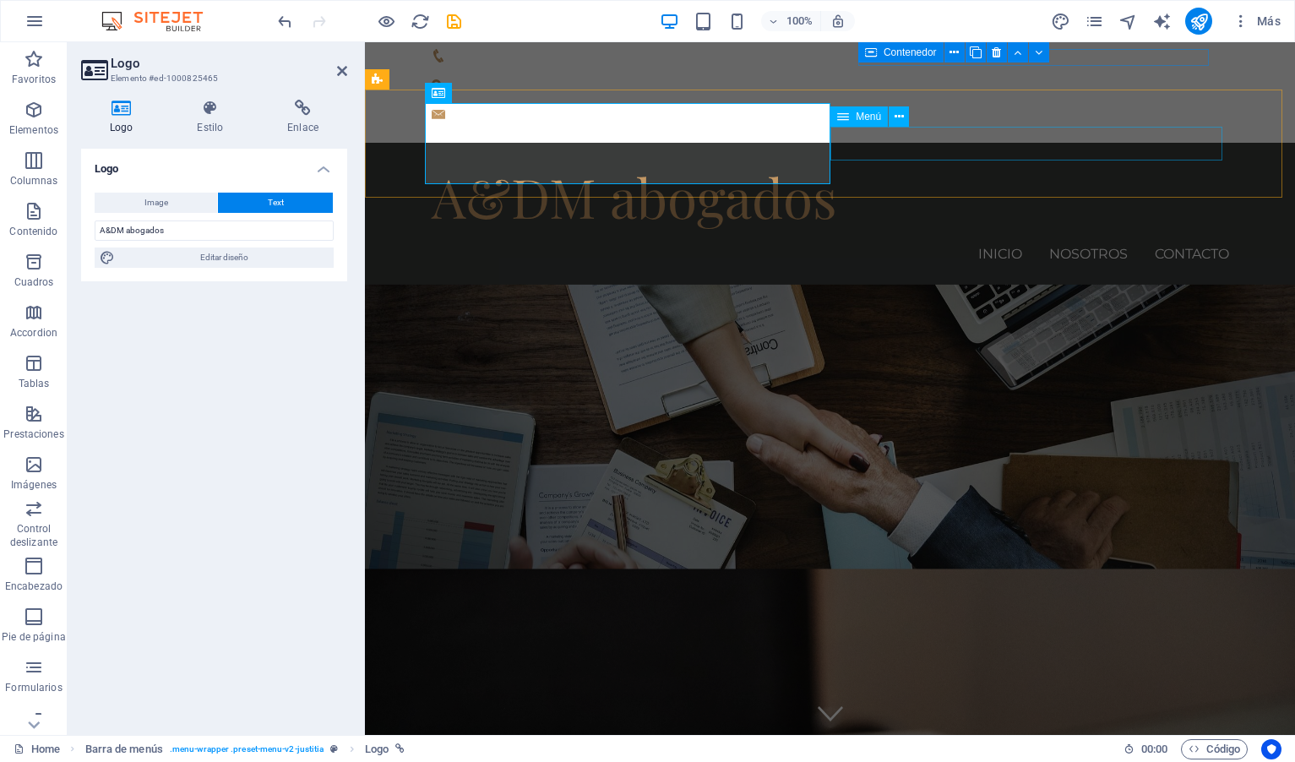
click at [994, 237] on nav "Inicio Nosotros Contacto" at bounding box center [830, 254] width 797 height 34
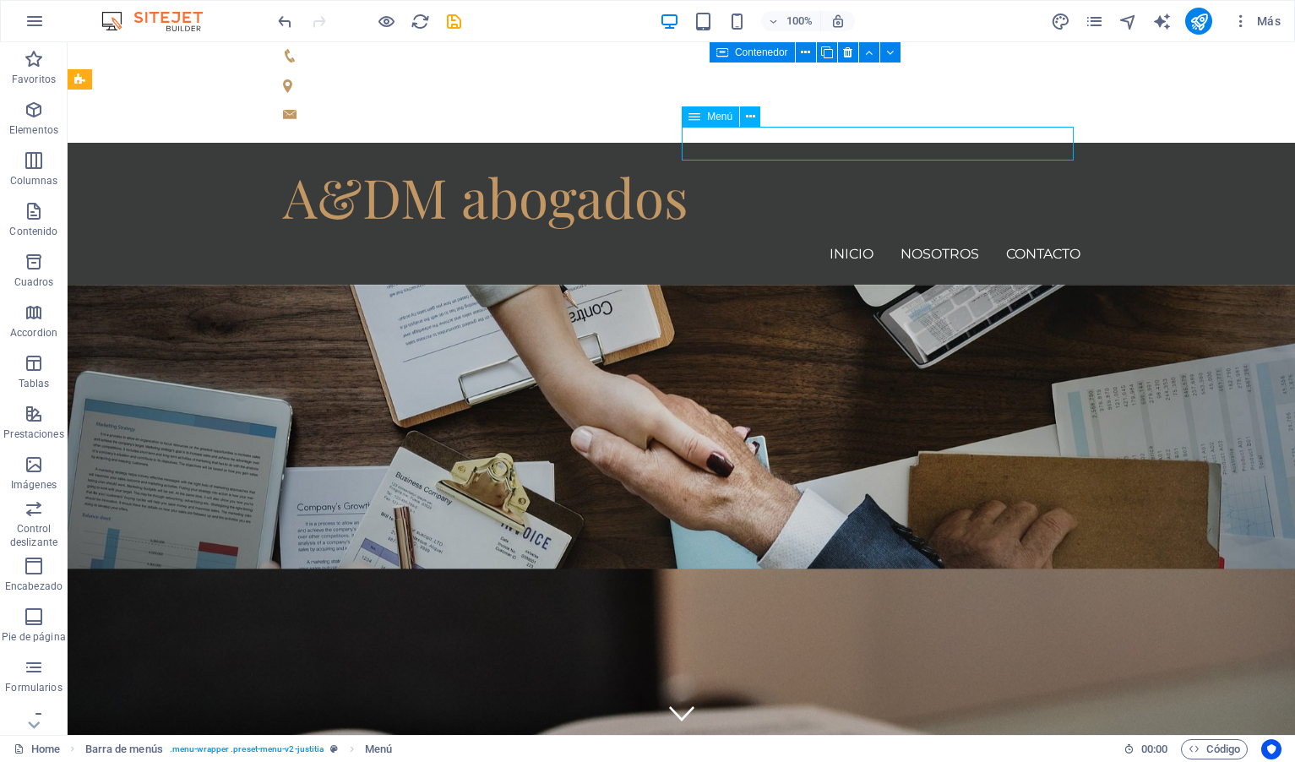
click at [867, 237] on nav "Inicio Nosotros Contacto" at bounding box center [681, 254] width 797 height 34
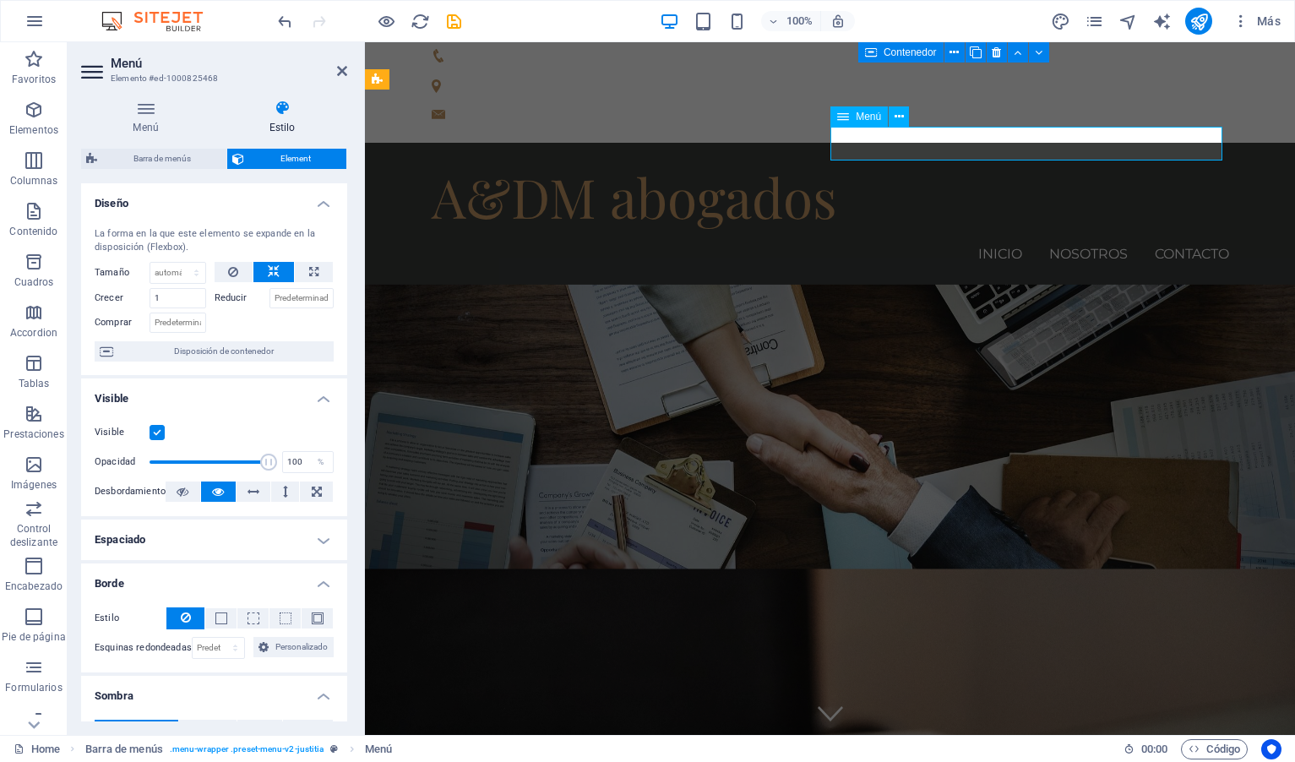
click at [965, 237] on nav "Inicio Nosotros Contacto" at bounding box center [830, 254] width 797 height 34
click at [986, 237] on nav "Inicio Nosotros Contacto" at bounding box center [830, 254] width 797 height 34
click at [899, 112] on icon at bounding box center [898, 117] width 9 height 18
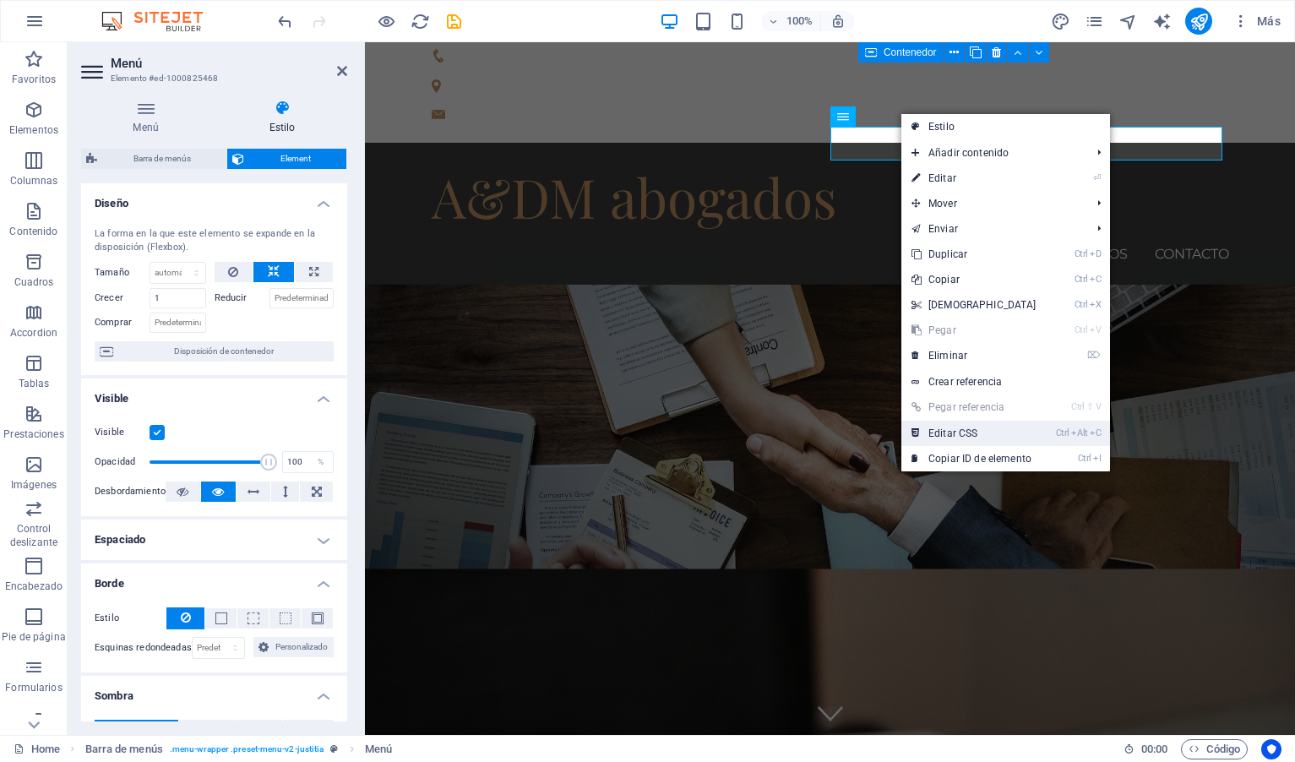
click at [954, 432] on link "Ctrl Alt C Editar CSS" at bounding box center [973, 433] width 145 height 25
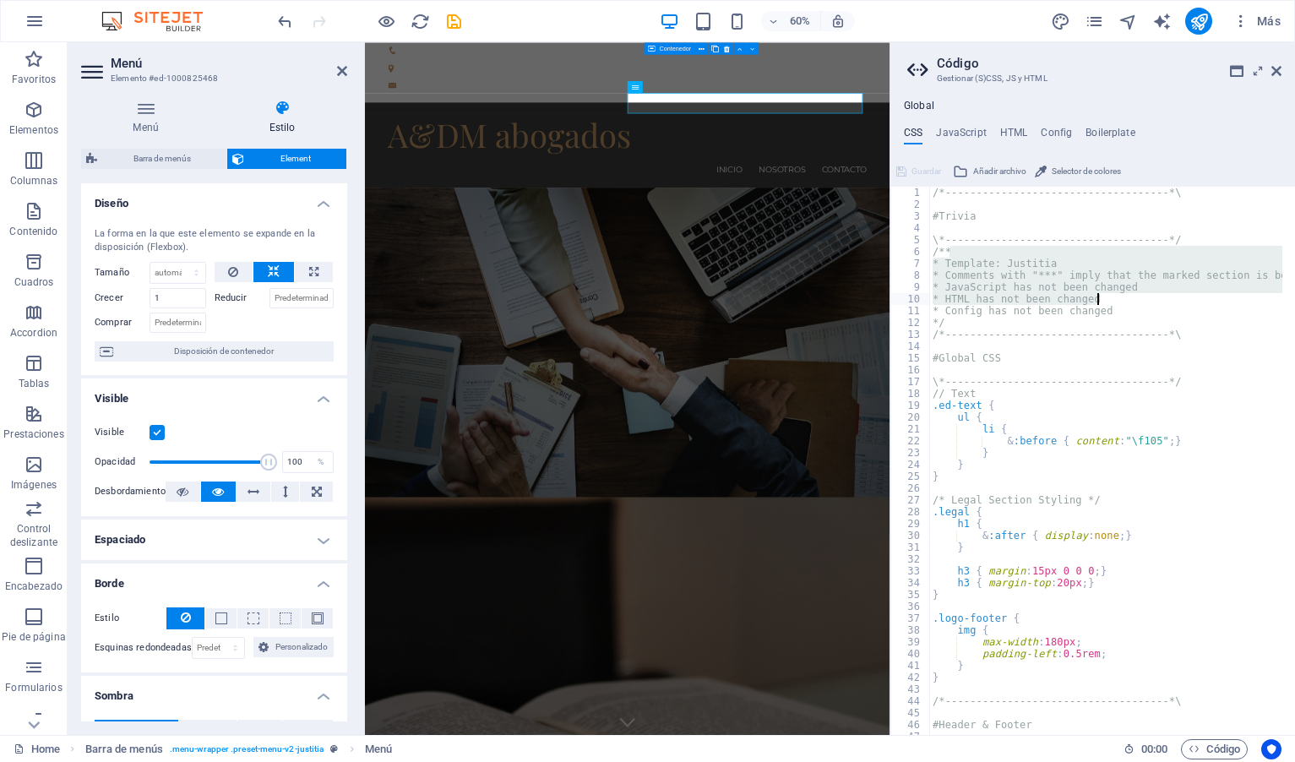
drag, startPoint x: 991, startPoint y: 258, endPoint x: 1137, endPoint y: 315, distance: 157.8
click at [1137, 315] on div "/*------------------------------------*\ #Trivia \*----------------------------…" at bounding box center [1183, 466] width 508 height 559
click at [1137, 315] on div "/*------------------------------------*\ #Trivia \*----------------------------…" at bounding box center [1105, 461] width 353 height 548
type textarea "* Config has not been changed"
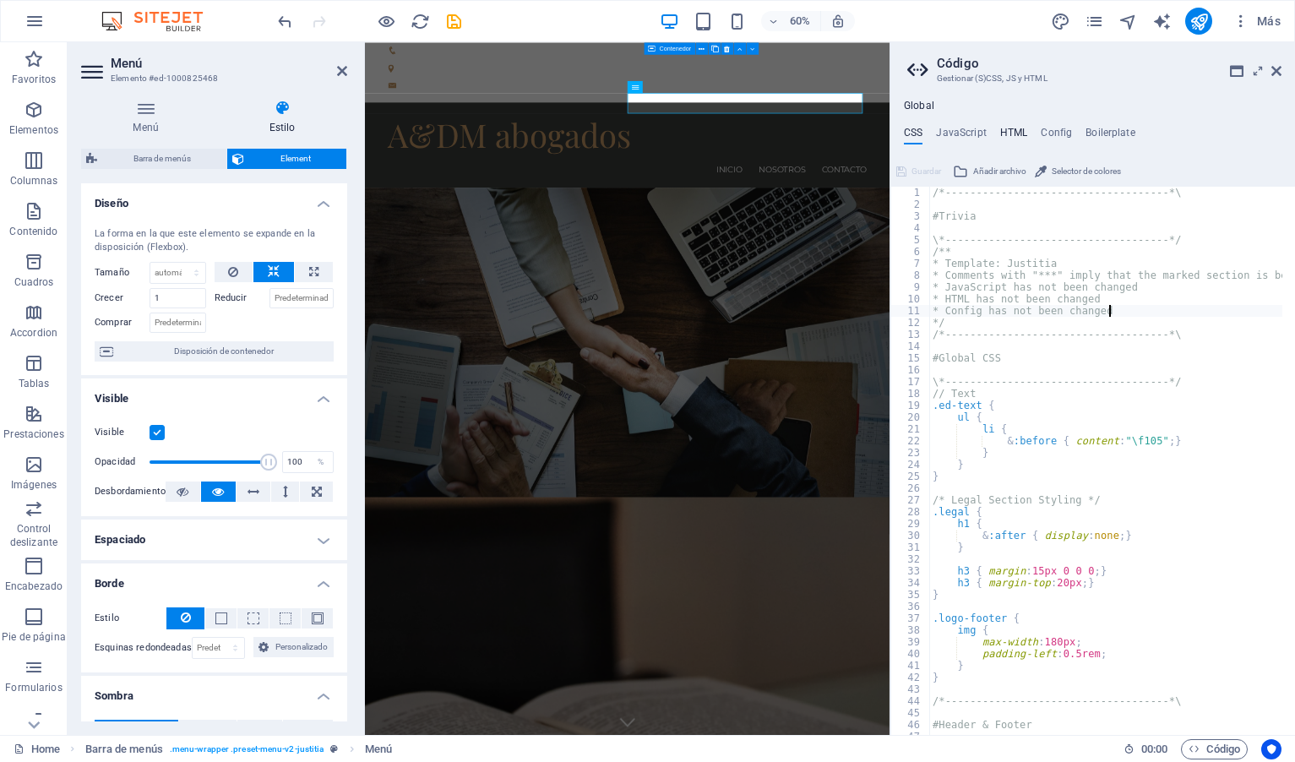
click at [1014, 132] on h4 "HTML" at bounding box center [1014, 136] width 28 height 19
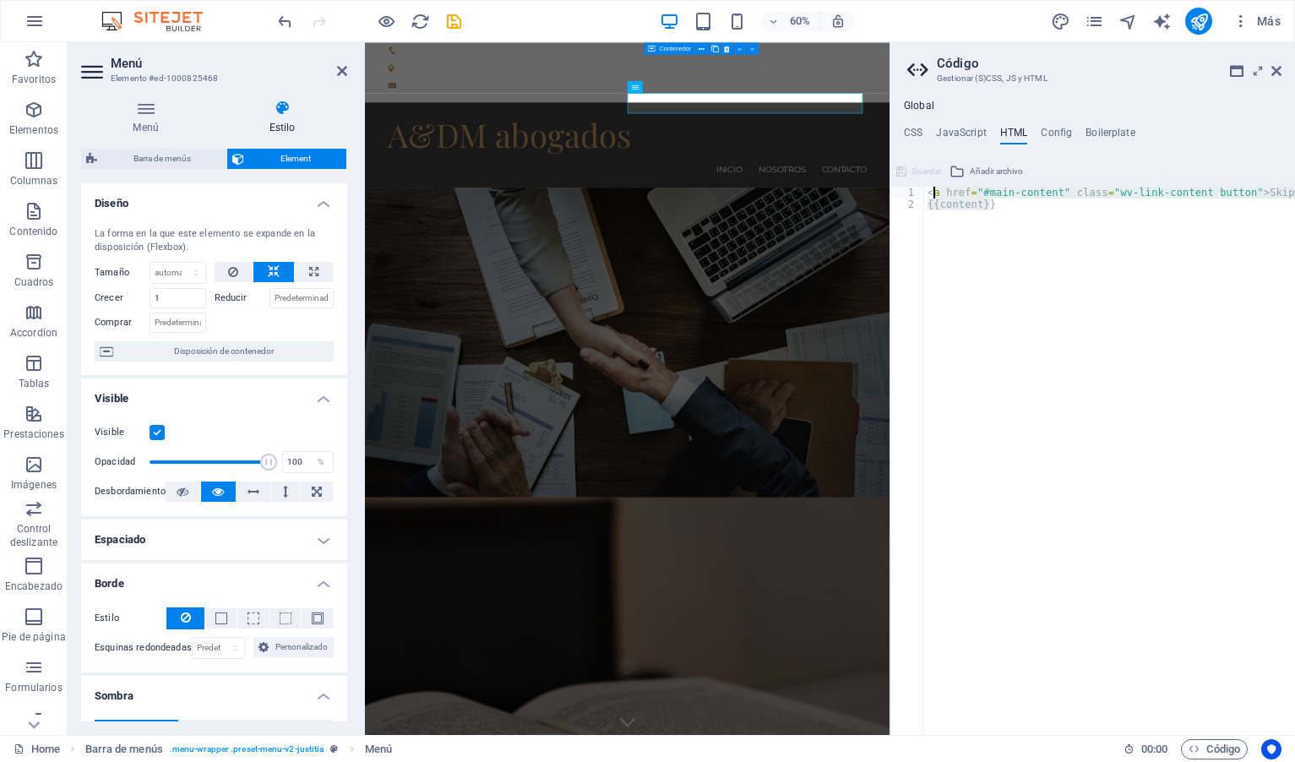
drag, startPoint x: 1013, startPoint y: 201, endPoint x: 930, endPoint y: 187, distance: 84.8
click at [930, 187] on div "< a href = "#main-content" class = "wv-link-content button" > Skip to main cont…" at bounding box center [1152, 466] width 456 height 559
click at [1018, 199] on div "< a href = "#main-content" class = "wv-link-content button" > Skip to main cont…" at bounding box center [1109, 461] width 371 height 548
type textarea "{{content}}"
click at [977, 127] on h4 "JavaScript" at bounding box center [961, 136] width 50 height 19
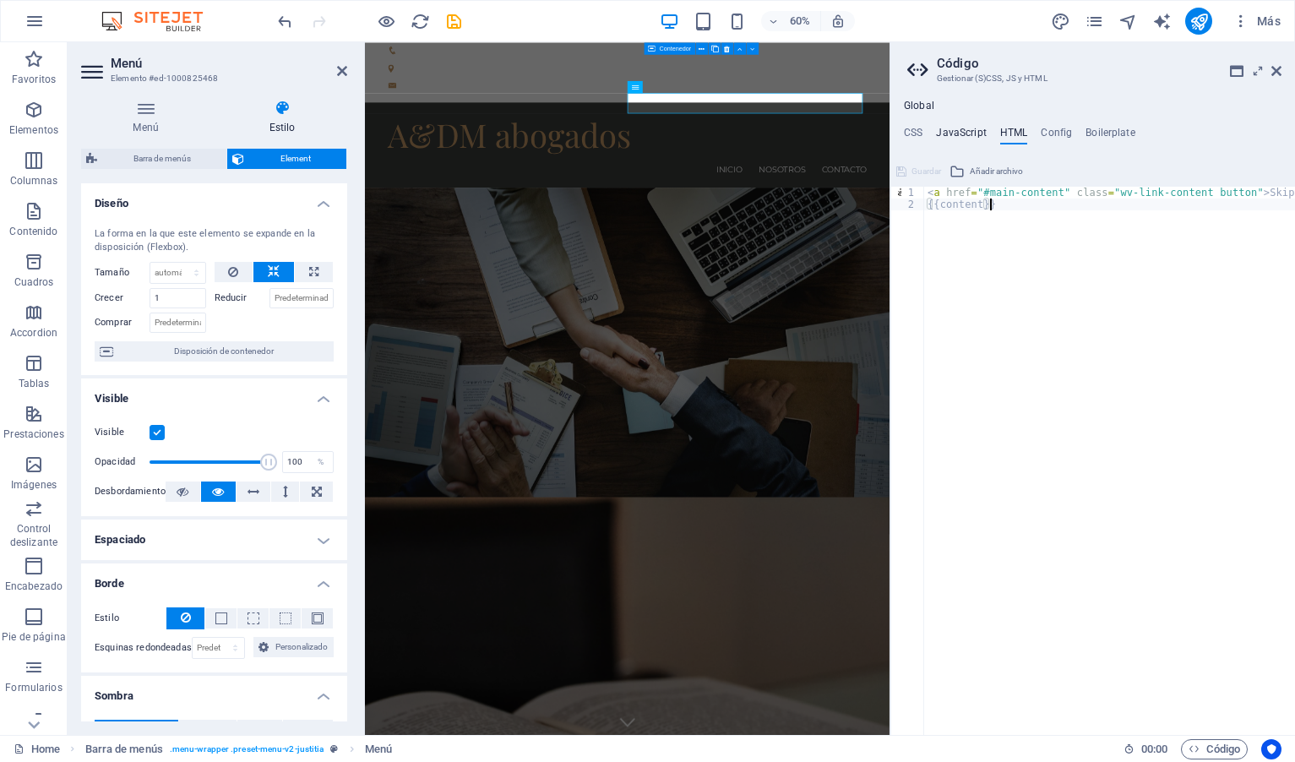
type textarea "/* JS for preset "Menu V2" */"
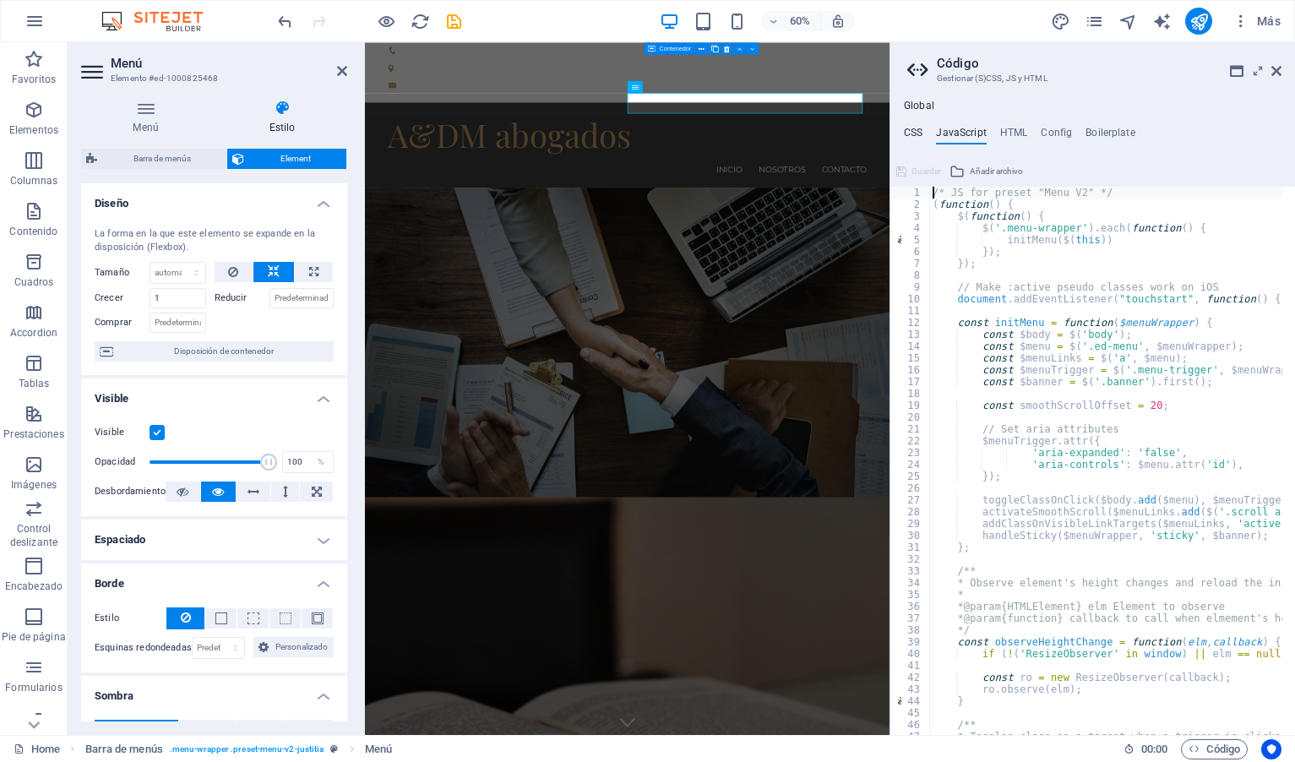
click at [908, 133] on h4 "CSS" at bounding box center [913, 136] width 19 height 19
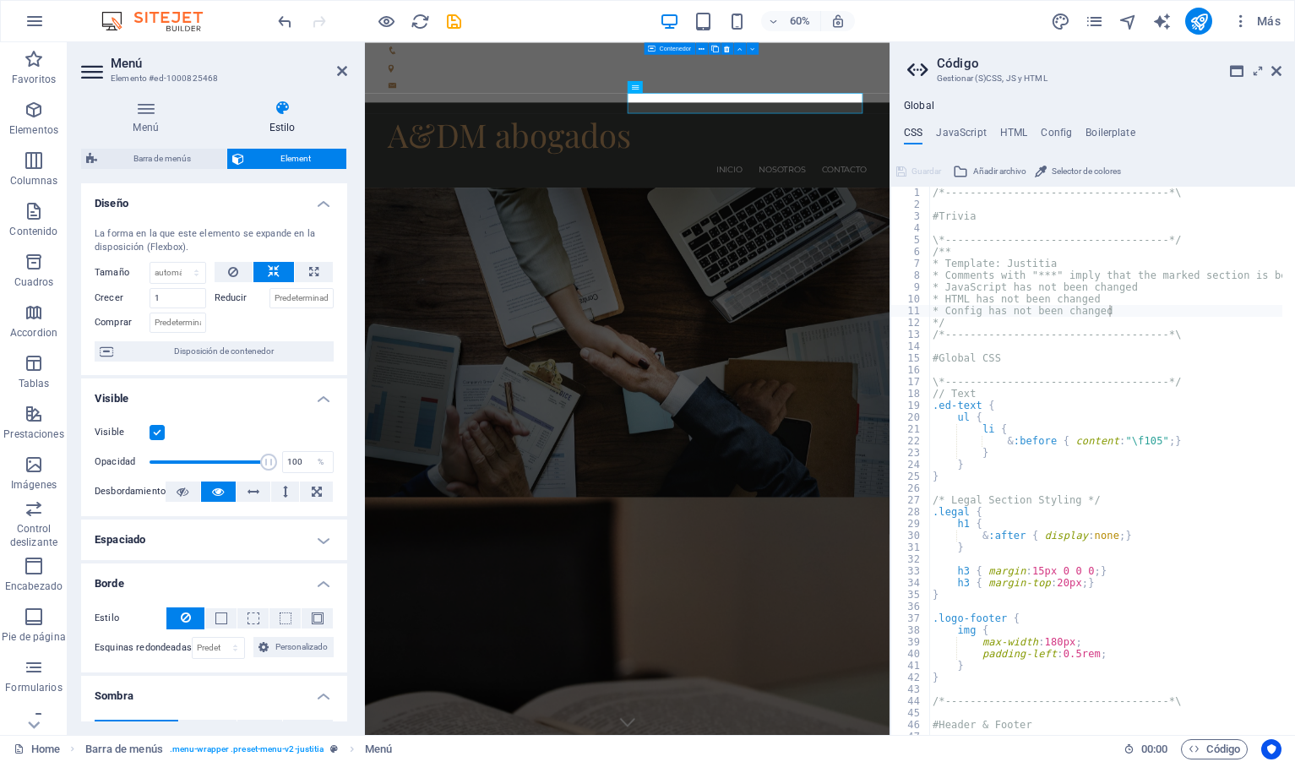
click at [927, 105] on h4 "Global" at bounding box center [919, 107] width 30 height 14
click at [908, 135] on h4 "CSS" at bounding box center [913, 136] width 19 height 19
click at [1064, 131] on h4 "Config" at bounding box center [1055, 136] width 31 height 19
type textarea "$color-background: #ffffff;"
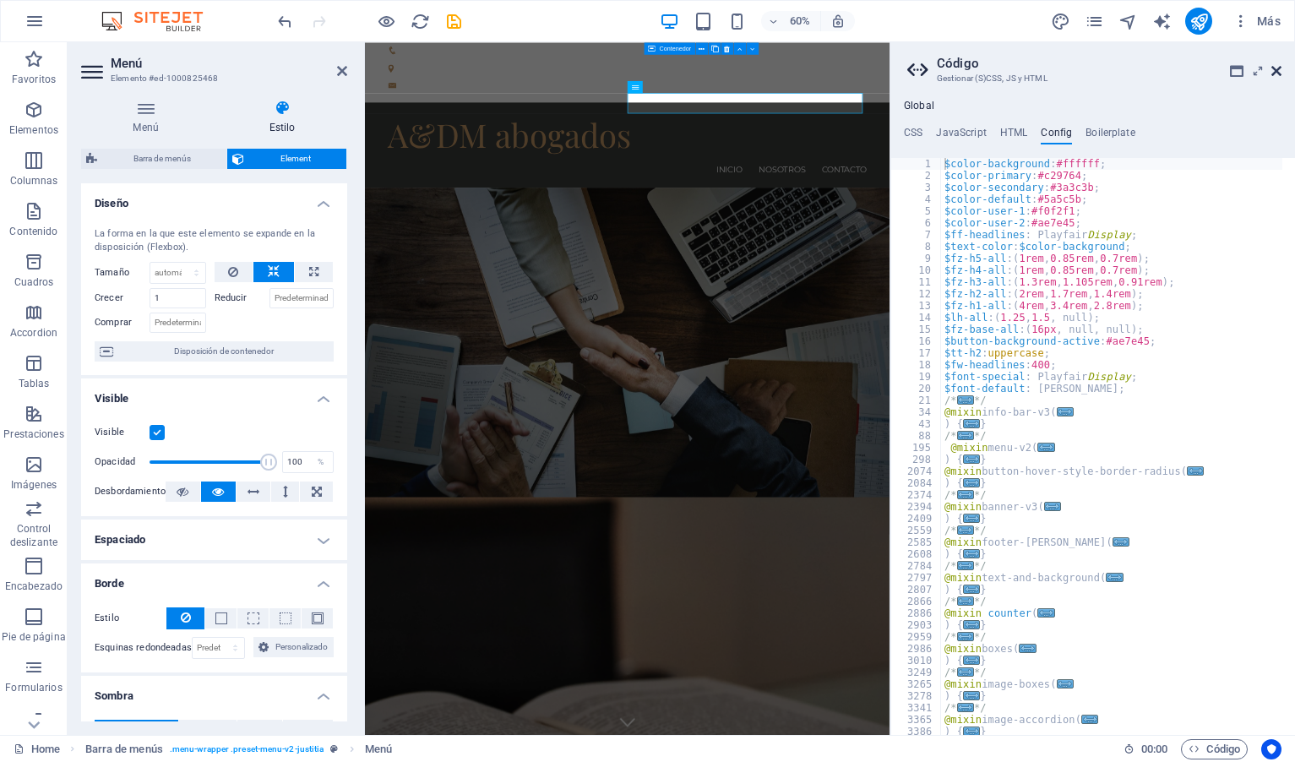
click at [1280, 68] on icon at bounding box center [1276, 71] width 10 height 14
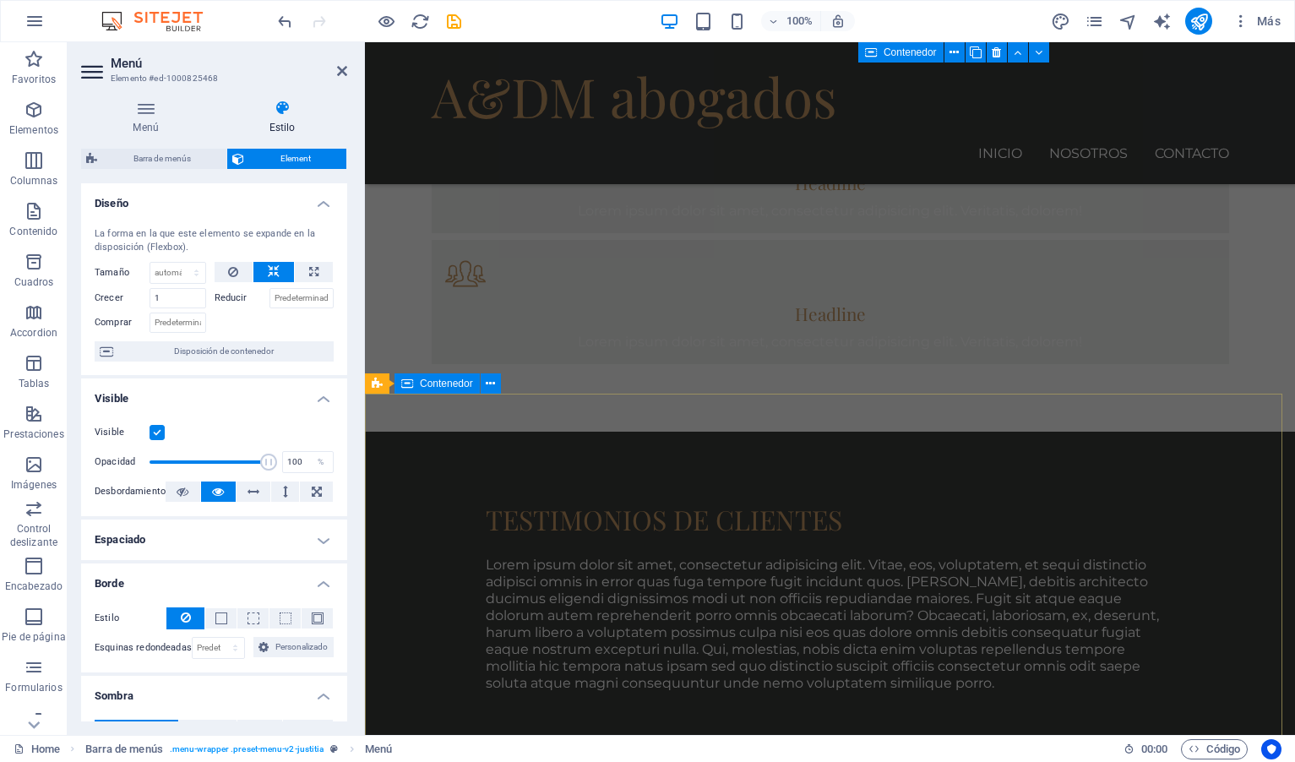
scroll to position [1557, 0]
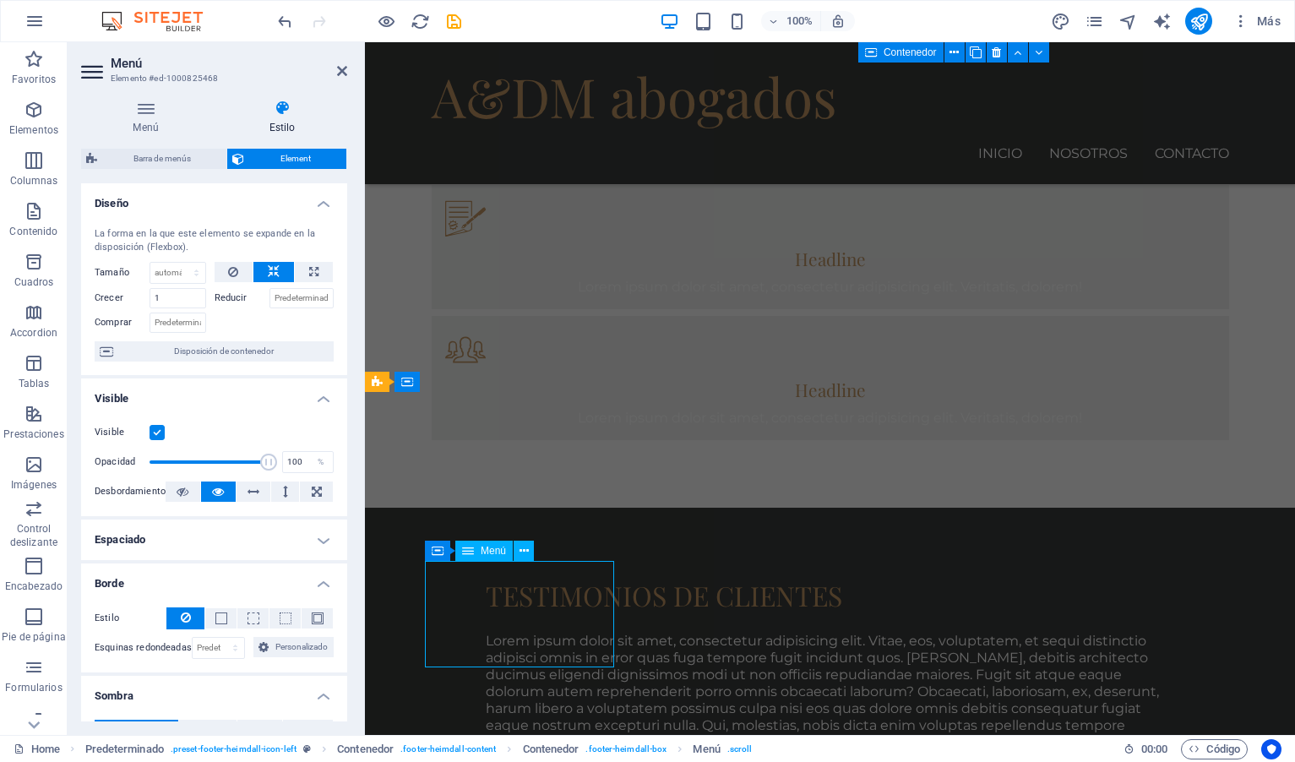
select select
select select "1"
select select
select select "2"
select select
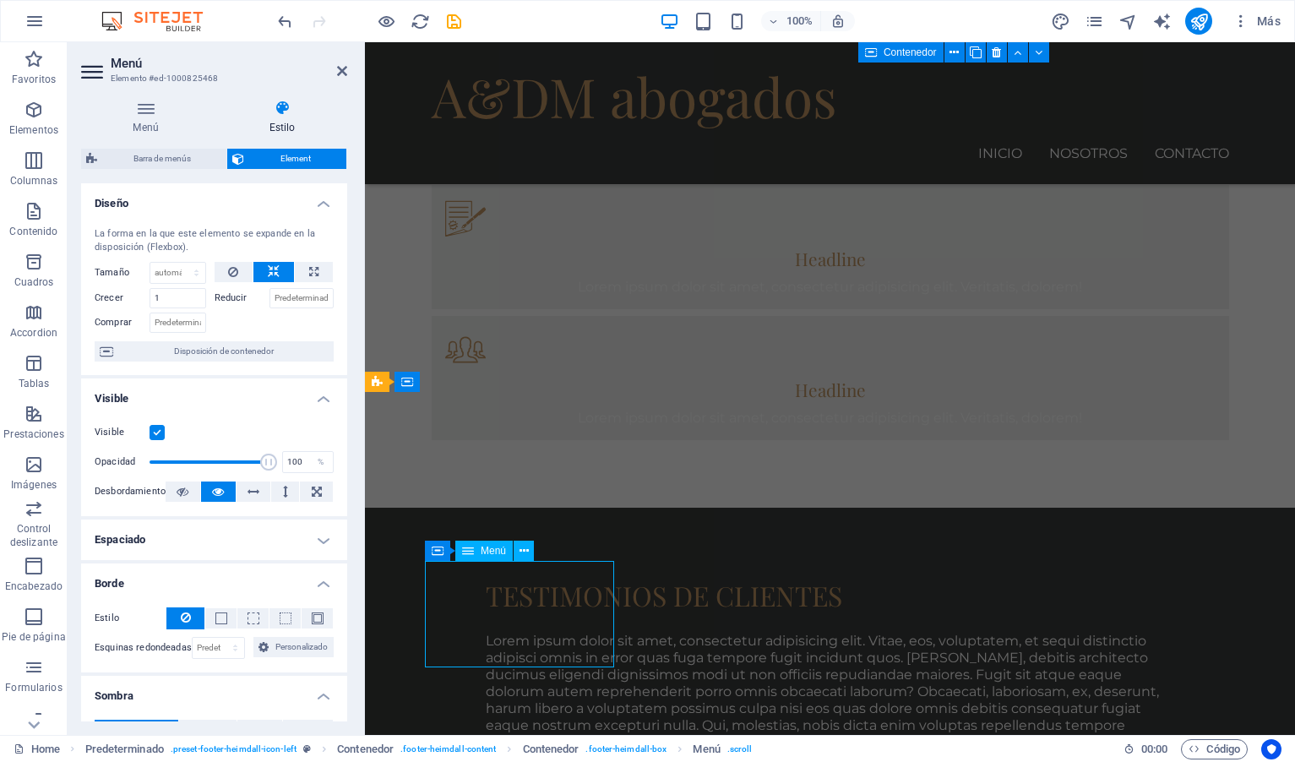
select select "3"
select select
select select "4"
select select
select select "5"
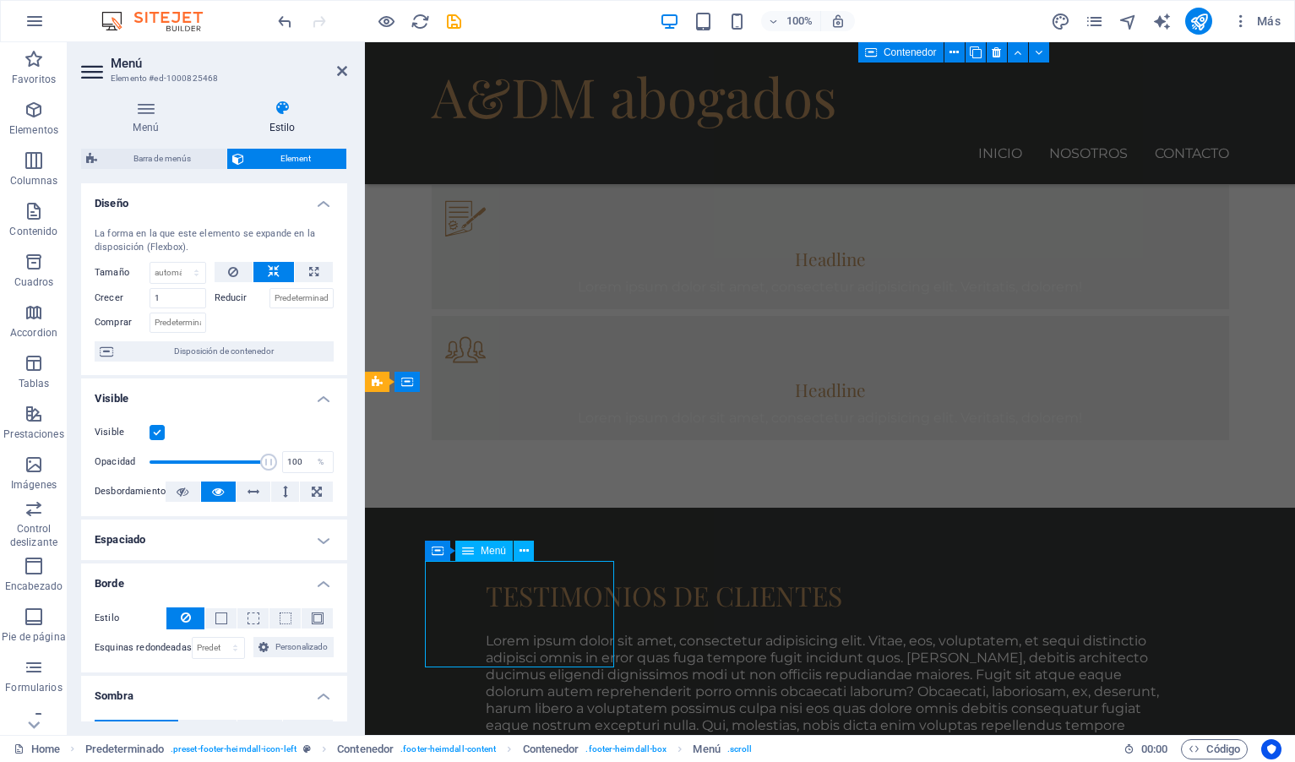
select select
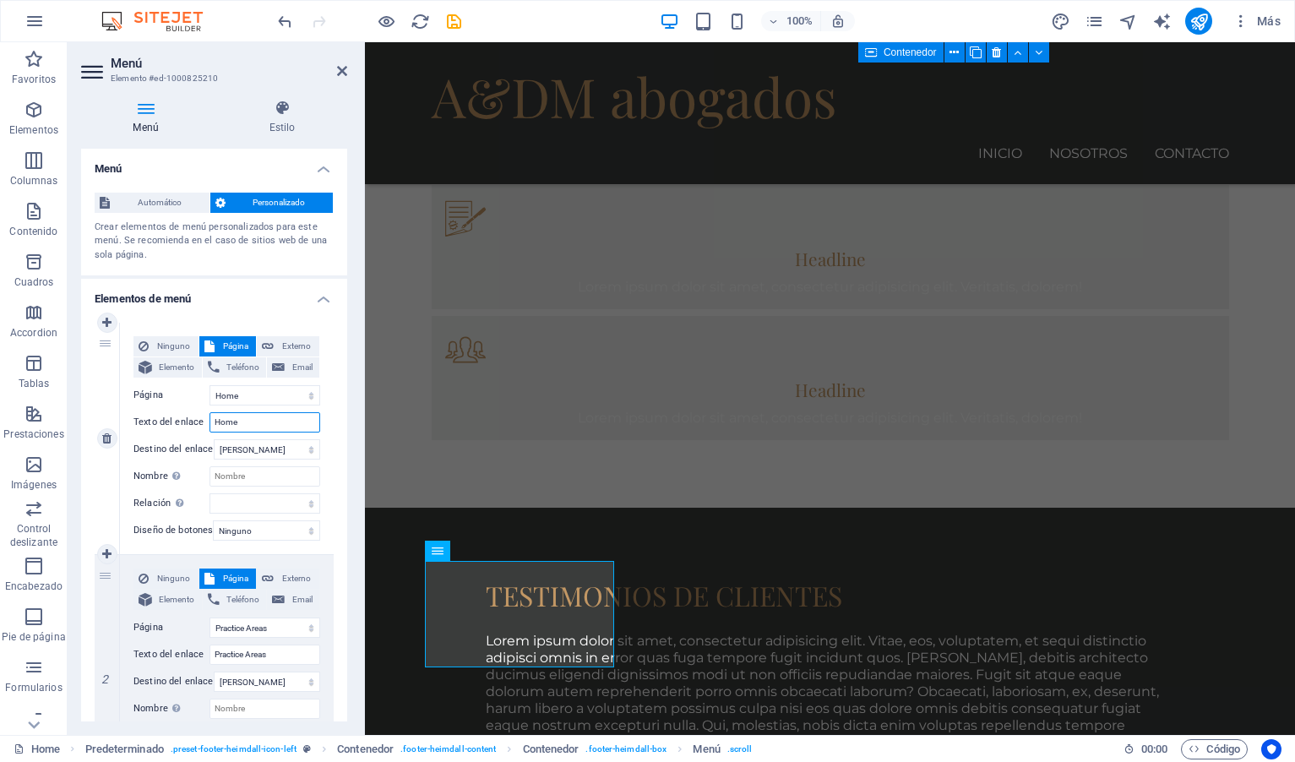
drag, startPoint x: 257, startPoint y: 421, endPoint x: 208, endPoint y: 422, distance: 49.0
click at [209, 422] on div "Texto del enlace Home" at bounding box center [226, 422] width 187 height 20
type input "Inicio"
select select
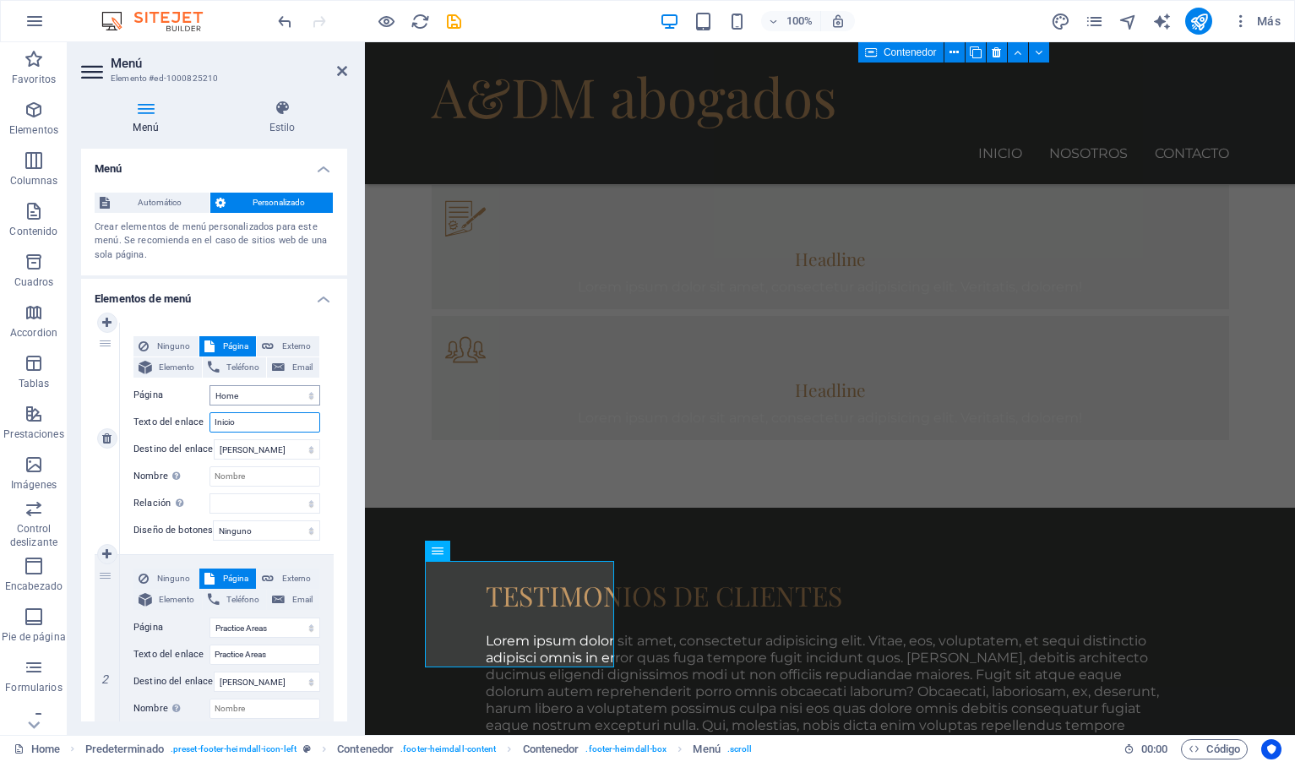
select select
type input "Inicio"
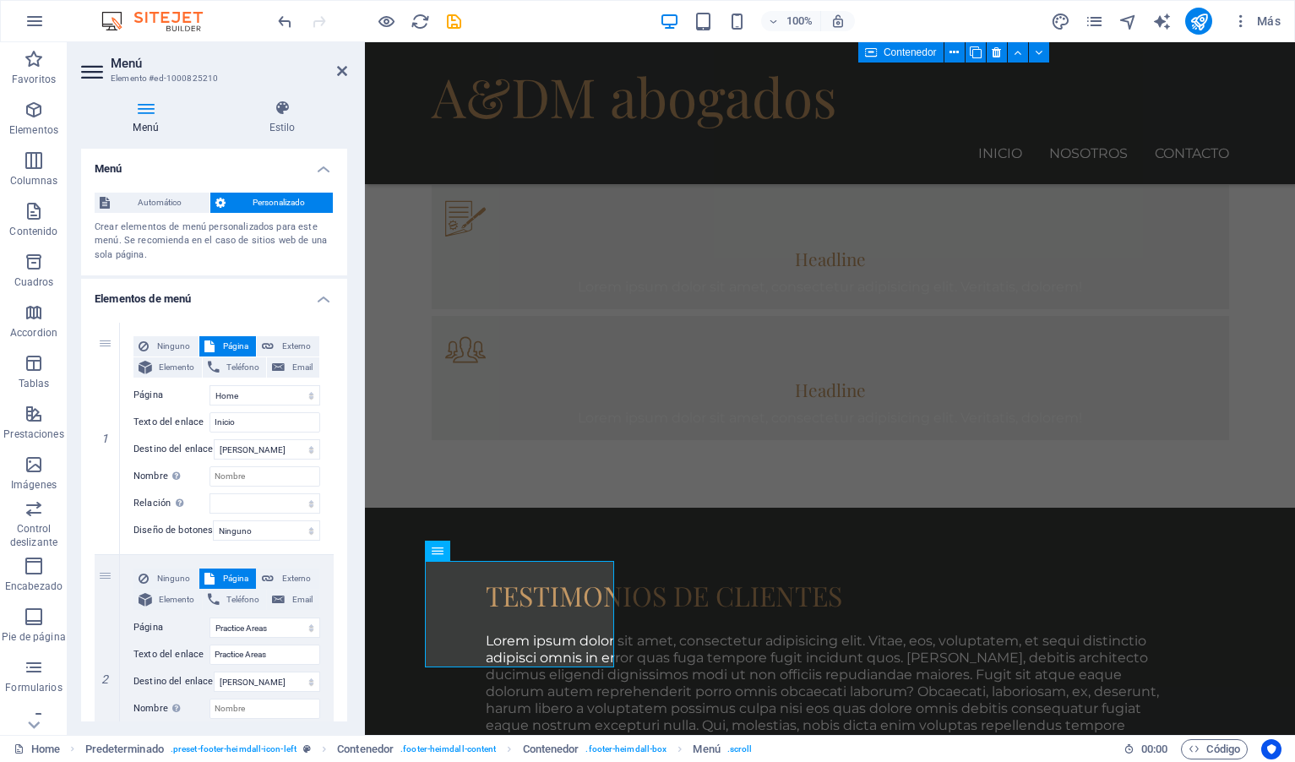
click at [353, 434] on div "Menú Estilo Menú Automático Personalizado Crear elementos de menú personalizado…" at bounding box center [214, 410] width 293 height 649
click at [110, 672] on icon at bounding box center [106, 671] width 9 height 12
select select
select select "2"
type input "About us"
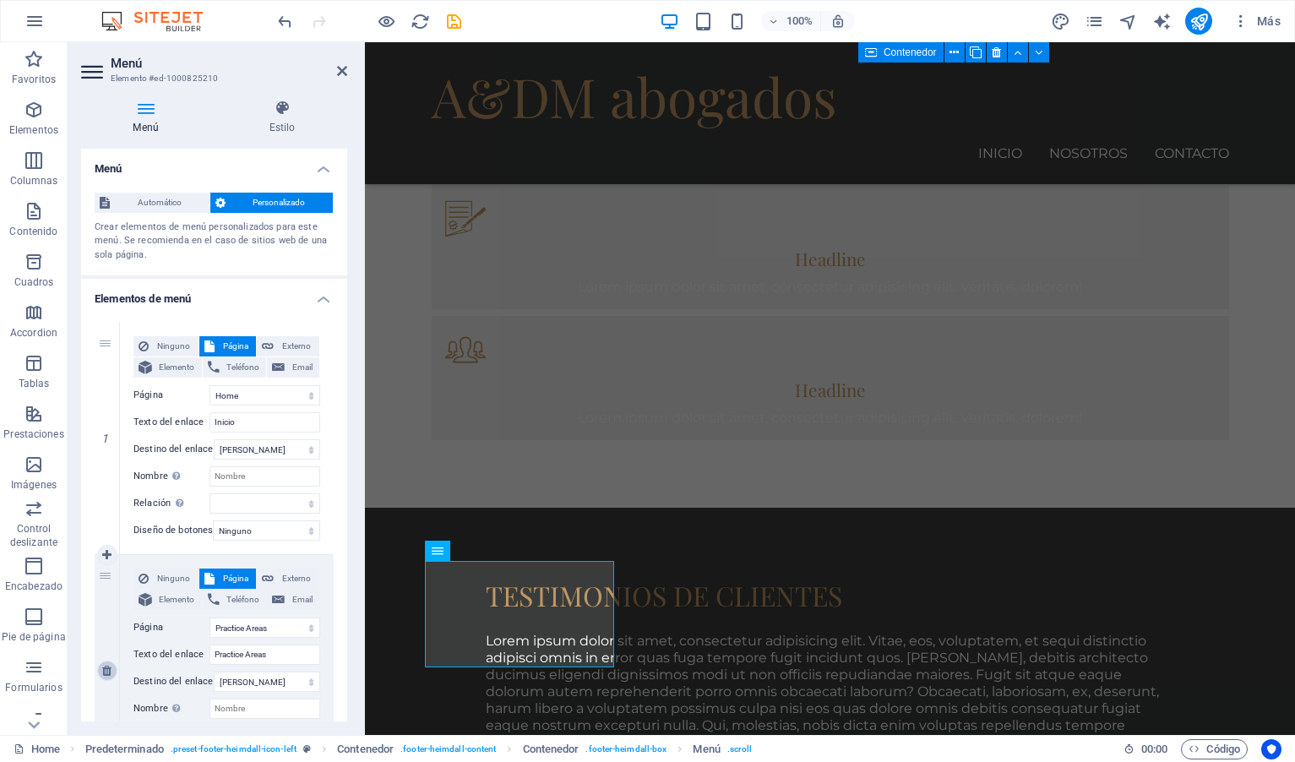
select select
select select "3"
type input "Contact"
select select
select select "4"
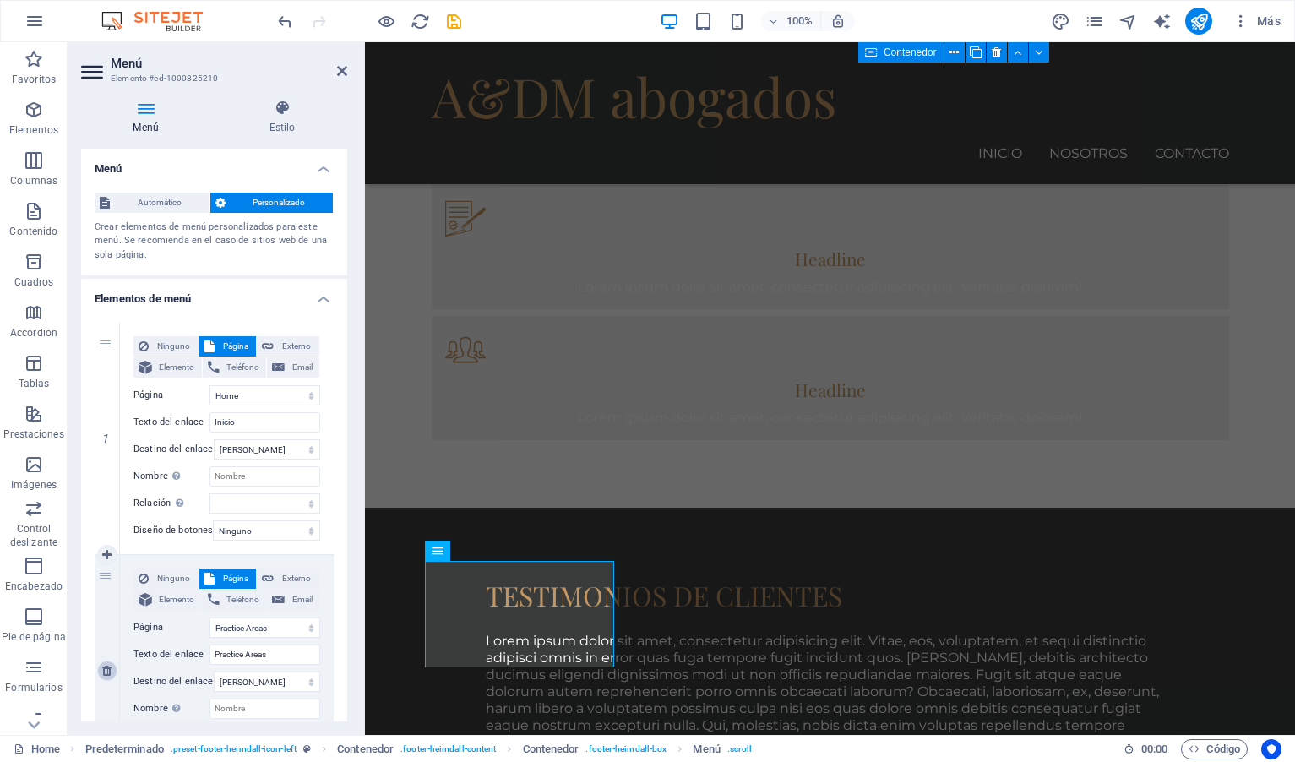
type input "Legal Notice"
select select
select select "5"
type input "Privacy"
select select
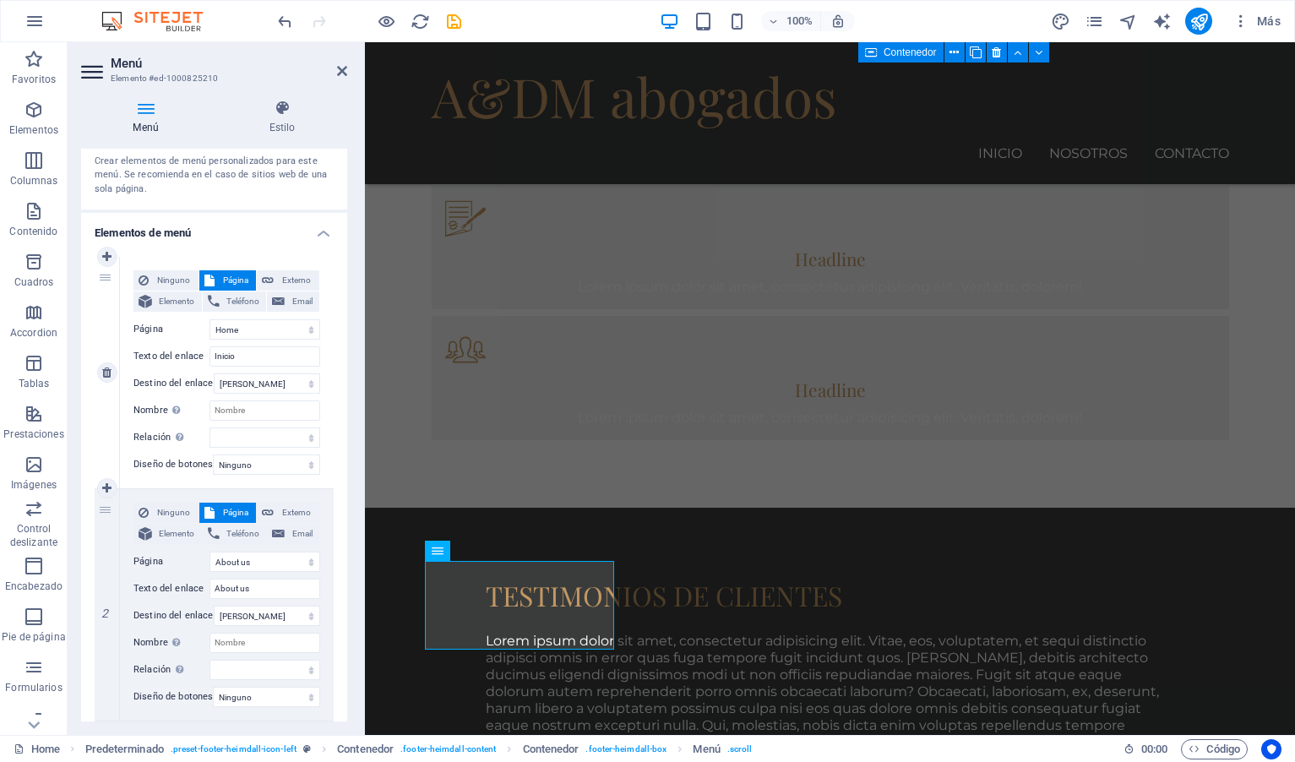
scroll to position [169, 0]
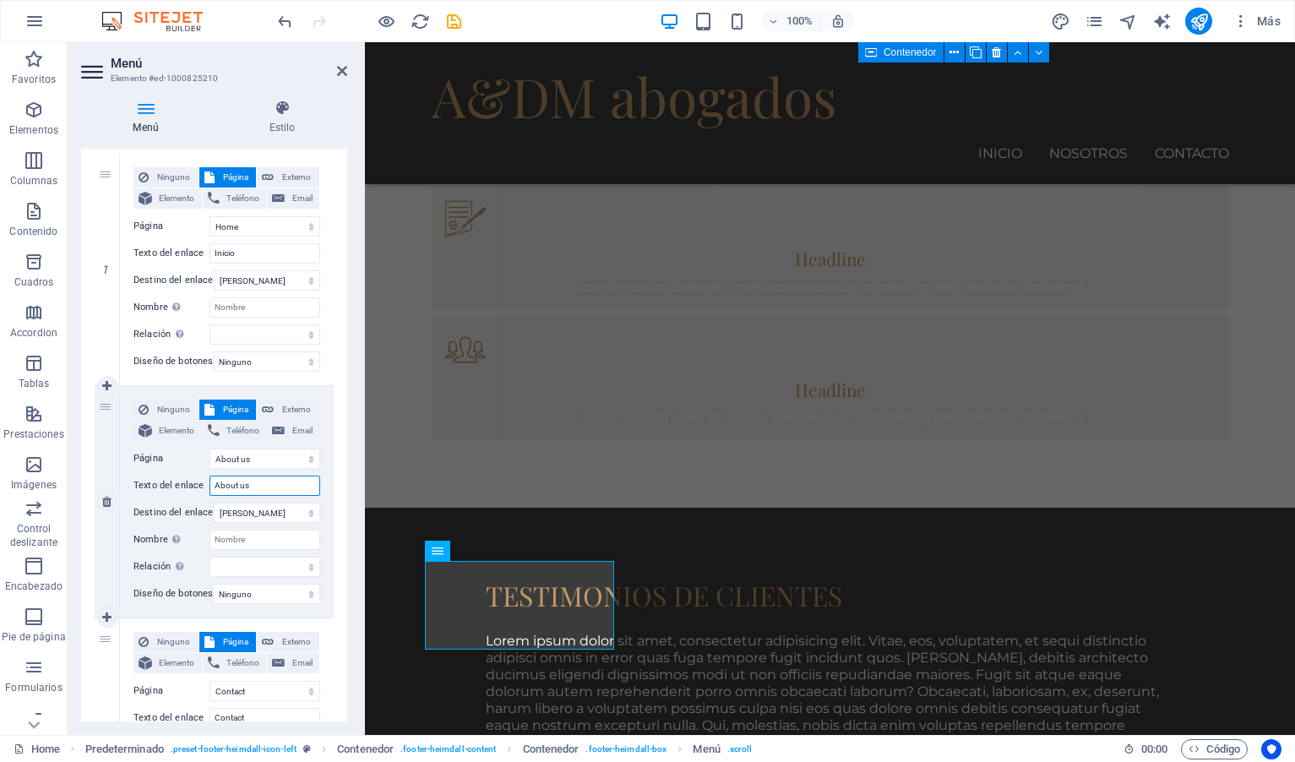
drag, startPoint x: 262, startPoint y: 487, endPoint x: 156, endPoint y: 484, distance: 105.6
click at [160, 485] on div "Texto del enlace About us" at bounding box center [226, 485] width 187 height 20
type input "NOsotros"
select select
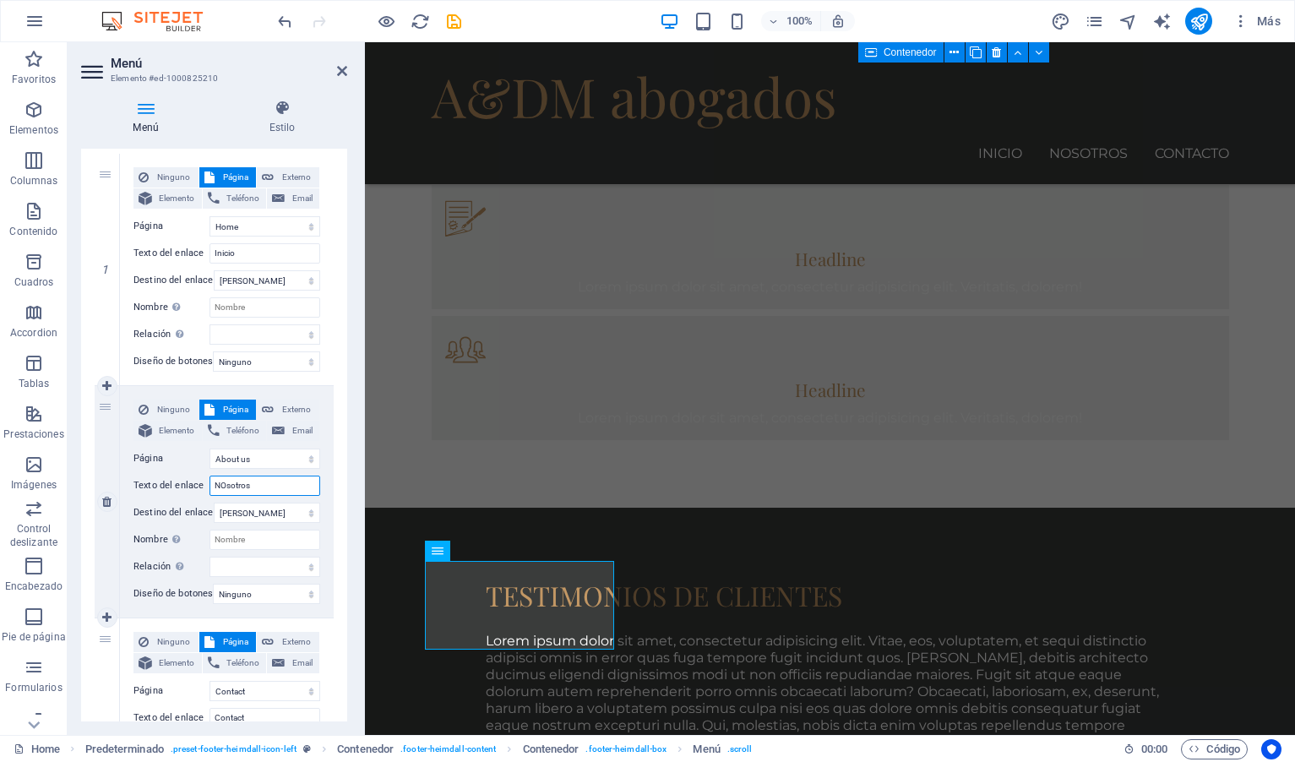
select select
click at [225, 482] on input "NOsotros" at bounding box center [264, 485] width 111 height 20
type input "Nosotros"
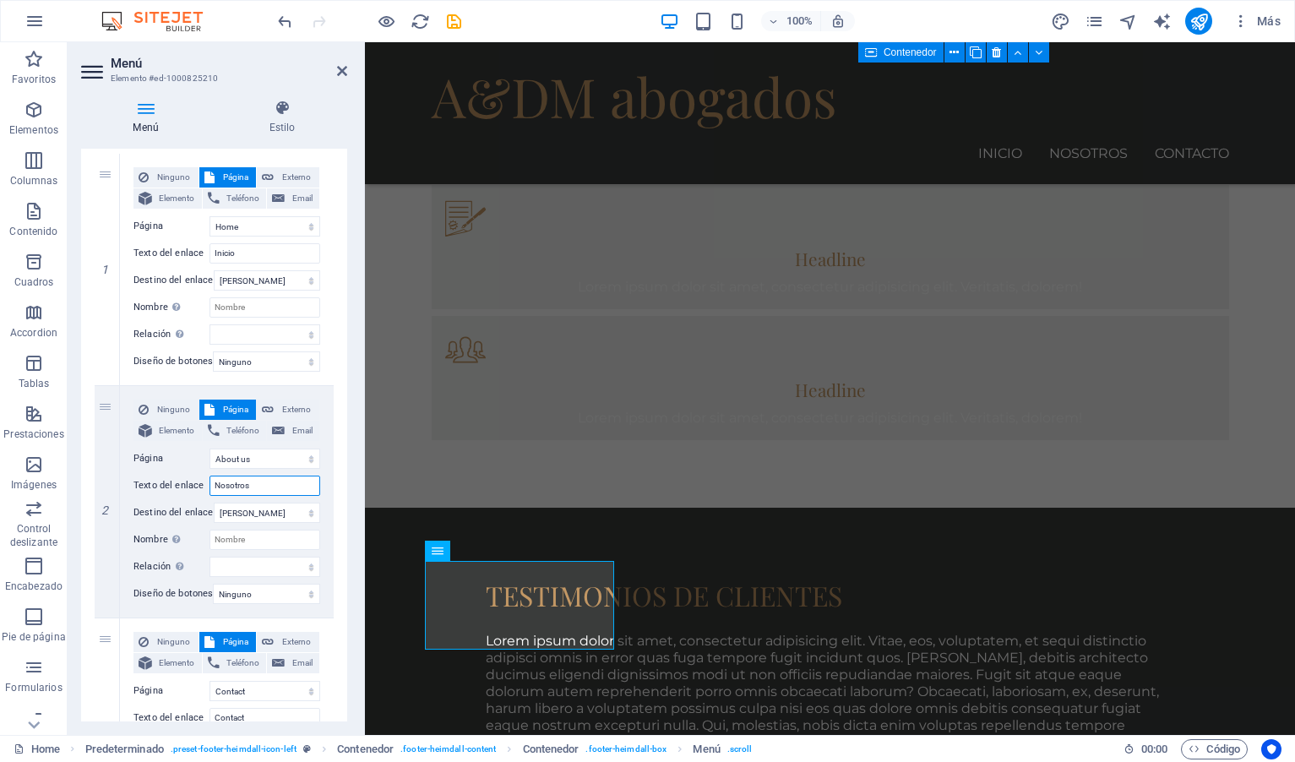
select select
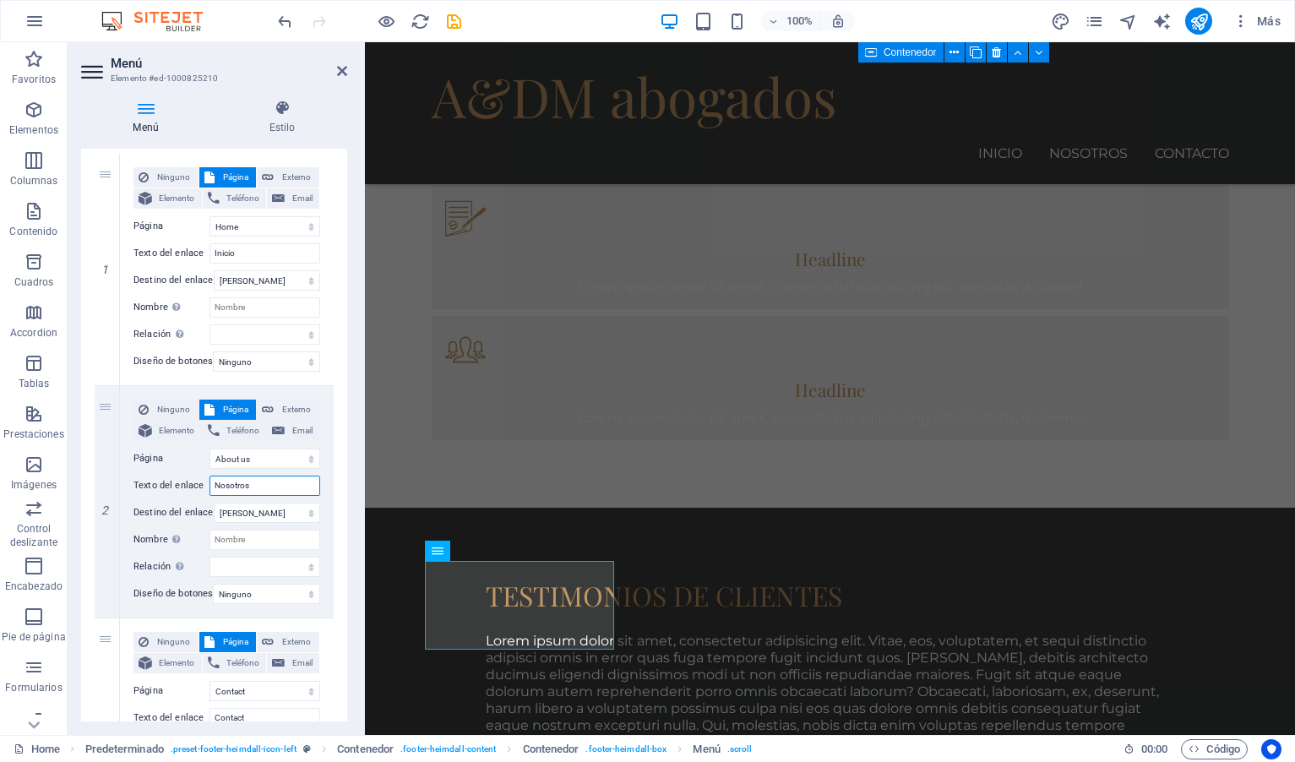
type input "Nosotros"
click at [341, 508] on div "1 Ninguno Página Externo Elemento Teléfono Email Página Home Practice Areas Abo…" at bounding box center [214, 733] width 266 height 1187
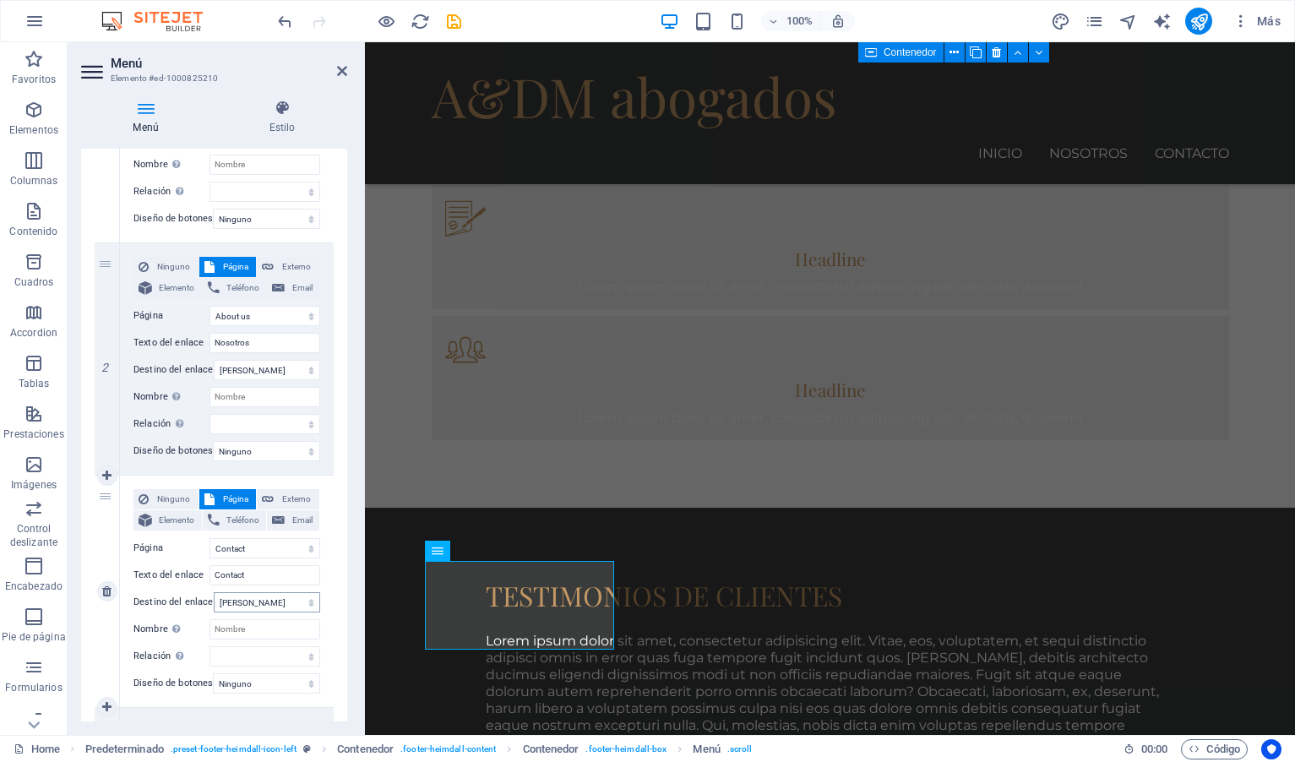
scroll to position [338, 0]
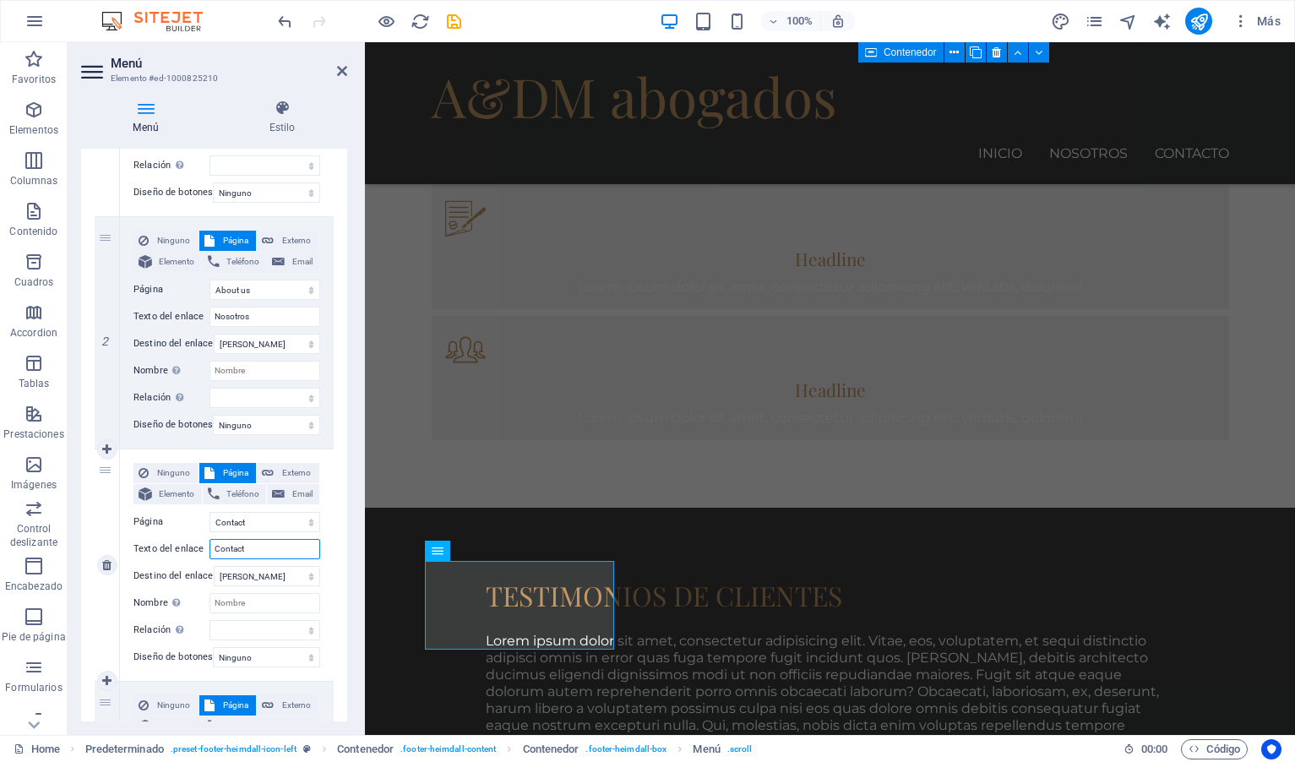
click at [259, 547] on input "Contact" at bounding box center [264, 549] width 111 height 20
type input "Contacto"
select select
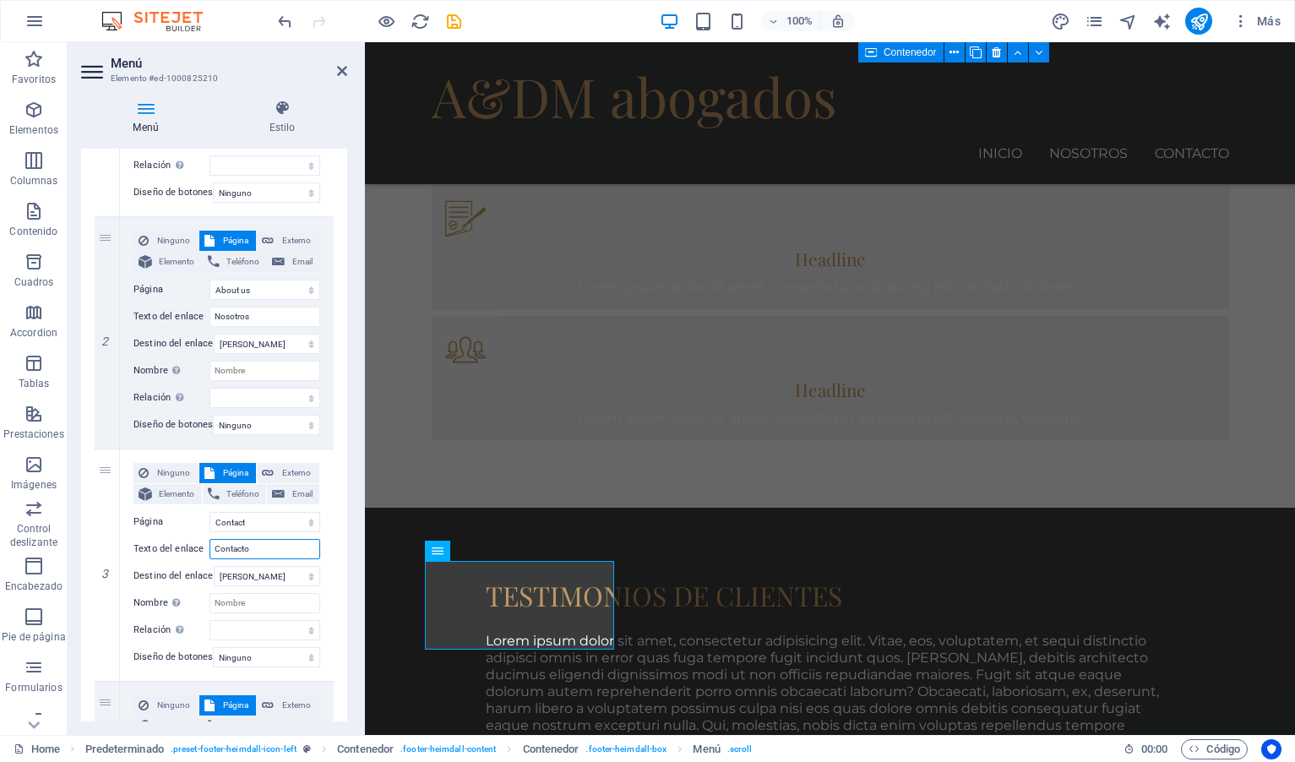
select select
type input "Contacto"
click at [351, 550] on div "Menú Estilo Menú Automático Personalizado Crear elementos de menú personalizado…" at bounding box center [214, 410] width 293 height 649
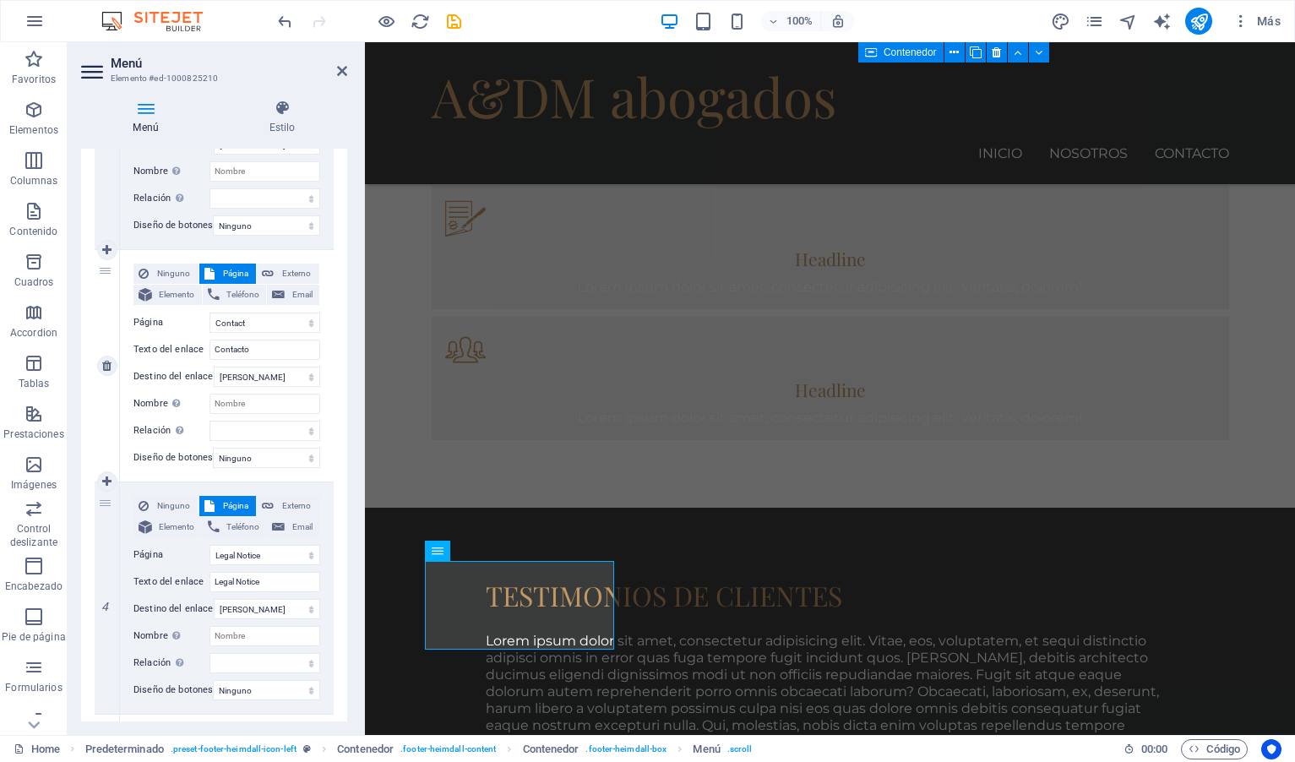
scroll to position [591, 0]
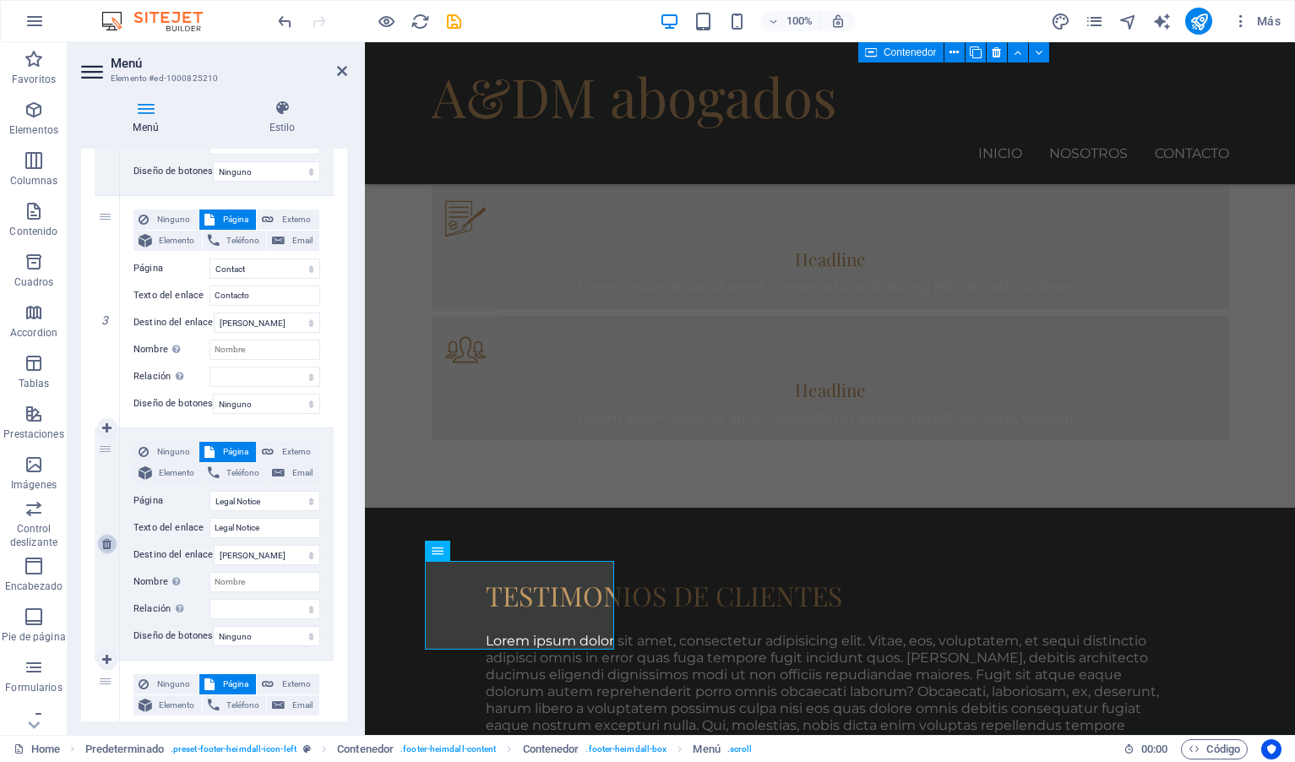
click at [109, 545] on icon at bounding box center [106, 544] width 9 height 12
select select
select select "5"
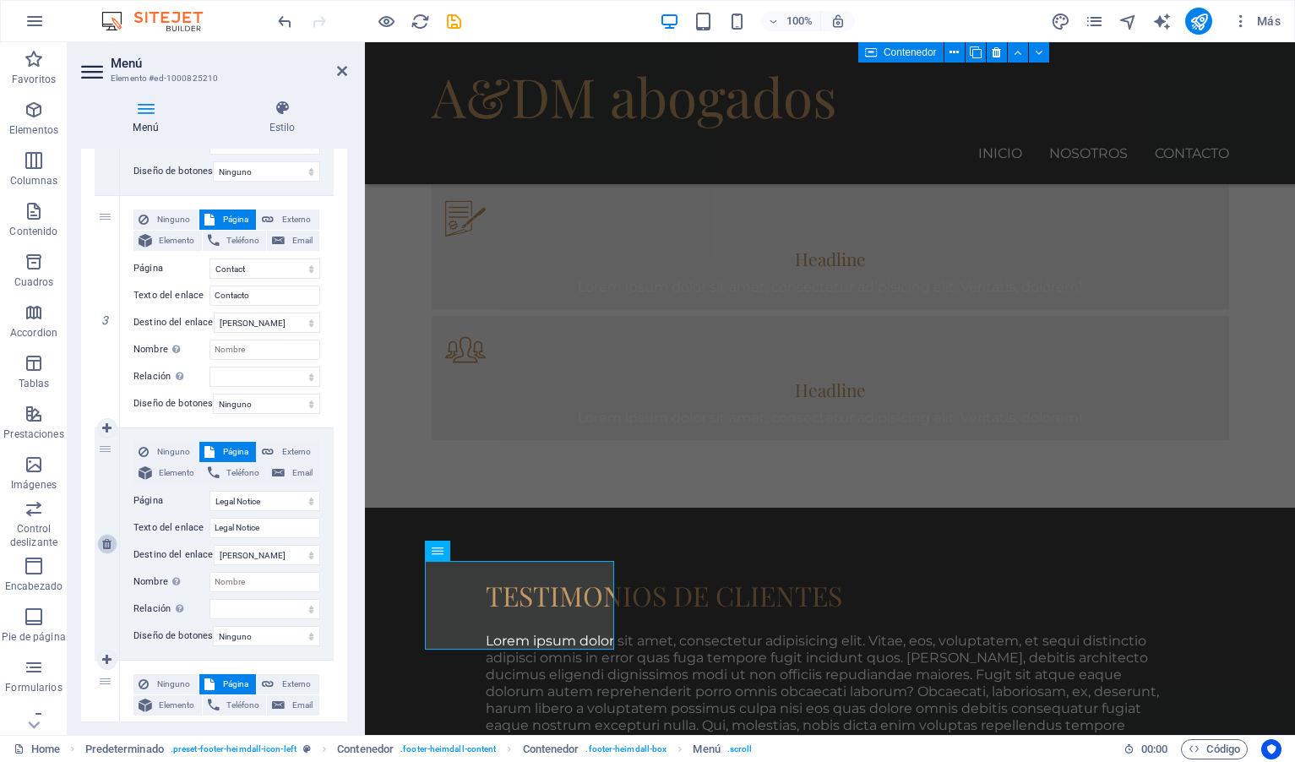
type input "Privacy"
select select
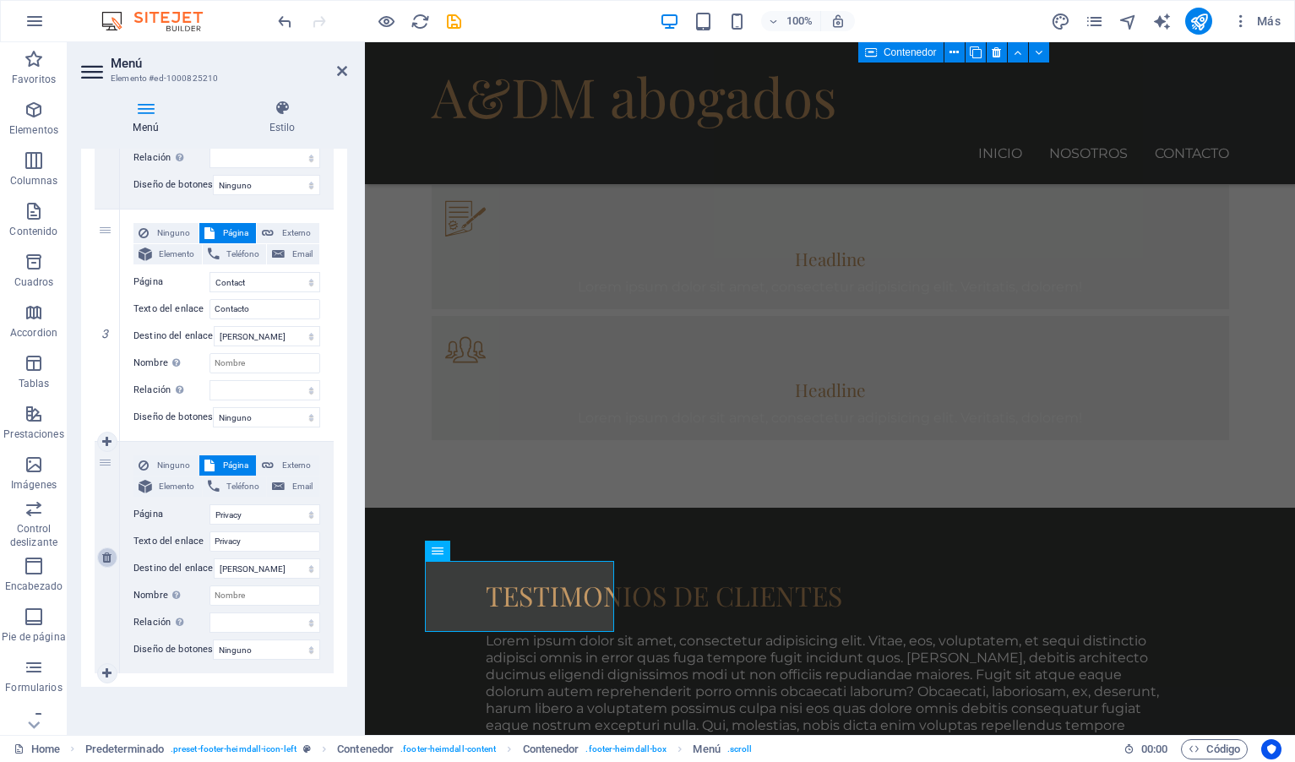
click at [108, 551] on icon at bounding box center [106, 557] width 9 height 12
select select
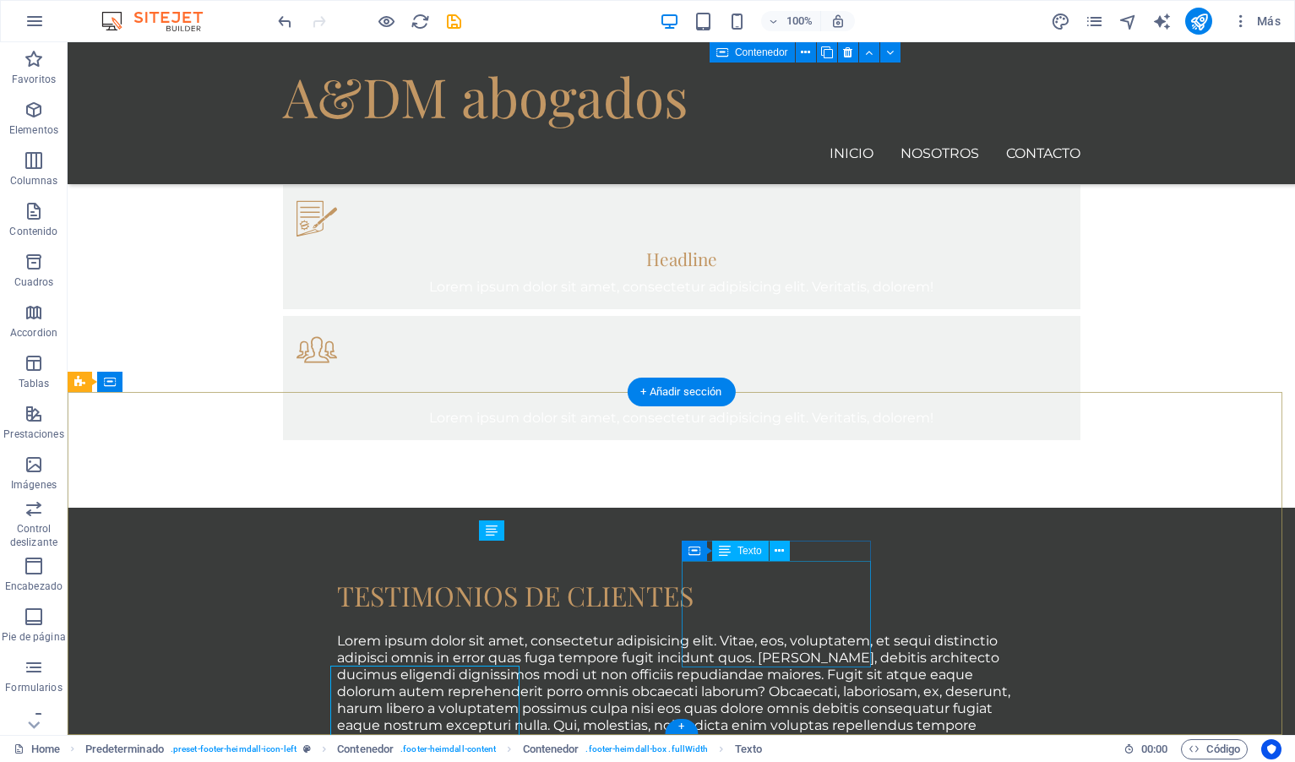
scroll to position [1432, 0]
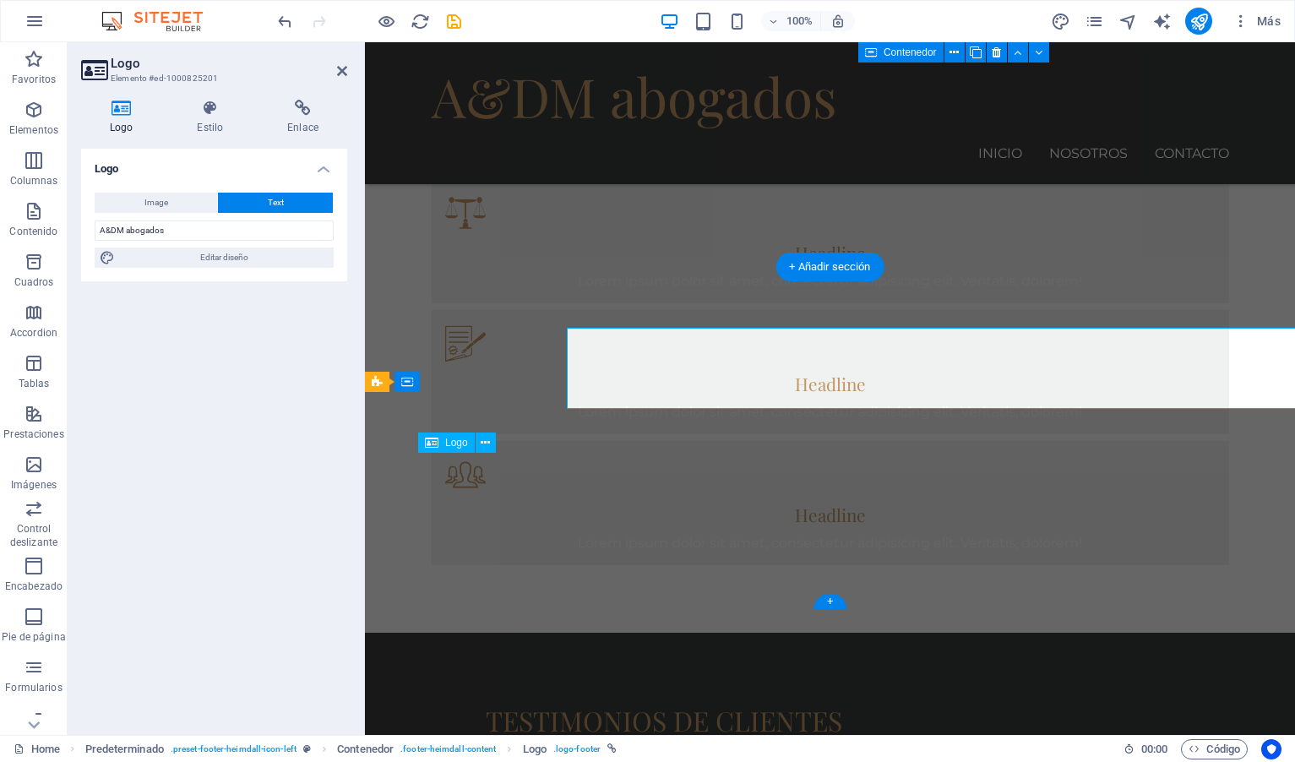
scroll to position [1557, 0]
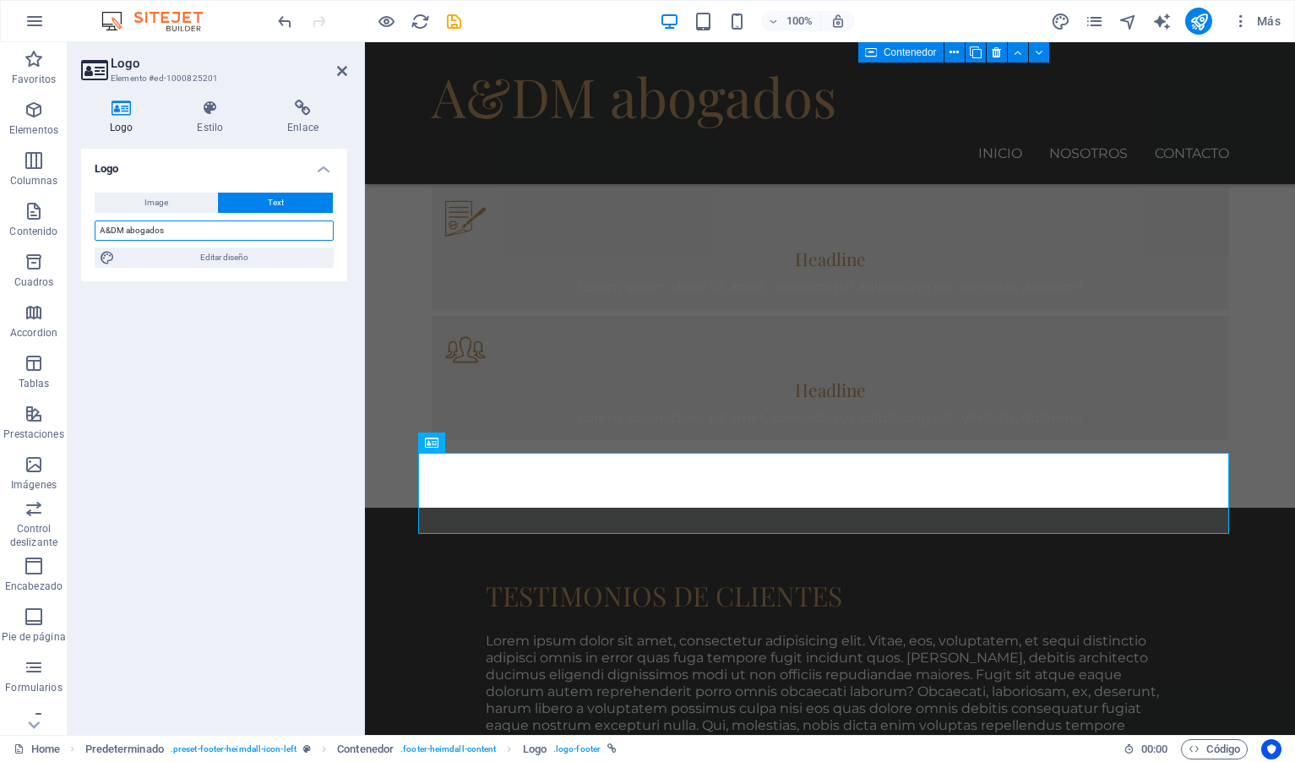
click at [196, 232] on input "A&DM abogados" at bounding box center [214, 230] width 239 height 20
click at [209, 109] on icon at bounding box center [210, 108] width 84 height 17
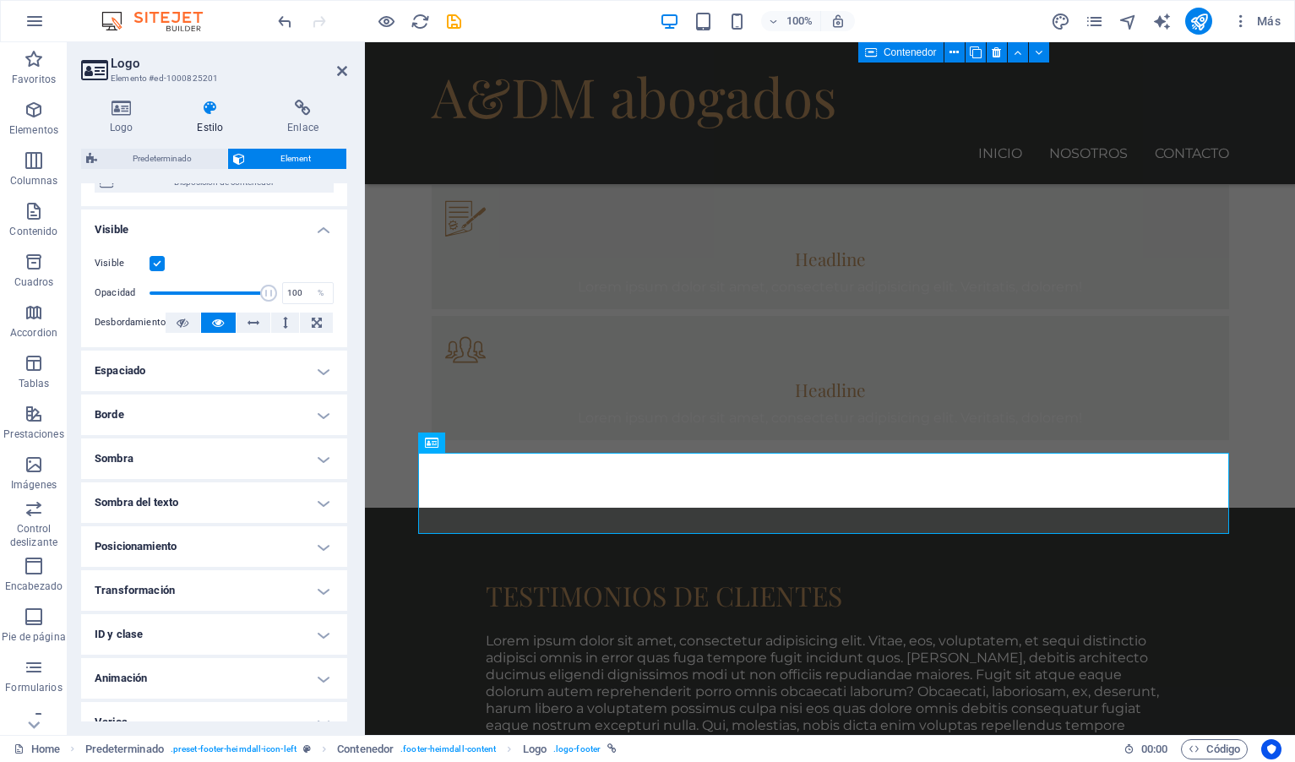
scroll to position [190, 0]
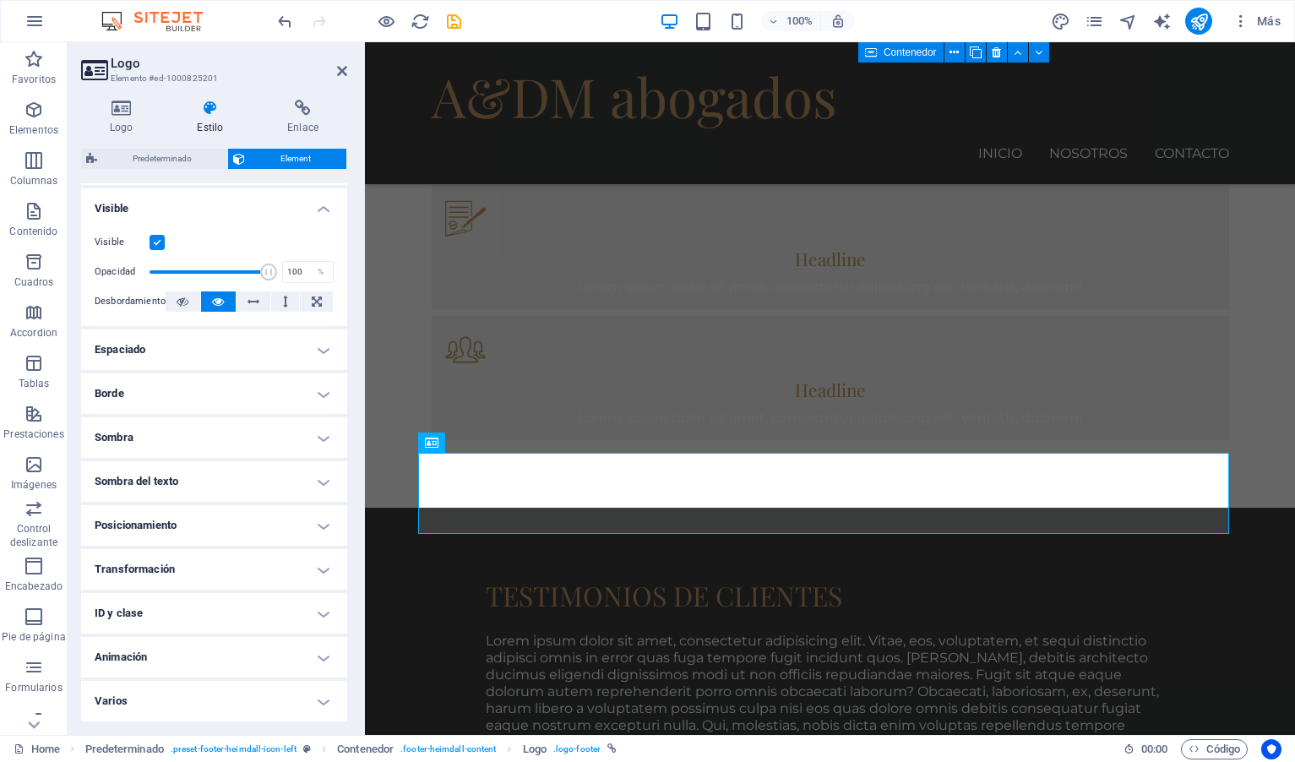
click at [280, 573] on h4 "Transformación" at bounding box center [214, 569] width 266 height 41
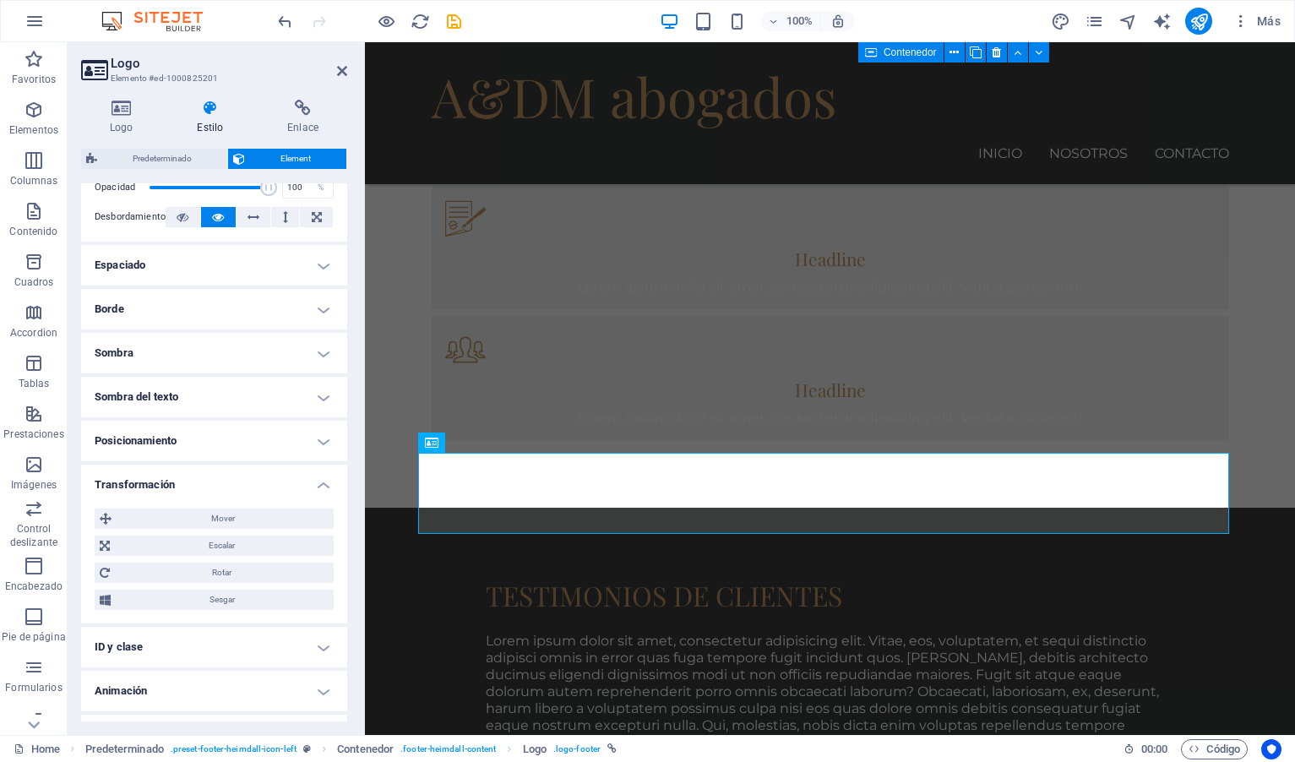
click at [323, 485] on h4 "Transformación" at bounding box center [214, 479] width 266 height 30
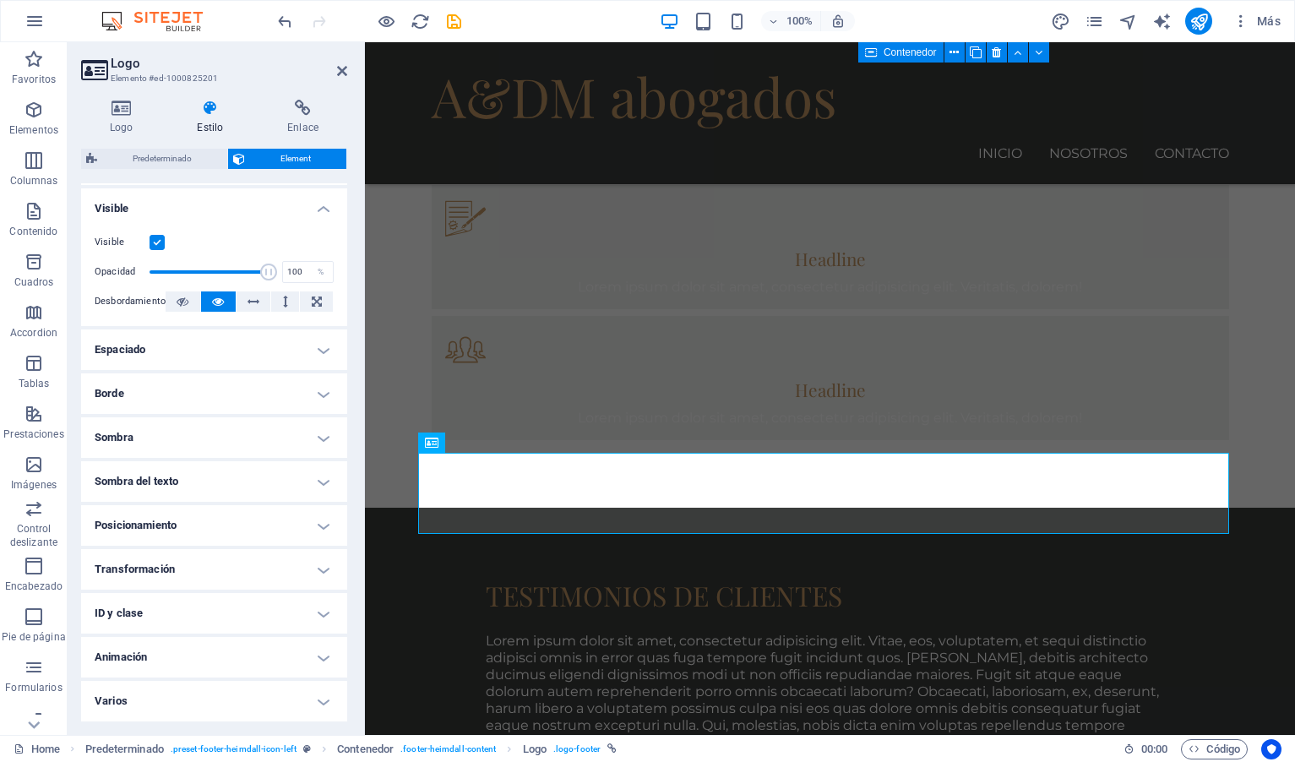
click at [327, 703] on h4 "Varios" at bounding box center [214, 701] width 266 height 41
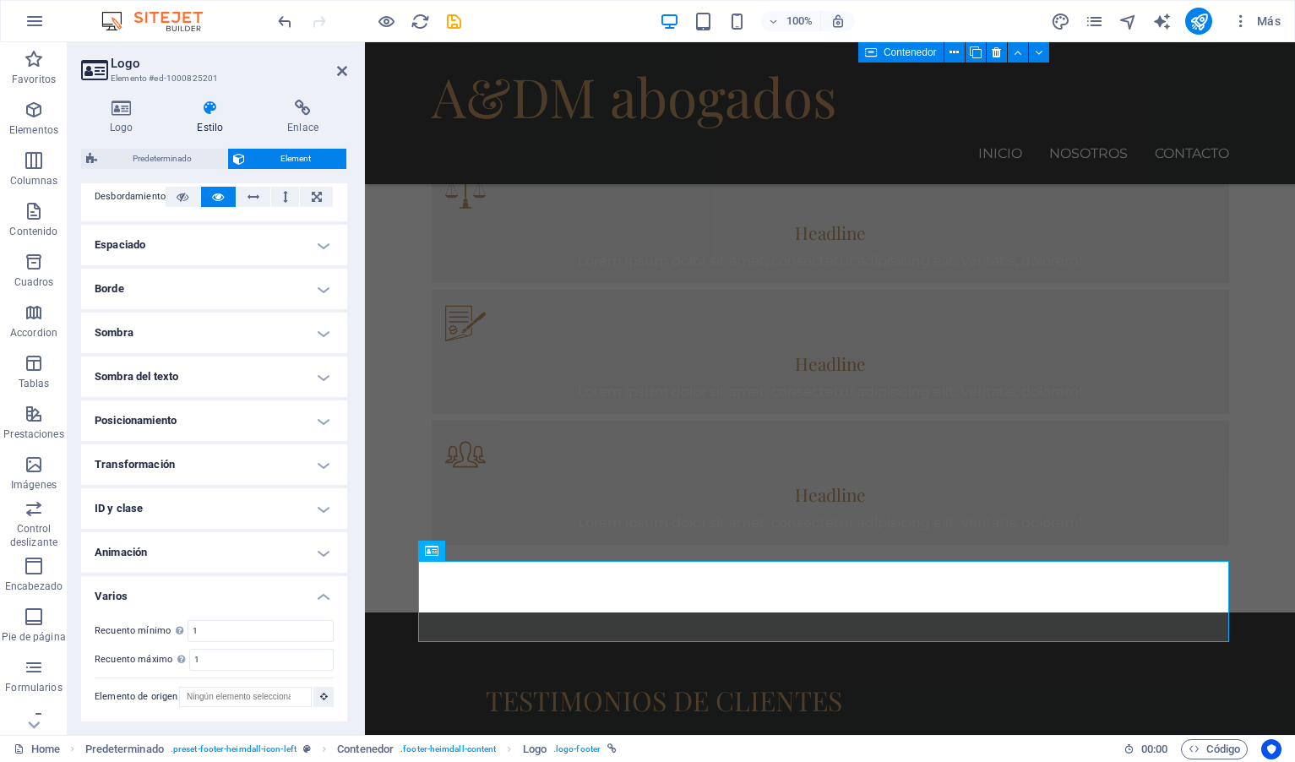
scroll to position [1449, 0]
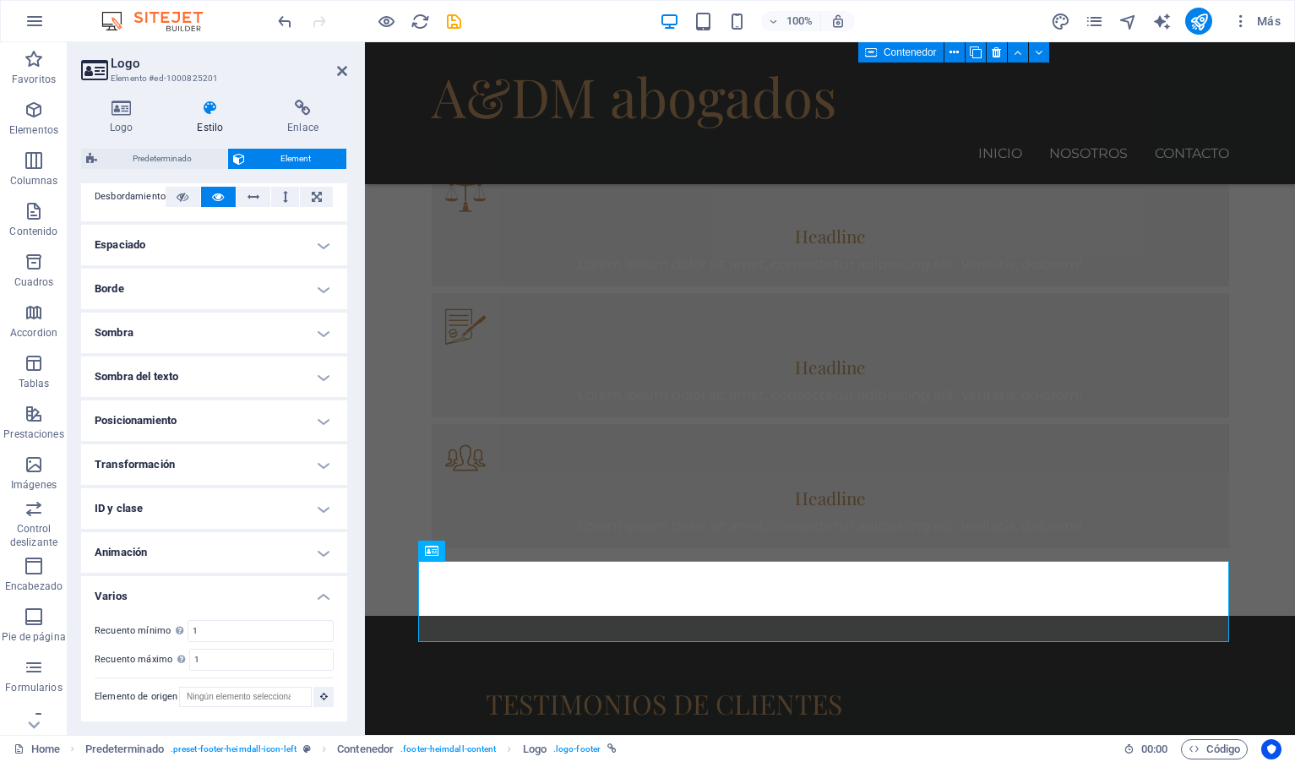
click at [290, 462] on h4 "Transformación" at bounding box center [214, 464] width 266 height 41
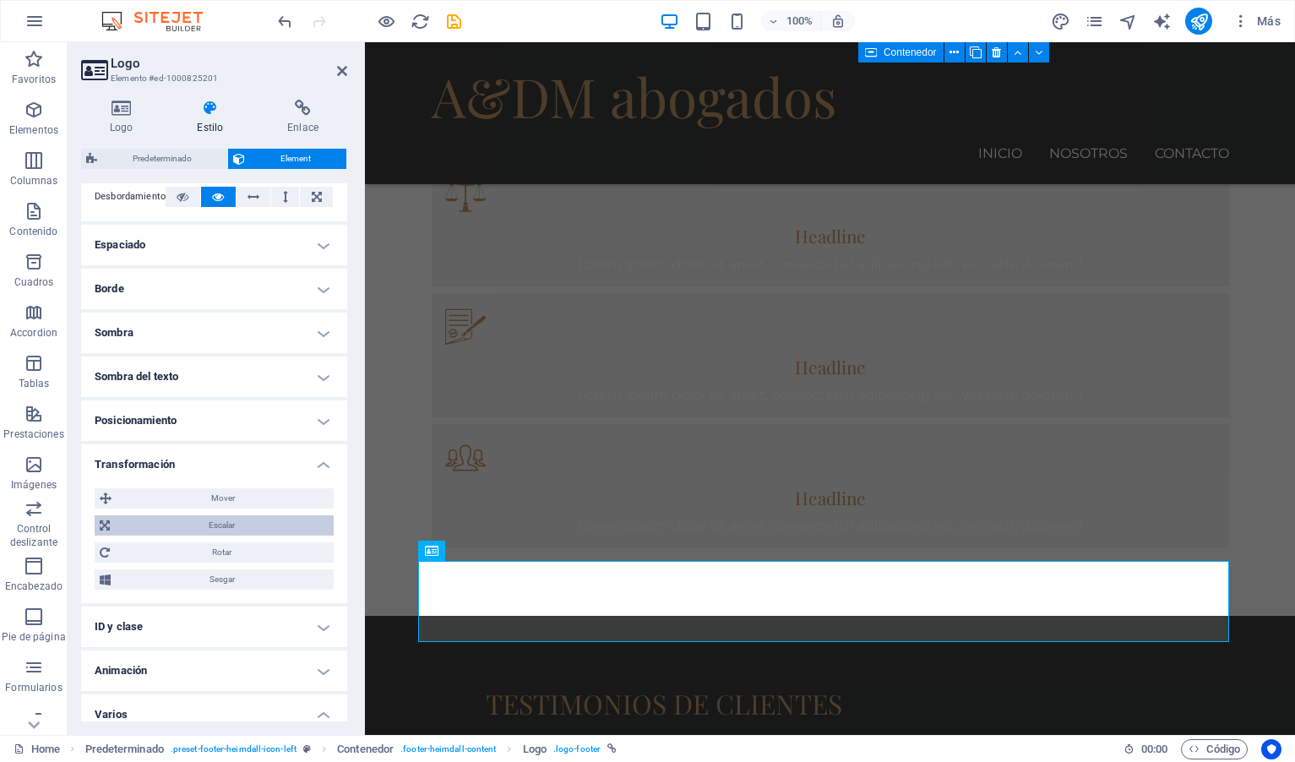
click at [250, 525] on span "Escalar" at bounding box center [222, 525] width 214 height 20
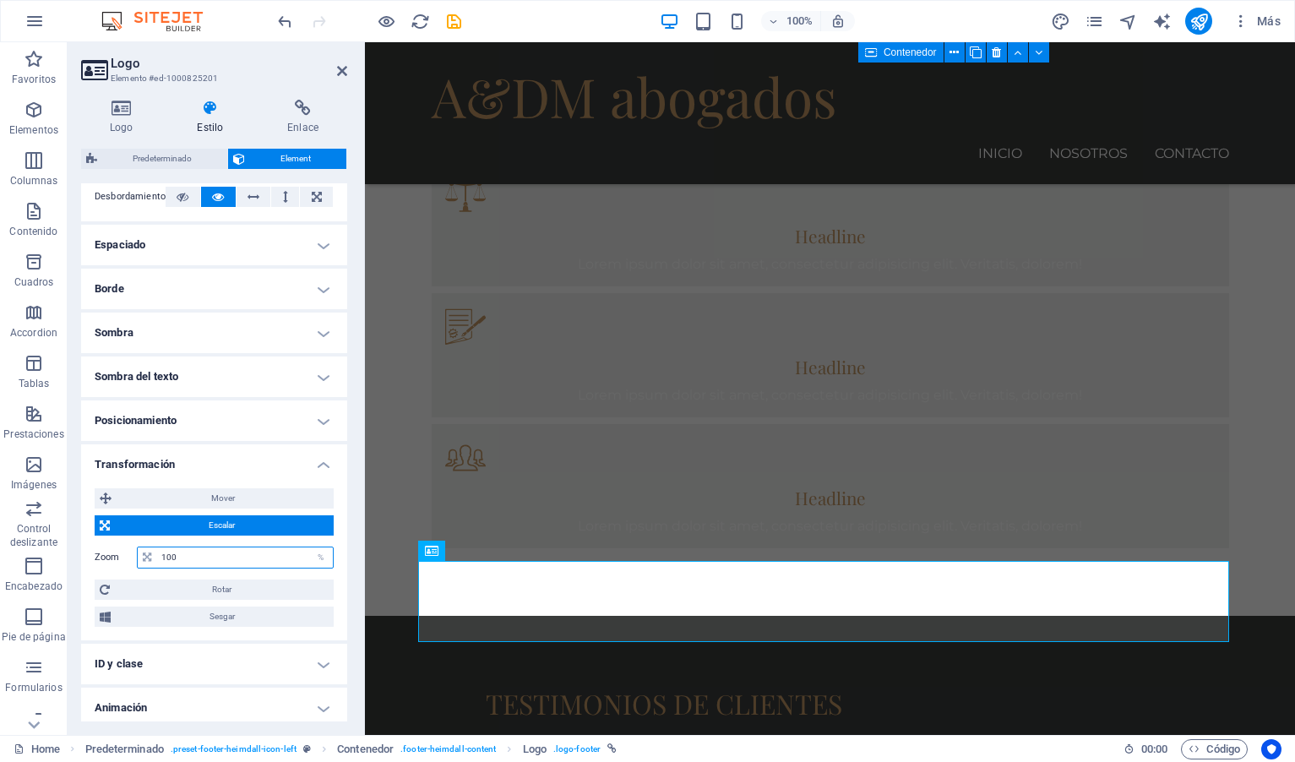
drag, startPoint x: 214, startPoint y: 557, endPoint x: 156, endPoint y: 558, distance: 57.4
click at [157, 558] on input "100" at bounding box center [245, 557] width 176 height 20
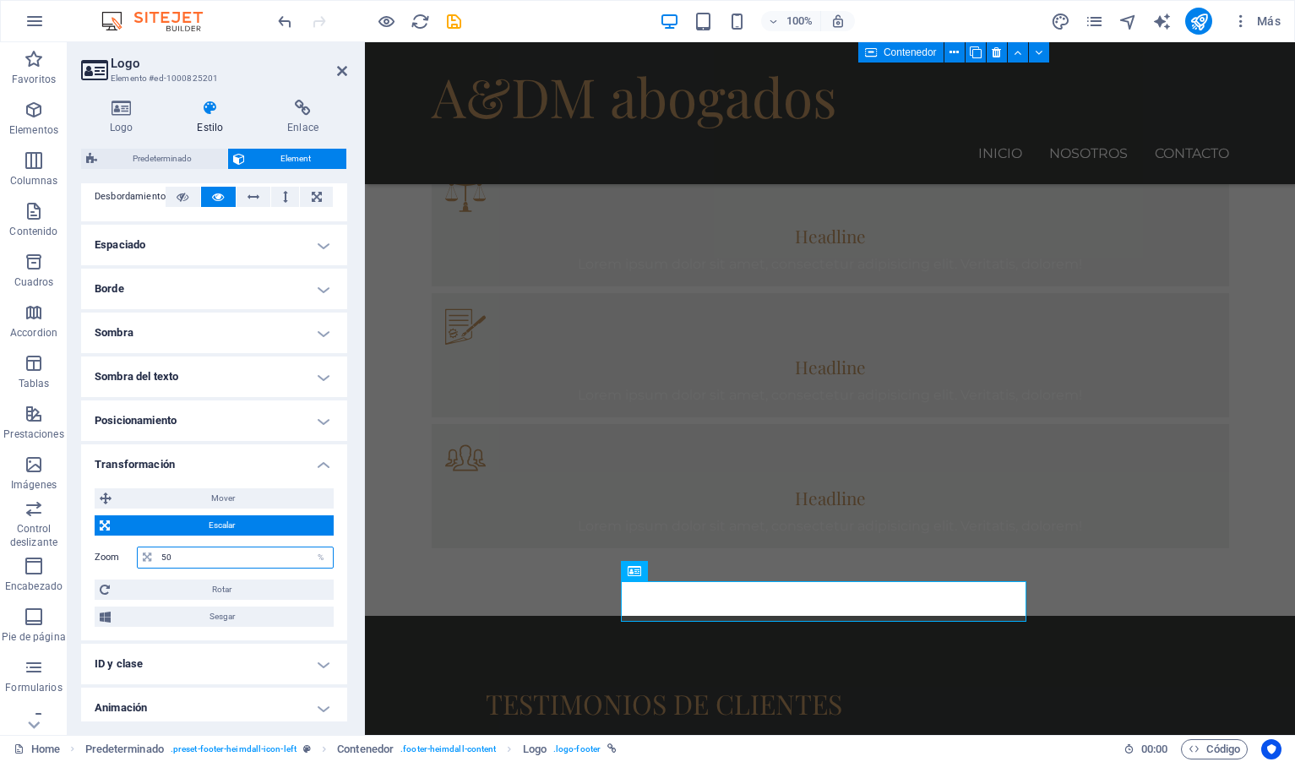
drag, startPoint x: 204, startPoint y: 555, endPoint x: 149, endPoint y: 549, distance: 55.2
click at [149, 549] on div "50 %" at bounding box center [235, 557] width 197 height 22
type input "70"
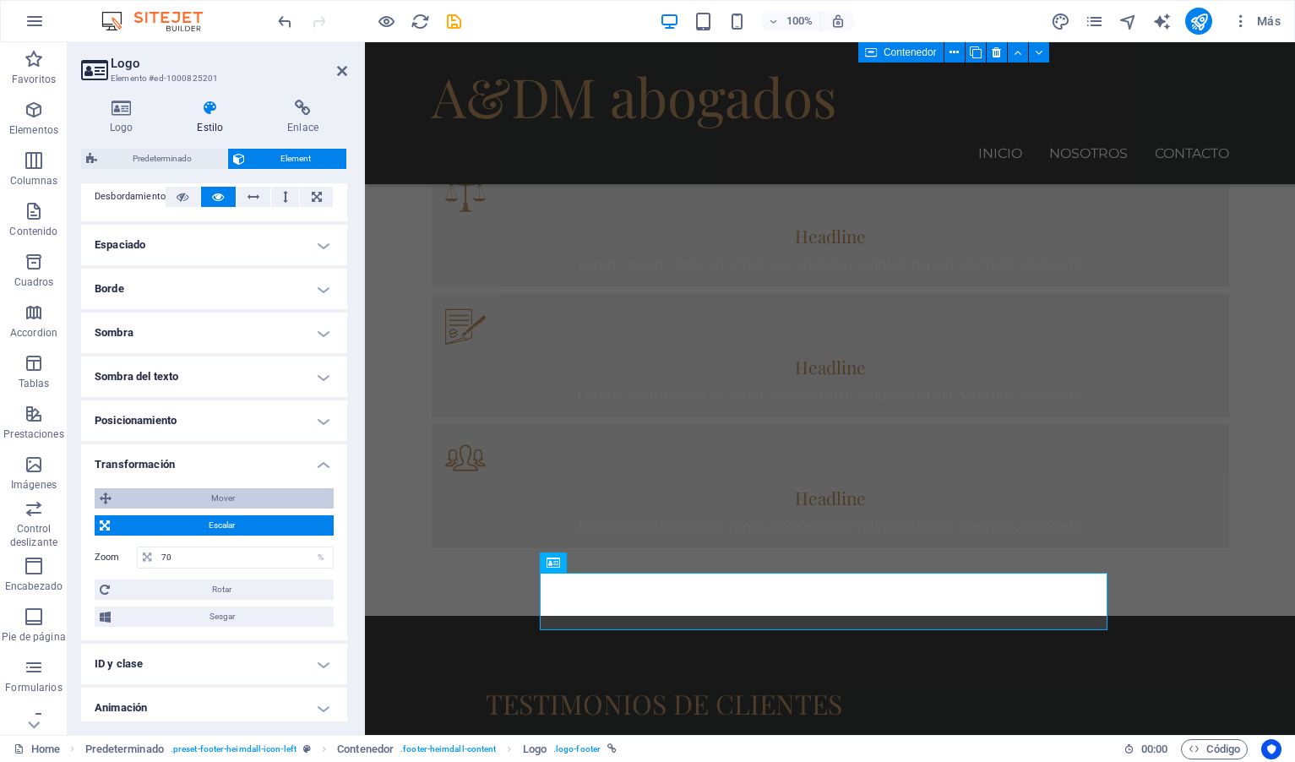
click at [225, 502] on span "Mover" at bounding box center [223, 498] width 212 height 20
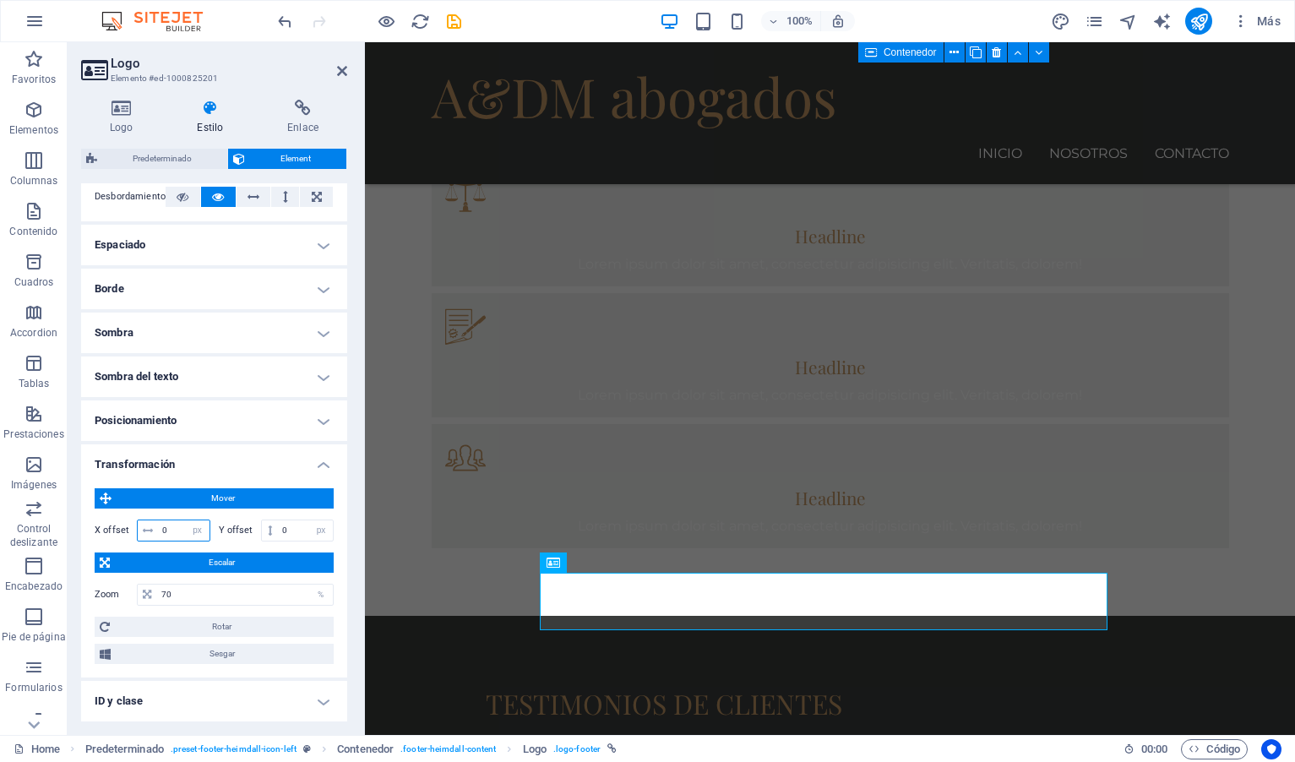
drag, startPoint x: 170, startPoint y: 532, endPoint x: 159, endPoint y: 532, distance: 11.0
click at [159, 532] on input "0" at bounding box center [184, 530] width 52 height 20
click at [173, 526] on input "-10" at bounding box center [184, 530] width 52 height 20
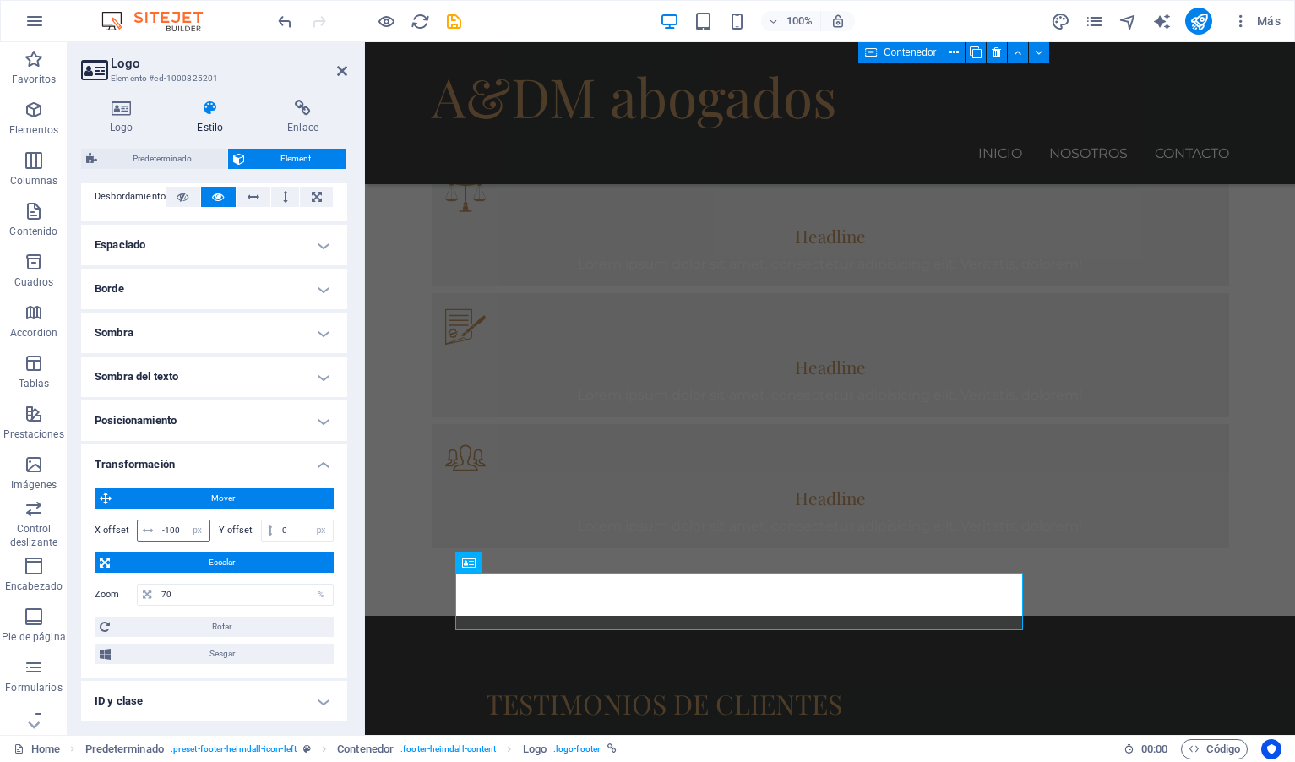
drag, startPoint x: 179, startPoint y: 529, endPoint x: 170, endPoint y: 529, distance: 9.3
click at [170, 529] on input "-100" at bounding box center [184, 530] width 52 height 20
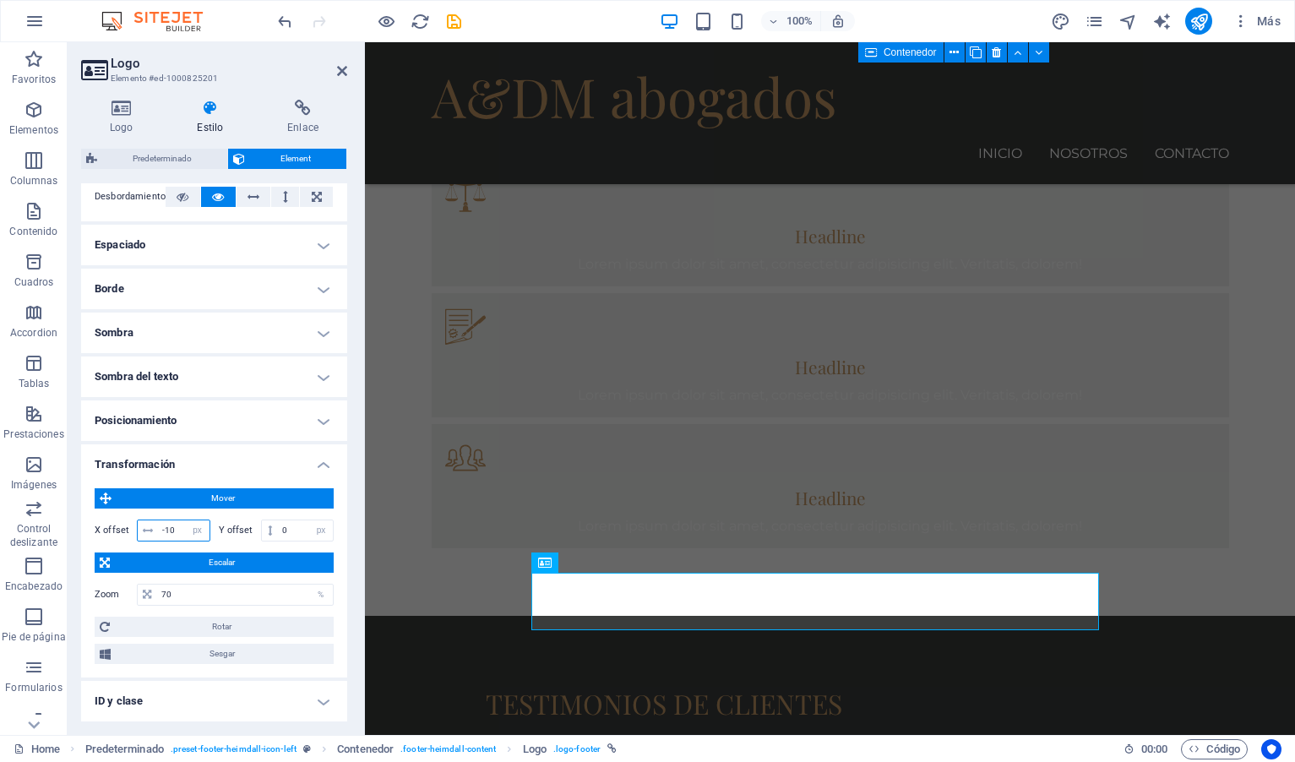
click at [170, 526] on input "-10" at bounding box center [184, 530] width 52 height 20
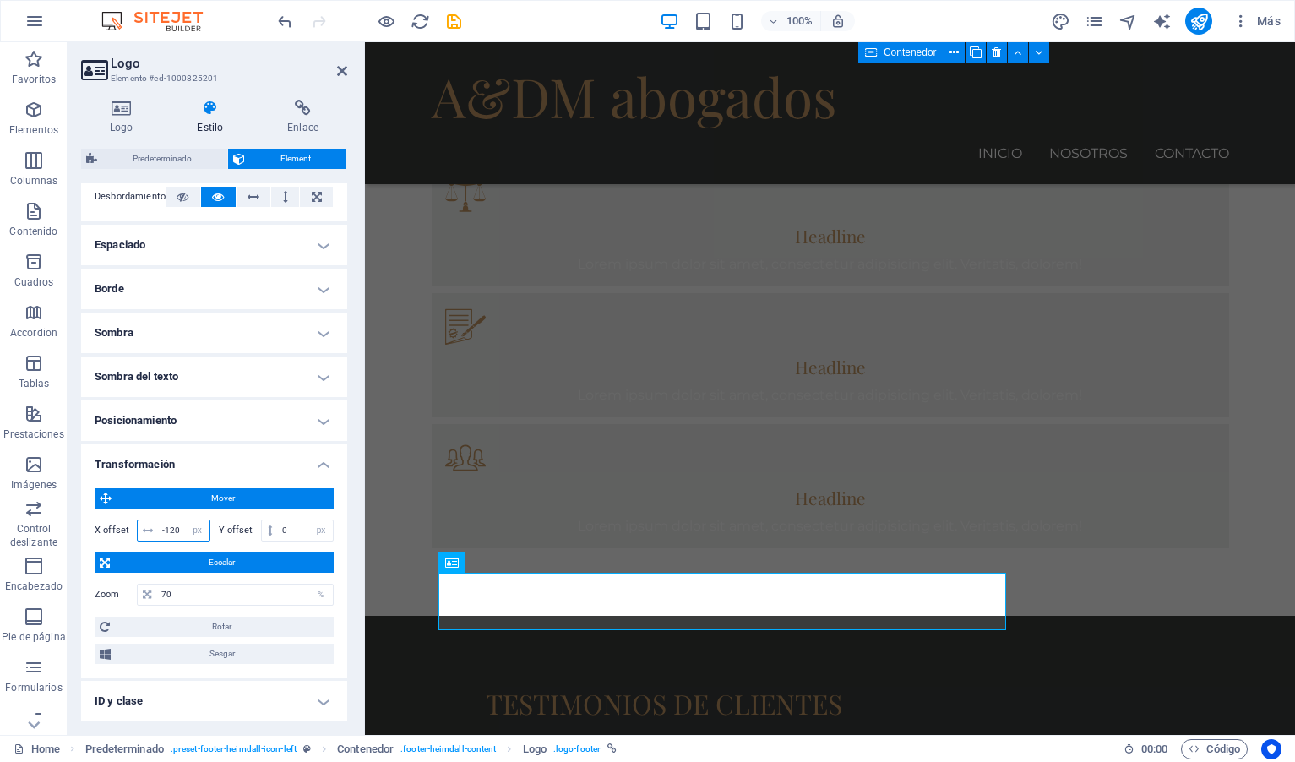
drag, startPoint x: 179, startPoint y: 528, endPoint x: 171, endPoint y: 527, distance: 8.5
click at [171, 527] on input "-120" at bounding box center [184, 530] width 52 height 20
click at [171, 525] on input "-130" at bounding box center [184, 530] width 52 height 20
type input "-140"
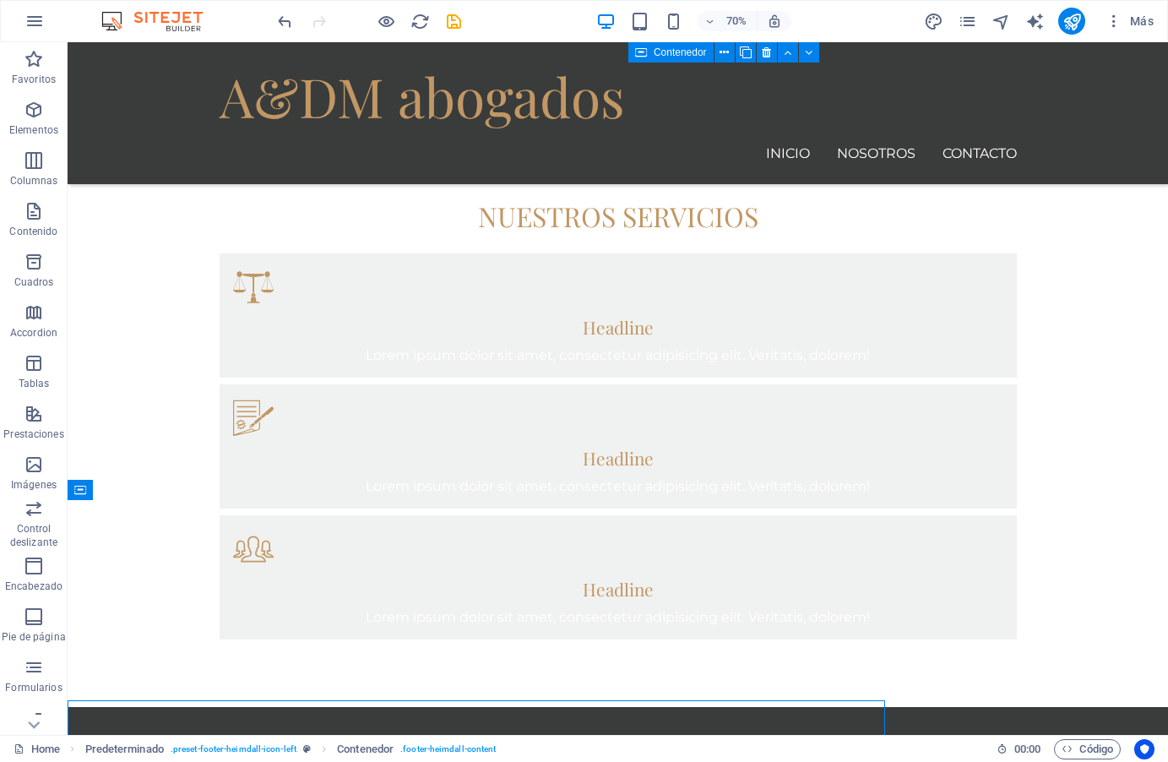
scroll to position [1341, 0]
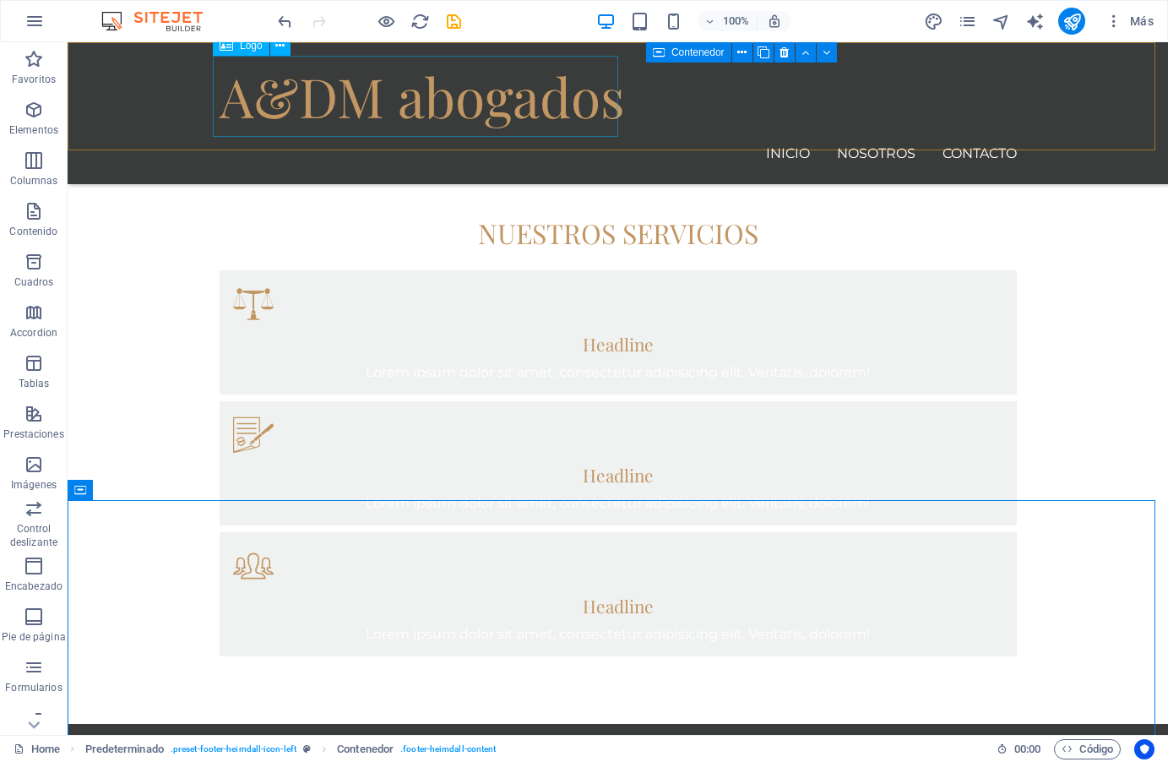
click at [501, 103] on div "A&DM abogados" at bounding box center [618, 96] width 797 height 81
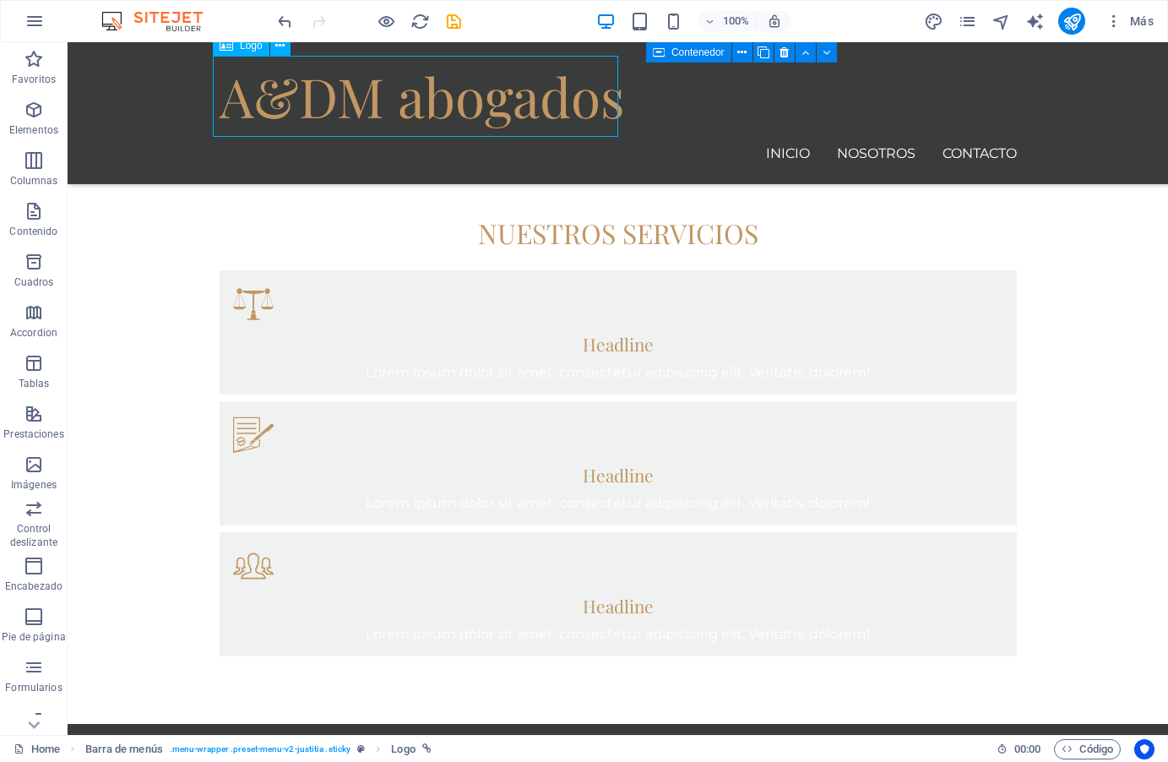
click at [501, 103] on div "A&DM abogados" at bounding box center [618, 96] width 797 height 81
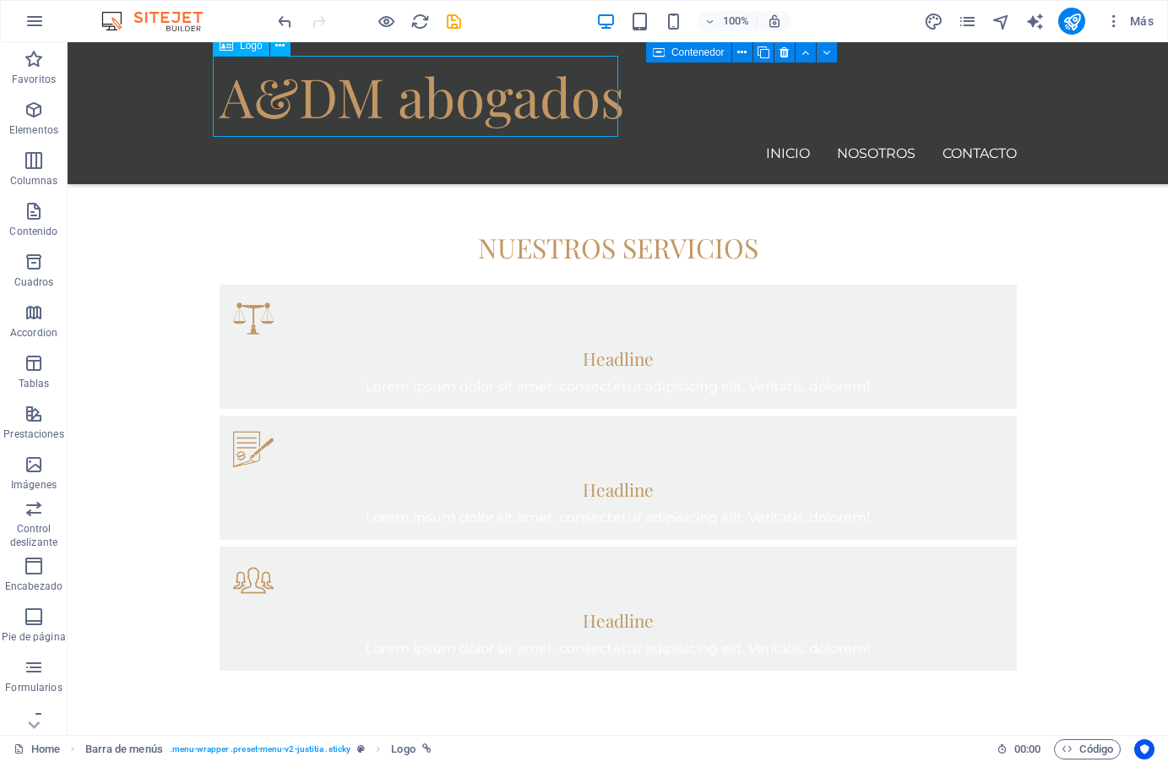
scroll to position [1500, 0]
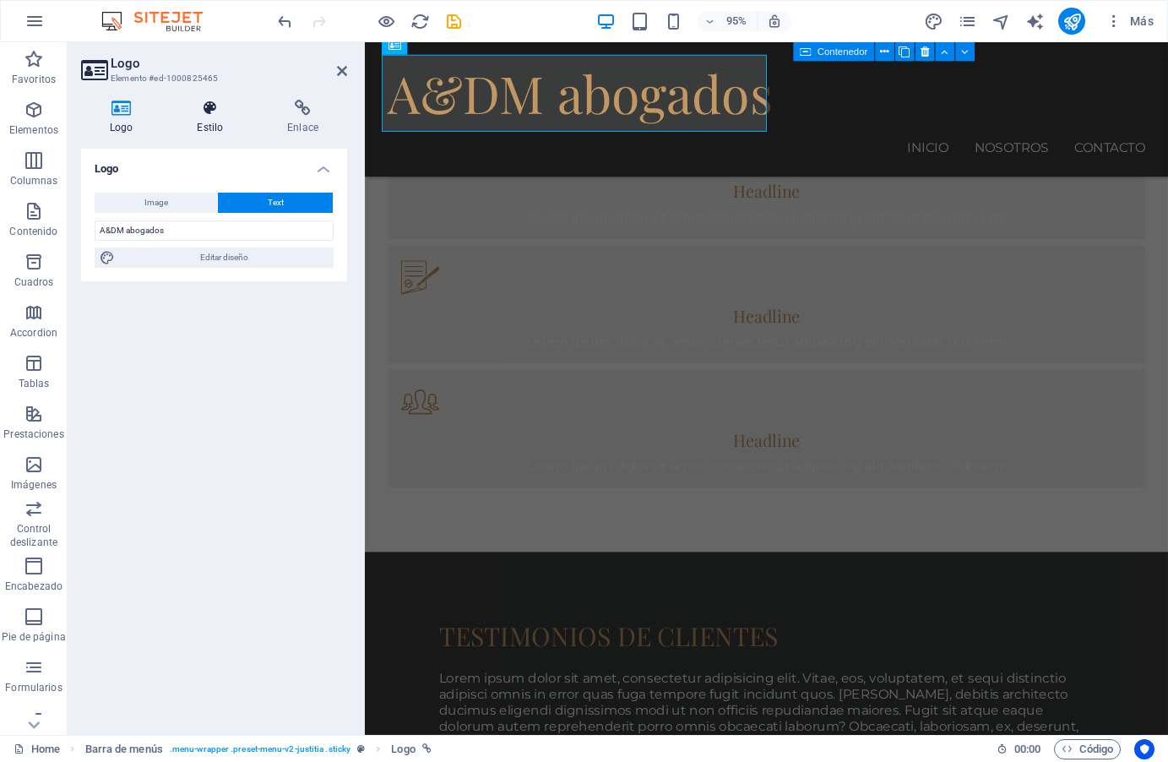
click at [210, 117] on h4 "Estilo" at bounding box center [213, 117] width 90 height 35
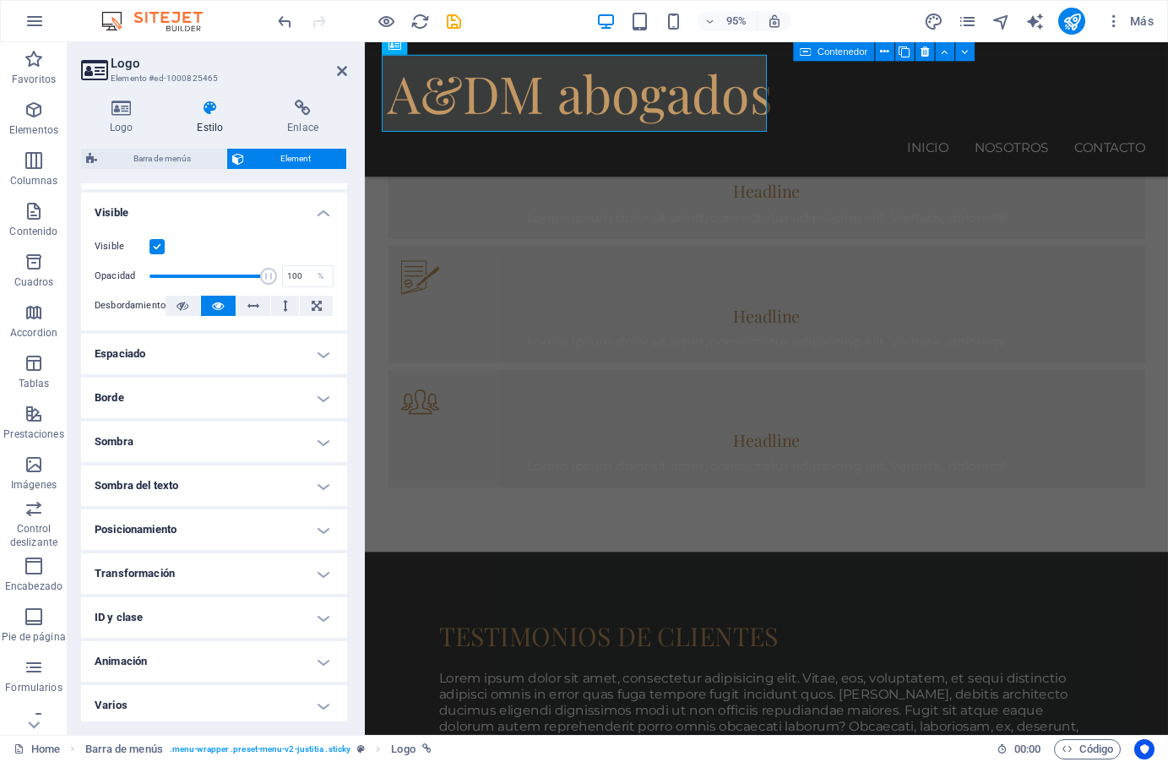
scroll to position [190, 0]
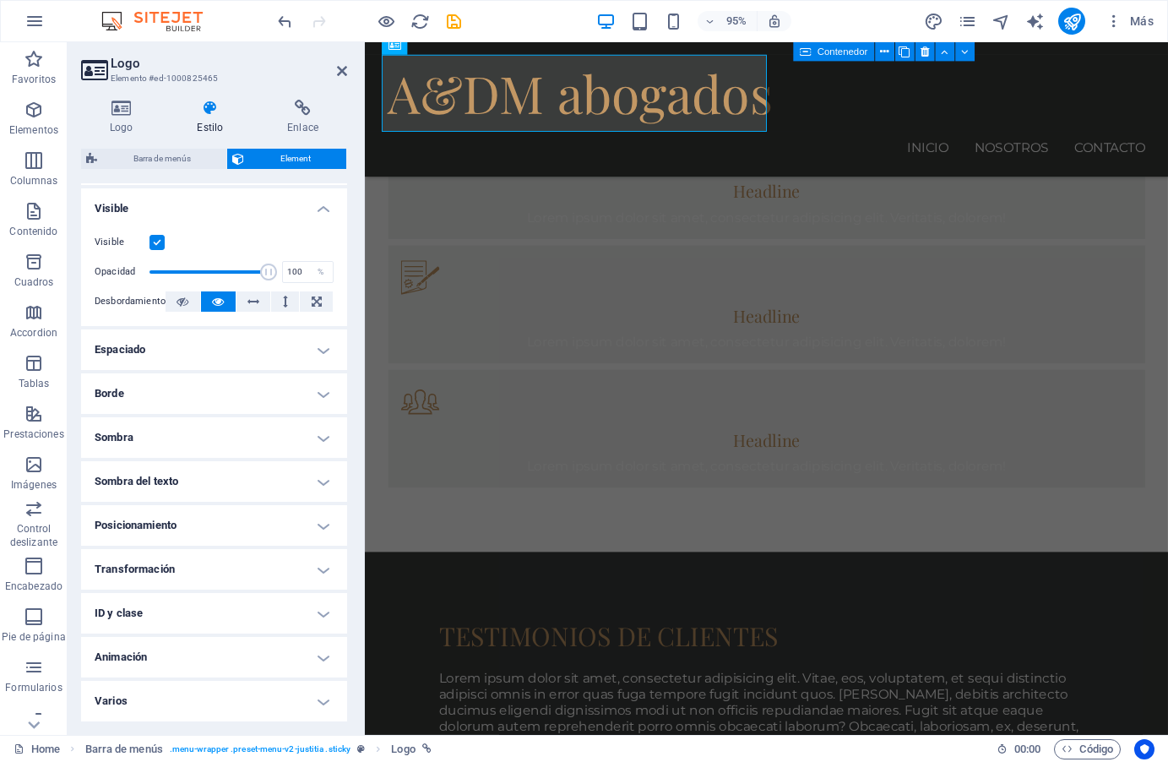
click at [193, 567] on h4 "Transformación" at bounding box center [214, 569] width 266 height 41
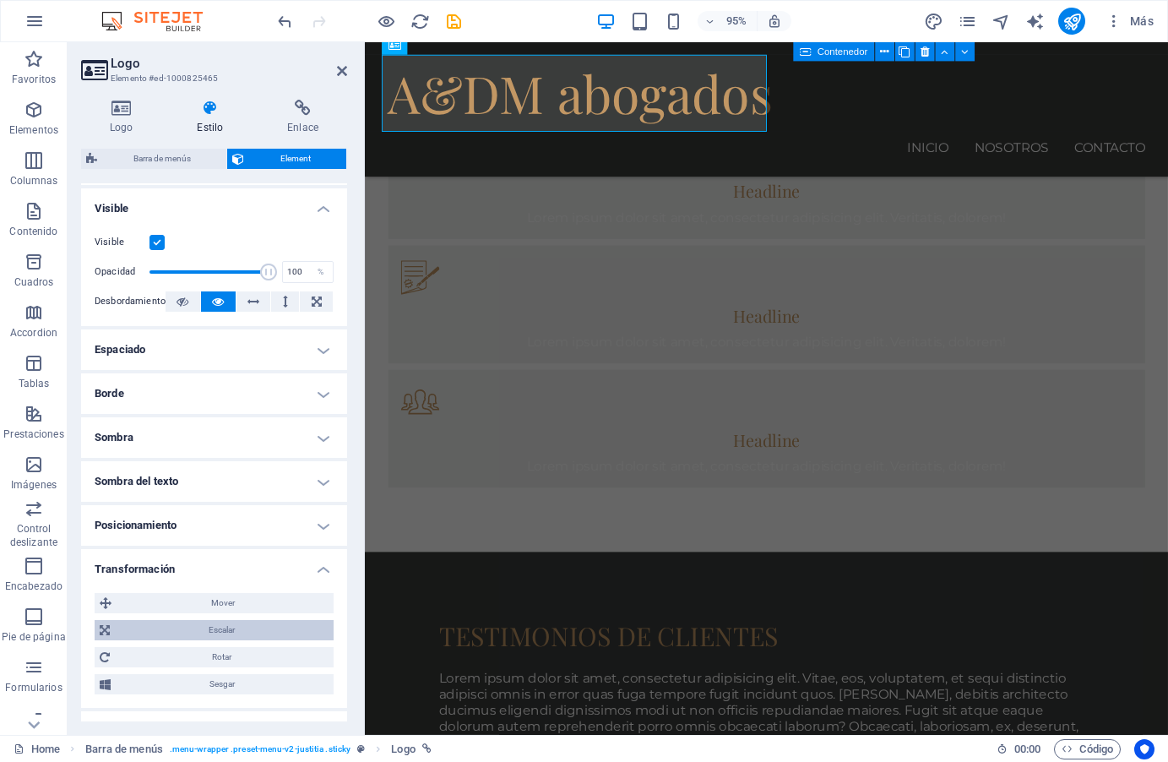
click at [202, 633] on span "Escalar" at bounding box center [222, 630] width 214 height 20
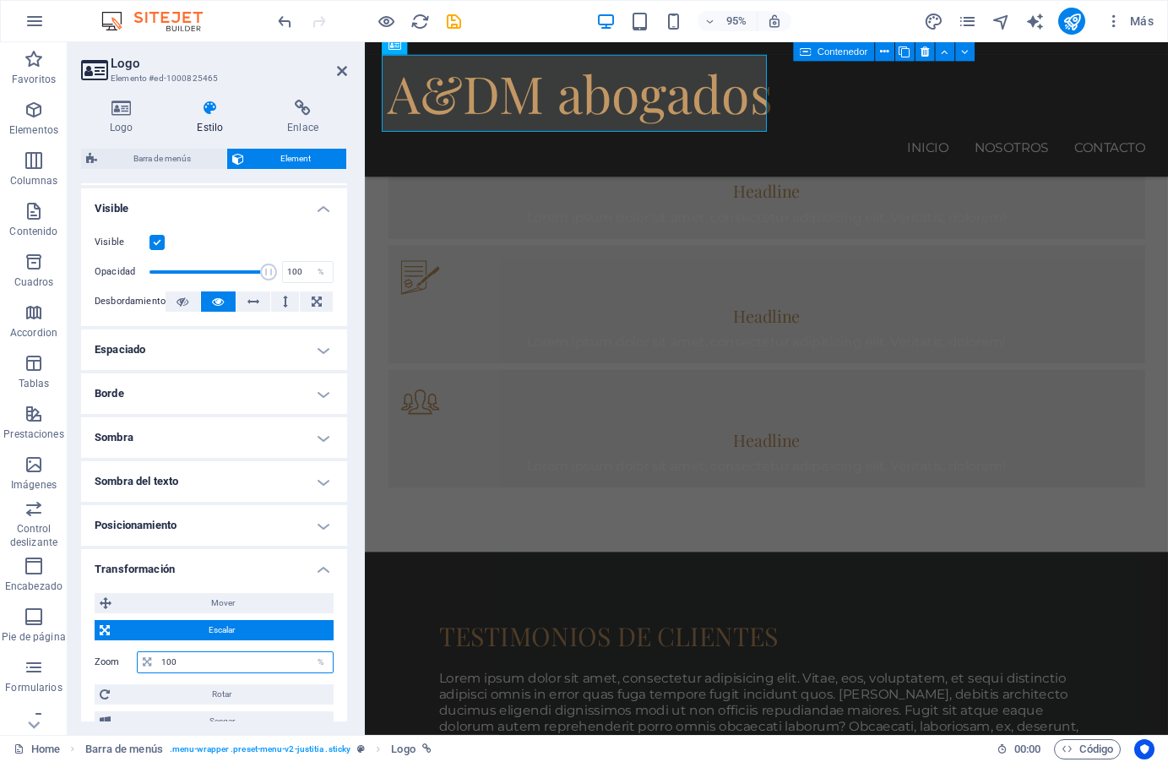
drag, startPoint x: 189, startPoint y: 659, endPoint x: 137, endPoint y: 657, distance: 52.4
click at [137, 657] on div "100 %" at bounding box center [235, 662] width 197 height 22
type input "70"
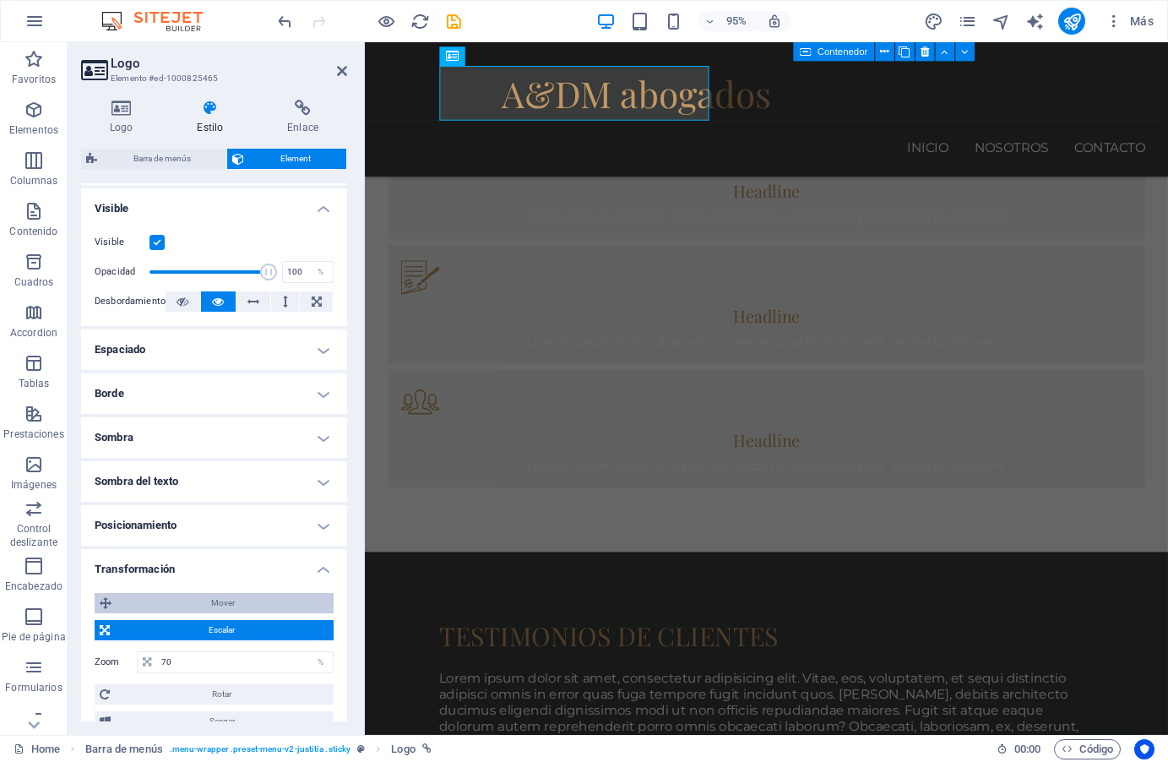
click at [182, 603] on span "Mover" at bounding box center [223, 603] width 212 height 20
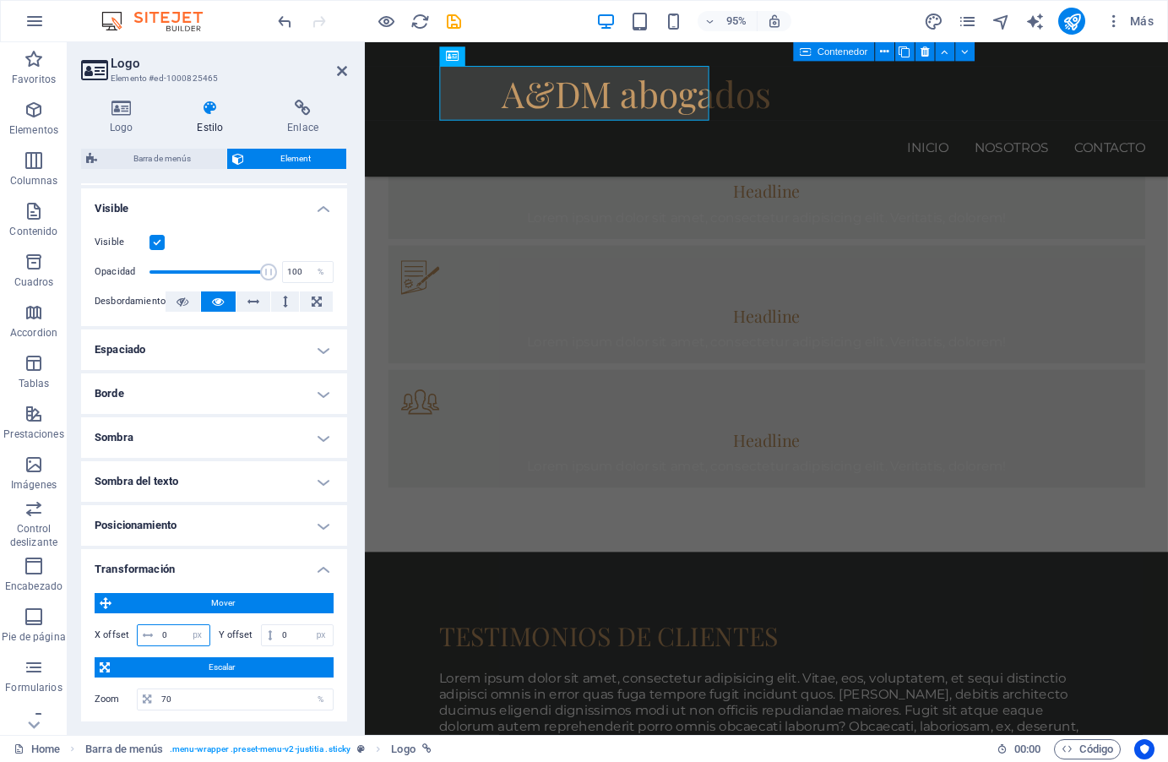
click at [173, 630] on input "0" at bounding box center [184, 635] width 52 height 20
click at [171, 633] on input "0" at bounding box center [184, 635] width 52 height 20
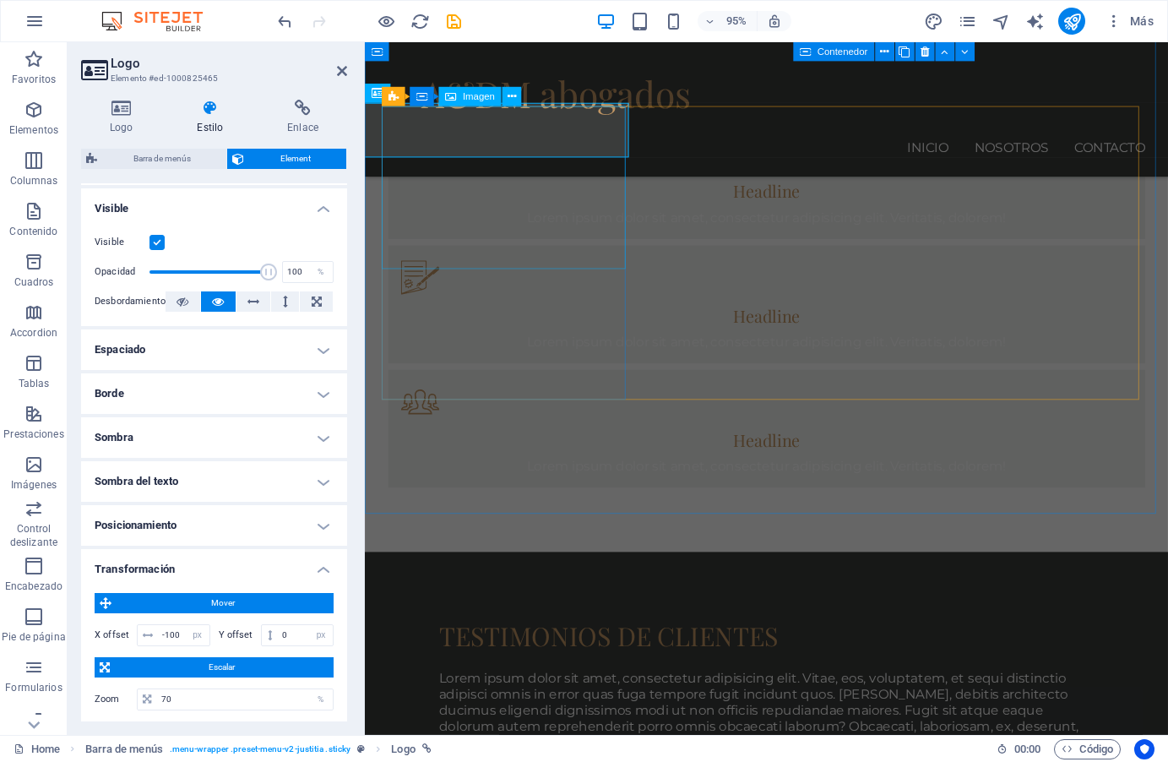
scroll to position [1415, 0]
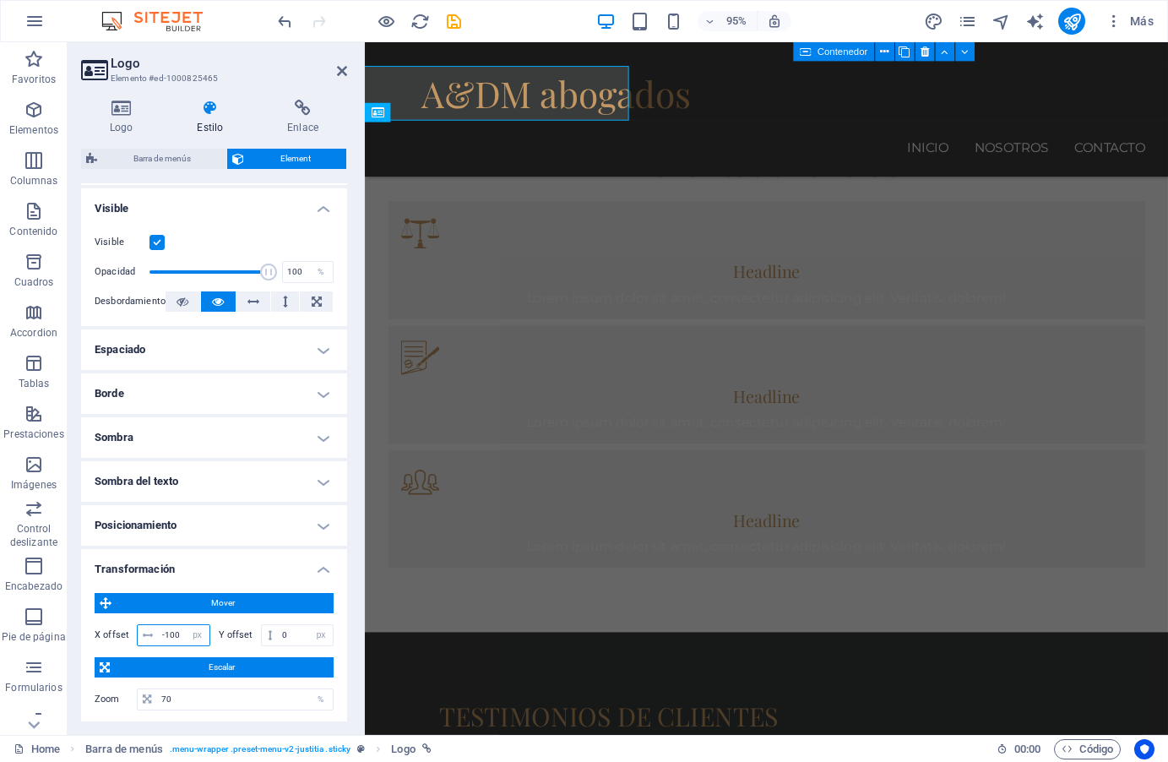
drag, startPoint x: 179, startPoint y: 632, endPoint x: 166, endPoint y: 624, distance: 15.5
click at [166, 625] on input "-100" at bounding box center [184, 635] width 52 height 20
type input "-80"
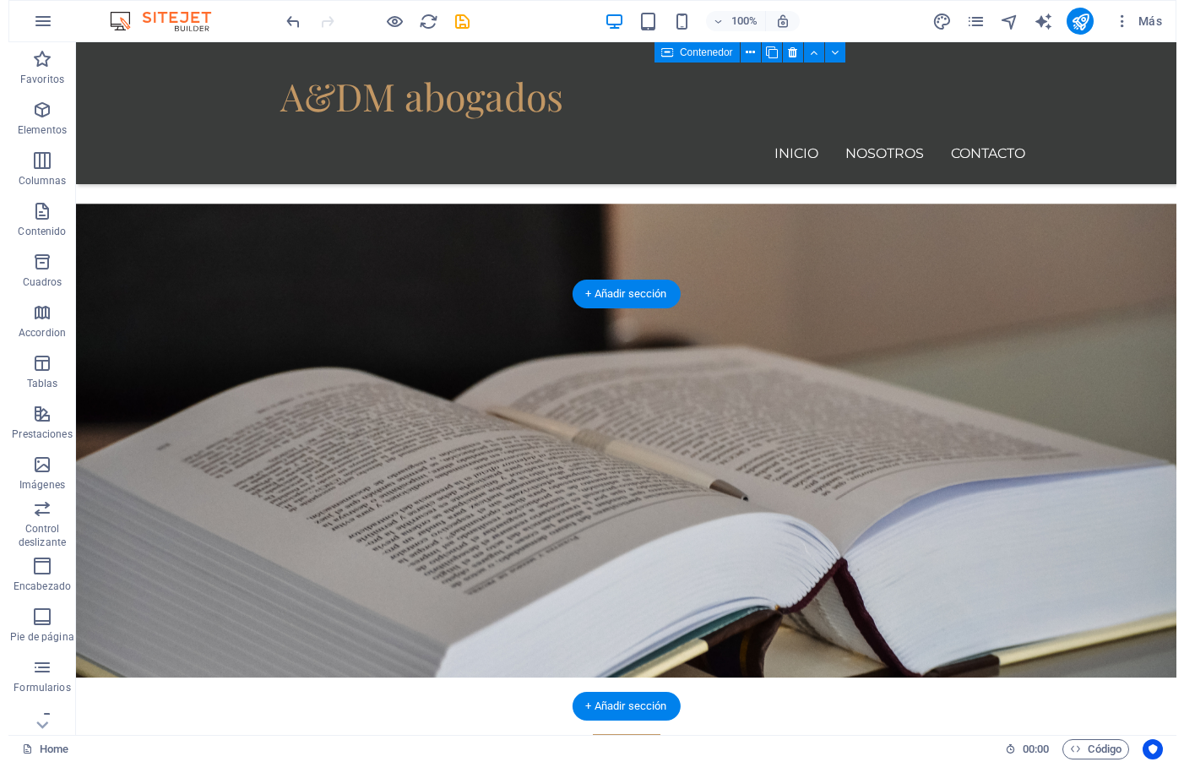
scroll to position [0, 0]
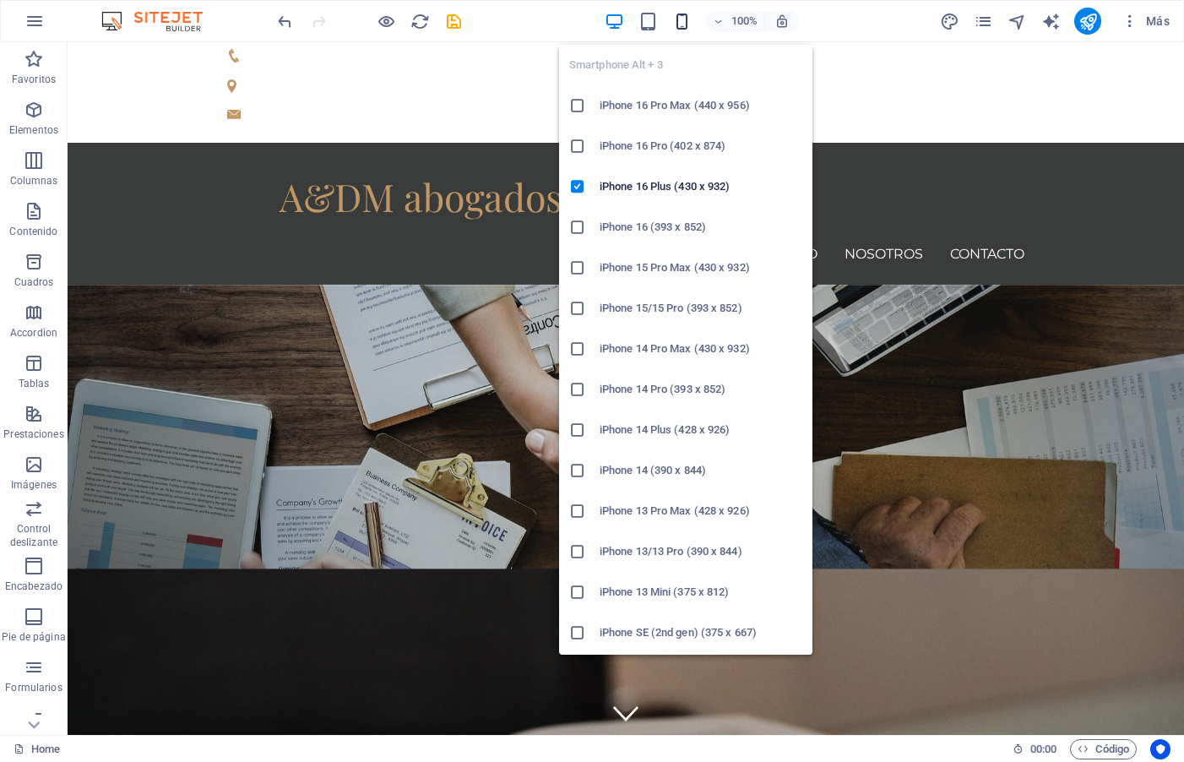
click at [681, 16] on icon "button" at bounding box center [681, 21] width 19 height 19
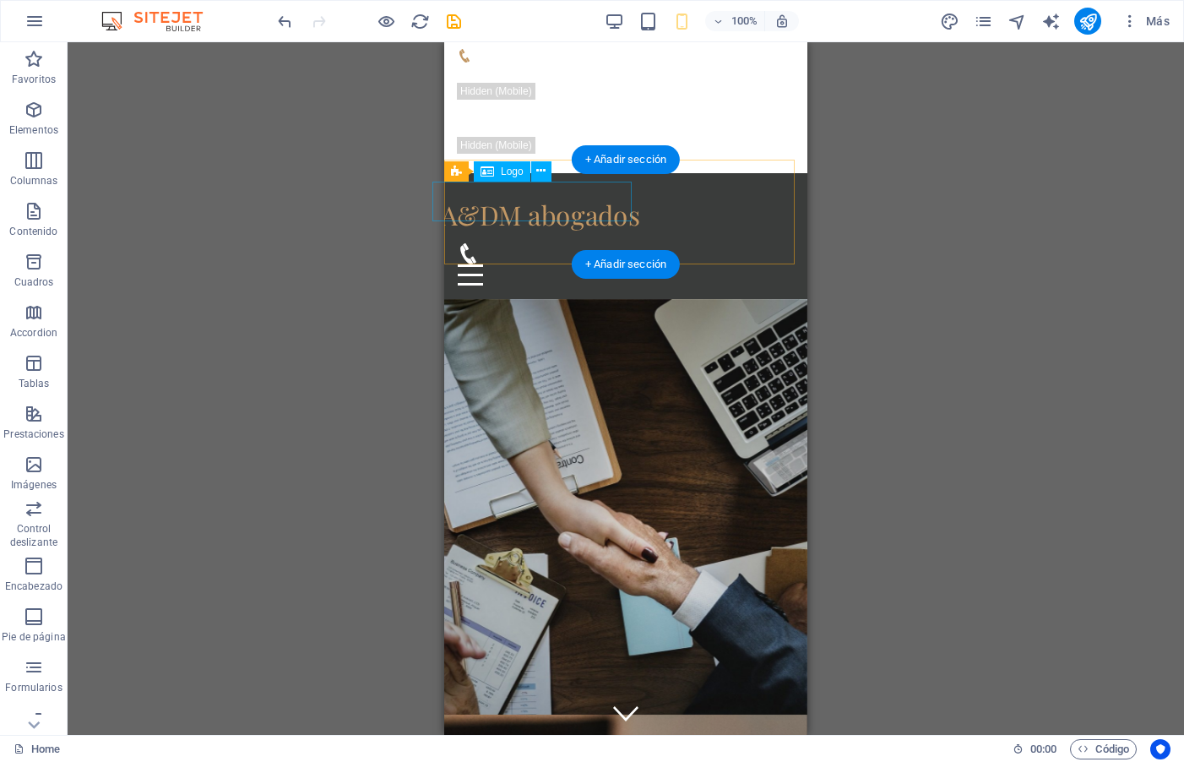
click at [593, 206] on div "A&DM abogados" at bounding box center [559, 215] width 236 height 40
click at [594, 206] on div "A&DM abogados" at bounding box center [559, 215] width 236 height 40
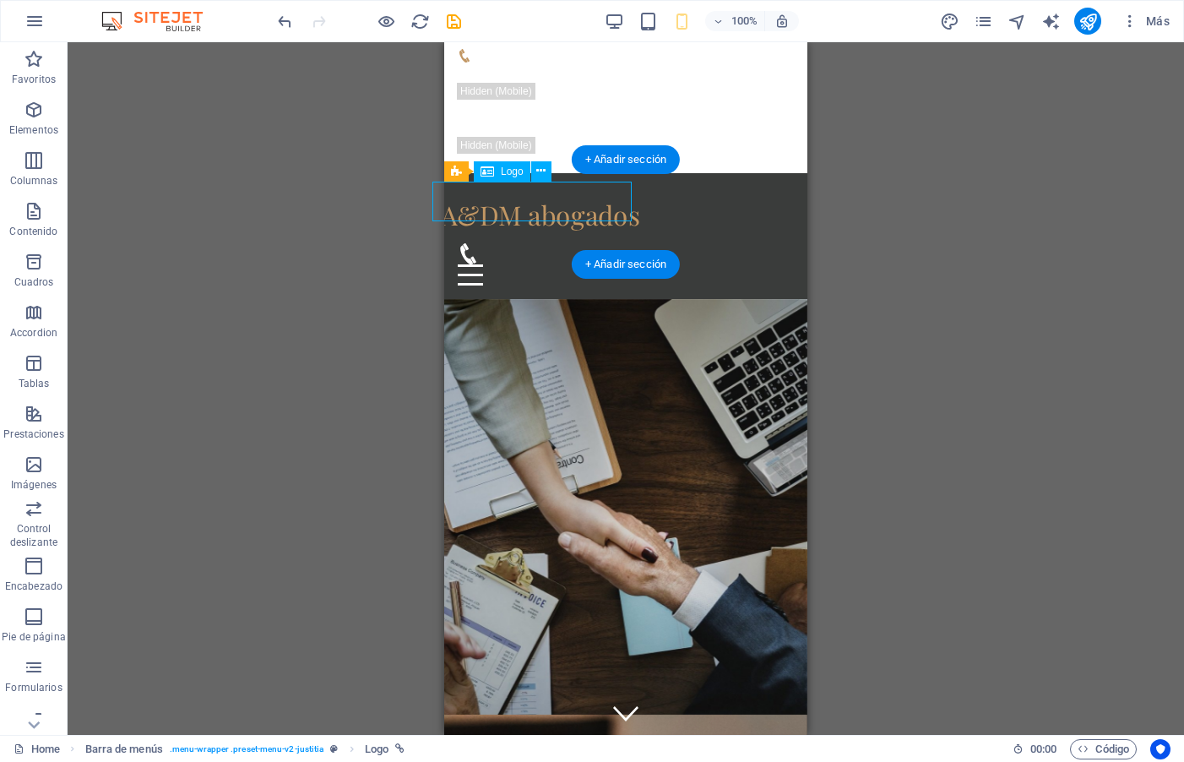
select select "px"
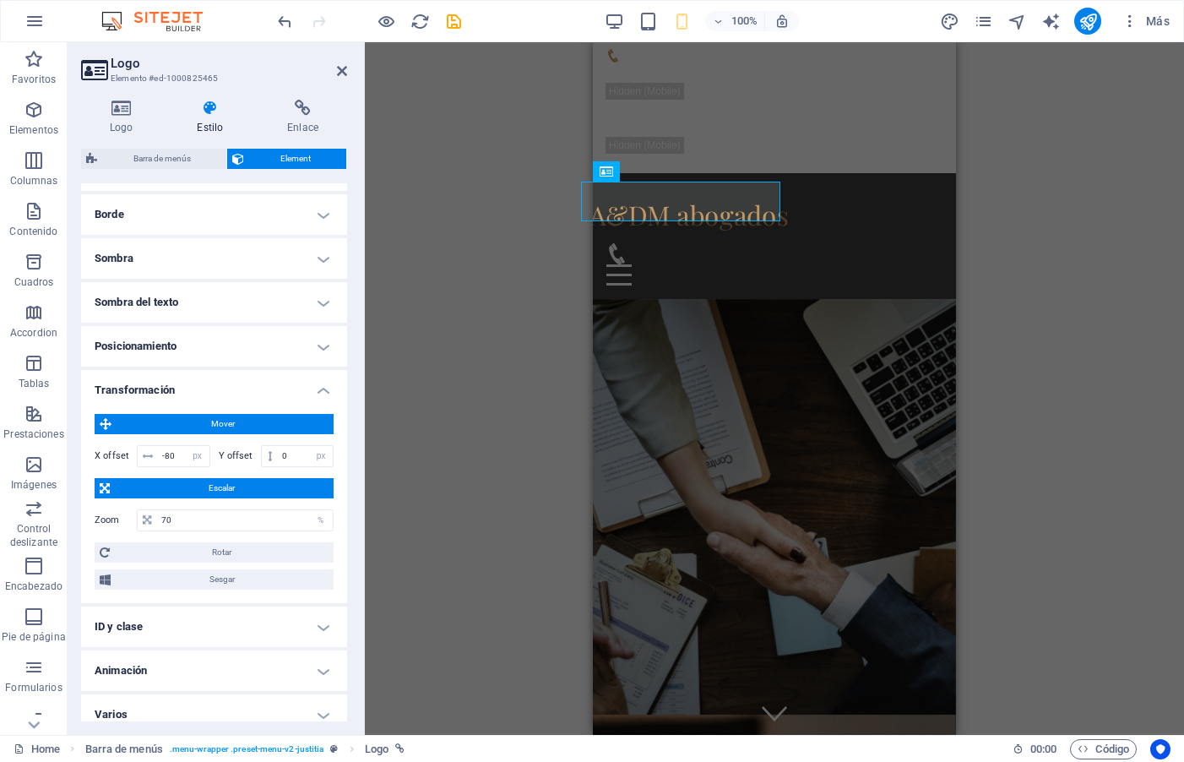
scroll to position [383, 0]
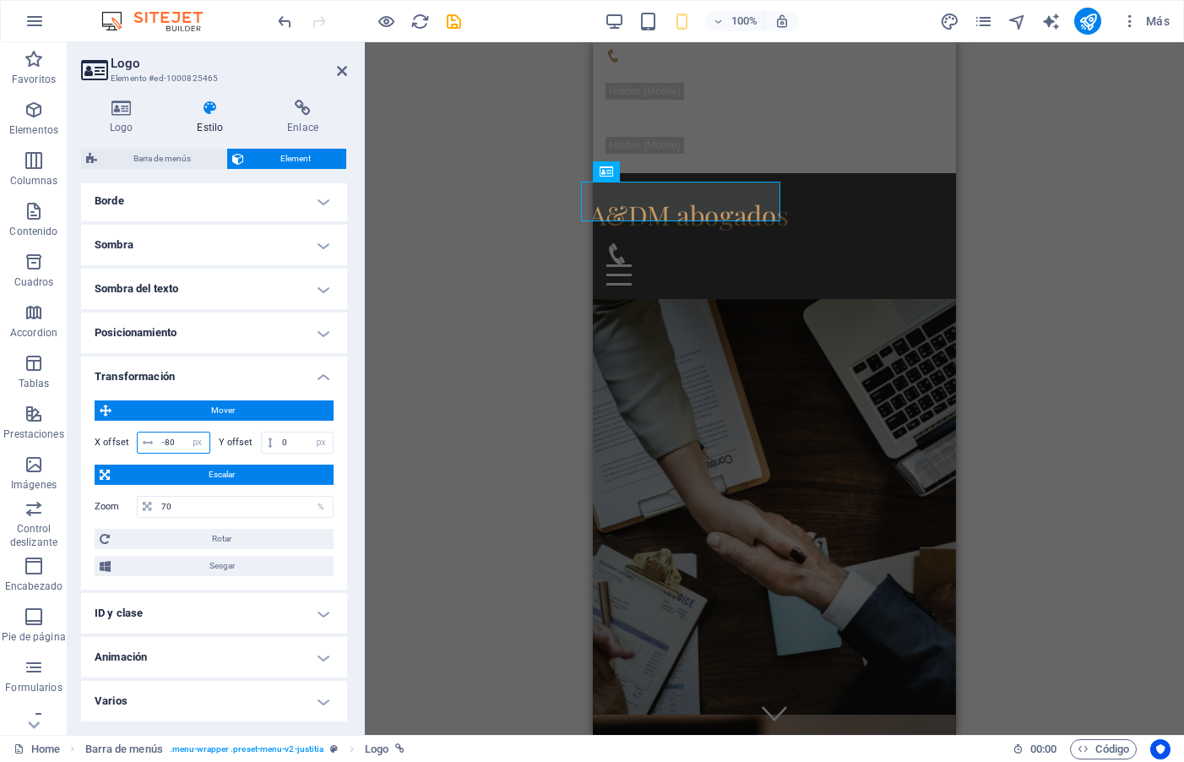
drag, startPoint x: 173, startPoint y: 442, endPoint x: 165, endPoint y: 437, distance: 9.4
click at [165, 437] on input "-80" at bounding box center [184, 442] width 52 height 20
type input "-50"
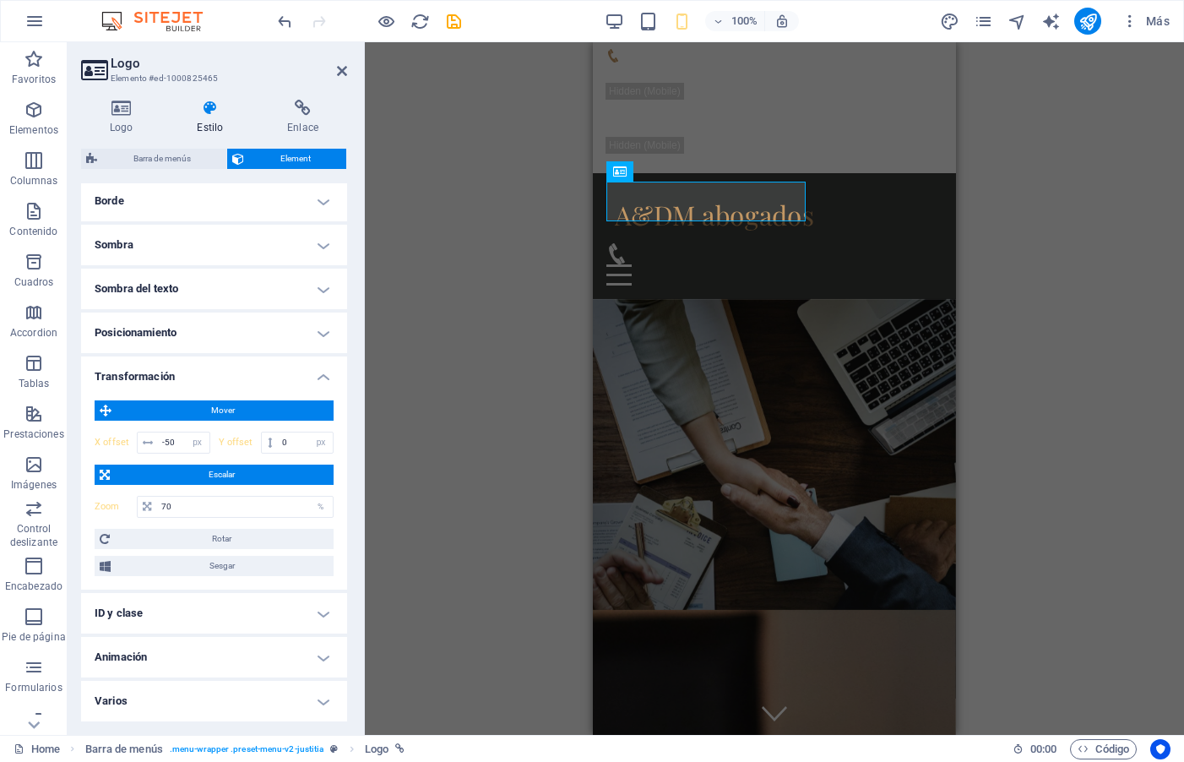
click at [403, 293] on div "H1 Banner Banner Contenedor Botón Barra de menús Barra de información Barra de …" at bounding box center [774, 388] width 819 height 692
click at [404, 198] on div "H1 Banner Banner Contenedor Botón Barra de menús Barra de información Barra de …" at bounding box center [774, 388] width 819 height 692
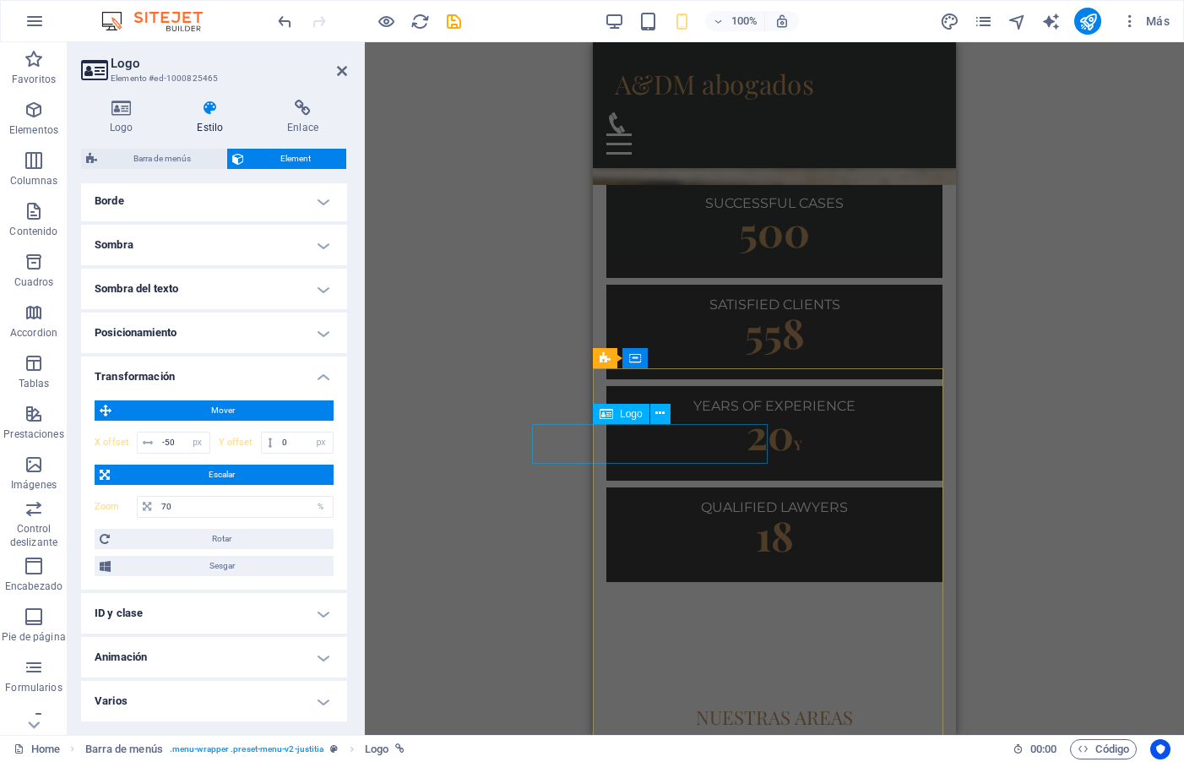
scroll to position [3319, 0]
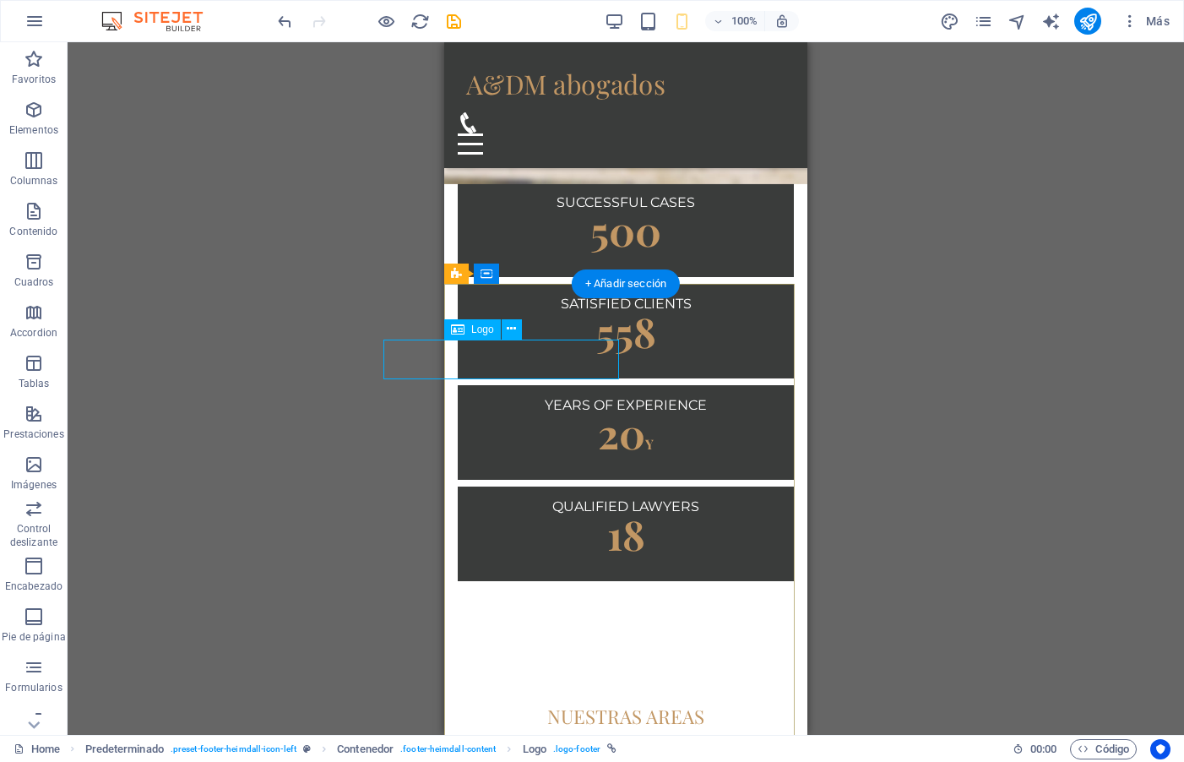
select select "px"
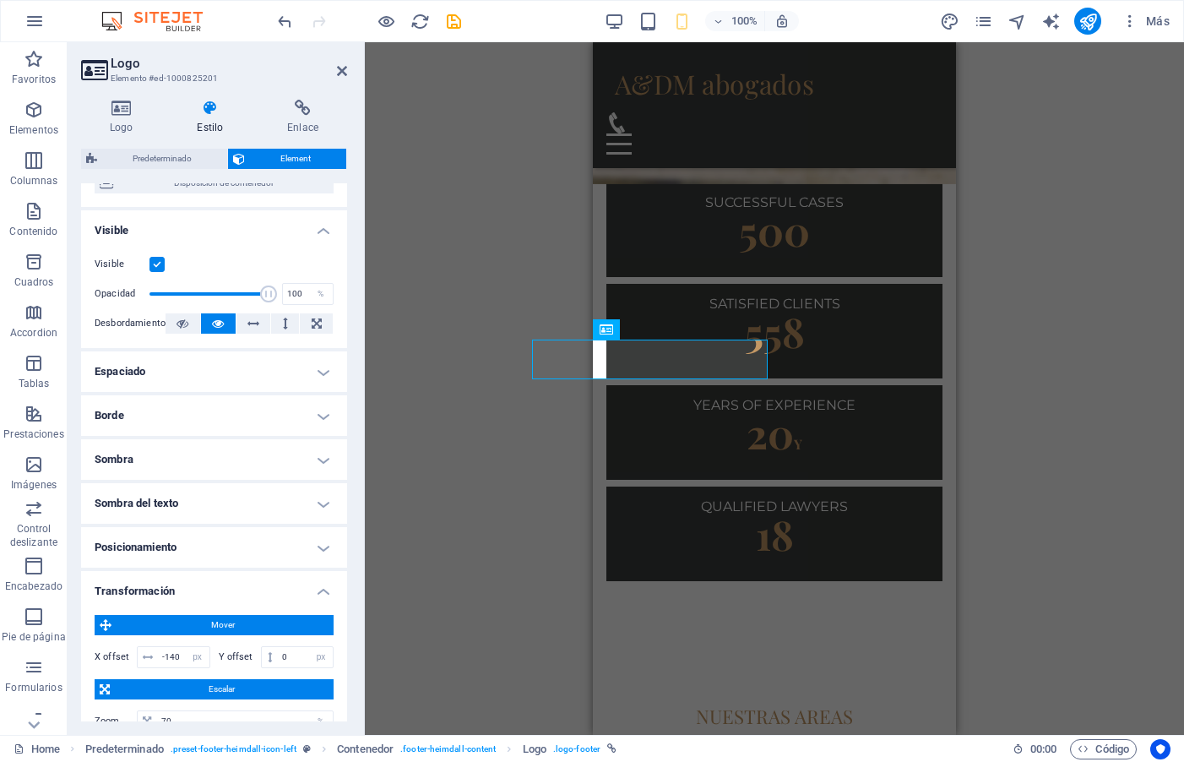
scroll to position [169, 0]
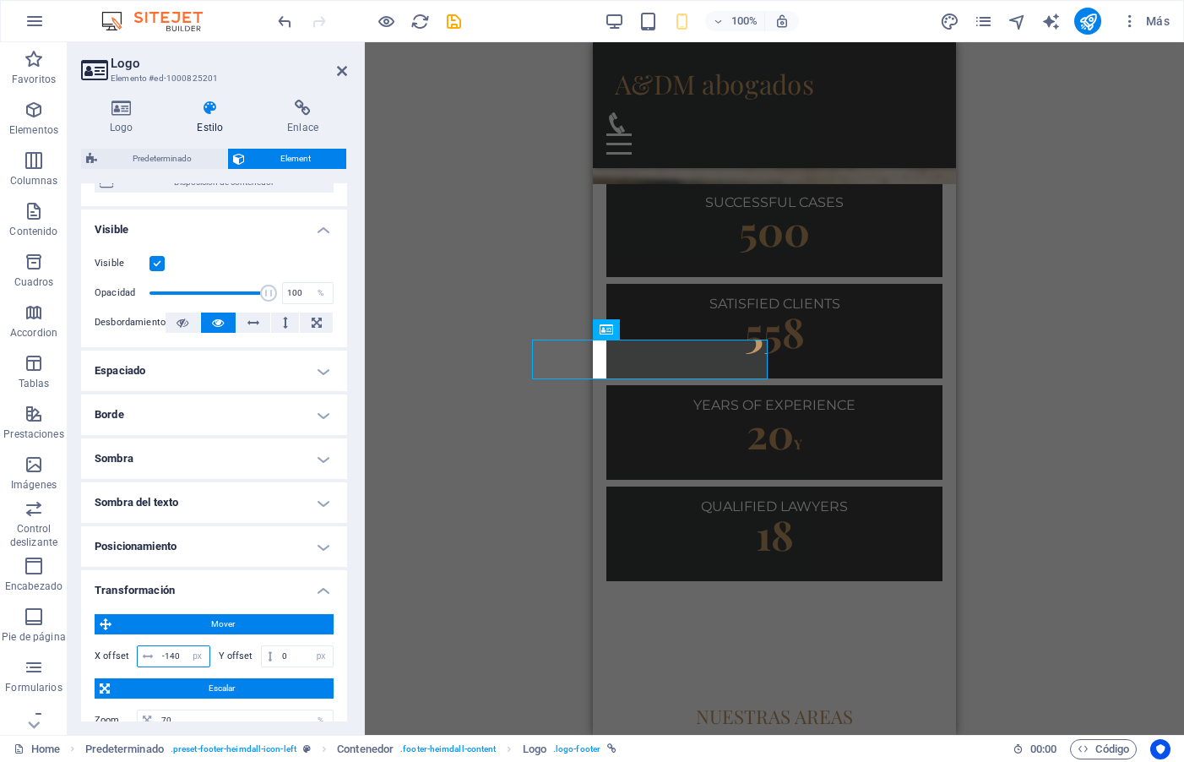
drag, startPoint x: 176, startPoint y: 655, endPoint x: 170, endPoint y: 649, distance: 9.6
click at [170, 649] on input "-140" at bounding box center [184, 656] width 52 height 20
drag, startPoint x: 180, startPoint y: 659, endPoint x: 164, endPoint y: 655, distance: 16.4
click at [164, 655] on input "-100" at bounding box center [184, 656] width 52 height 20
click at [172, 654] on input "-70" at bounding box center [184, 656] width 52 height 20
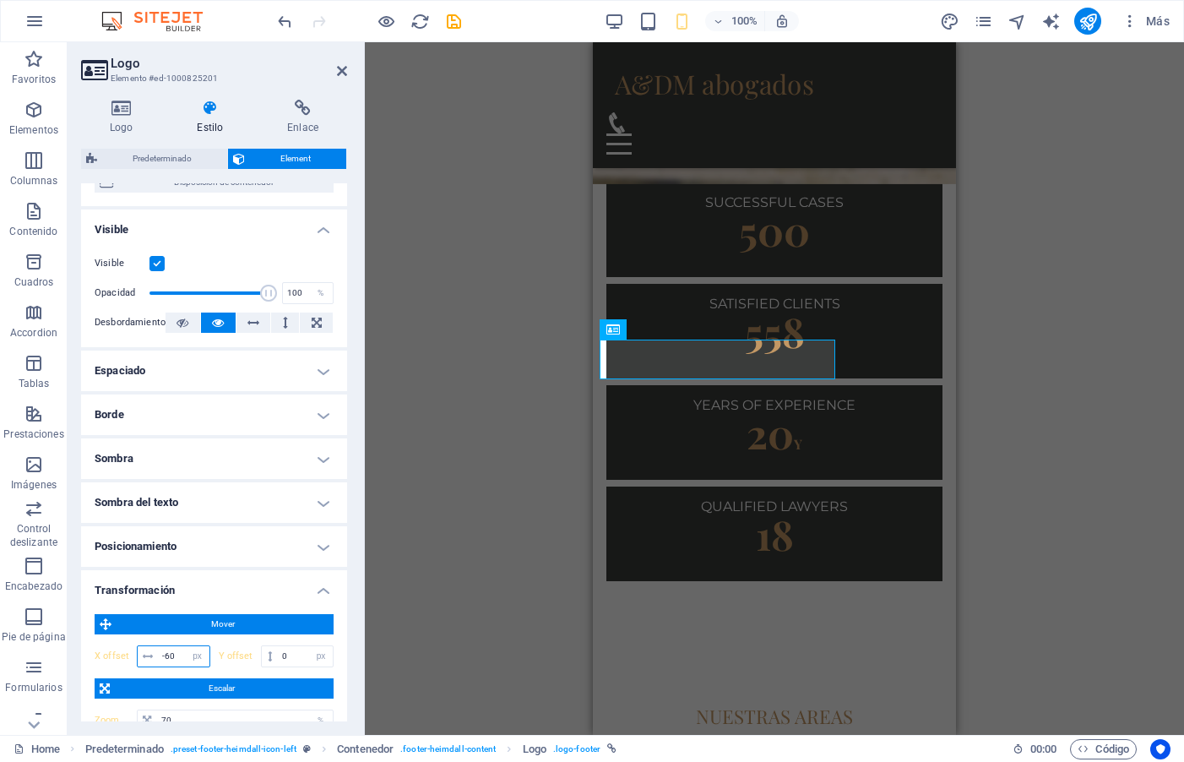
click at [166, 652] on input "-60" at bounding box center [184, 656] width 52 height 20
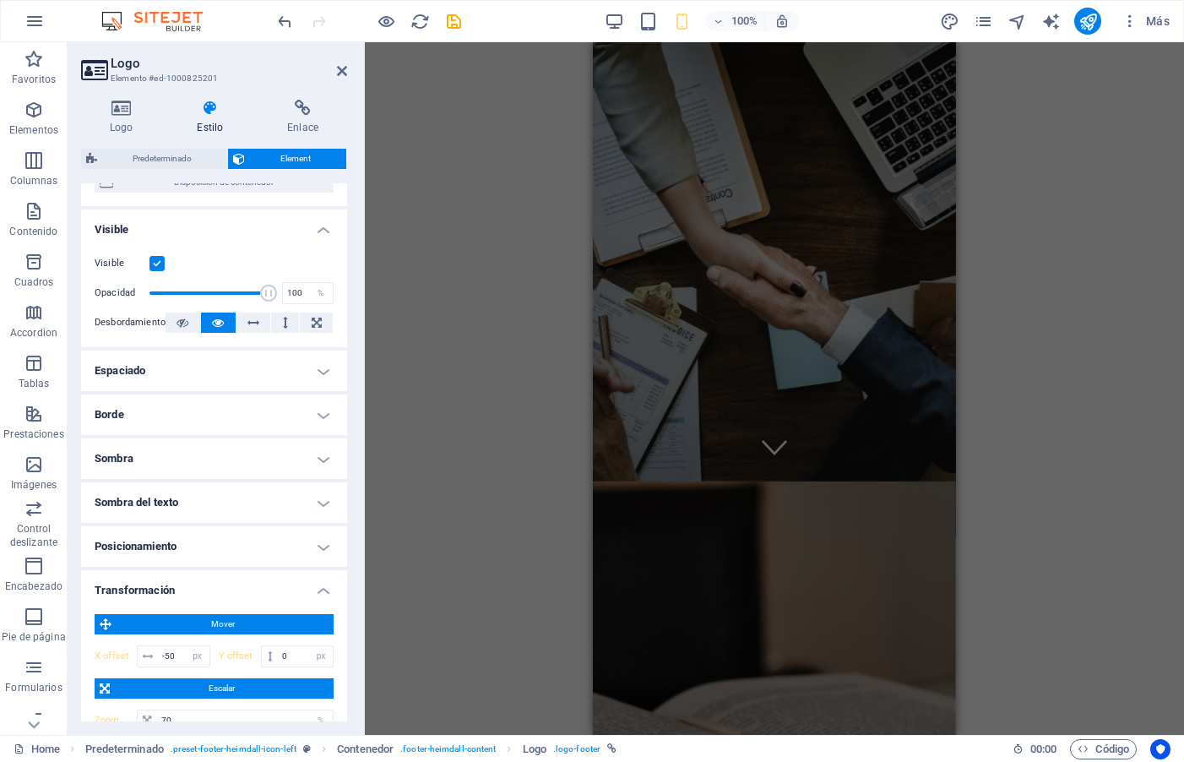
scroll to position [0, 0]
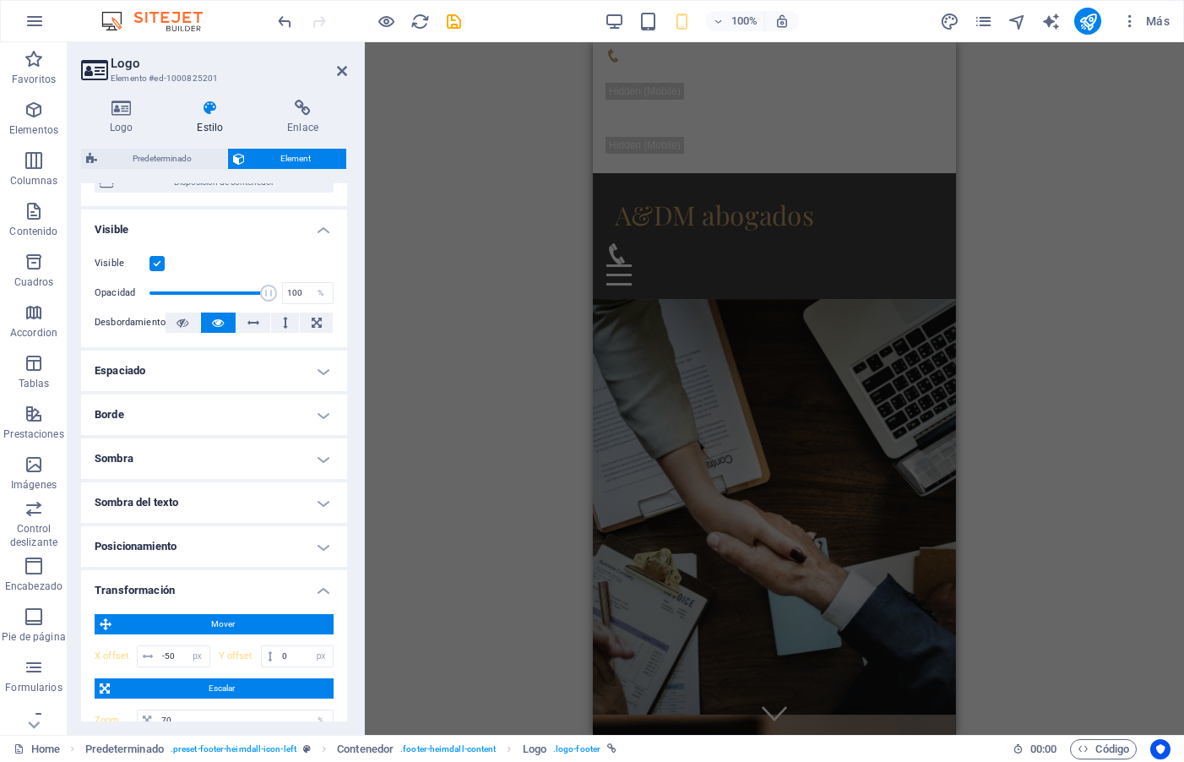
click at [503, 171] on div "H1 Banner Banner Contenedor Botón Barra de menús Barra de información Contenedo…" at bounding box center [774, 388] width 819 height 692
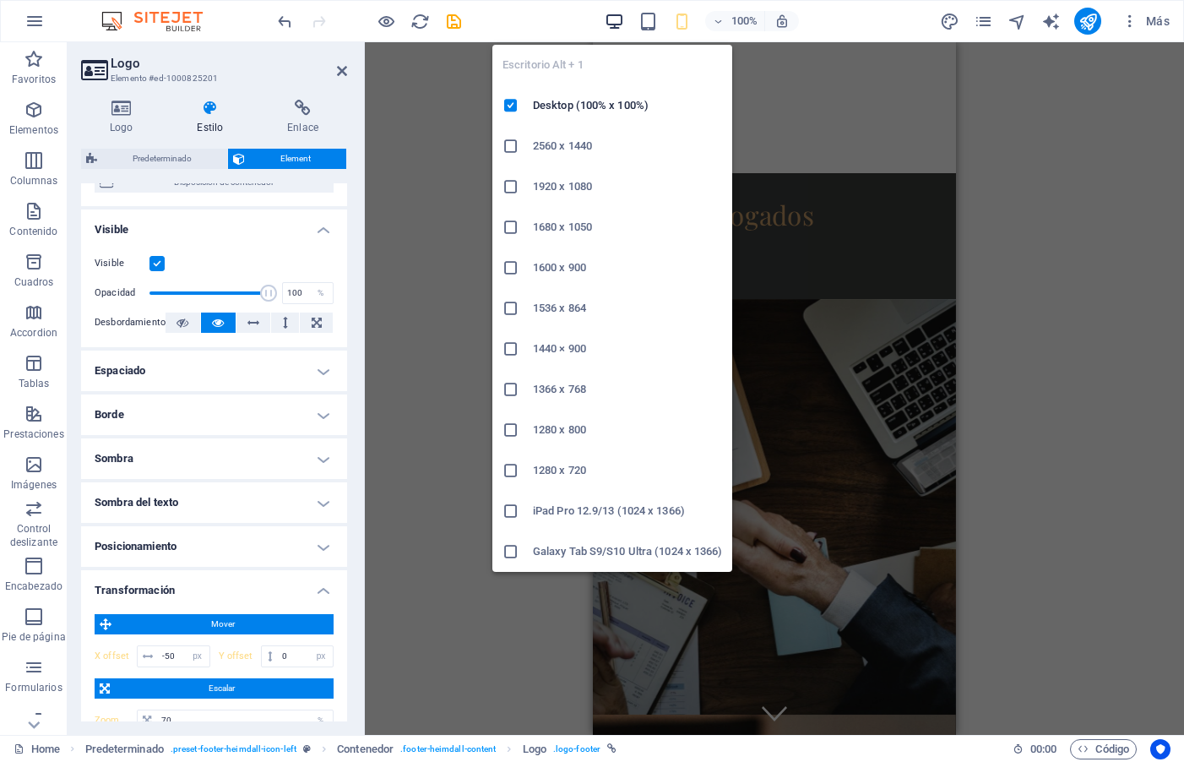
click at [615, 29] on icon "button" at bounding box center [614, 21] width 19 height 19
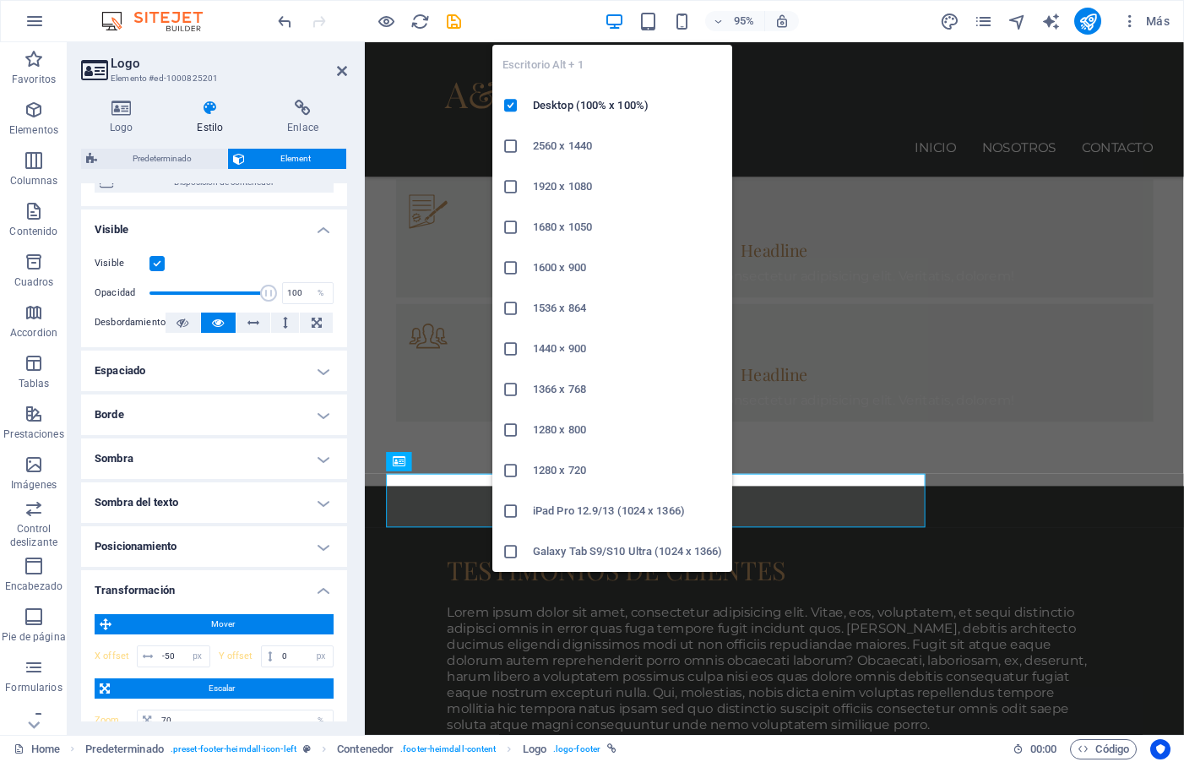
type input "-140"
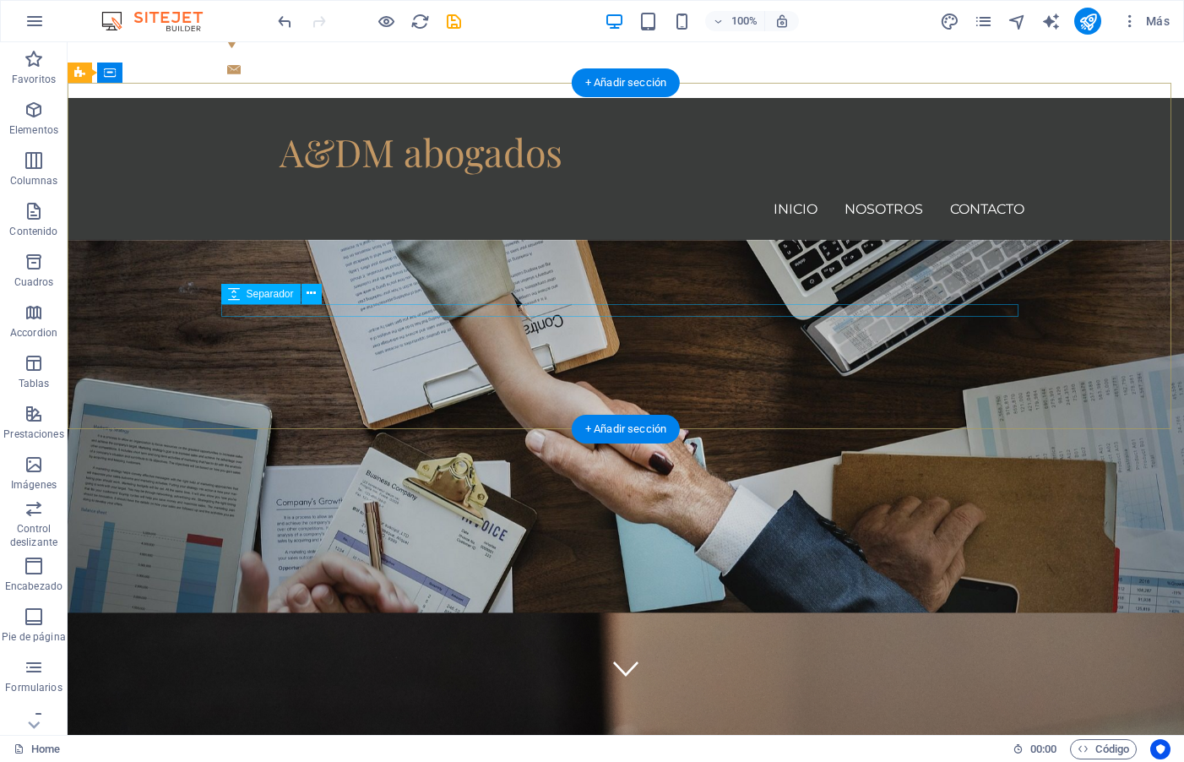
scroll to position [0, 0]
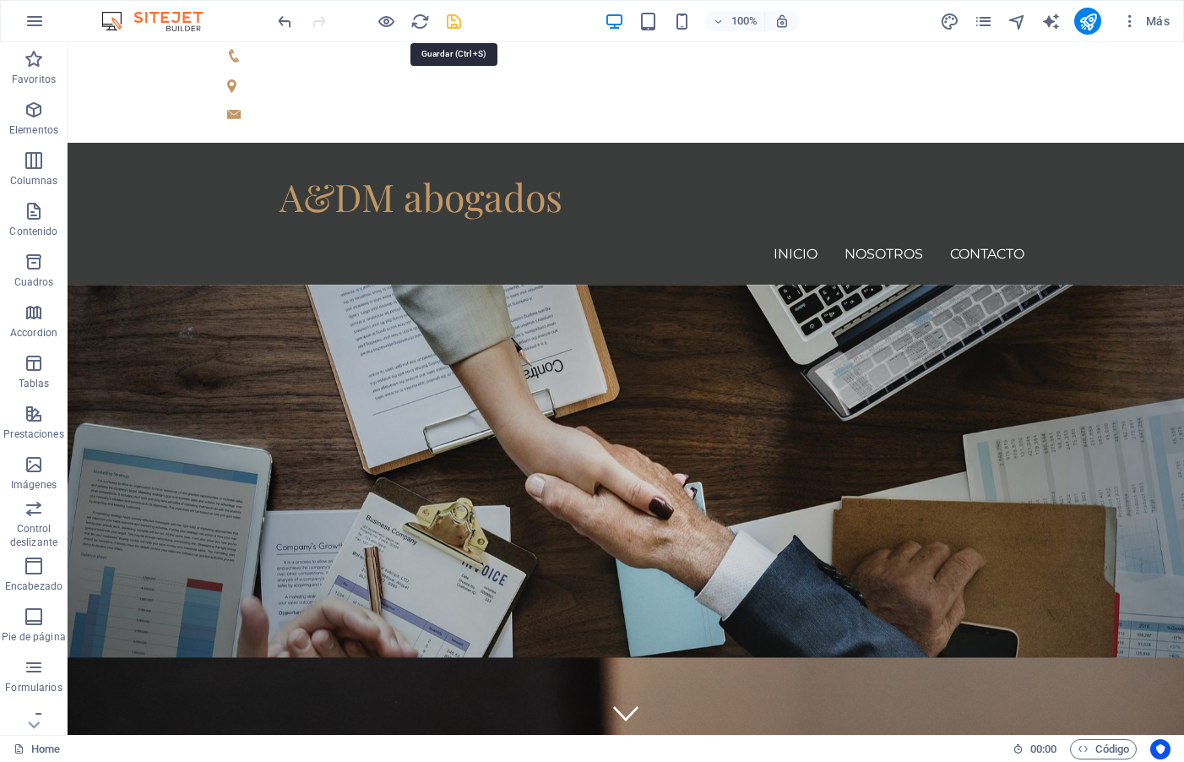
click at [453, 21] on icon "save" at bounding box center [453, 21] width 19 height 19
